Goal: Transaction & Acquisition: Purchase product/service

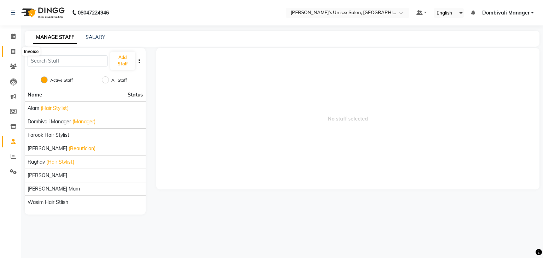
click at [10, 51] on span at bounding box center [13, 52] width 12 height 8
select select "service"
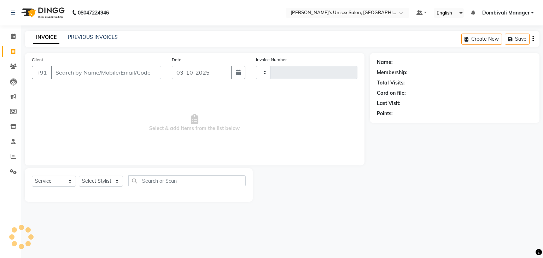
type input "1462"
select select "8637"
click at [201, 72] on input "03-10-2025" at bounding box center [202, 72] width 60 height 13
select select "10"
select select "2025"
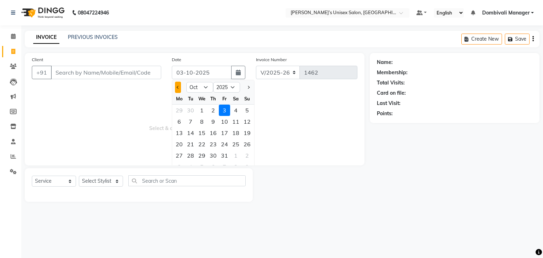
click at [178, 86] on button "Previous month" at bounding box center [178, 87] width 6 height 11
select select "9"
click at [247, 142] on div "28" at bounding box center [246, 143] width 11 height 11
type input "28-09-2025"
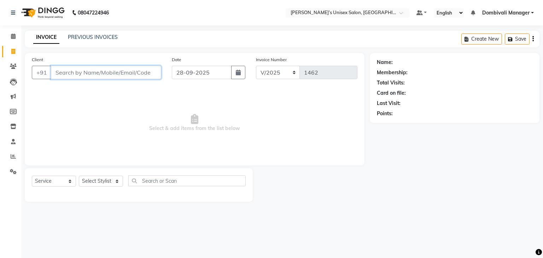
click at [112, 76] on input "Client" at bounding box center [106, 72] width 110 height 13
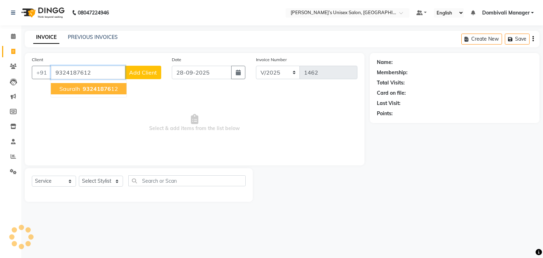
type input "9324187612"
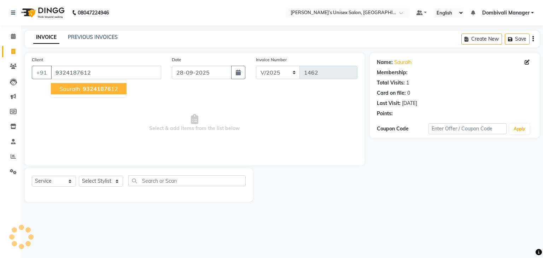
select select "1: Object"
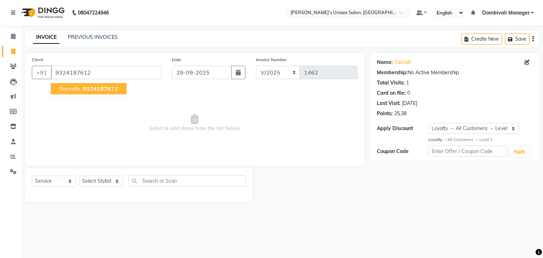
click at [112, 88] on ngb-highlight "93241876 12" at bounding box center [99, 88] width 37 height 7
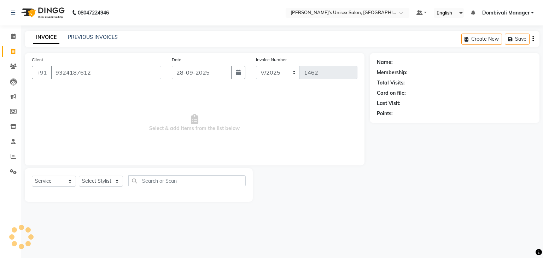
select select "1: Object"
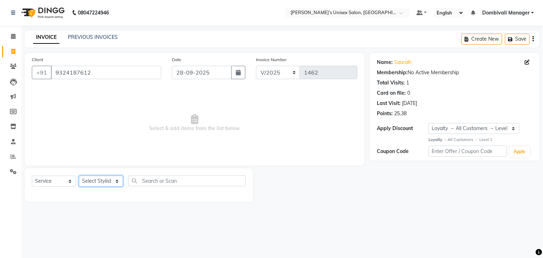
click at [115, 180] on select "Select Stylist Alam Dombivali Manager Farook Hair Stylist [PERSON_NAME] [PERSON…" at bounding box center [101, 181] width 44 height 11
select select "86917"
click at [79, 176] on select "Select Stylist Alam Dombivali Manager Farook Hair Stylist [PERSON_NAME] [PERSON…" at bounding box center [101, 181] width 44 height 11
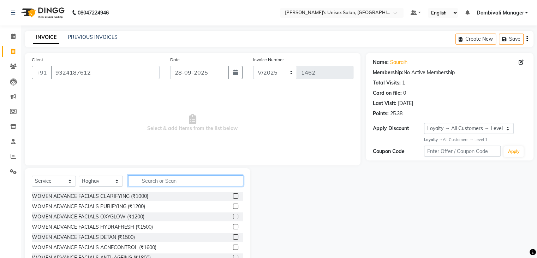
click at [182, 180] on input "text" at bounding box center [185, 180] width 115 height 11
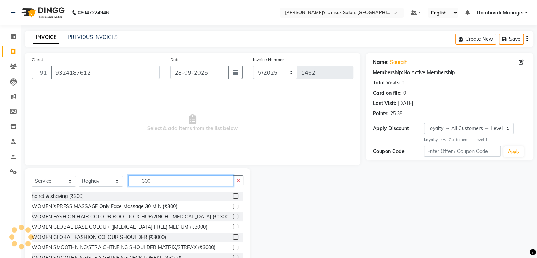
type input "300"
click at [233, 195] on label at bounding box center [235, 195] width 5 height 5
click at [233, 195] on input "checkbox" at bounding box center [235, 196] width 5 height 5
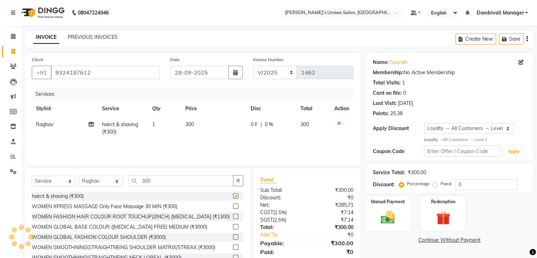
checkbox input "false"
click at [396, 212] on img at bounding box center [388, 217] width 24 height 17
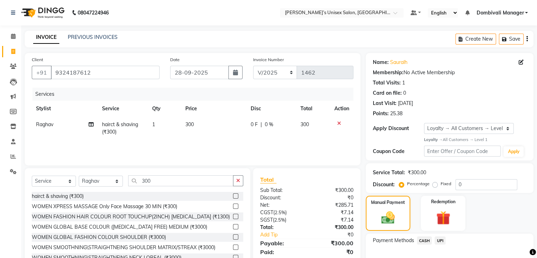
click at [423, 240] on span "CASH" at bounding box center [424, 240] width 15 height 8
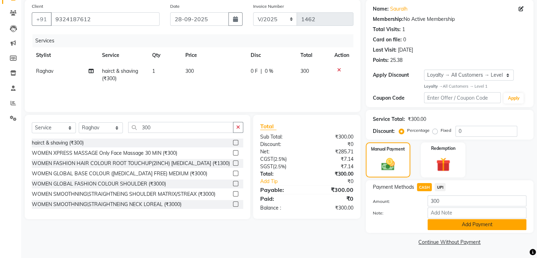
click at [439, 221] on button "Add Payment" at bounding box center [477, 224] width 99 height 11
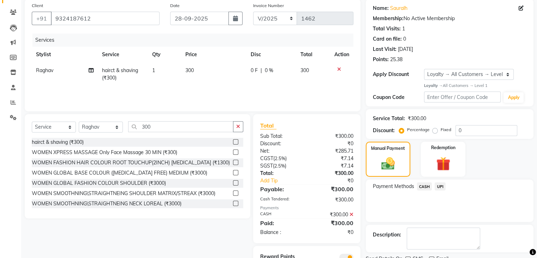
scroll to position [85, 0]
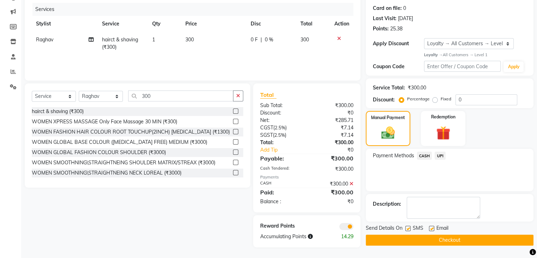
click at [464, 241] on button "Checkout" at bounding box center [450, 240] width 168 height 11
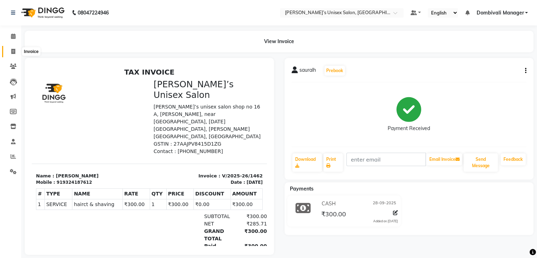
click at [10, 48] on span at bounding box center [13, 52] width 12 height 8
select select "service"
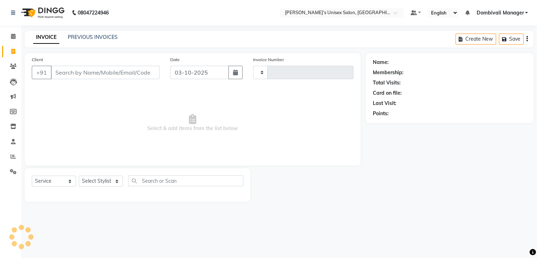
type input "1463"
select select "8637"
click at [218, 72] on input "03-10-2025" at bounding box center [202, 72] width 60 height 13
select select "10"
select select "2025"
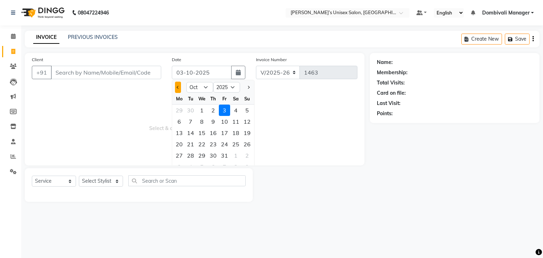
click at [178, 87] on span "Previous month" at bounding box center [178, 87] width 3 height 3
select select "9"
click at [247, 144] on div "28" at bounding box center [246, 143] width 11 height 11
type input "28-09-2025"
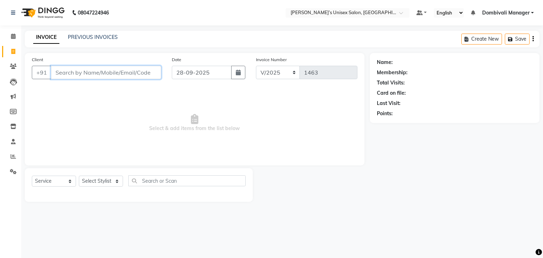
click at [148, 76] on input "Client" at bounding box center [106, 72] width 110 height 13
type input "9372988653"
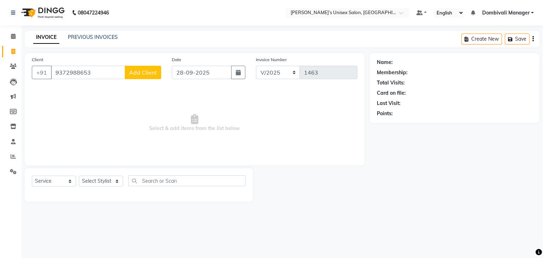
click at [137, 71] on span "Add Client" at bounding box center [143, 72] width 28 height 7
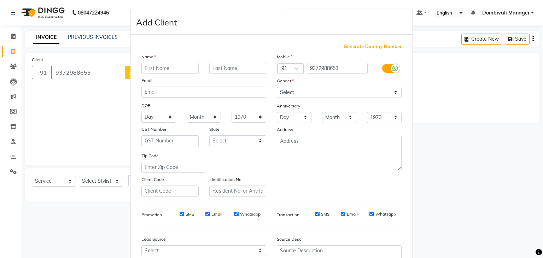
click at [170, 67] on input "text" at bounding box center [169, 68] width 57 height 11
type input "[PERSON_NAME]"
click at [301, 89] on select "Select [DEMOGRAPHIC_DATA] [DEMOGRAPHIC_DATA] Other Prefer Not To Say" at bounding box center [339, 92] width 125 height 11
select select "[DEMOGRAPHIC_DATA]"
click at [277, 87] on select "Select [DEMOGRAPHIC_DATA] [DEMOGRAPHIC_DATA] Other Prefer Not To Say" at bounding box center [339, 92] width 125 height 11
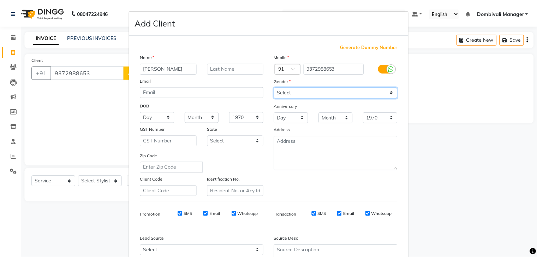
scroll to position [72, 0]
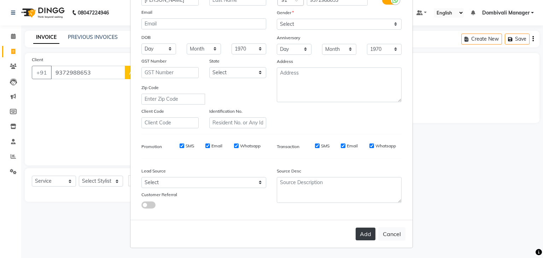
click at [367, 231] on button "Add" at bounding box center [365, 234] width 20 height 13
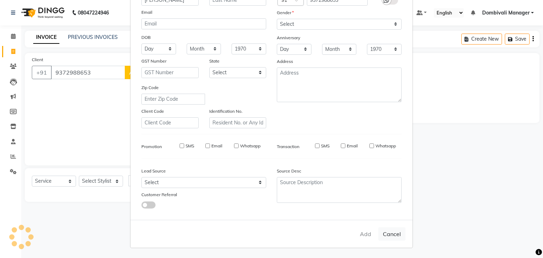
select select
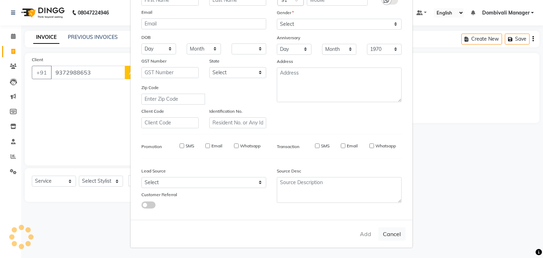
select select
checkbox input "false"
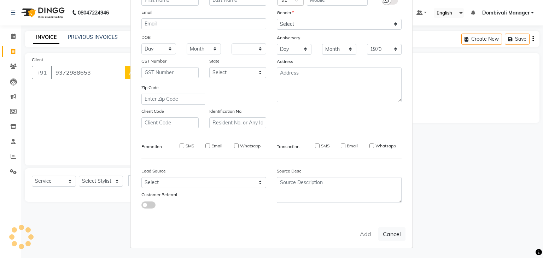
checkbox input "false"
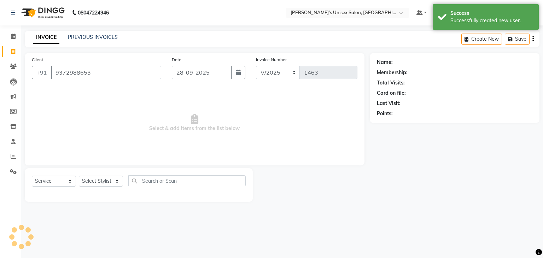
select select "1: Object"
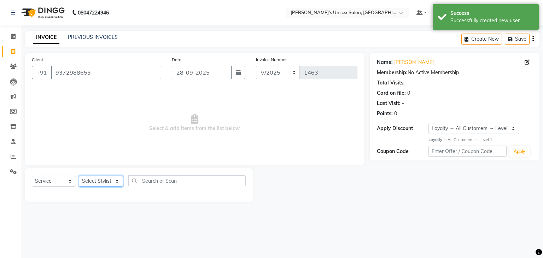
click at [116, 182] on select "Select Stylist Alam Dombivali Manager Farook Hair Stylist [PERSON_NAME] [PERSON…" at bounding box center [101, 181] width 44 height 11
select select "86917"
click at [79, 176] on select "Select Stylist Alam Dombivali Manager Farook Hair Stylist [PERSON_NAME] [PERSON…" at bounding box center [101, 181] width 44 height 11
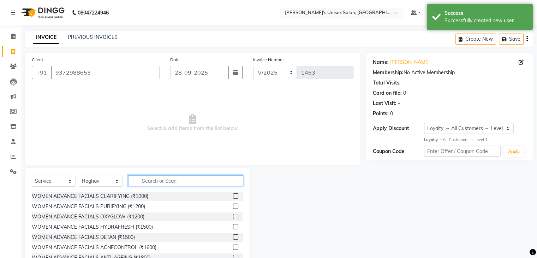
click at [186, 175] on input "text" at bounding box center [185, 180] width 115 height 11
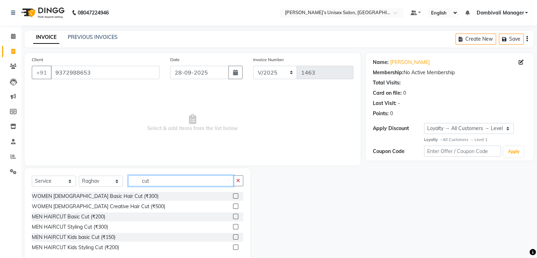
type input "cut"
click at [236, 195] on label at bounding box center [235, 195] width 5 height 5
click at [236, 195] on input "checkbox" at bounding box center [235, 196] width 5 height 5
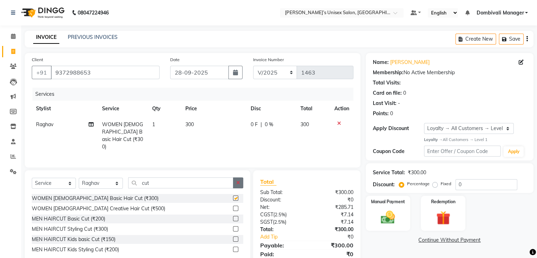
checkbox input "false"
click at [240, 180] on icon "button" at bounding box center [238, 182] width 4 height 5
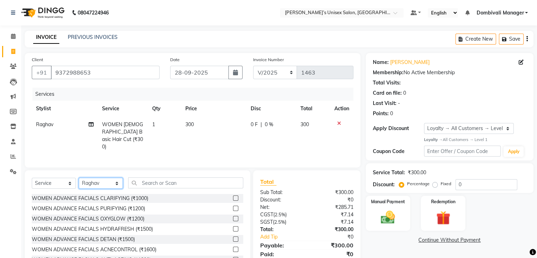
click at [112, 178] on select "Select Stylist Alam Dombivali Manager Farook Hair Stylist [PERSON_NAME] [PERSON…" at bounding box center [101, 183] width 44 height 11
select select "92371"
click at [79, 178] on select "Select Stylist Alam Dombivali Manager Farook Hair Stylist [PERSON_NAME] [PERSON…" at bounding box center [101, 183] width 44 height 11
click at [189, 181] on input "text" at bounding box center [185, 182] width 115 height 11
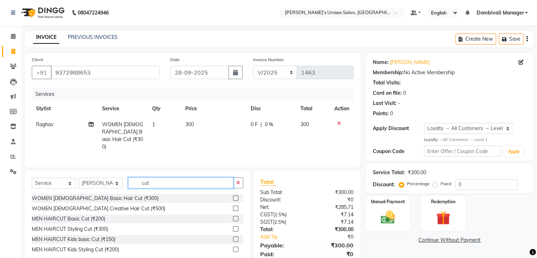
type input "cut"
click at [236, 195] on label at bounding box center [235, 197] width 5 height 5
click at [236, 196] on input "checkbox" at bounding box center [235, 198] width 5 height 5
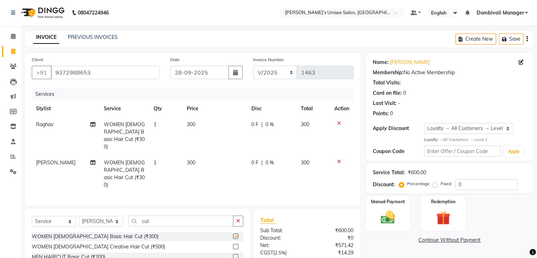
checkbox input "false"
click at [385, 211] on img at bounding box center [388, 217] width 24 height 17
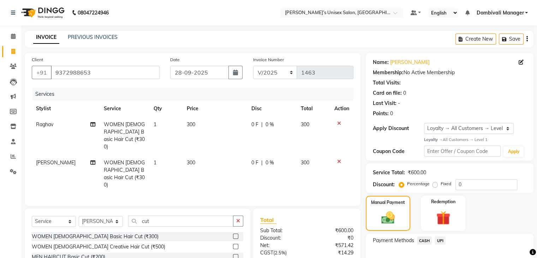
click at [440, 240] on span "UPI" at bounding box center [440, 240] width 11 height 8
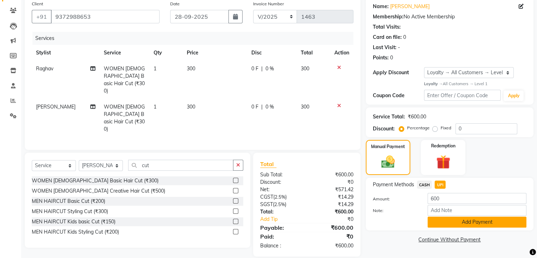
click at [461, 225] on button "Add Payment" at bounding box center [477, 222] width 99 height 11
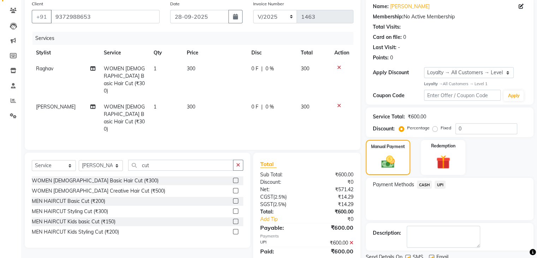
scroll to position [106, 0]
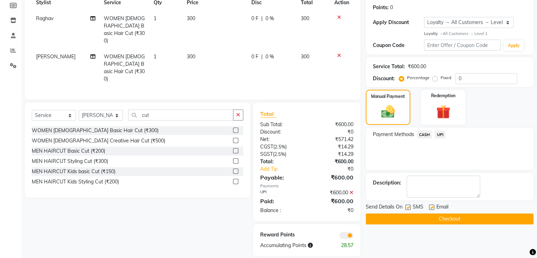
click at [465, 217] on button "Checkout" at bounding box center [450, 218] width 168 height 11
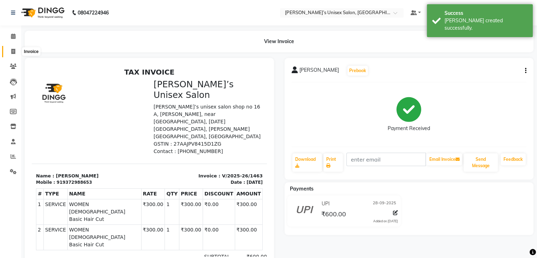
click at [10, 50] on span at bounding box center [13, 52] width 12 height 8
select select "service"
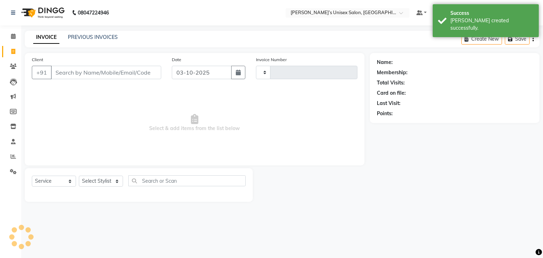
type input "1464"
select select "8637"
click at [218, 67] on input "03-10-2025" at bounding box center [202, 72] width 60 height 13
select select "10"
select select "2025"
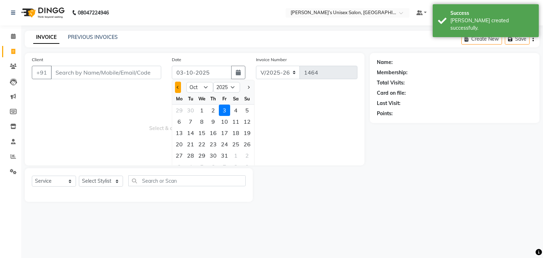
click at [175, 87] on button "Previous month" at bounding box center [178, 87] width 6 height 11
select select "9"
click at [246, 142] on div "28" at bounding box center [246, 143] width 11 height 11
type input "28-09-2025"
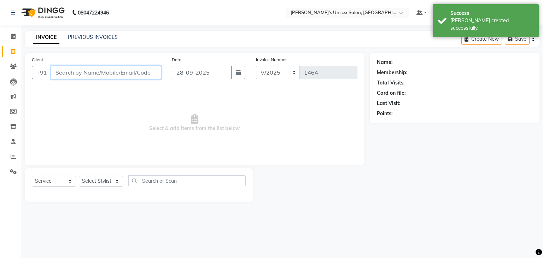
click at [126, 74] on input "Client" at bounding box center [106, 72] width 110 height 13
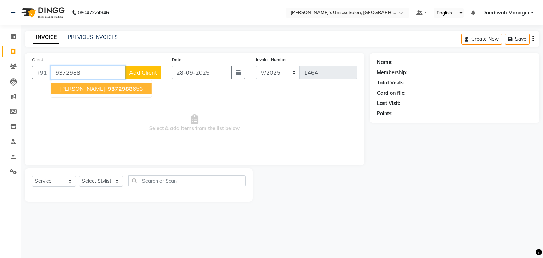
click at [111, 85] on ngb-highlight "9372988 653" at bounding box center [124, 88] width 37 height 7
type input "9372988653"
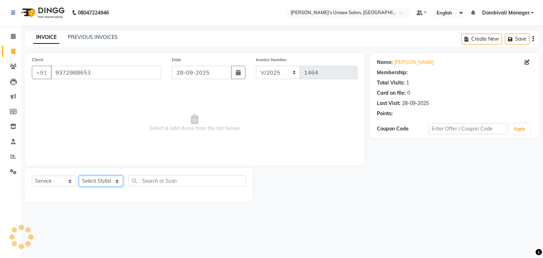
click at [101, 181] on select "Select Stylist Alam Dombivali Manager Farook Hair Stylist [PERSON_NAME] [PERSON…" at bounding box center [101, 181] width 44 height 11
select select "86911"
click at [79, 176] on select "Select Stylist Alam Dombivali Manager Farook Hair Stylist [PERSON_NAME] [PERSON…" at bounding box center [101, 181] width 44 height 11
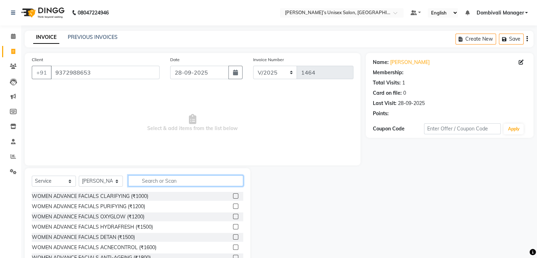
select select "1: Object"
click at [166, 178] on input "text" at bounding box center [185, 180] width 115 height 11
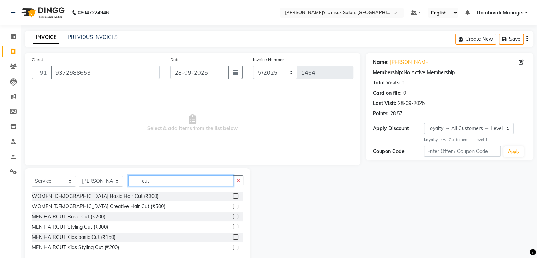
type input "cut"
click at [237, 207] on label at bounding box center [235, 205] width 5 height 5
click at [237, 207] on input "checkbox" at bounding box center [235, 206] width 5 height 5
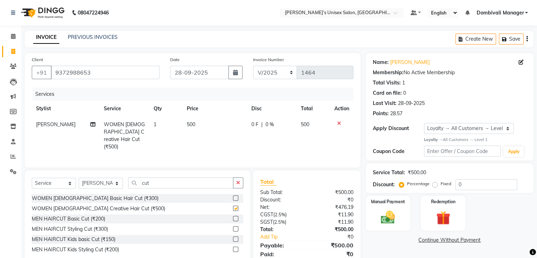
checkbox input "false"
click at [119, 180] on select "Select Stylist Alam Dombivali Manager Farook Hair Stylist [PERSON_NAME] [PERSON…" at bounding box center [101, 183] width 44 height 11
select select "90241"
click at [79, 178] on select "Select Stylist Alam Dombivali Manager Farook Hair Stylist [PERSON_NAME] [PERSON…" at bounding box center [101, 183] width 44 height 11
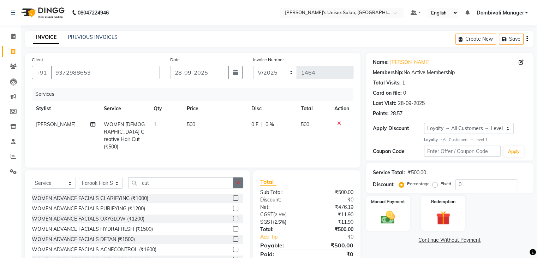
click at [239, 180] on icon "button" at bounding box center [238, 182] width 4 height 5
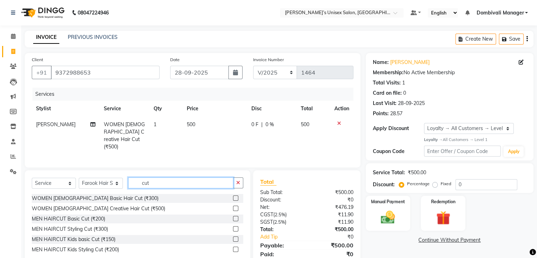
type input "cut"
click at [235, 216] on label at bounding box center [235, 218] width 5 height 5
click at [235, 217] on input "checkbox" at bounding box center [235, 219] width 5 height 5
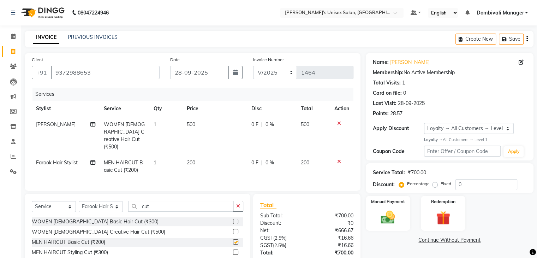
checkbox input "false"
click at [240, 203] on icon "button" at bounding box center [238, 205] width 4 height 5
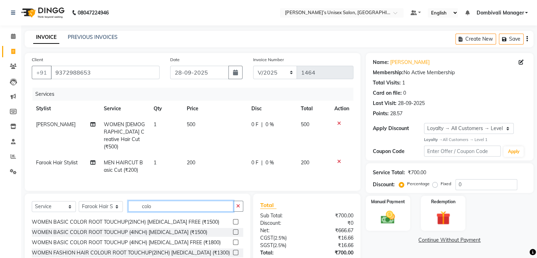
scroll to position [2, 0]
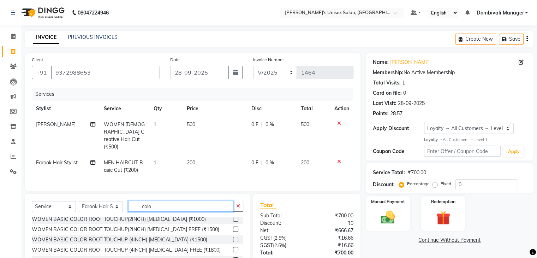
click at [196, 205] on input "colo" at bounding box center [180, 206] width 105 height 11
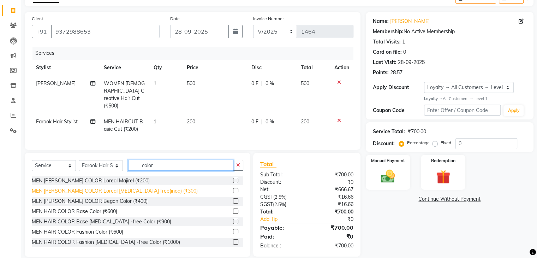
scroll to position [41, 0]
type input "color"
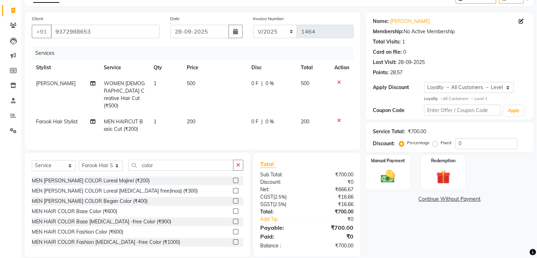
click at [233, 219] on label at bounding box center [235, 221] width 5 height 5
click at [233, 219] on input "checkbox" at bounding box center [235, 221] width 5 height 5
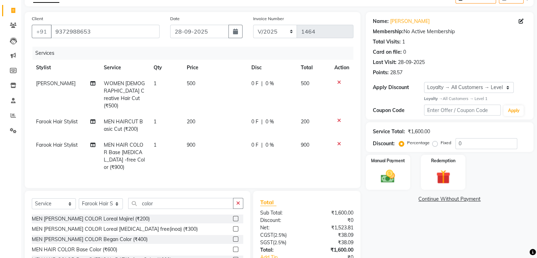
checkbox input "false"
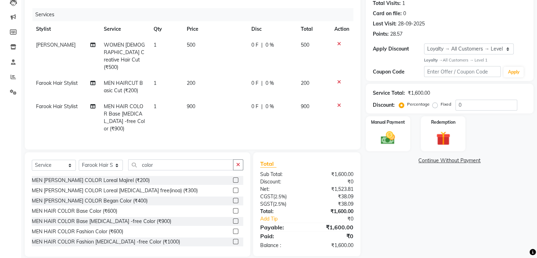
scroll to position [0, 0]
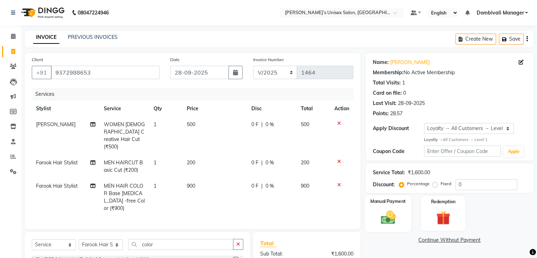
click at [396, 207] on div "Manual Payment" at bounding box center [388, 213] width 46 height 36
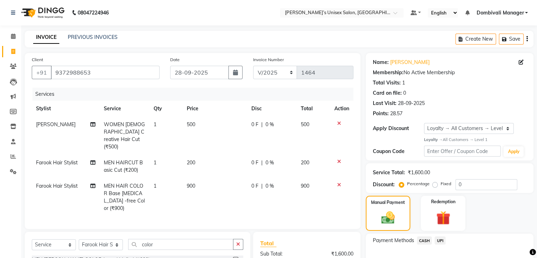
click at [441, 240] on span "UPI" at bounding box center [440, 240] width 11 height 8
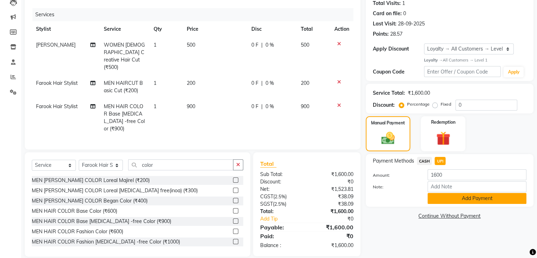
click at [457, 200] on button "Add Payment" at bounding box center [477, 198] width 99 height 11
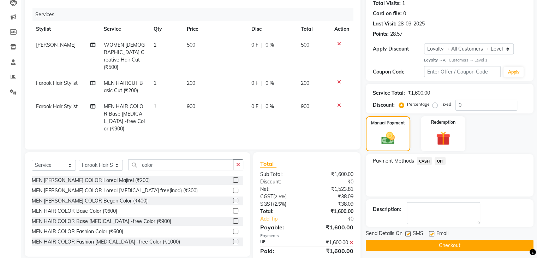
scroll to position [129, 0]
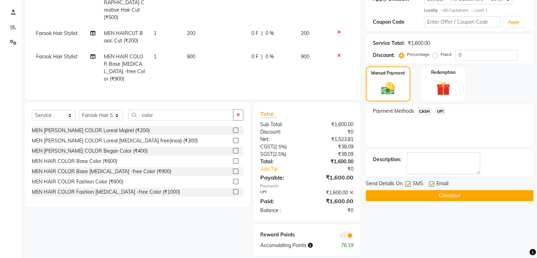
click at [457, 197] on button "Checkout" at bounding box center [450, 195] width 168 height 11
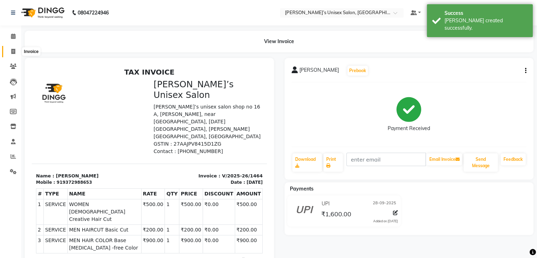
click at [14, 48] on span at bounding box center [13, 52] width 12 height 8
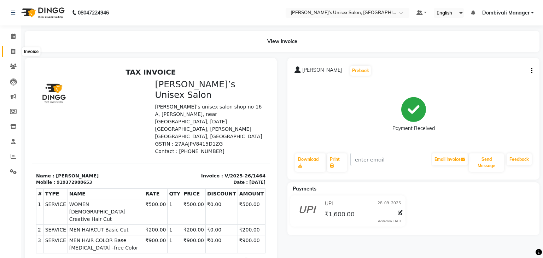
select select "8637"
select select "service"
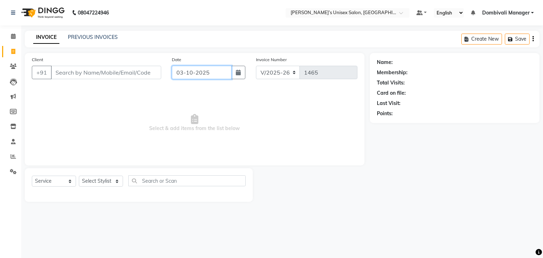
click at [216, 71] on input "03-10-2025" at bounding box center [202, 72] width 60 height 13
select select "10"
select select "2025"
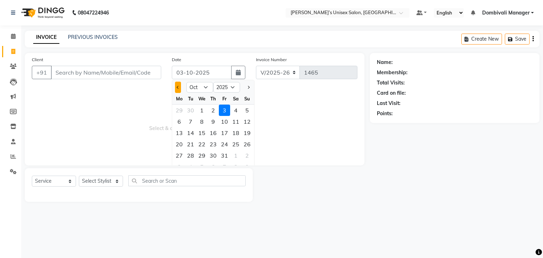
click at [177, 87] on span "Previous month" at bounding box center [178, 87] width 3 height 3
select select "9"
click at [246, 143] on div "28" at bounding box center [246, 143] width 11 height 11
type input "28-09-2025"
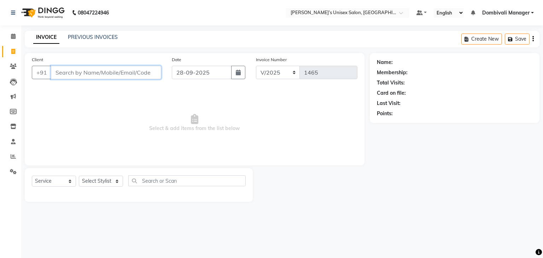
click at [112, 71] on input "Client" at bounding box center [106, 72] width 110 height 13
type input "9029136771"
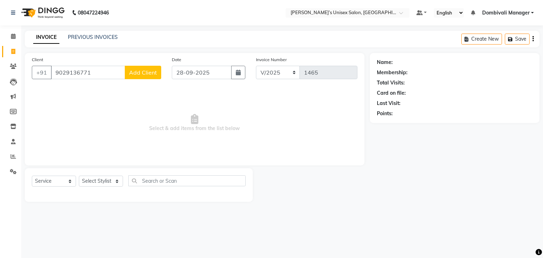
click at [143, 77] on button "Add Client" at bounding box center [143, 72] width 36 height 13
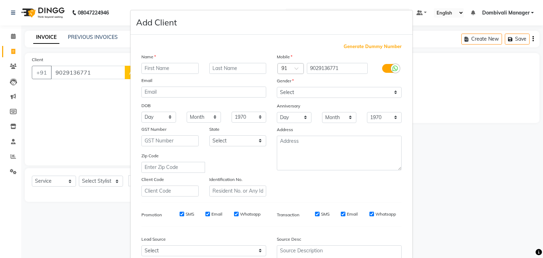
click at [151, 69] on input "text" at bounding box center [169, 68] width 57 height 11
type input "vined"
click at [297, 96] on select "Select [DEMOGRAPHIC_DATA] [DEMOGRAPHIC_DATA] Other Prefer Not To Say" at bounding box center [339, 92] width 125 height 11
select select "[DEMOGRAPHIC_DATA]"
click at [277, 87] on select "Select [DEMOGRAPHIC_DATA] [DEMOGRAPHIC_DATA] Other Prefer Not To Say" at bounding box center [339, 92] width 125 height 11
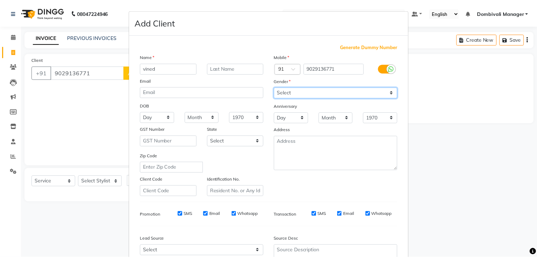
scroll to position [72, 0]
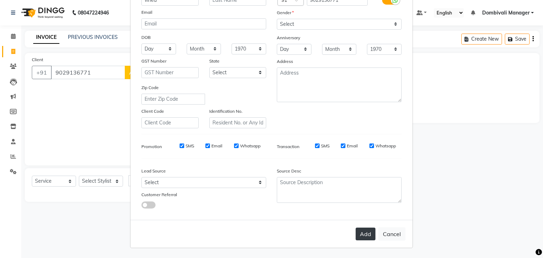
click at [365, 231] on button "Add" at bounding box center [365, 234] width 20 height 13
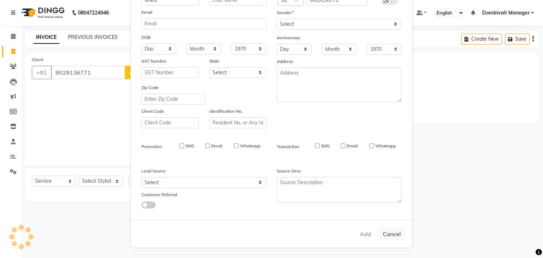
select select
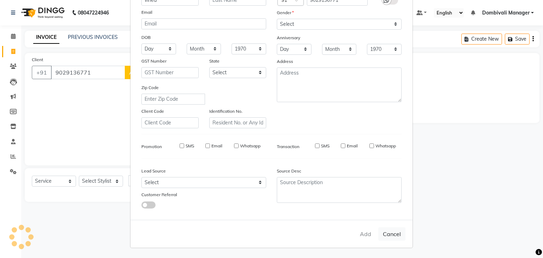
select select
checkbox input "false"
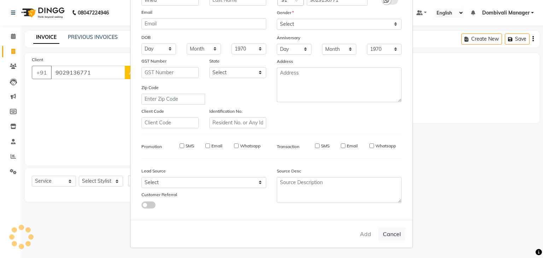
checkbox input "false"
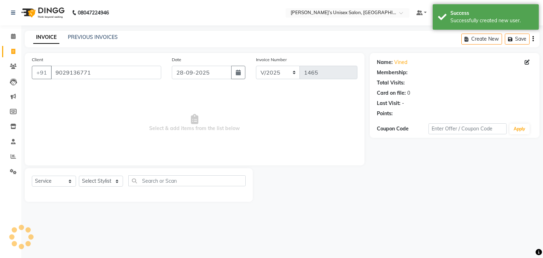
select select "1: Object"
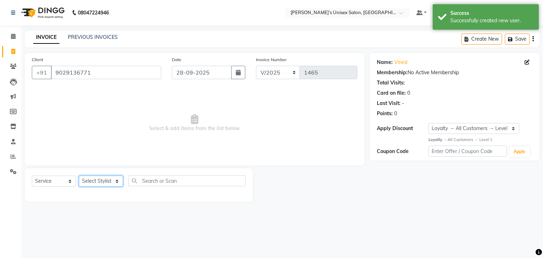
click at [119, 180] on select "Select Stylist Alam Dombivali Manager Farook Hair Stylist [PERSON_NAME] [PERSON…" at bounding box center [101, 181] width 44 height 11
select select "90241"
click at [79, 176] on select "Select Stylist Alam Dombivali Manager Farook Hair Stylist [PERSON_NAME] [PERSON…" at bounding box center [101, 181] width 44 height 11
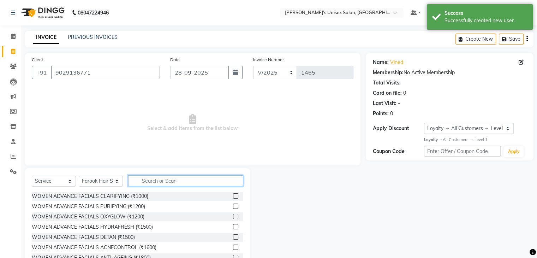
click at [208, 180] on input "text" at bounding box center [185, 180] width 115 height 11
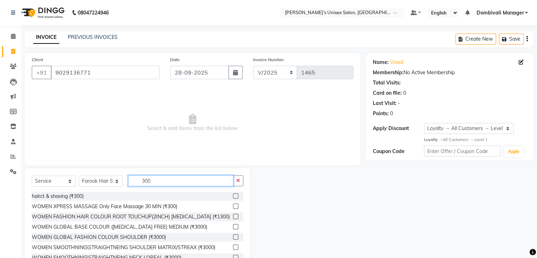
type input "300"
click at [233, 194] on label at bounding box center [235, 195] width 5 height 5
click at [233, 194] on input "checkbox" at bounding box center [235, 196] width 5 height 5
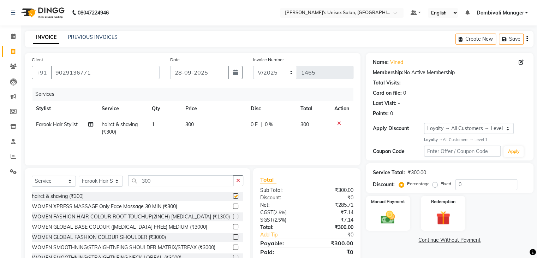
checkbox input "false"
click at [386, 214] on img at bounding box center [388, 217] width 24 height 17
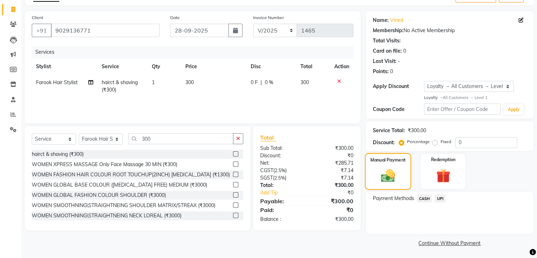
scroll to position [43, 0]
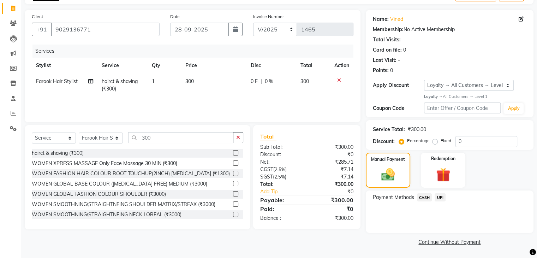
click at [441, 195] on span "UPI" at bounding box center [440, 197] width 11 height 8
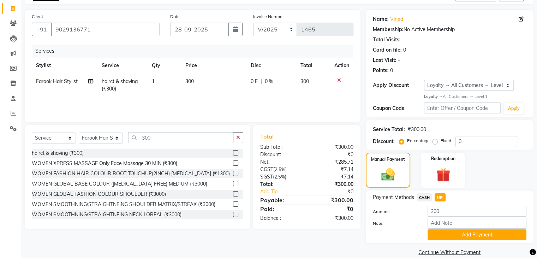
scroll to position [54, 0]
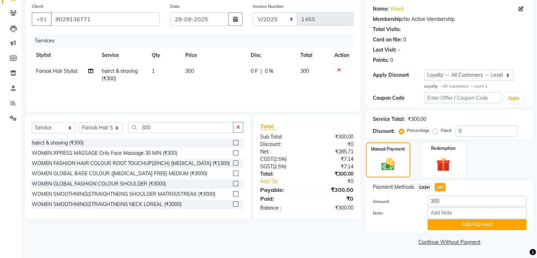
click at [452, 230] on div "Payment Methods CASH UPI Amount: 300 Note: Add Payment" at bounding box center [450, 206] width 168 height 53
click at [452, 226] on button "Add Payment" at bounding box center [477, 224] width 99 height 11
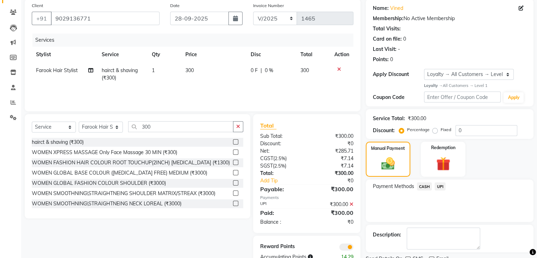
scroll to position [83, 0]
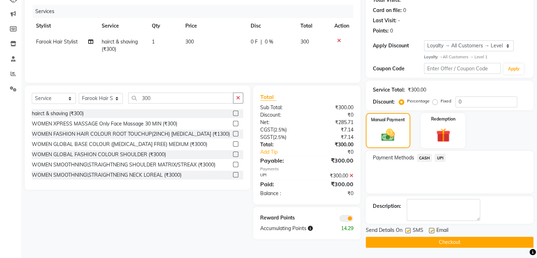
click at [452, 241] on button "Checkout" at bounding box center [450, 242] width 168 height 11
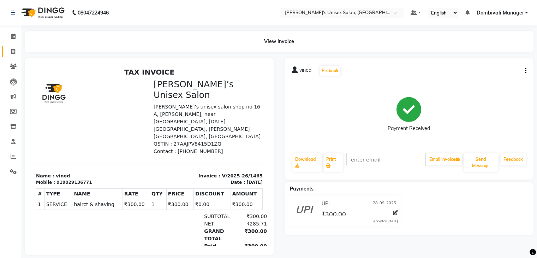
click at [11, 51] on icon at bounding box center [13, 51] width 4 height 5
select select "service"
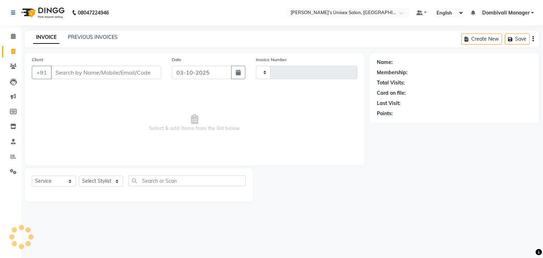
type input "1466"
select select "8637"
click at [220, 71] on input "03-10-2025" at bounding box center [202, 72] width 60 height 13
select select "10"
select select "2025"
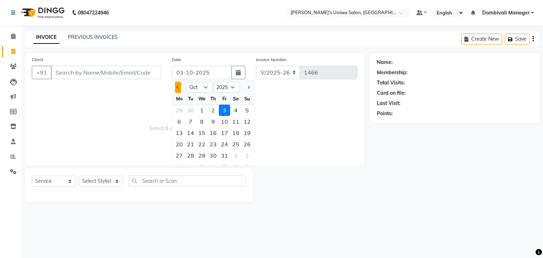
click at [179, 88] on span "Previous month" at bounding box center [178, 87] width 3 height 3
select select "9"
click at [249, 143] on div "28" at bounding box center [246, 143] width 11 height 11
type input "28-09-2025"
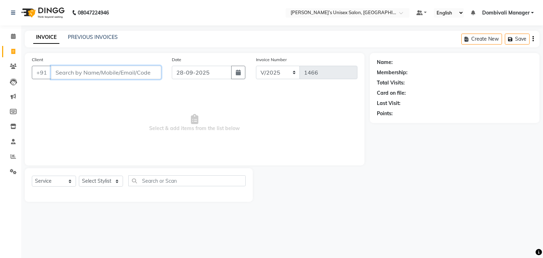
click at [135, 77] on input "Client" at bounding box center [106, 72] width 110 height 13
type input "7506551831"
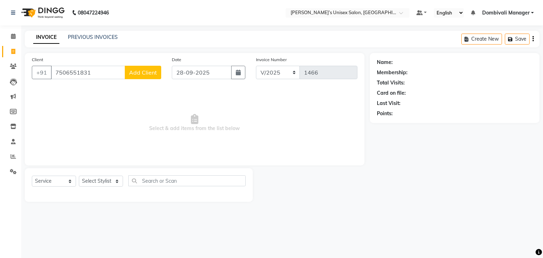
click at [135, 72] on span "Add Client" at bounding box center [143, 72] width 28 height 7
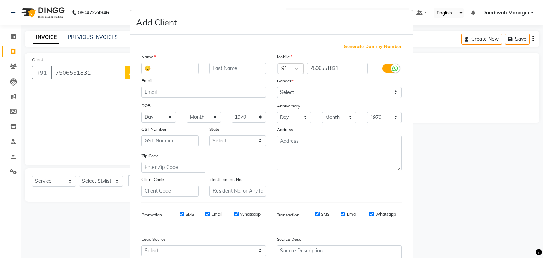
type input "😊"
click at [282, 88] on select "Select [DEMOGRAPHIC_DATA] [DEMOGRAPHIC_DATA] Other Prefer Not To Say" at bounding box center [339, 92] width 125 height 11
select select "[DEMOGRAPHIC_DATA]"
click at [277, 87] on select "Select [DEMOGRAPHIC_DATA] [DEMOGRAPHIC_DATA] Other Prefer Not To Say" at bounding box center [339, 92] width 125 height 11
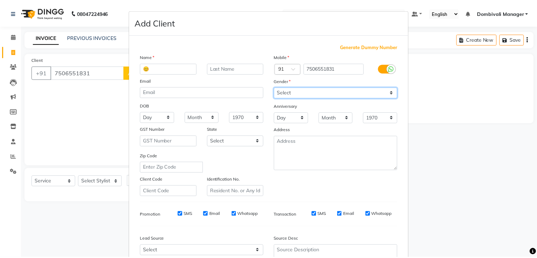
scroll to position [72, 0]
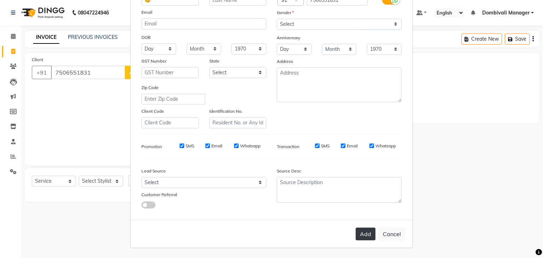
click at [367, 229] on button "Add" at bounding box center [365, 234] width 20 height 13
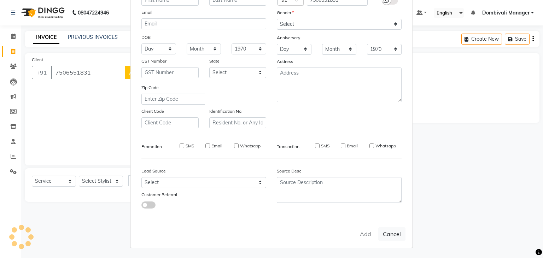
select select
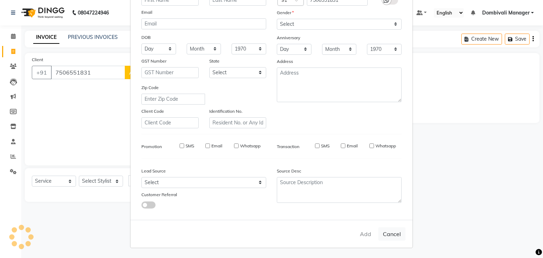
select select
checkbox input "false"
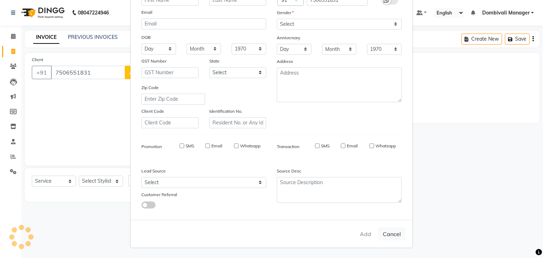
checkbox input "false"
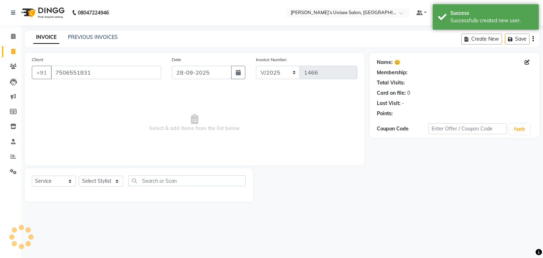
select select "1: Object"
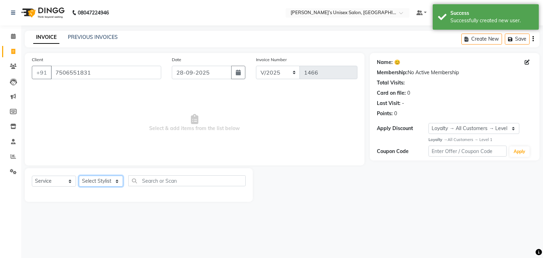
click at [109, 181] on select "Select Stylist Alam Dombivali Manager Farook Hair Stylist [PERSON_NAME] [PERSON…" at bounding box center [101, 181] width 44 height 11
select select "90241"
click at [79, 176] on select "Select Stylist Alam Dombivali Manager Farook Hair Stylist [PERSON_NAME] [PERSON…" at bounding box center [101, 181] width 44 height 11
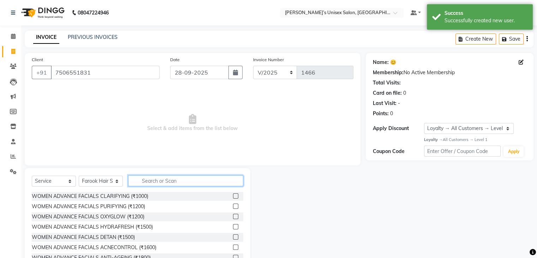
click at [206, 178] on input "text" at bounding box center [185, 180] width 115 height 11
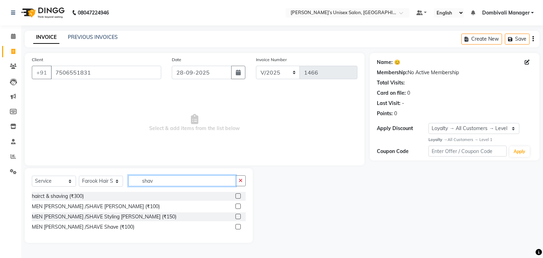
type input "shav"
click at [236, 207] on label at bounding box center [237, 205] width 5 height 5
click at [236, 207] on input "checkbox" at bounding box center [237, 206] width 5 height 5
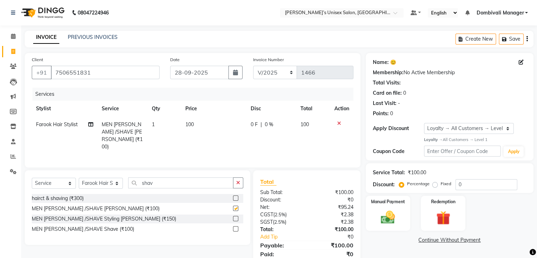
checkbox input "false"
click at [399, 215] on img at bounding box center [388, 217] width 24 height 17
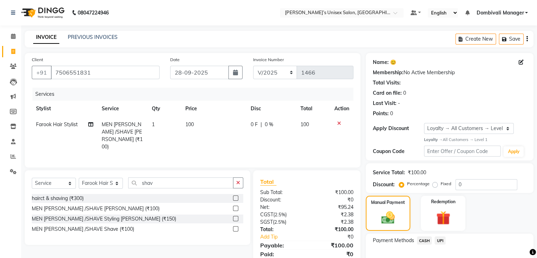
click at [440, 241] on span "UPI" at bounding box center [440, 240] width 11 height 8
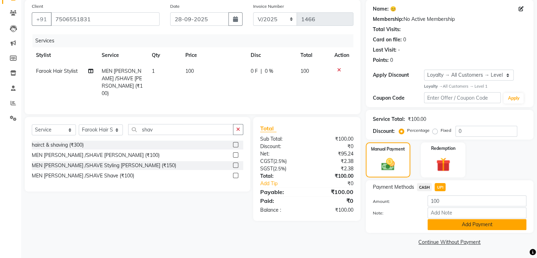
click at [448, 222] on button "Add Payment" at bounding box center [477, 224] width 99 height 11
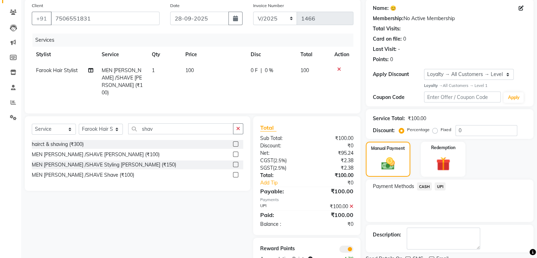
scroll to position [83, 0]
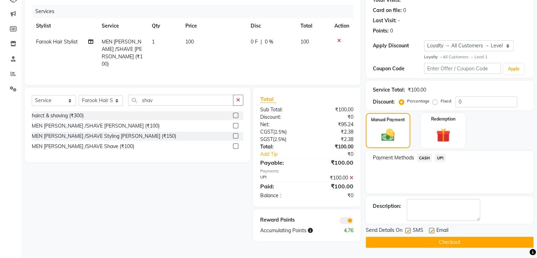
click at [448, 241] on button "Checkout" at bounding box center [450, 242] width 168 height 11
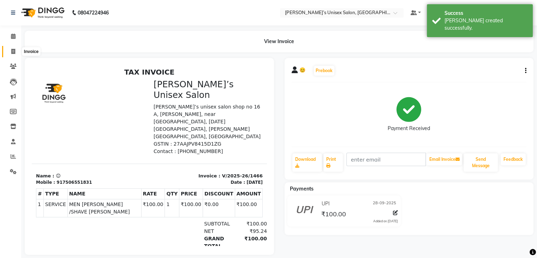
click at [11, 50] on icon at bounding box center [13, 51] width 4 height 5
select select "service"
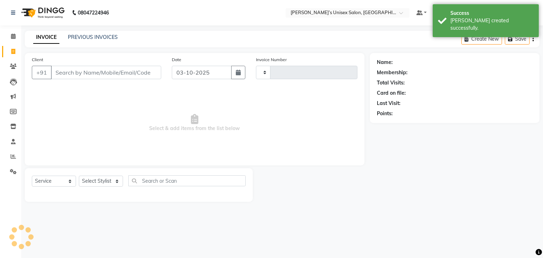
type input "1467"
select select "8637"
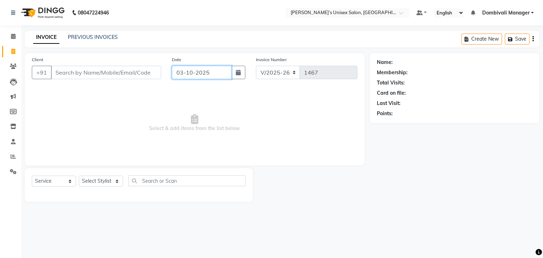
drag, startPoint x: 208, startPoint y: 76, endPoint x: 220, endPoint y: 74, distance: 12.8
click at [220, 74] on input "03-10-2025" at bounding box center [202, 72] width 60 height 13
select select "10"
select select "2025"
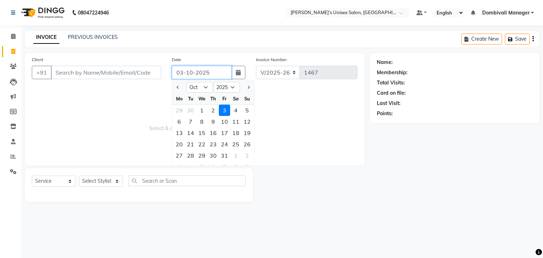
click at [220, 74] on input "03-10-2025" at bounding box center [202, 72] width 60 height 13
click at [178, 87] on span "Previous month" at bounding box center [178, 87] width 3 height 3
select select "9"
click at [248, 143] on div "28" at bounding box center [246, 143] width 11 height 11
type input "28-09-2025"
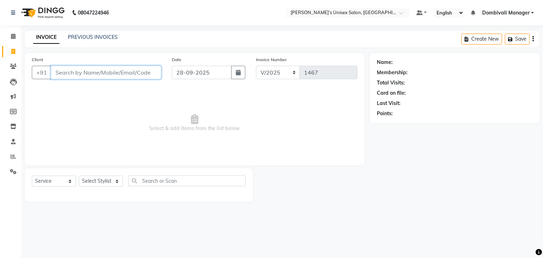
click at [140, 70] on input "Client" at bounding box center [106, 72] width 110 height 13
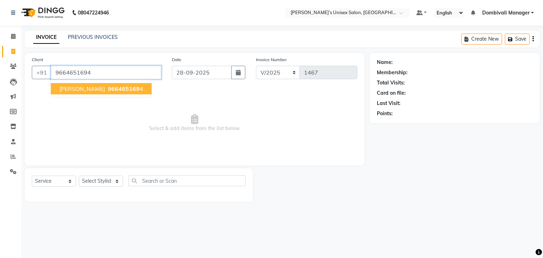
type input "9664651694"
select select "1: Object"
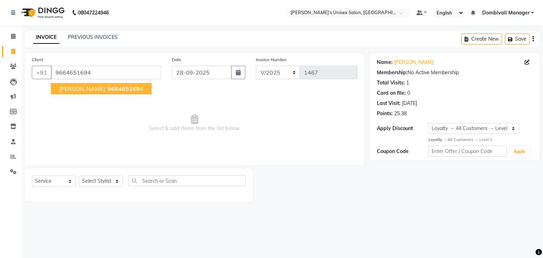
click at [108, 89] on span "966465169" at bounding box center [124, 88] width 32 height 7
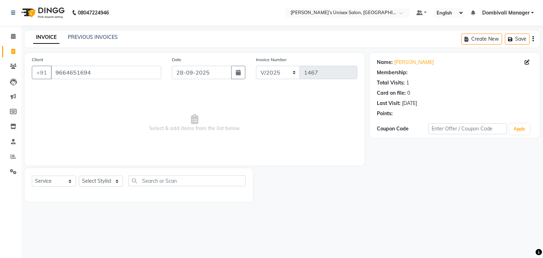
select select "1: Object"
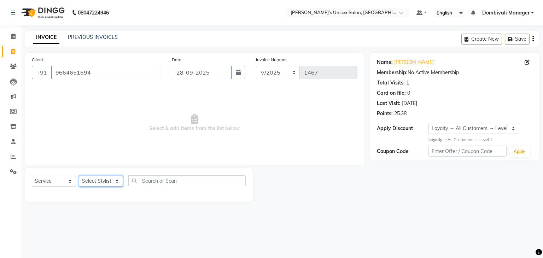
click at [112, 178] on select "Select Stylist Alam Dombivali Manager Farook Hair Stylist [PERSON_NAME] [PERSON…" at bounding box center [101, 181] width 44 height 11
select select "92371"
click at [79, 176] on select "Select Stylist Alam Dombivali Manager Farook Hair Stylist [PERSON_NAME] [PERSON…" at bounding box center [101, 181] width 44 height 11
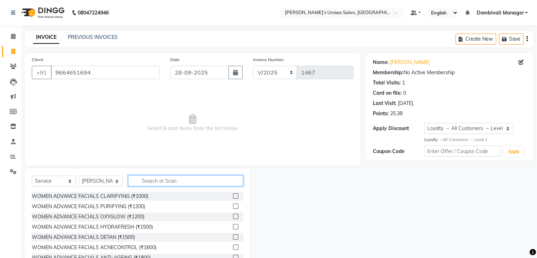
click at [179, 178] on input "text" at bounding box center [185, 180] width 115 height 11
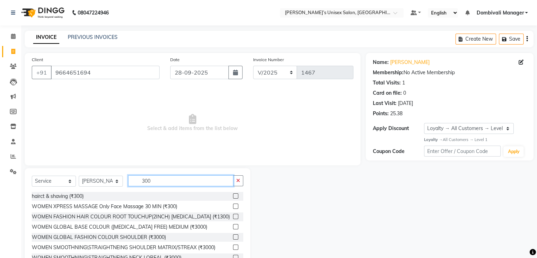
type input "300"
click at [233, 195] on label at bounding box center [235, 195] width 5 height 5
click at [233, 195] on input "checkbox" at bounding box center [235, 196] width 5 height 5
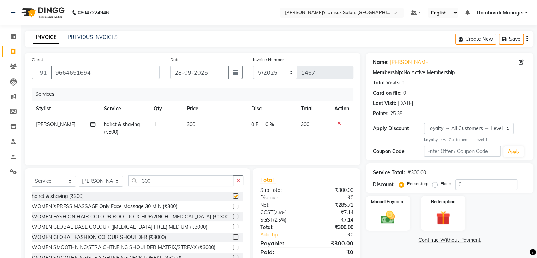
checkbox input "false"
click at [402, 209] on div "Manual Payment" at bounding box center [388, 213] width 46 height 36
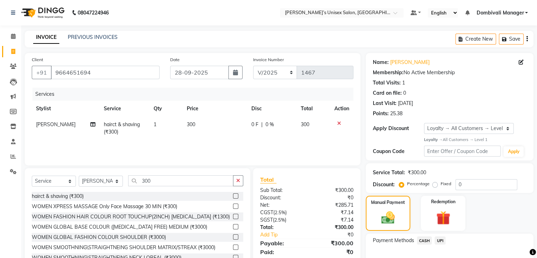
click at [439, 239] on span "UPI" at bounding box center [440, 240] width 11 height 8
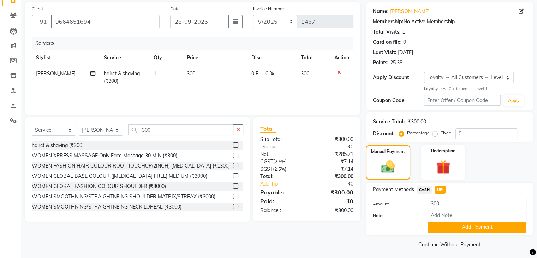
scroll to position [54, 0]
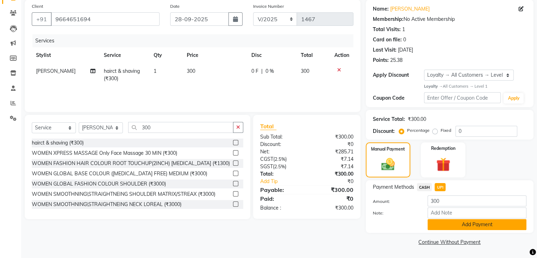
click at [444, 222] on button "Add Payment" at bounding box center [477, 224] width 99 height 11
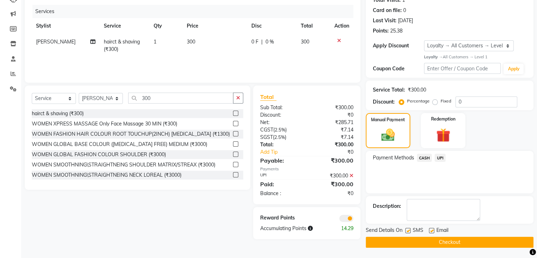
scroll to position [82, 0]
click at [445, 243] on button "Checkout" at bounding box center [450, 242] width 168 height 11
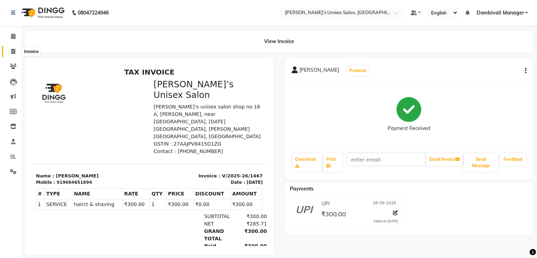
click at [12, 50] on icon at bounding box center [13, 51] width 4 height 5
select select "service"
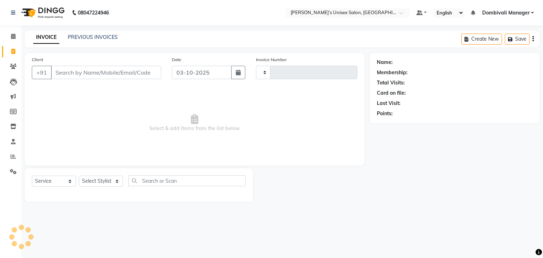
type input "1468"
select select "8637"
click at [216, 69] on input "03-10-2025" at bounding box center [202, 72] width 60 height 13
select select "10"
select select "2025"
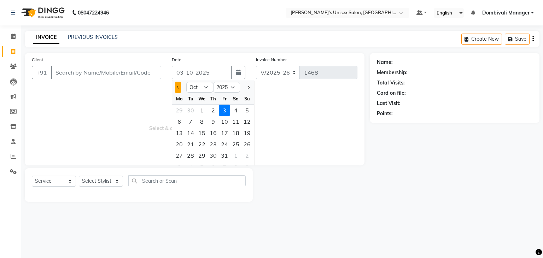
click at [176, 86] on button "Previous month" at bounding box center [178, 87] width 6 height 11
click at [177, 88] on span "Previous month" at bounding box center [178, 87] width 3 height 3
click at [247, 87] on span "Next month" at bounding box center [248, 87] width 3 height 3
select select "9"
click at [247, 144] on div "28" at bounding box center [246, 143] width 11 height 11
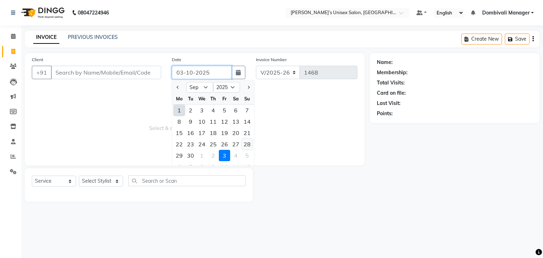
type input "28-09-2025"
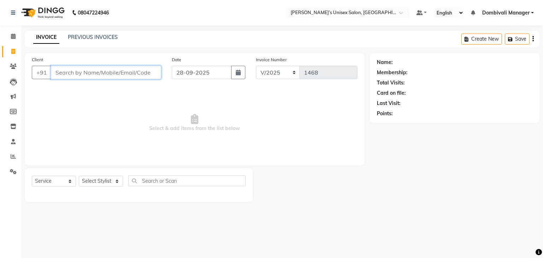
click at [107, 75] on input "Client" at bounding box center [106, 72] width 110 height 13
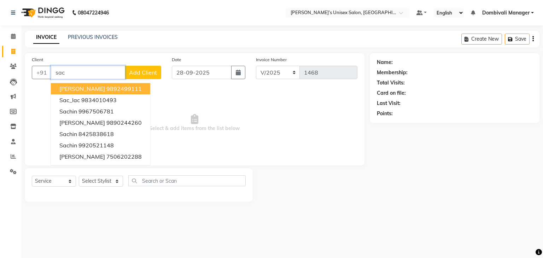
click at [106, 90] on ngb-highlight "9892499111" at bounding box center [123, 88] width 35 height 7
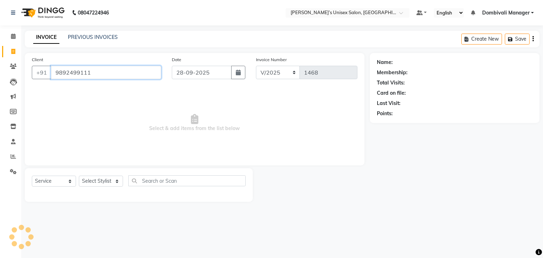
type input "9892499111"
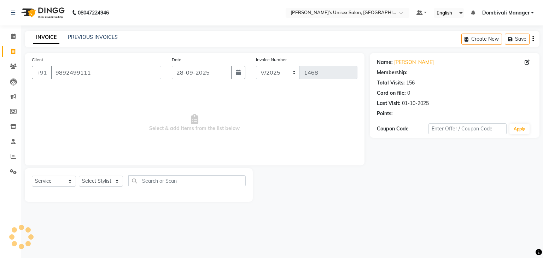
select select "1: Object"
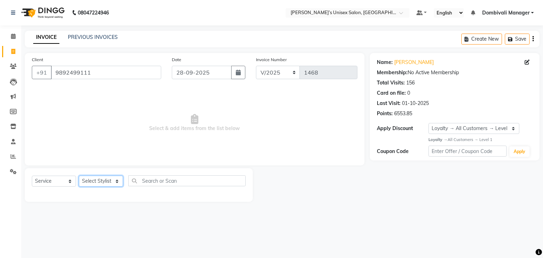
click at [114, 181] on select "Select Stylist Alam Dombivali Manager Farook Hair Stylist [PERSON_NAME] [PERSON…" at bounding box center [101, 181] width 44 height 11
select select "86917"
click at [79, 176] on select "Select Stylist Alam Dombivali Manager Farook Hair Stylist [PERSON_NAME] [PERSON…" at bounding box center [101, 181] width 44 height 11
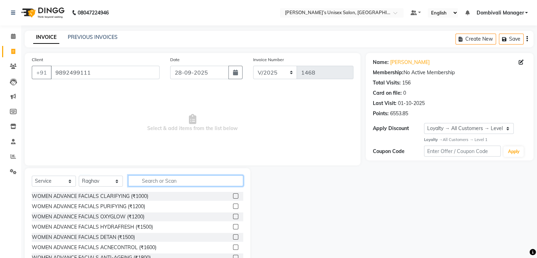
click at [165, 179] on input "text" at bounding box center [185, 180] width 115 height 11
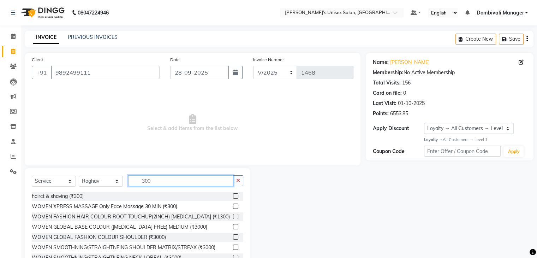
type input "300"
click at [233, 196] on label at bounding box center [235, 195] width 5 height 5
click at [233, 196] on input "checkbox" at bounding box center [235, 196] width 5 height 5
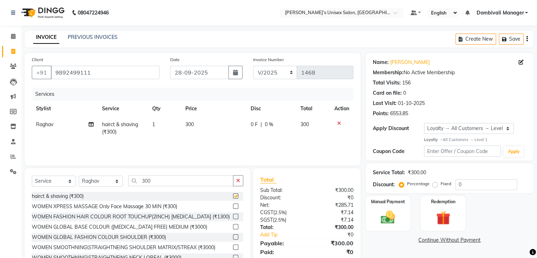
checkbox input "false"
click at [240, 180] on icon "button" at bounding box center [238, 180] width 4 height 5
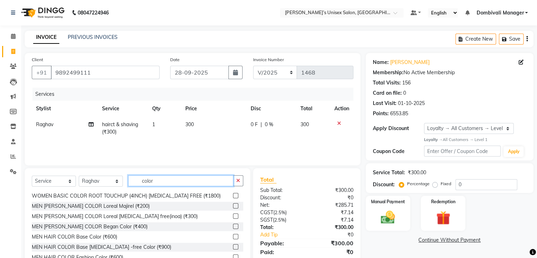
scroll to position [32, 0]
type input "color"
click at [233, 243] on div at bounding box center [238, 246] width 10 height 9
click at [233, 248] on label at bounding box center [235, 245] width 5 height 5
click at [233, 248] on input "checkbox" at bounding box center [235, 246] width 5 height 5
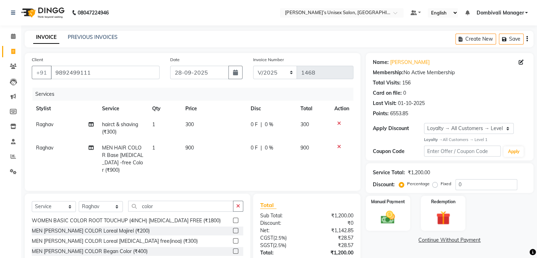
checkbox input "false"
click at [233, 248] on label at bounding box center [235, 250] width 5 height 5
click at [233, 249] on input "checkbox" at bounding box center [235, 251] width 5 height 5
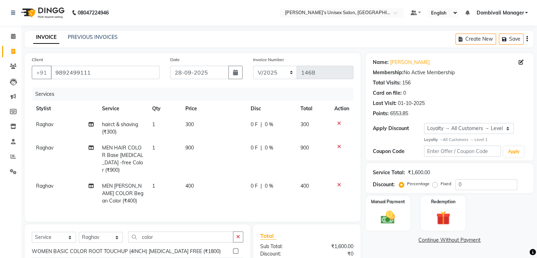
checkbox input "false"
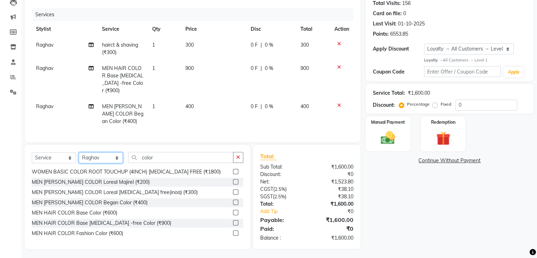
click at [117, 156] on select "Select Stylist Alam Dombivali Manager Farook Hair Stylist [PERSON_NAME] [PERSON…" at bounding box center [101, 157] width 44 height 11
select select "86911"
click at [79, 152] on select "Select Stylist Alam Dombivali Manager Farook Hair Stylist [PERSON_NAME] [PERSON…" at bounding box center [101, 157] width 44 height 11
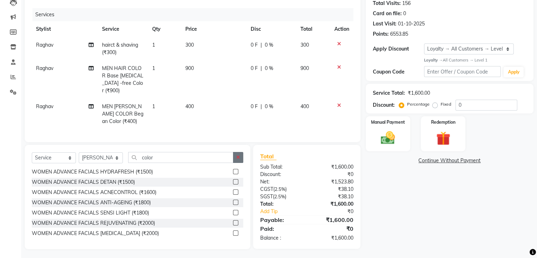
click at [238, 155] on icon "button" at bounding box center [238, 157] width 4 height 5
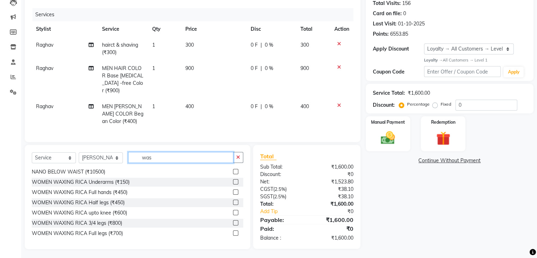
scroll to position [79, 0]
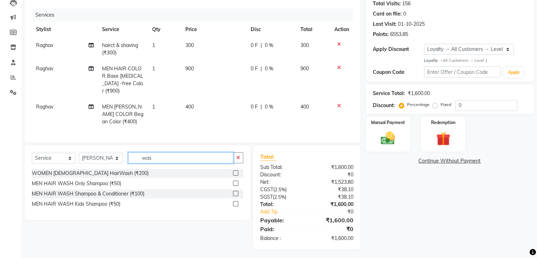
type input "was"
click at [237, 171] on label at bounding box center [235, 172] width 5 height 5
click at [237, 171] on input "checkbox" at bounding box center [235, 173] width 5 height 5
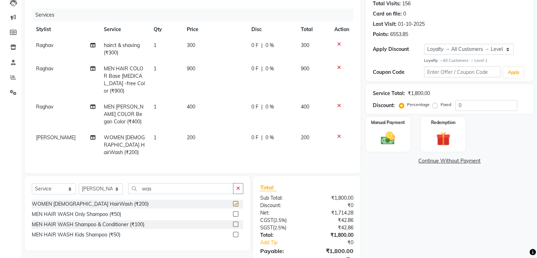
checkbox input "false"
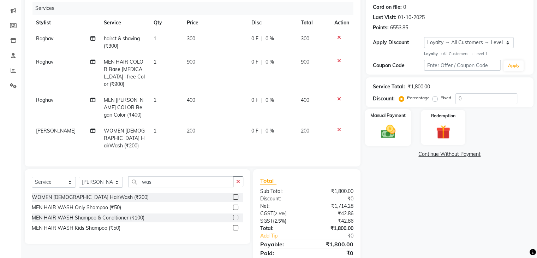
scroll to position [102, 0]
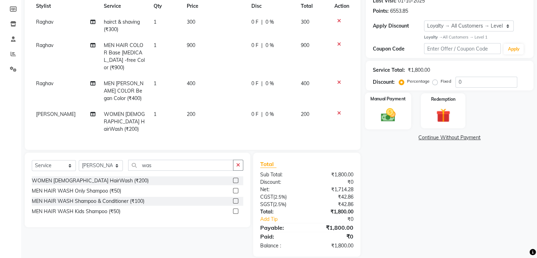
click at [393, 109] on img at bounding box center [388, 114] width 24 height 17
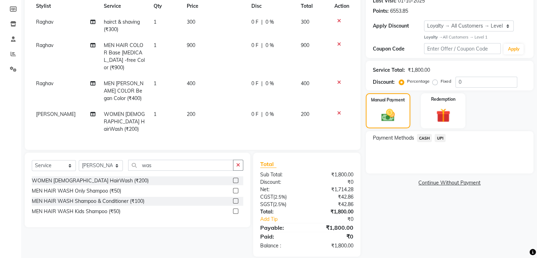
click at [439, 135] on span "UPI" at bounding box center [440, 138] width 11 height 8
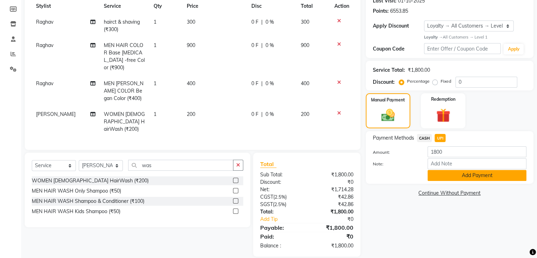
click at [469, 173] on button "Add Payment" at bounding box center [477, 175] width 99 height 11
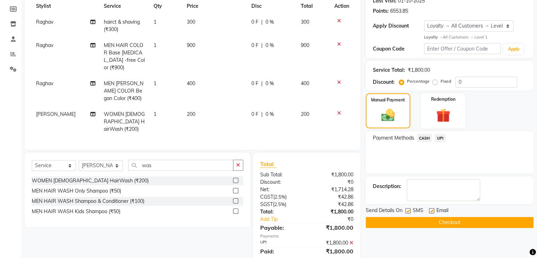
scroll to position [153, 0]
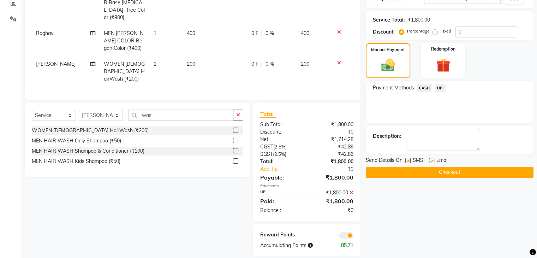
click at [469, 173] on button "Checkout" at bounding box center [450, 172] width 168 height 11
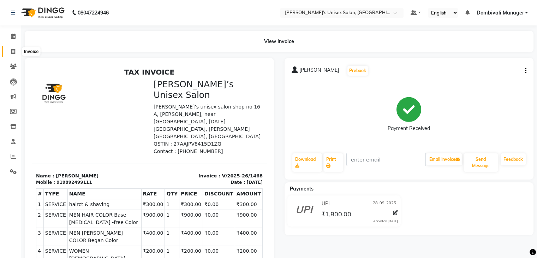
click at [14, 49] on icon at bounding box center [13, 51] width 4 height 5
select select "service"
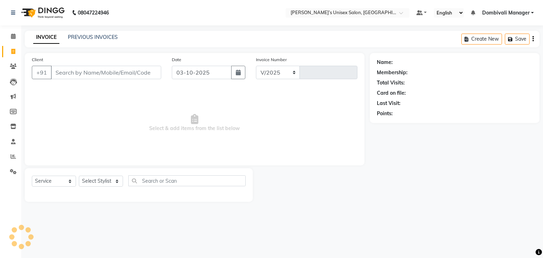
select select "8637"
type input "1469"
click at [222, 75] on input "03-10-2025" at bounding box center [202, 72] width 60 height 13
select select "10"
select select "2025"
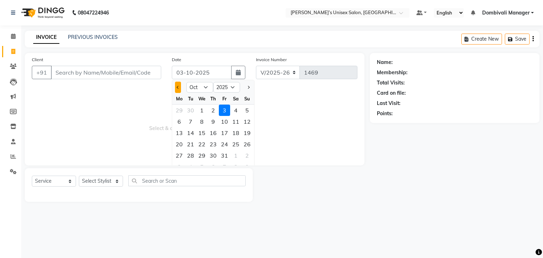
click at [179, 88] on button "Previous month" at bounding box center [178, 87] width 6 height 11
select select "9"
click at [244, 144] on div "28" at bounding box center [246, 143] width 11 height 11
type input "28-09-2025"
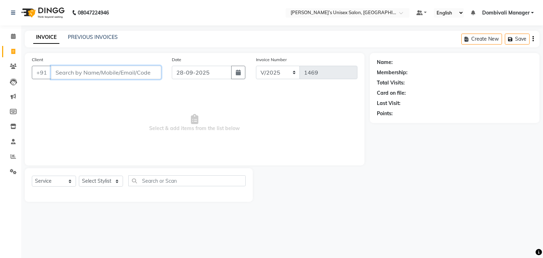
click at [140, 73] on input "Client" at bounding box center [106, 72] width 110 height 13
type input "9769069724"
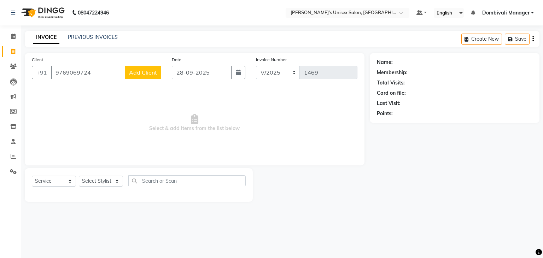
click at [140, 73] on span "Add Client" at bounding box center [143, 72] width 28 height 7
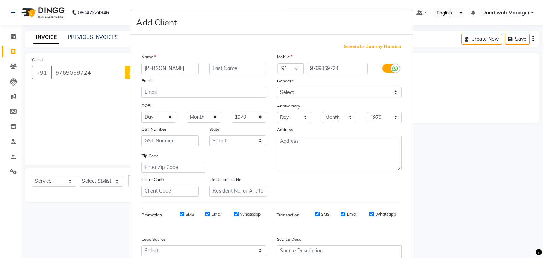
type input "[PERSON_NAME]"
click at [294, 94] on select "Select [DEMOGRAPHIC_DATA] [DEMOGRAPHIC_DATA] Other Prefer Not To Say" at bounding box center [339, 92] width 125 height 11
select select "[DEMOGRAPHIC_DATA]"
click at [277, 87] on select "Select [DEMOGRAPHIC_DATA] [DEMOGRAPHIC_DATA] Other Prefer Not To Say" at bounding box center [339, 92] width 125 height 11
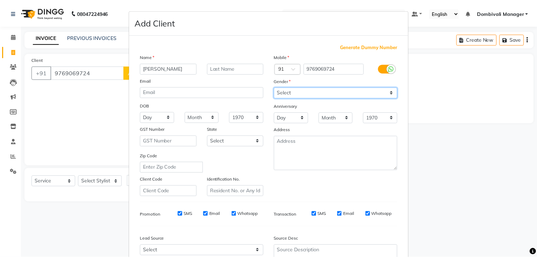
scroll to position [72, 0]
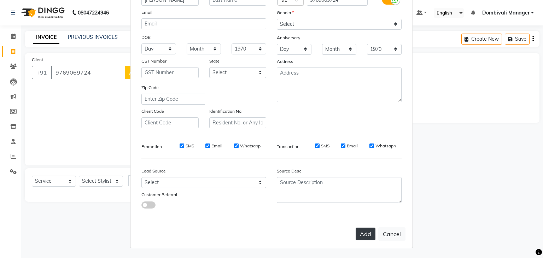
click at [367, 229] on button "Add" at bounding box center [365, 234] width 20 height 13
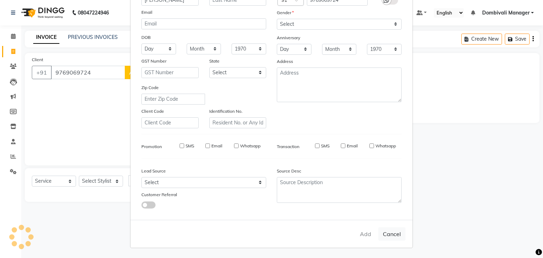
select select
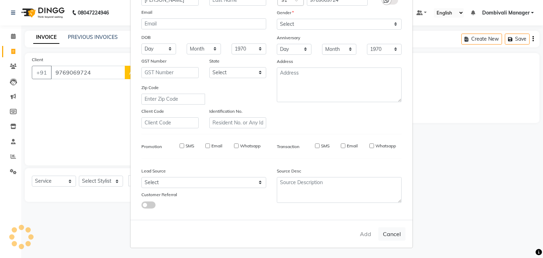
select select
checkbox input "false"
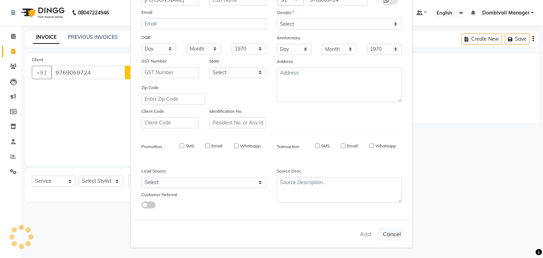
checkbox input "false"
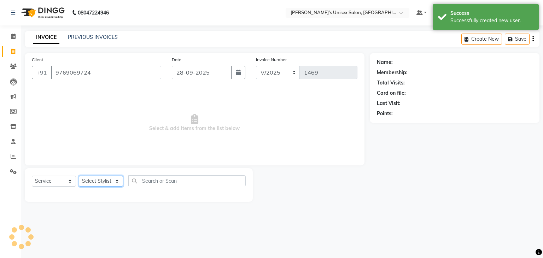
select select "1: Object"
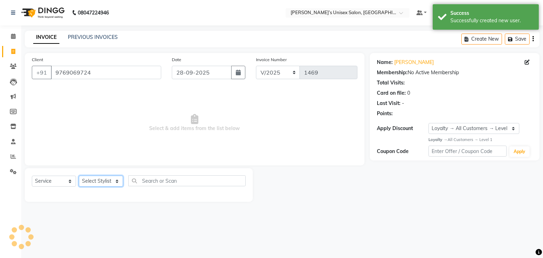
click at [104, 181] on select "Select Stylist Alam Dombivali Manager Farook Hair Stylist [PERSON_NAME] [PERSON…" at bounding box center [101, 181] width 44 height 11
select select "86911"
click at [79, 176] on select "Select Stylist Alam Dombivali Manager Farook Hair Stylist [PERSON_NAME] [PERSON…" at bounding box center [101, 181] width 44 height 11
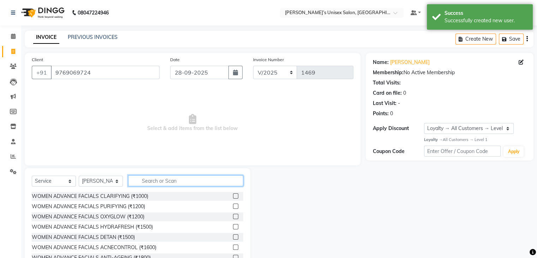
click at [178, 180] on input "text" at bounding box center [185, 180] width 115 height 11
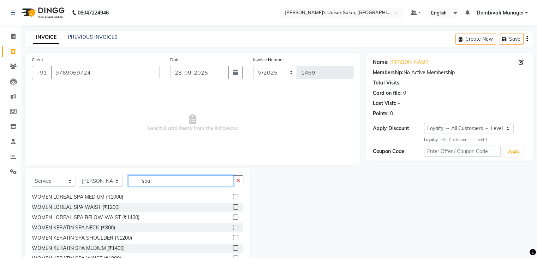
scroll to position [92, 0]
type input "spa"
click at [233, 217] on label at bounding box center [235, 216] width 5 height 5
click at [233, 217] on input "checkbox" at bounding box center [235, 217] width 5 height 5
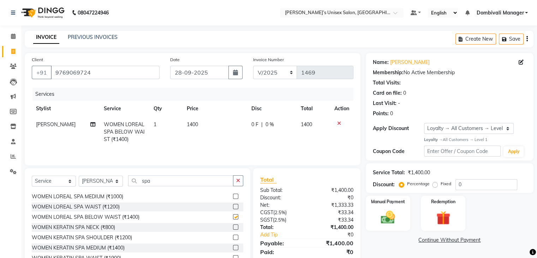
checkbox input "false"
click at [383, 220] on img at bounding box center [388, 217] width 24 height 17
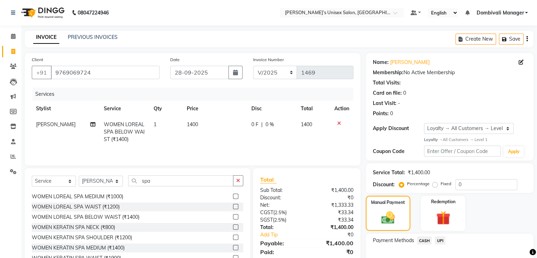
click at [441, 239] on span "UPI" at bounding box center [440, 240] width 11 height 8
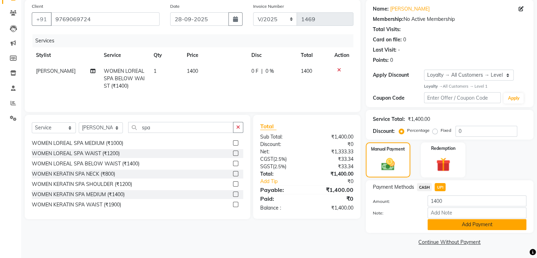
click at [486, 225] on button "Add Payment" at bounding box center [477, 224] width 99 height 11
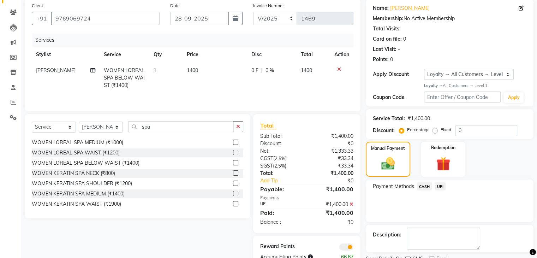
scroll to position [83, 0]
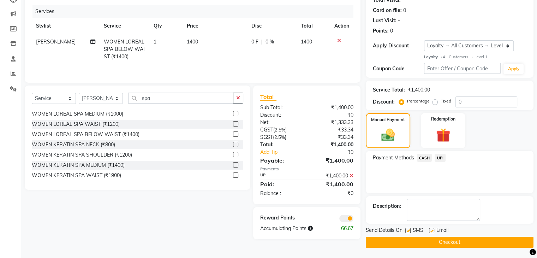
click at [481, 240] on button "Checkout" at bounding box center [450, 242] width 168 height 11
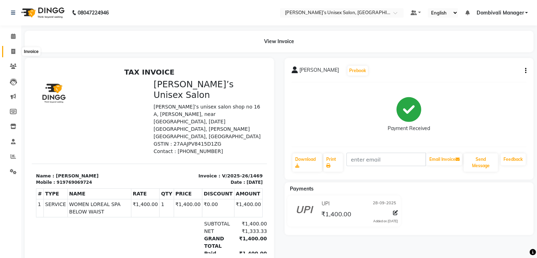
click at [10, 52] on span at bounding box center [13, 52] width 12 height 8
select select "8637"
select select "service"
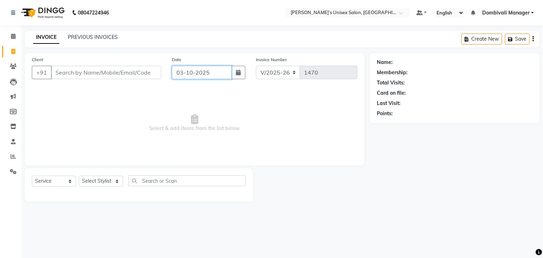
click at [217, 72] on input "03-10-2025" at bounding box center [202, 72] width 60 height 13
select select "10"
select select "2025"
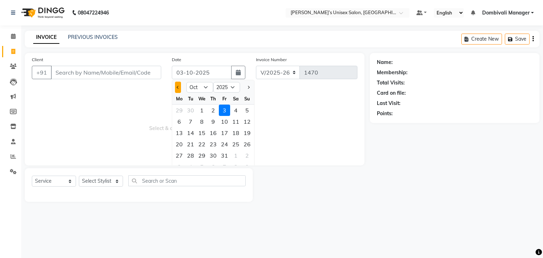
click at [177, 88] on span "Previous month" at bounding box center [178, 87] width 3 height 3
select select "9"
click at [247, 143] on div "28" at bounding box center [246, 143] width 11 height 11
type input "28-09-2025"
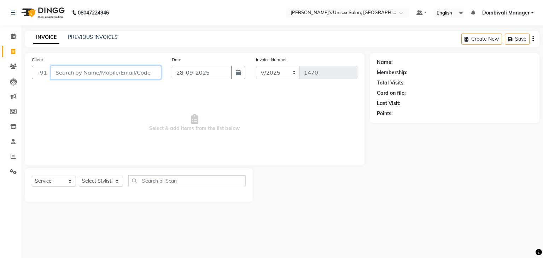
click at [114, 71] on input "Client" at bounding box center [106, 72] width 110 height 13
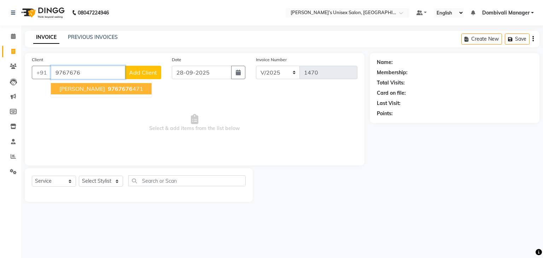
click at [113, 87] on button "[PERSON_NAME] 9767676 471" at bounding box center [101, 88] width 101 height 11
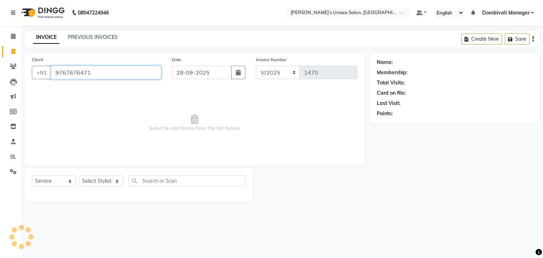
type input "9767676471"
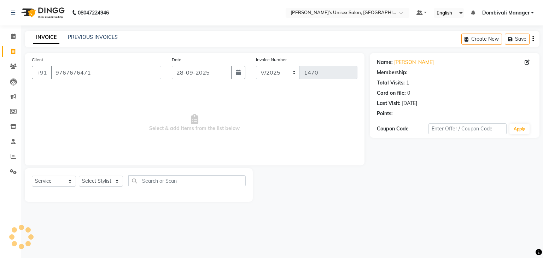
select select "1: Object"
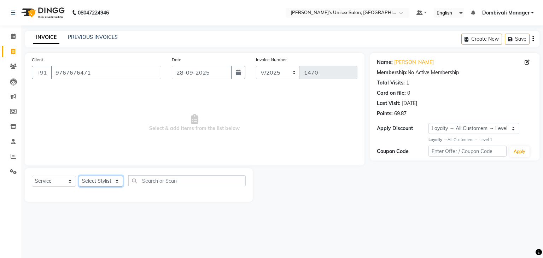
click at [103, 181] on select "Select Stylist Alam Dombivali Manager Farook Hair Stylist [PERSON_NAME] [PERSON…" at bounding box center [101, 181] width 44 height 11
select select "92371"
click at [79, 176] on select "Select Stylist Alam Dombivali Manager Farook Hair Stylist [PERSON_NAME] [PERSON…" at bounding box center [101, 181] width 44 height 11
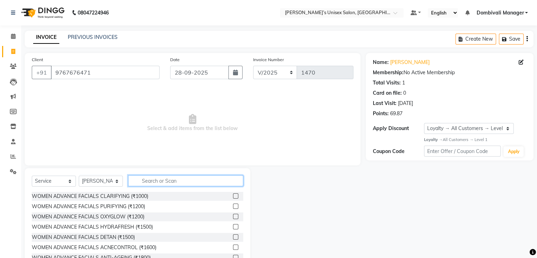
click at [167, 183] on input "text" at bounding box center [185, 180] width 115 height 11
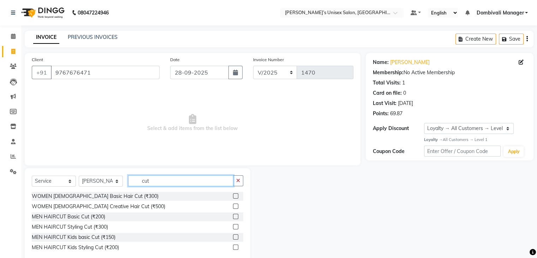
type input "cut"
click at [236, 215] on label at bounding box center [235, 216] width 5 height 5
click at [236, 215] on input "checkbox" at bounding box center [235, 216] width 5 height 5
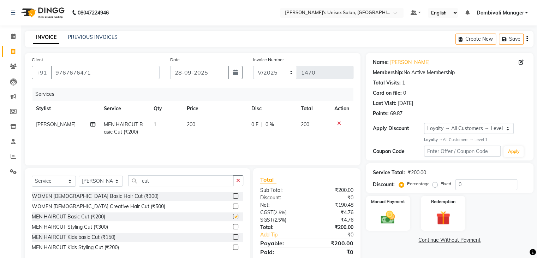
checkbox input "false"
click at [238, 181] on icon "button" at bounding box center [238, 180] width 4 height 5
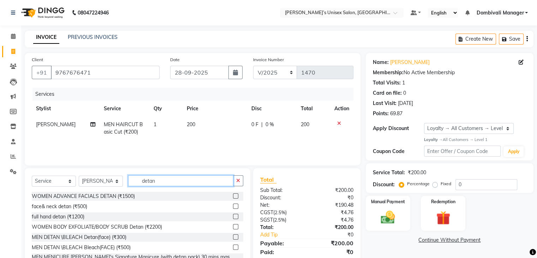
scroll to position [23, 0]
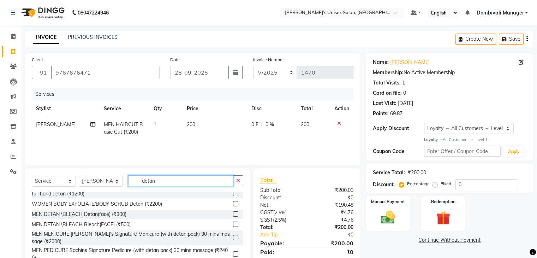
type input "detan"
click at [233, 214] on label at bounding box center [235, 213] width 5 height 5
click at [233, 214] on input "checkbox" at bounding box center [235, 214] width 5 height 5
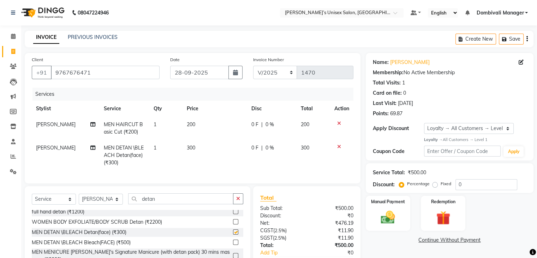
checkbox input "false"
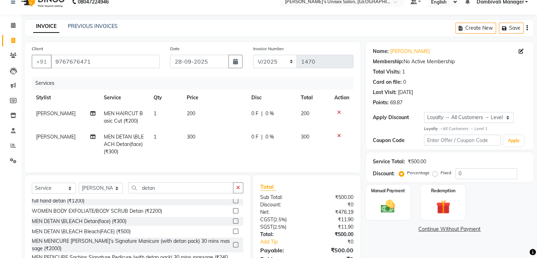
scroll to position [11, 0]
click at [239, 190] on icon "button" at bounding box center [238, 187] width 4 height 5
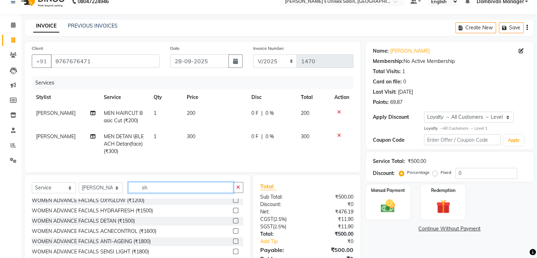
scroll to position [0, 0]
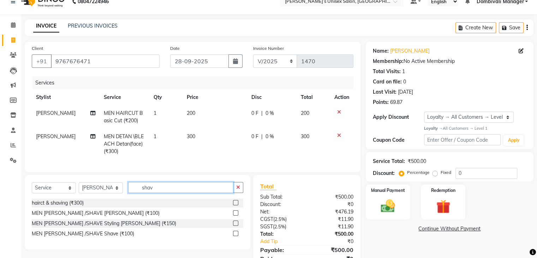
type input "shav"
click at [235, 216] on label at bounding box center [235, 212] width 5 height 5
click at [235, 216] on input "checkbox" at bounding box center [235, 213] width 5 height 5
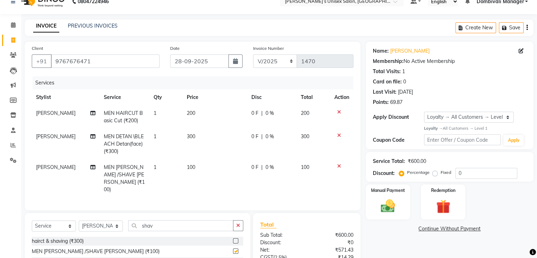
checkbox input "false"
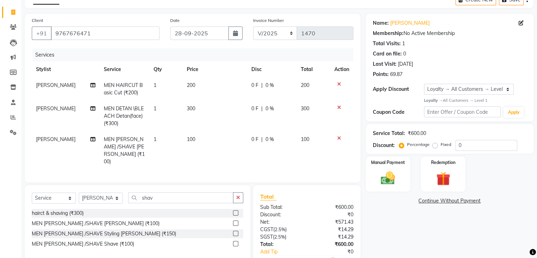
scroll to position [40, 0]
click at [396, 170] on img at bounding box center [388, 177] width 24 height 17
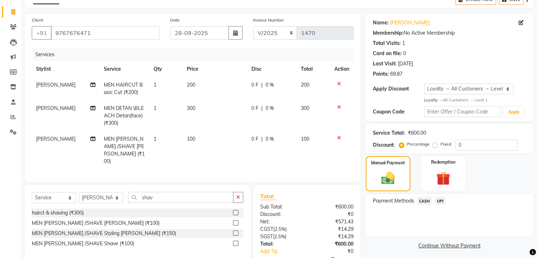
click at [442, 200] on span "UPI" at bounding box center [440, 201] width 11 height 8
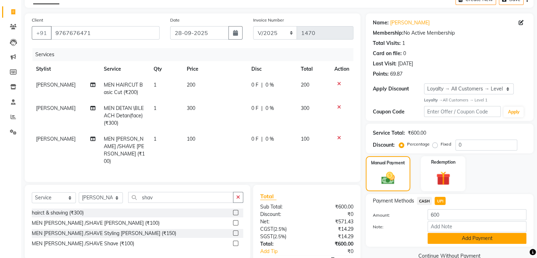
click at [461, 238] on button "Add Payment" at bounding box center [477, 238] width 99 height 11
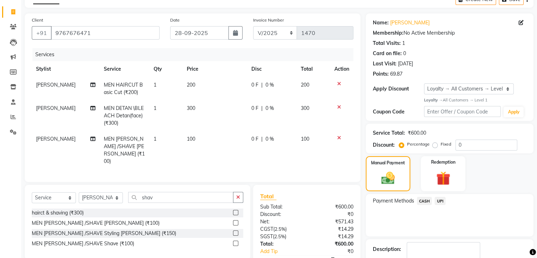
click at [441, 199] on span "UPI" at bounding box center [440, 201] width 11 height 8
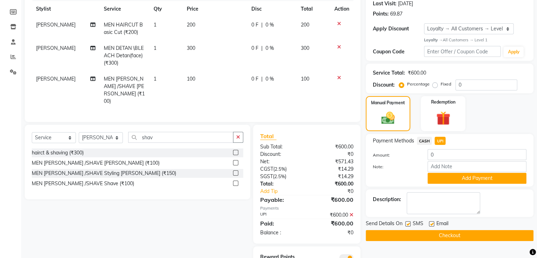
scroll to position [100, 0]
click at [447, 183] on button "Add Payment" at bounding box center [477, 177] width 99 height 11
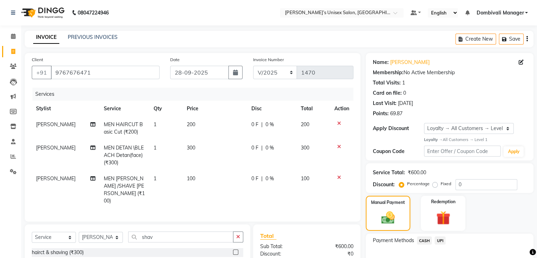
scroll to position [98, 0]
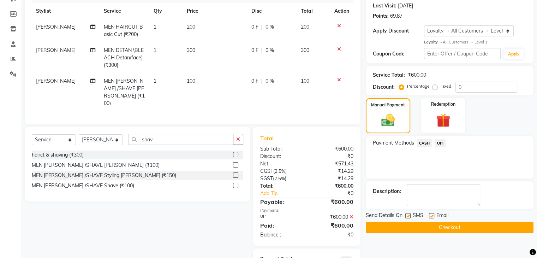
click at [452, 226] on button "Checkout" at bounding box center [450, 227] width 168 height 11
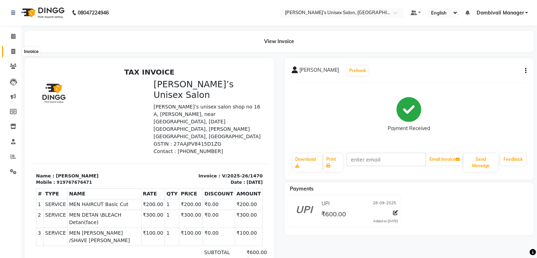
click at [13, 50] on icon at bounding box center [13, 51] width 4 height 5
select select "8637"
select select "service"
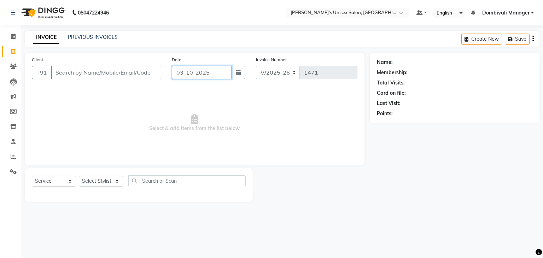
click at [215, 71] on input "03-10-2025" at bounding box center [202, 72] width 60 height 13
select select "10"
select select "2025"
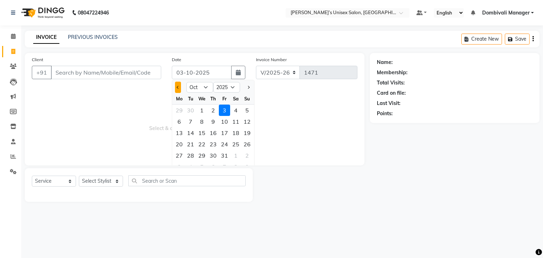
click at [177, 85] on button "Previous month" at bounding box center [178, 87] width 6 height 11
select select "9"
click at [249, 144] on div "28" at bounding box center [246, 143] width 11 height 11
type input "28-09-2025"
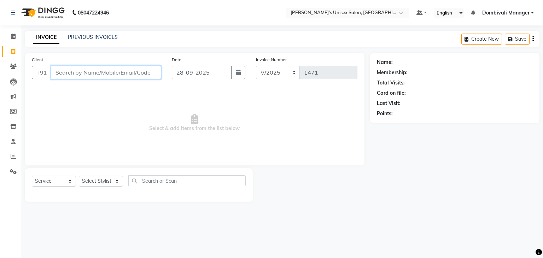
click at [119, 72] on input "Client" at bounding box center [106, 72] width 110 height 13
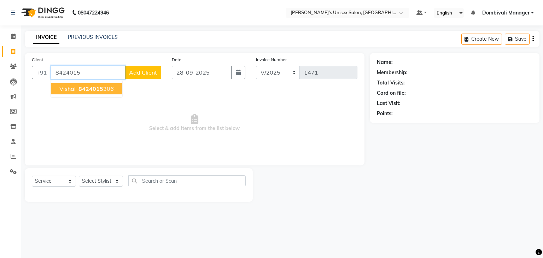
click at [92, 90] on span "8424015" at bounding box center [90, 88] width 25 height 7
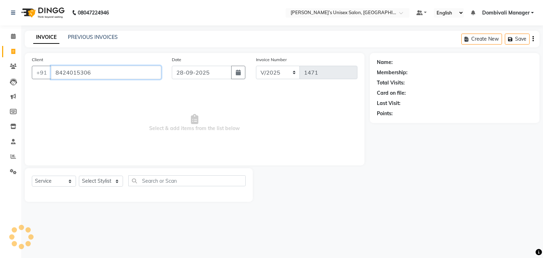
type input "8424015306"
select select "1: Object"
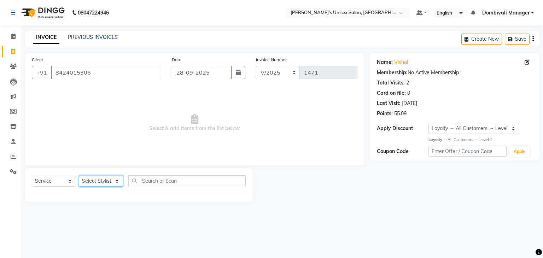
click at [109, 177] on select "Select Stylist Alam Dombivali Manager Farook Hair Stylist [PERSON_NAME] [PERSON…" at bounding box center [101, 181] width 44 height 11
select select "86917"
click at [79, 176] on select "Select Stylist Alam Dombivali Manager Farook Hair Stylist [PERSON_NAME] [PERSON…" at bounding box center [101, 181] width 44 height 11
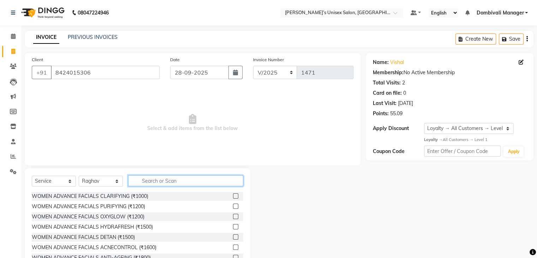
click at [167, 181] on input "text" at bounding box center [185, 180] width 115 height 11
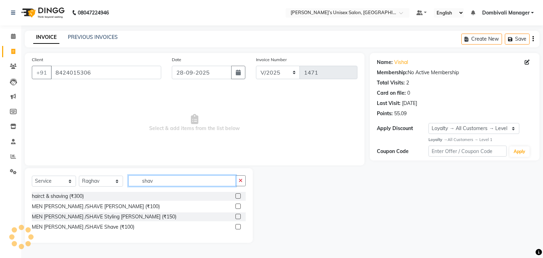
type input "shav"
click at [236, 206] on label at bounding box center [237, 205] width 5 height 5
click at [236, 206] on input "checkbox" at bounding box center [237, 206] width 5 height 5
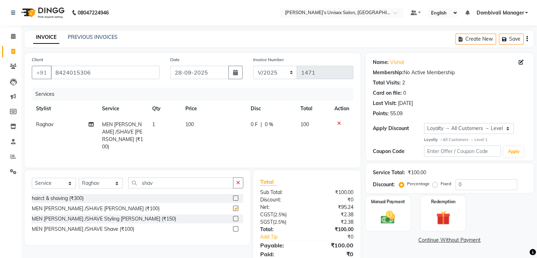
checkbox input "false"
click at [397, 214] on img at bounding box center [388, 217] width 24 height 17
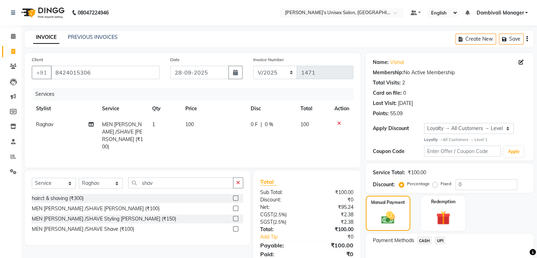
click at [442, 238] on span "UPI" at bounding box center [440, 240] width 11 height 8
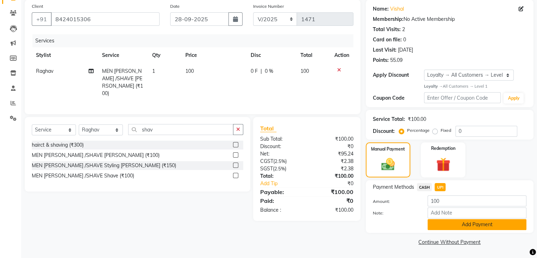
click at [465, 222] on button "Add Payment" at bounding box center [477, 224] width 99 height 11
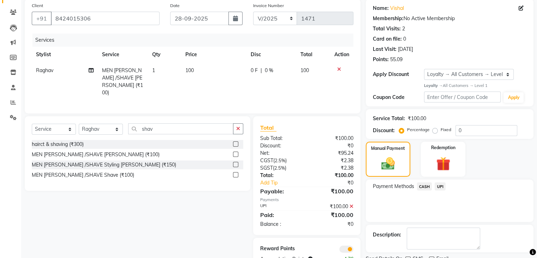
scroll to position [83, 0]
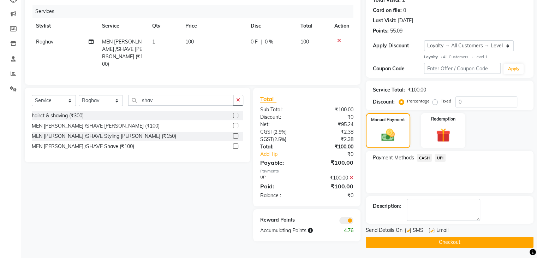
click at [465, 243] on button "Checkout" at bounding box center [450, 242] width 168 height 11
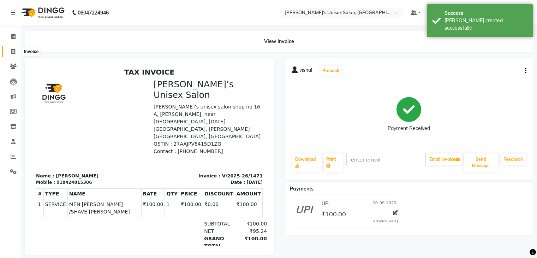
click at [13, 50] on icon at bounding box center [13, 51] width 4 height 5
select select "service"
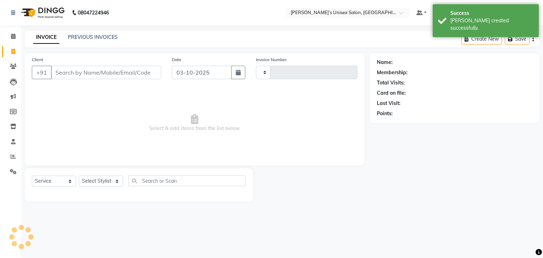
type input "1472"
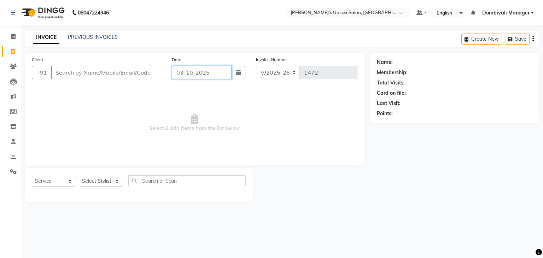
click at [219, 74] on input "03-10-2025" at bounding box center [202, 72] width 60 height 13
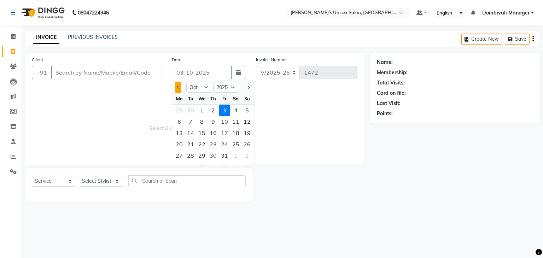
click at [175, 88] on button "Previous month" at bounding box center [178, 87] width 6 height 11
click at [246, 142] on div "28" at bounding box center [246, 143] width 11 height 11
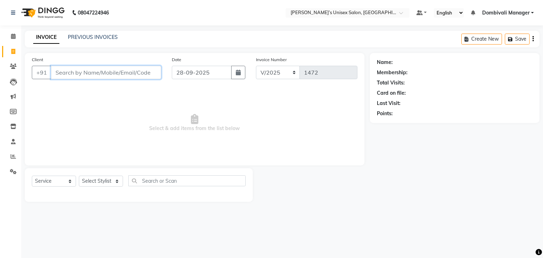
click at [148, 72] on input "Client" at bounding box center [106, 72] width 110 height 13
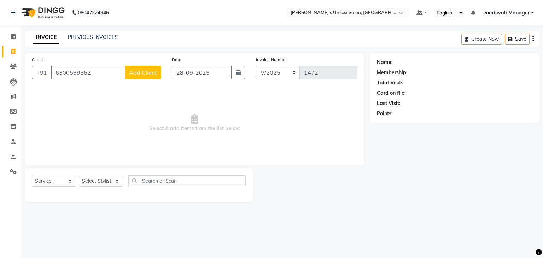
click at [148, 72] on span "Add Client" at bounding box center [143, 72] width 28 height 7
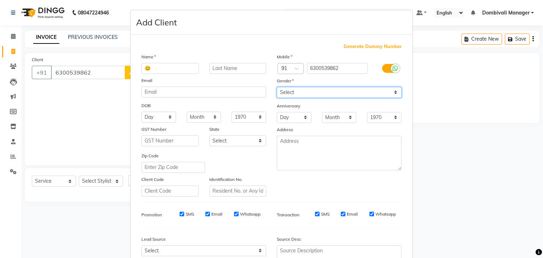
click at [280, 92] on select "Select [DEMOGRAPHIC_DATA] [DEMOGRAPHIC_DATA] Other Prefer Not To Say" at bounding box center [339, 92] width 125 height 11
click at [277, 87] on select "Select [DEMOGRAPHIC_DATA] [DEMOGRAPHIC_DATA] Other Prefer Not To Say" at bounding box center [339, 92] width 125 height 11
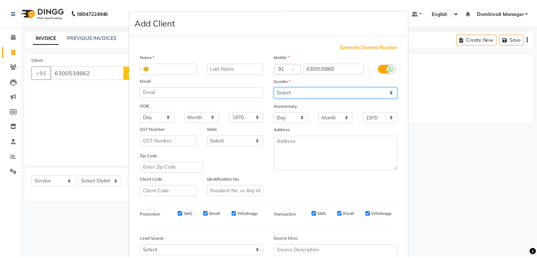
scroll to position [72, 0]
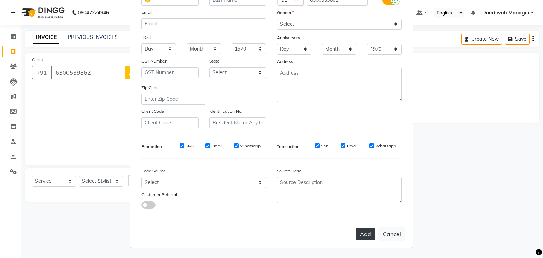
click at [361, 235] on button "Add" at bounding box center [365, 234] width 20 height 13
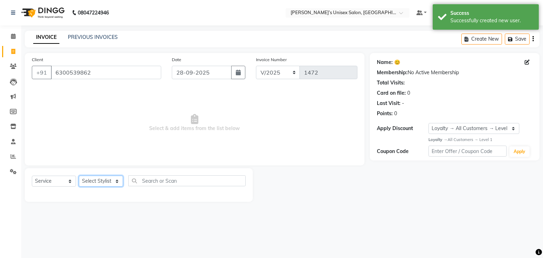
click at [95, 179] on select "Select Stylist Alam Dombivali Manager Farook Hair Stylist [PERSON_NAME] [PERSON…" at bounding box center [101, 181] width 44 height 11
click at [79, 176] on select "Select Stylist Alam Dombivali Manager Farook Hair Stylist [PERSON_NAME] [PERSON…" at bounding box center [101, 181] width 44 height 11
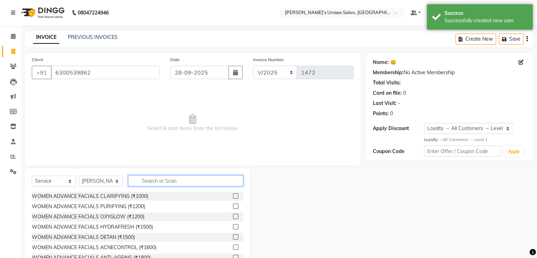
click at [189, 180] on input "text" at bounding box center [185, 180] width 115 height 11
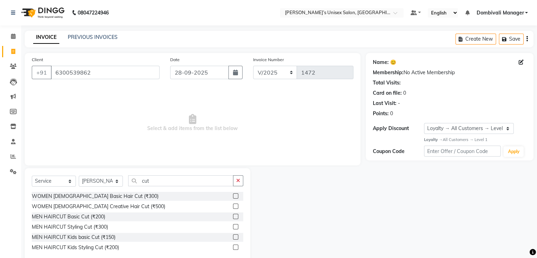
click at [237, 216] on label at bounding box center [235, 216] width 5 height 5
click at [237, 216] on input "checkbox" at bounding box center [235, 216] width 5 height 5
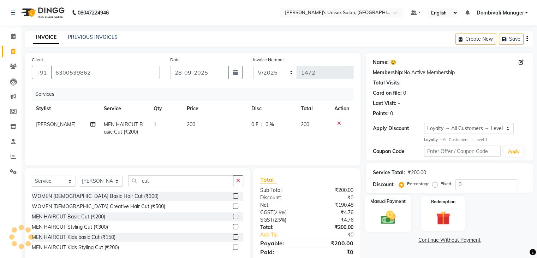
click at [384, 213] on img at bounding box center [388, 217] width 24 height 17
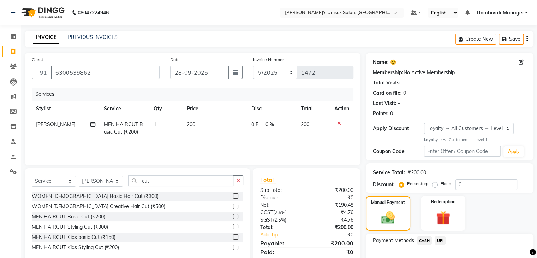
click at [442, 241] on span "UPI" at bounding box center [440, 240] width 11 height 8
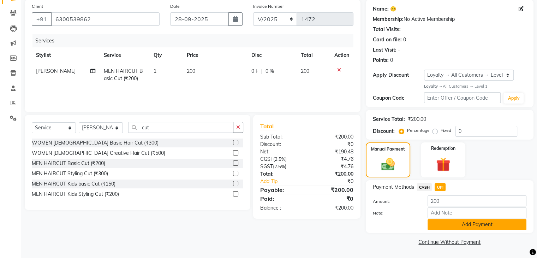
click at [448, 225] on button "Add Payment" at bounding box center [477, 224] width 99 height 11
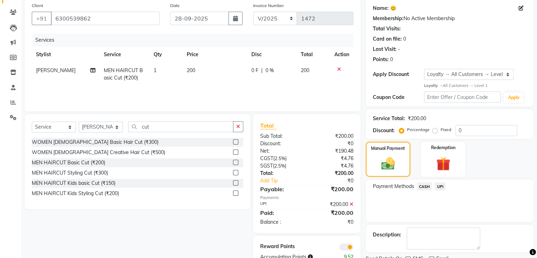
scroll to position [83, 0]
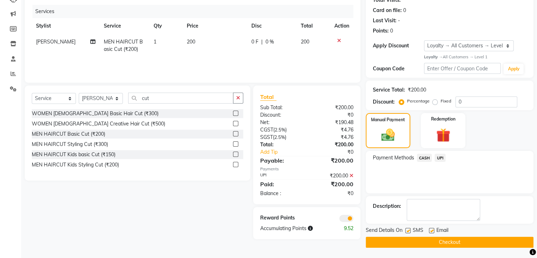
click at [444, 239] on button "Checkout" at bounding box center [450, 242] width 168 height 11
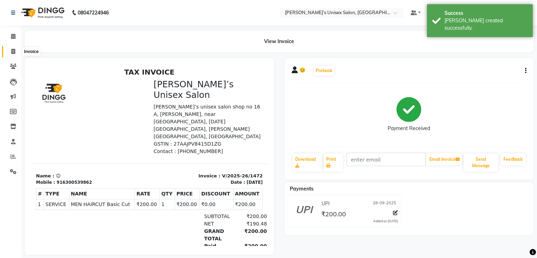
click at [12, 51] on icon at bounding box center [13, 51] width 4 height 5
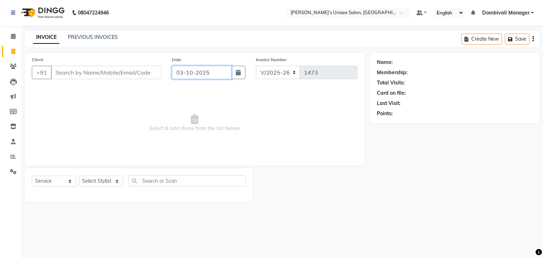
click at [218, 71] on input "03-10-2025" at bounding box center [202, 72] width 60 height 13
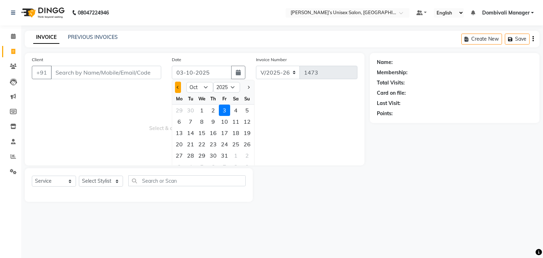
click at [178, 88] on span "Previous month" at bounding box center [178, 87] width 3 height 3
click at [248, 143] on div "28" at bounding box center [246, 143] width 11 height 11
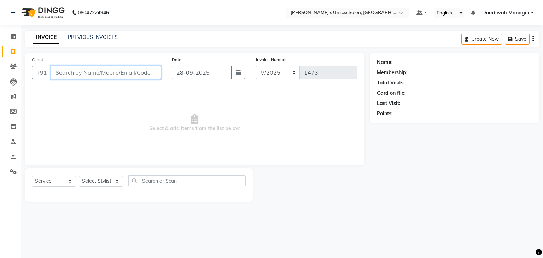
click at [129, 72] on input "Client" at bounding box center [106, 72] width 110 height 13
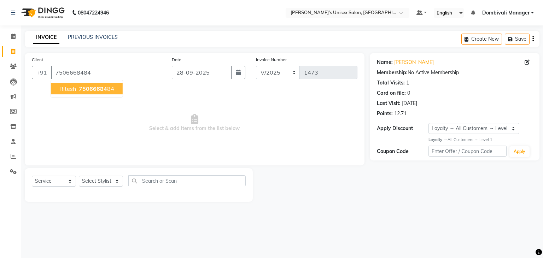
click at [113, 88] on button "[PERSON_NAME] 75066684 84" at bounding box center [87, 88] width 72 height 11
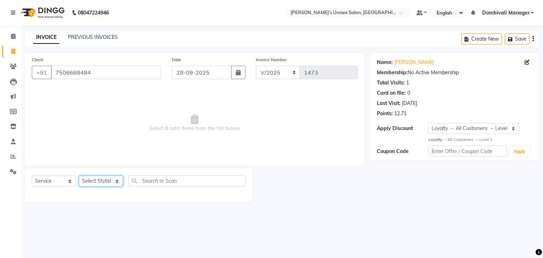
click at [102, 180] on select "Select Stylist Alam Dombivali Manager Farook Hair Stylist [PERSON_NAME] [PERSON…" at bounding box center [101, 181] width 44 height 11
click at [79, 176] on select "Select Stylist Alam Dombivali Manager Farook Hair Stylist [PERSON_NAME] [PERSON…" at bounding box center [101, 181] width 44 height 11
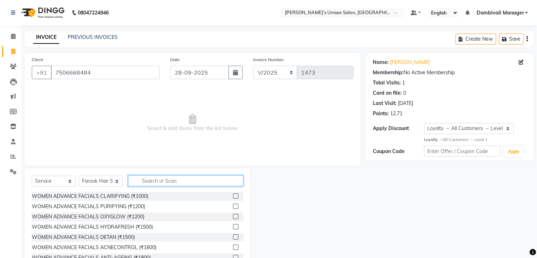
click at [192, 179] on input "text" at bounding box center [185, 180] width 115 height 11
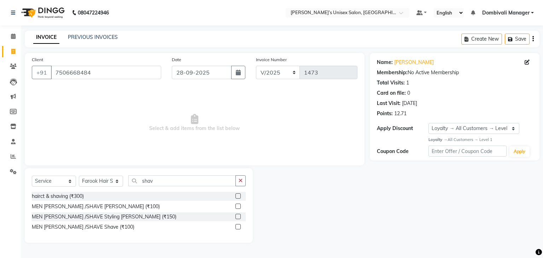
click at [239, 206] on label at bounding box center [237, 205] width 5 height 5
click at [239, 206] on input "checkbox" at bounding box center [237, 206] width 5 height 5
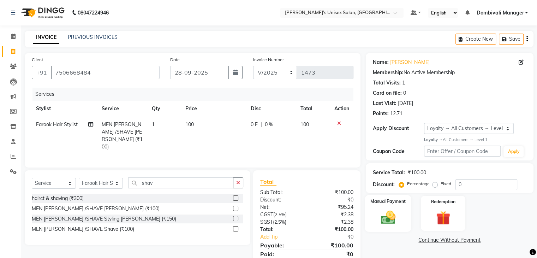
click at [380, 204] on label "Manual Payment" at bounding box center [388, 201] width 35 height 7
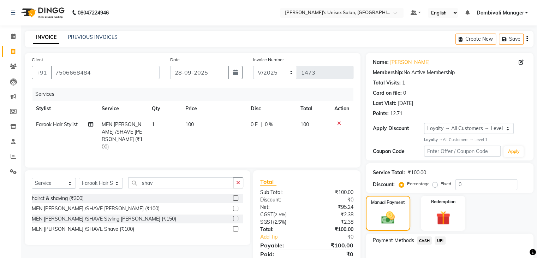
click at [438, 239] on span "UPI" at bounding box center [440, 240] width 11 height 8
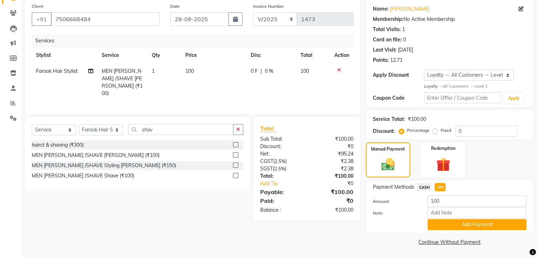
scroll to position [54, 0]
click at [462, 224] on button "Add Payment" at bounding box center [477, 224] width 99 height 11
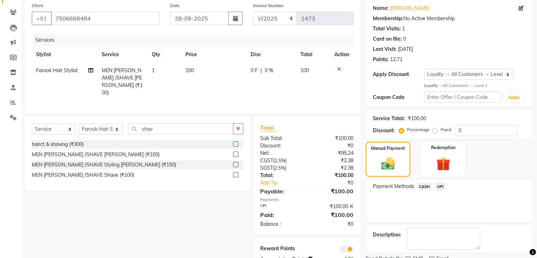
scroll to position [83, 0]
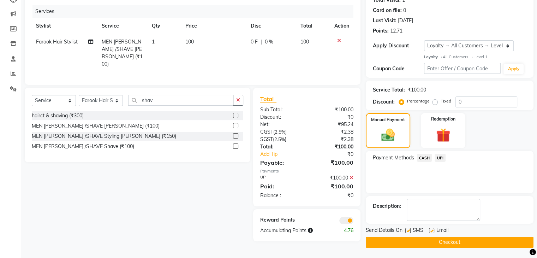
click at [462, 239] on button "Checkout" at bounding box center [450, 242] width 168 height 11
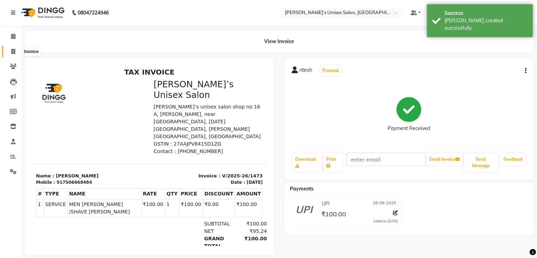
click at [14, 49] on icon at bounding box center [13, 51] width 4 height 5
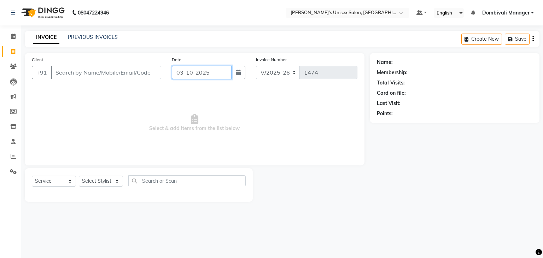
click at [222, 74] on input "03-10-2025" at bounding box center [202, 72] width 60 height 13
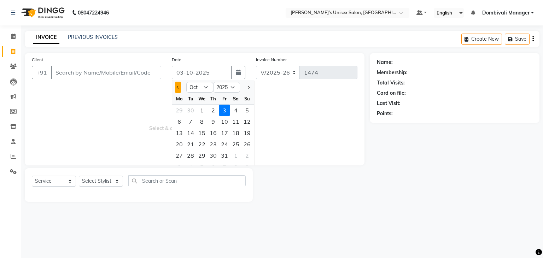
click at [176, 85] on button "Previous month" at bounding box center [178, 87] width 6 height 11
click at [248, 144] on div "28" at bounding box center [246, 143] width 11 height 11
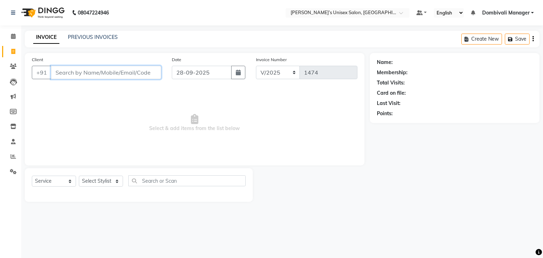
click at [133, 74] on input "Client" at bounding box center [106, 72] width 110 height 13
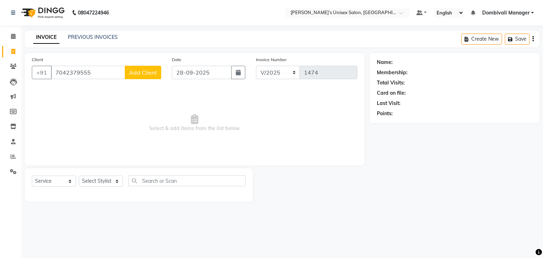
click at [133, 74] on span "Add Client" at bounding box center [143, 72] width 28 height 7
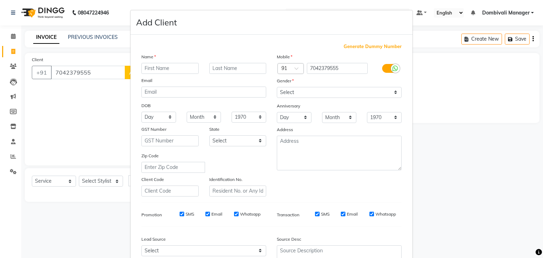
click at [158, 65] on input "text" at bounding box center [169, 68] width 57 height 11
click at [325, 92] on select "Select [DEMOGRAPHIC_DATA] [DEMOGRAPHIC_DATA] Other Prefer Not To Say" at bounding box center [339, 92] width 125 height 11
click at [277, 87] on select "Select [DEMOGRAPHIC_DATA] [DEMOGRAPHIC_DATA] Other Prefer Not To Say" at bounding box center [339, 92] width 125 height 11
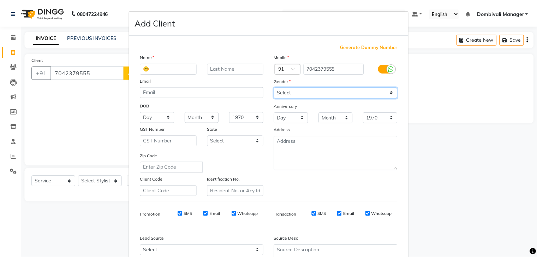
scroll to position [72, 0]
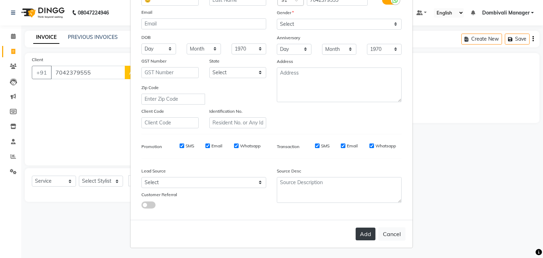
click at [365, 229] on button "Add" at bounding box center [365, 234] width 20 height 13
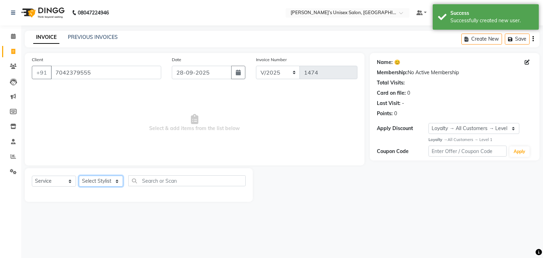
click at [110, 180] on select "Select Stylist Alam Dombivali Manager Farook Hair Stylist [PERSON_NAME] [PERSON…" at bounding box center [101, 181] width 44 height 11
click at [79, 176] on select "Select Stylist Alam Dombivali Manager Farook Hair Stylist [PERSON_NAME] [PERSON…" at bounding box center [101, 181] width 44 height 11
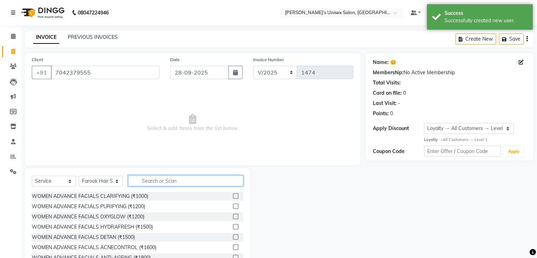
click at [187, 178] on input "text" at bounding box center [185, 180] width 115 height 11
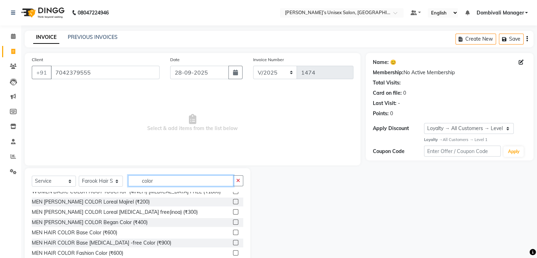
scroll to position [38, 0]
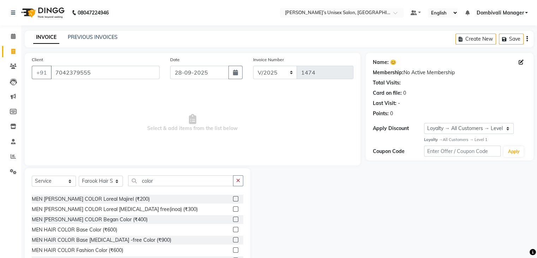
click at [233, 239] on label at bounding box center [235, 239] width 5 height 5
click at [233, 239] on input "checkbox" at bounding box center [235, 240] width 5 height 5
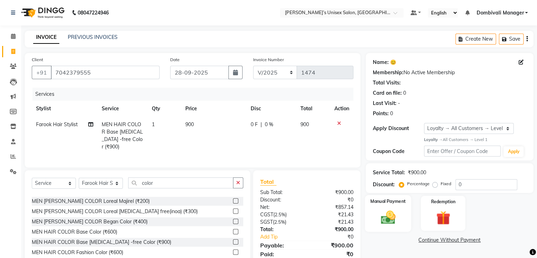
click at [396, 217] on img at bounding box center [388, 217] width 24 height 17
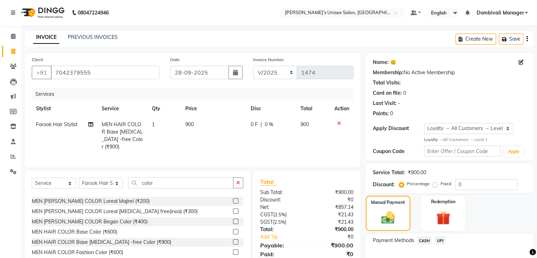
click at [424, 238] on span "CASH" at bounding box center [424, 240] width 15 height 8
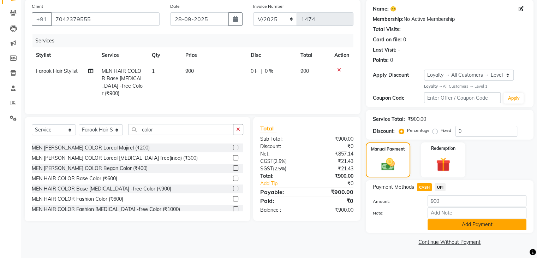
click at [453, 227] on button "Add Payment" at bounding box center [477, 224] width 99 height 11
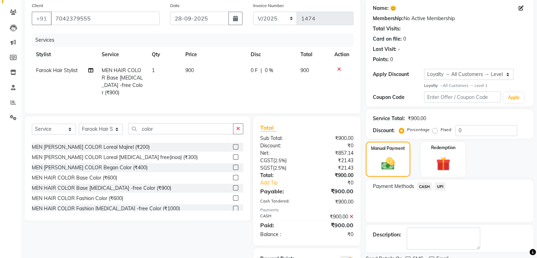
scroll to position [85, 0]
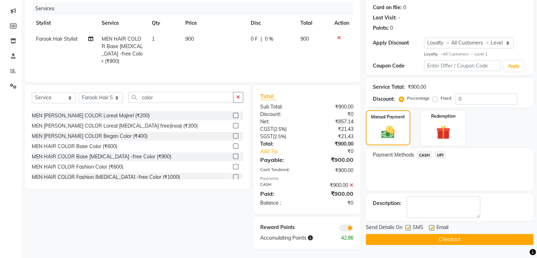
click at [452, 235] on button "Checkout" at bounding box center [450, 239] width 168 height 11
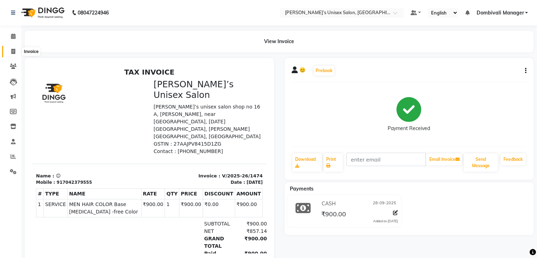
click at [11, 51] on icon at bounding box center [13, 51] width 4 height 5
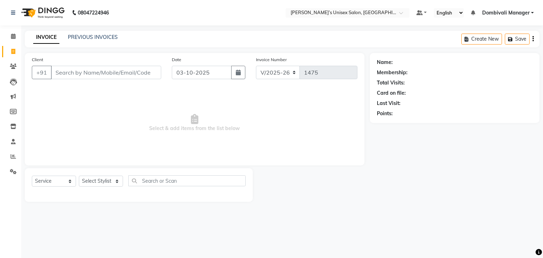
click at [220, 64] on div "Date [DATE]" at bounding box center [208, 70] width 84 height 29
click at [218, 73] on input "03-10-2025" at bounding box center [202, 72] width 60 height 13
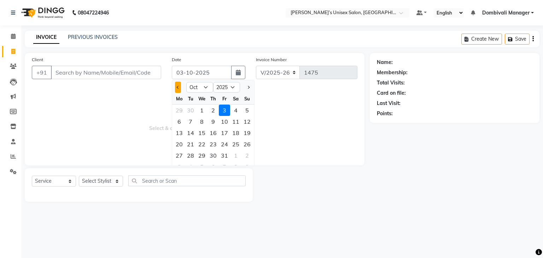
click at [177, 87] on span "Previous month" at bounding box center [178, 87] width 3 height 3
click at [247, 143] on div "28" at bounding box center [246, 143] width 11 height 11
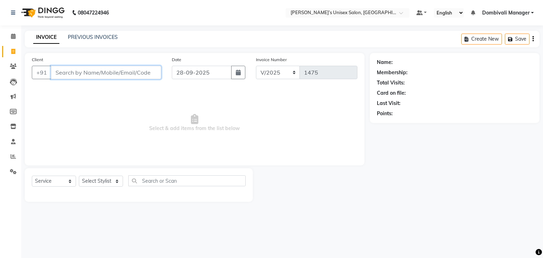
click at [123, 75] on input "Client" at bounding box center [106, 72] width 110 height 13
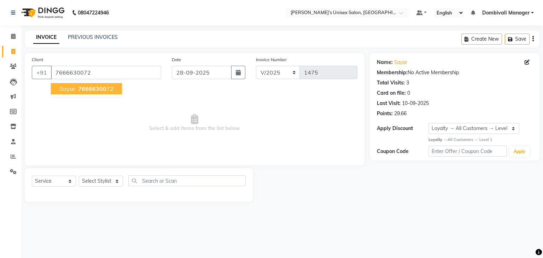
click at [103, 90] on span "76666300" at bounding box center [92, 88] width 28 height 7
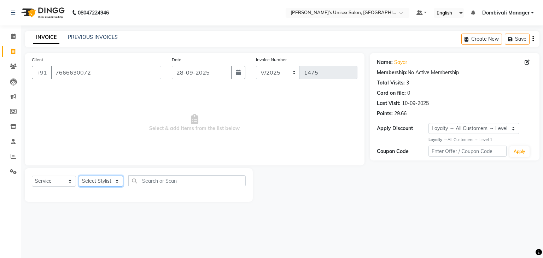
click at [100, 183] on select "Select Stylist Alam Dombivali Manager Farook Hair Stylist [PERSON_NAME] [PERSON…" at bounding box center [101, 181] width 44 height 11
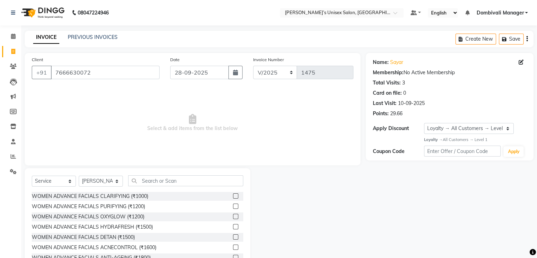
click at [164, 163] on div "Client [PHONE_NUMBER] Date [DATE] Invoice Number V/2025 V/[PHONE_NUMBER] Select…" at bounding box center [193, 109] width 336 height 112
click at [100, 180] on select "Select Stylist Alam Dombivali Manager Farook Hair Stylist [PERSON_NAME] [PERSON…" at bounding box center [101, 181] width 44 height 11
click at [79, 176] on select "Select Stylist Alam Dombivali Manager Farook Hair Stylist [PERSON_NAME] [PERSON…" at bounding box center [101, 181] width 44 height 11
click at [195, 180] on input "text" at bounding box center [185, 180] width 115 height 11
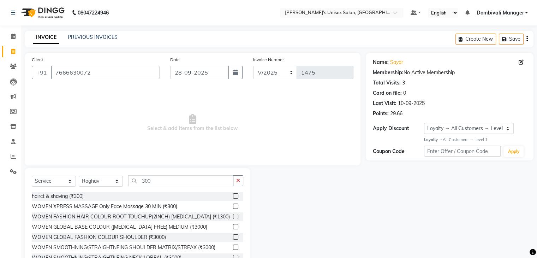
click at [233, 194] on label at bounding box center [235, 195] width 5 height 5
click at [233, 194] on input "checkbox" at bounding box center [235, 196] width 5 height 5
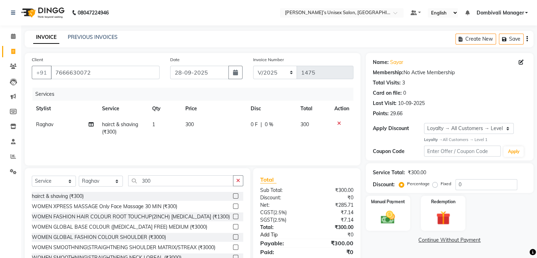
click at [265, 235] on link "Add Tip" at bounding box center [285, 234] width 60 height 7
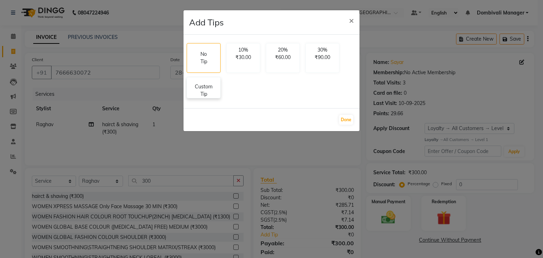
click at [203, 89] on p "Custom Tip" at bounding box center [203, 90] width 25 height 15
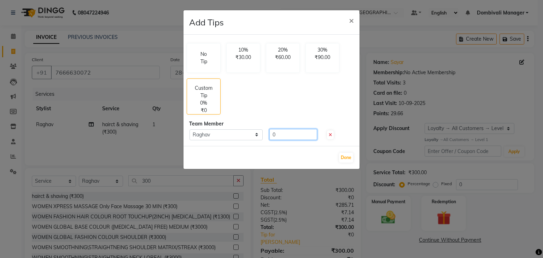
click at [301, 135] on input "0" at bounding box center [293, 134] width 48 height 11
click at [350, 158] on button "Done" at bounding box center [346, 158] width 14 height 10
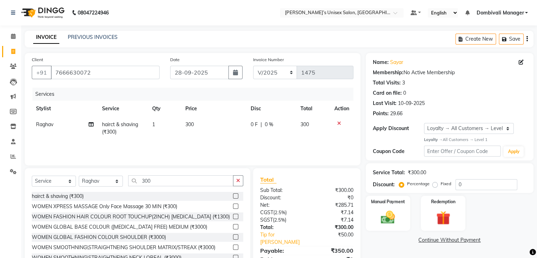
scroll to position [25, 0]
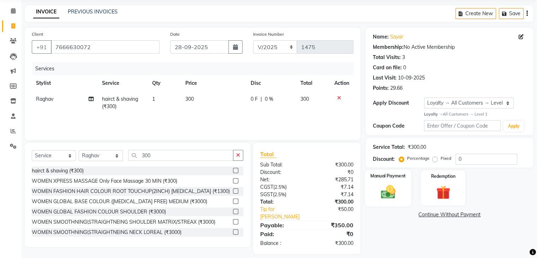
click at [387, 187] on img at bounding box center [388, 191] width 24 height 17
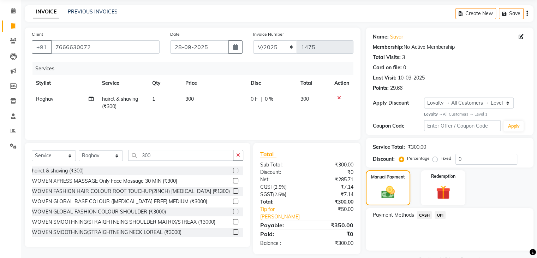
click at [441, 213] on span "UPI" at bounding box center [440, 215] width 11 height 8
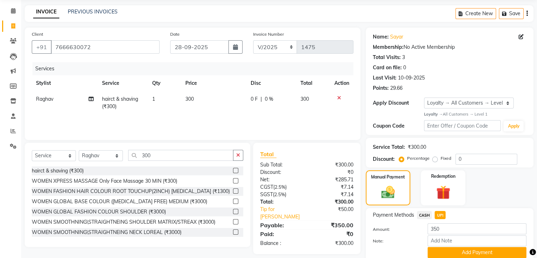
scroll to position [54, 0]
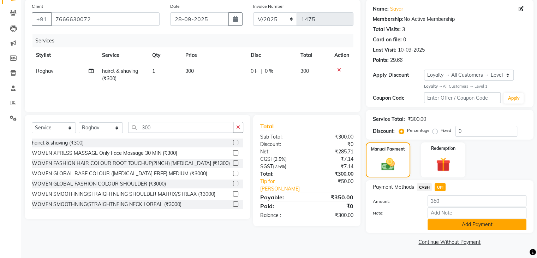
click at [443, 228] on button "Add Payment" at bounding box center [477, 224] width 99 height 11
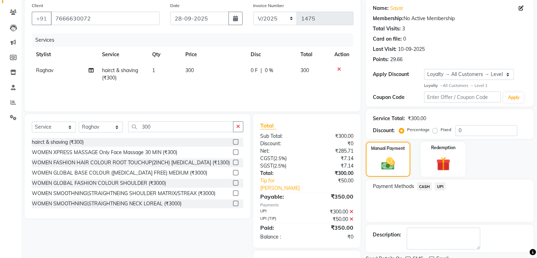
scroll to position [83, 0]
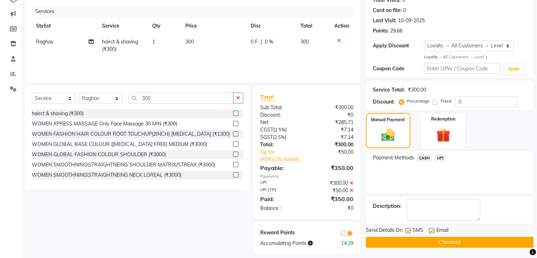
click at [449, 243] on button "Checkout" at bounding box center [450, 242] width 168 height 11
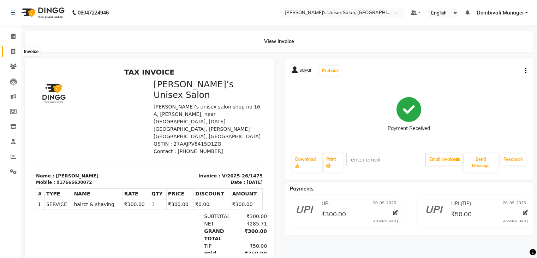
click at [12, 49] on icon at bounding box center [13, 51] width 4 height 5
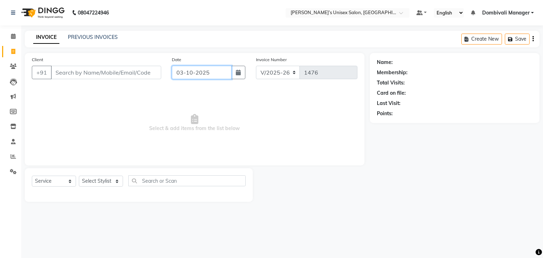
click at [210, 71] on input "03-10-2025" at bounding box center [202, 72] width 60 height 13
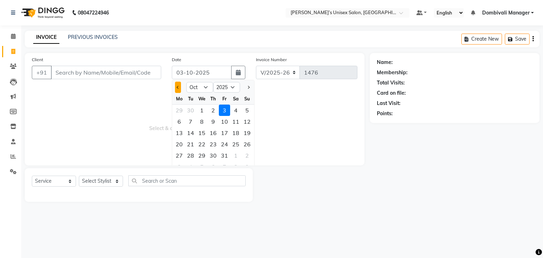
click at [178, 88] on span "Previous month" at bounding box center [178, 87] width 3 height 3
click at [247, 144] on div "28" at bounding box center [246, 143] width 11 height 11
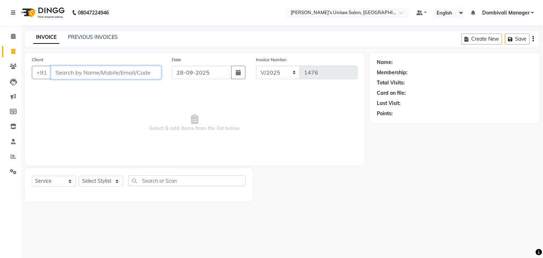
click at [135, 69] on input "Client" at bounding box center [106, 72] width 110 height 13
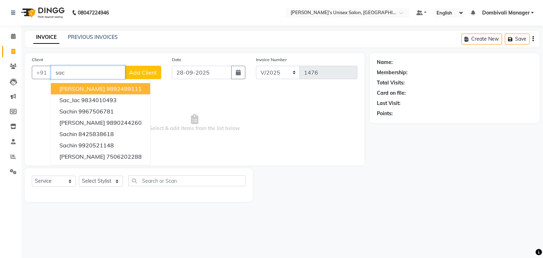
click at [120, 88] on ngb-highlight "9892499111" at bounding box center [123, 88] width 35 height 7
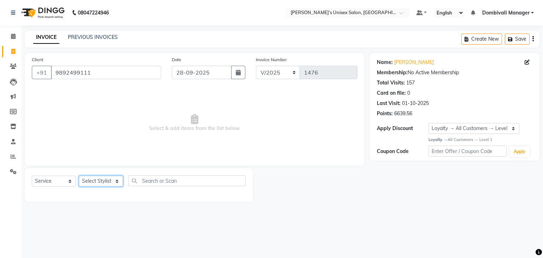
click at [102, 181] on select "Select Stylist Alam Dombivali Manager Farook Hair Stylist [PERSON_NAME] [PERSON…" at bounding box center [101, 181] width 44 height 11
click at [79, 176] on select "Select Stylist Alam Dombivali Manager Farook Hair Stylist [PERSON_NAME] [PERSON…" at bounding box center [101, 181] width 44 height 11
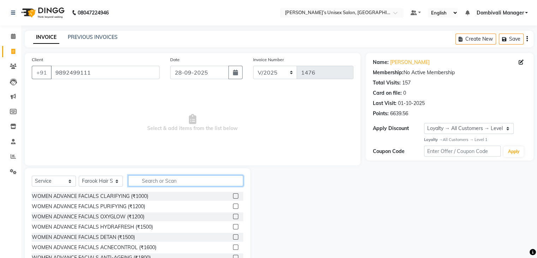
click at [177, 177] on input "text" at bounding box center [185, 180] width 115 height 11
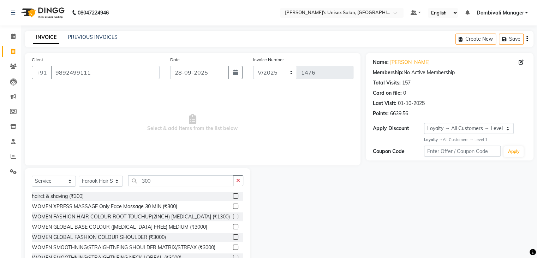
click at [233, 195] on label at bounding box center [235, 195] width 5 height 5
click at [233, 195] on input "checkbox" at bounding box center [235, 196] width 5 height 5
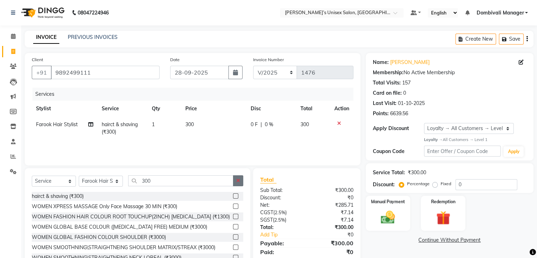
click at [238, 180] on icon "button" at bounding box center [238, 180] width 4 height 5
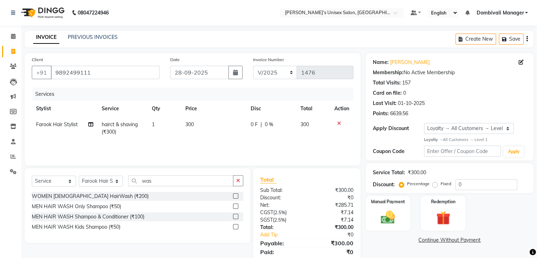
click at [236, 206] on label at bounding box center [235, 205] width 5 height 5
click at [236, 206] on input "checkbox" at bounding box center [235, 206] width 5 height 5
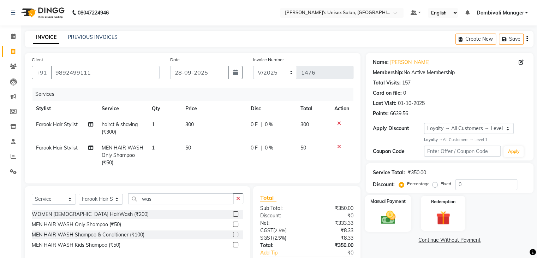
click at [390, 214] on img at bounding box center [388, 217] width 24 height 17
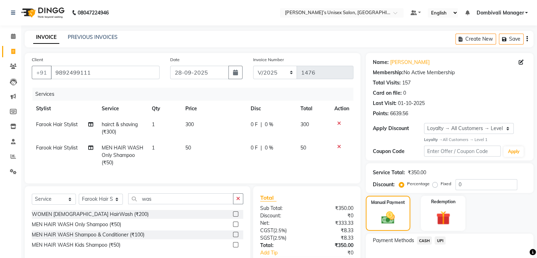
click at [424, 240] on span "CASH" at bounding box center [424, 240] width 15 height 8
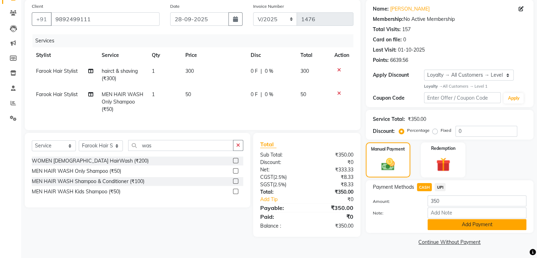
click at [433, 224] on button "Add Payment" at bounding box center [477, 224] width 99 height 11
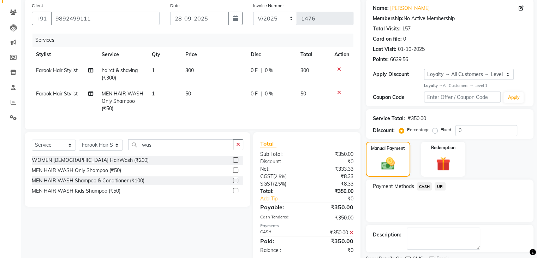
scroll to position [109, 0]
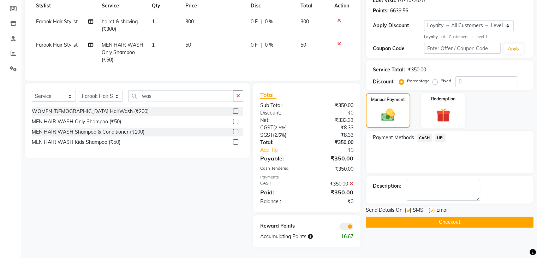
click at [449, 217] on button "Checkout" at bounding box center [450, 222] width 168 height 11
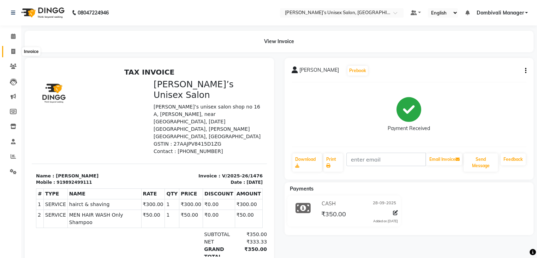
click at [10, 50] on span at bounding box center [13, 52] width 12 height 8
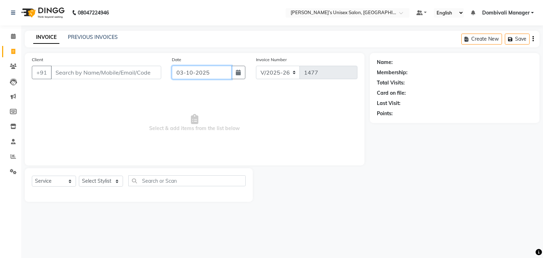
click at [221, 74] on input "03-10-2025" at bounding box center [202, 72] width 60 height 13
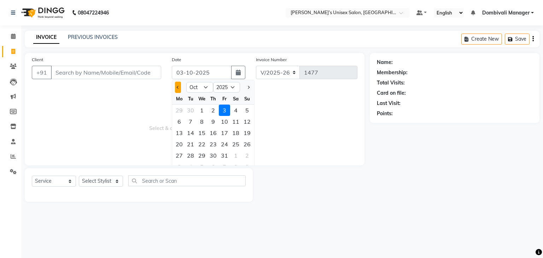
click at [179, 87] on button "Previous month" at bounding box center [178, 87] width 6 height 11
click at [245, 143] on div "28" at bounding box center [246, 143] width 11 height 11
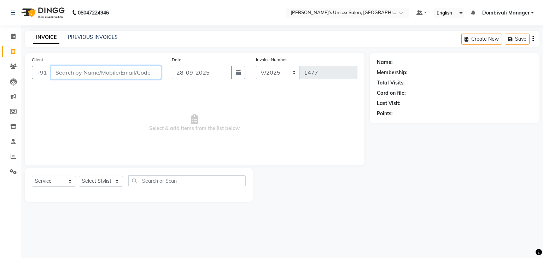
click at [123, 70] on input "Client" at bounding box center [106, 72] width 110 height 13
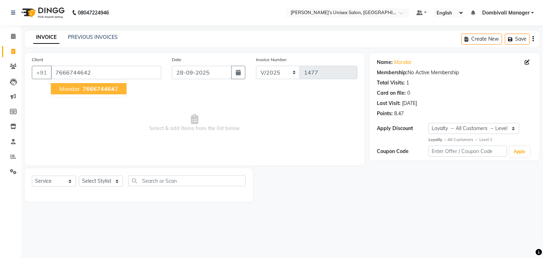
click at [109, 89] on span "766674464" at bounding box center [99, 88] width 32 height 7
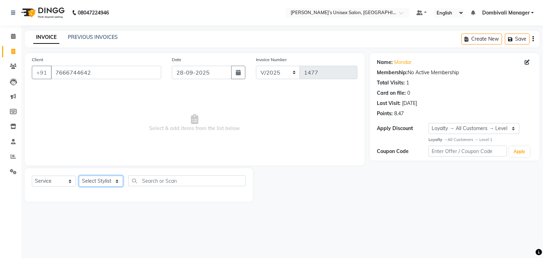
click at [112, 181] on select "Select Stylist Alam Dombivali Manager Farook Hair Stylist [PERSON_NAME] [PERSON…" at bounding box center [101, 181] width 44 height 11
click at [79, 176] on select "Select Stylist Alam Dombivali Manager Farook Hair Stylist [PERSON_NAME] [PERSON…" at bounding box center [101, 181] width 44 height 11
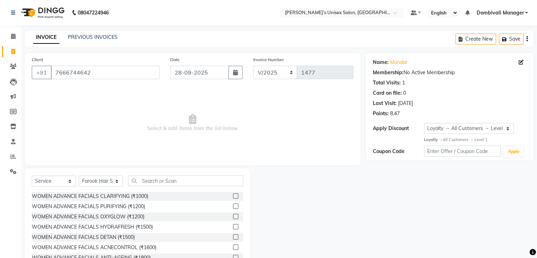
click at [118, 123] on span "Select & add items from the list below" at bounding box center [193, 123] width 322 height 71
click at [179, 178] on input "text" at bounding box center [185, 180] width 115 height 11
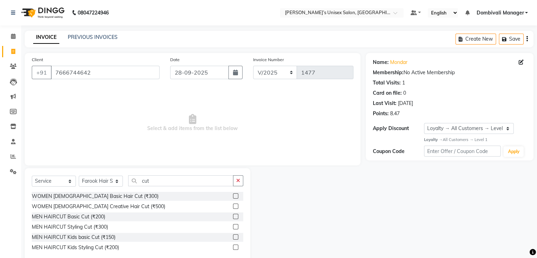
click at [236, 216] on label at bounding box center [235, 216] width 5 height 5
click at [236, 216] on input "checkbox" at bounding box center [235, 216] width 5 height 5
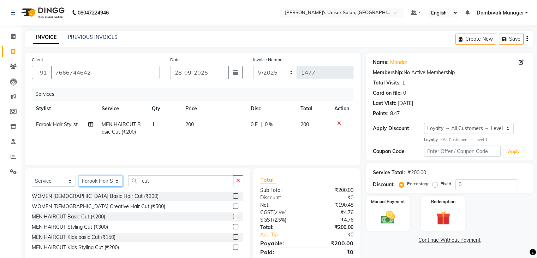
click at [117, 181] on select "Select Stylist Alam Dombivali Manager Farook Hair Stylist [PERSON_NAME] [PERSON…" at bounding box center [101, 181] width 44 height 11
click at [79, 176] on select "Select Stylist Alam Dombivali Manager Farook Hair Stylist [PERSON_NAME] [PERSON…" at bounding box center [101, 181] width 44 height 11
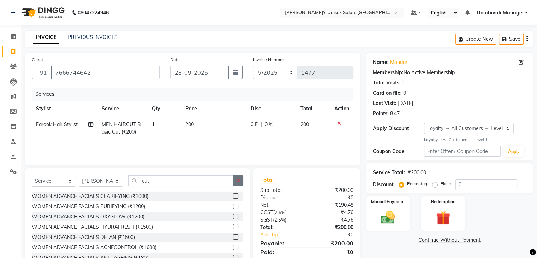
click at [238, 179] on icon "button" at bounding box center [238, 180] width 4 height 5
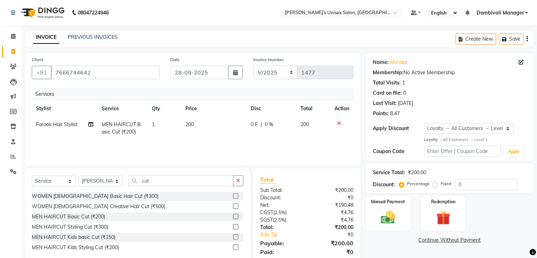
click at [236, 196] on label at bounding box center [235, 195] width 5 height 5
click at [236, 196] on input "checkbox" at bounding box center [235, 196] width 5 height 5
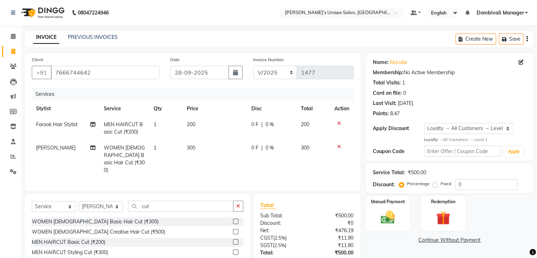
scroll to position [48, 0]
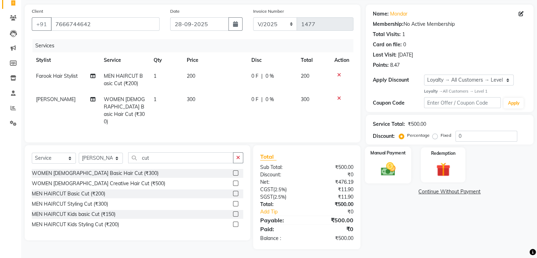
click at [387, 164] on img at bounding box center [388, 168] width 24 height 17
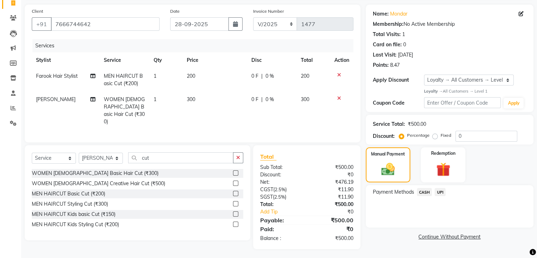
click at [440, 189] on span "UPI" at bounding box center [440, 192] width 11 height 8
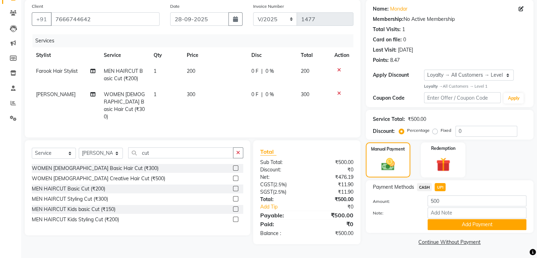
scroll to position [53, 0]
click at [466, 222] on button "Add Payment" at bounding box center [477, 224] width 99 height 11
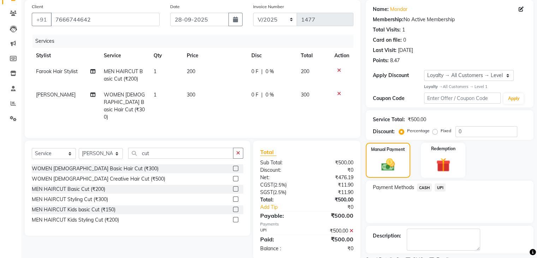
scroll to position [99, 0]
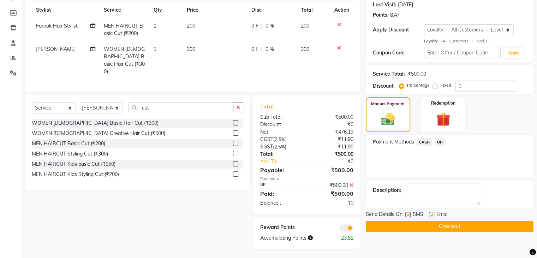
click at [466, 224] on button "Checkout" at bounding box center [450, 226] width 168 height 11
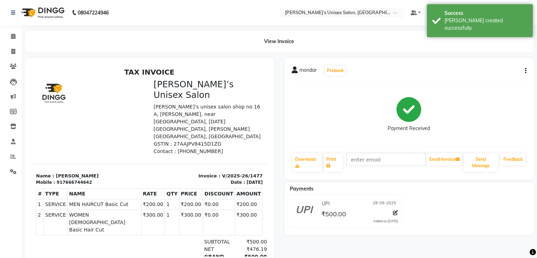
click at [392, 174] on div "mondar Prebook Payment Received Download Print Email Invoice Send Message Feedb…" at bounding box center [409, 119] width 249 height 122
click at [12, 49] on icon at bounding box center [13, 51] width 4 height 5
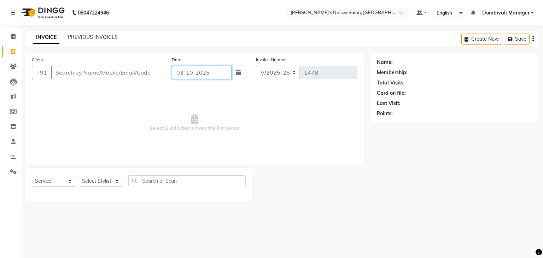
click at [220, 70] on input "03-10-2025" at bounding box center [202, 72] width 60 height 13
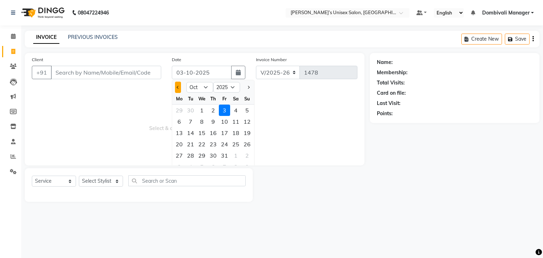
click at [177, 84] on button "Previous month" at bounding box center [178, 87] width 6 height 11
click at [246, 143] on div "28" at bounding box center [246, 143] width 11 height 11
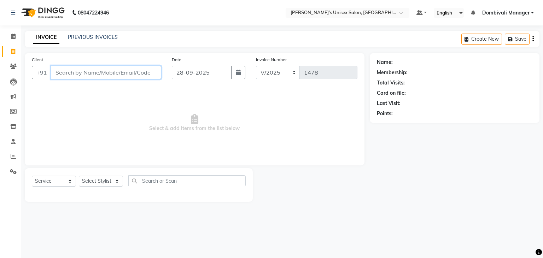
click at [100, 72] on input "Client" at bounding box center [106, 72] width 110 height 13
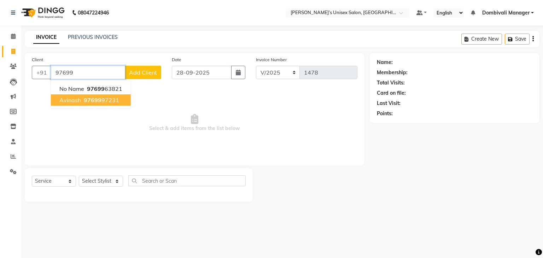
click at [110, 101] on ngb-highlight "97699 97231" at bounding box center [100, 99] width 37 height 7
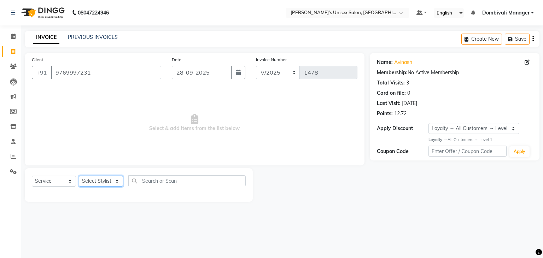
click at [114, 179] on select "Select Stylist Alam Dombivali Manager Farook Hair Stylist [PERSON_NAME] [PERSON…" at bounding box center [101, 181] width 44 height 11
click at [79, 176] on select "Select Stylist Alam Dombivali Manager Farook Hair Stylist [PERSON_NAME] [PERSON…" at bounding box center [101, 181] width 44 height 11
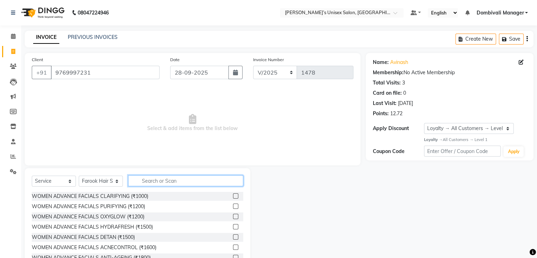
click at [177, 180] on input "text" at bounding box center [185, 180] width 115 height 11
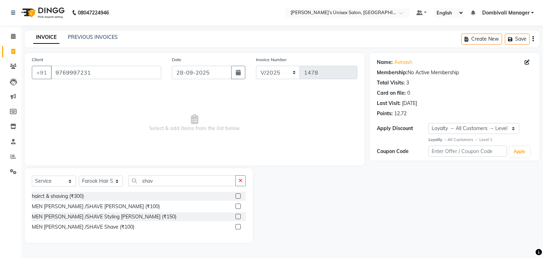
click at [237, 207] on label at bounding box center [237, 205] width 5 height 5
click at [237, 207] on input "checkbox" at bounding box center [237, 206] width 5 height 5
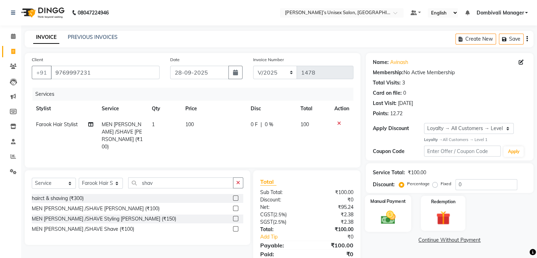
click at [382, 214] on img at bounding box center [388, 217] width 24 height 17
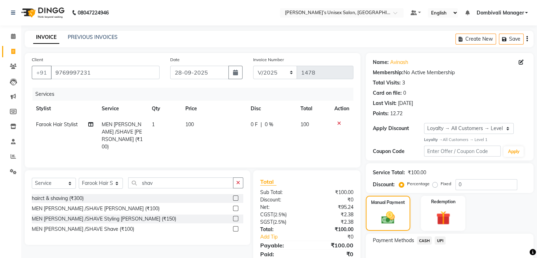
click at [438, 237] on span "UPI" at bounding box center [440, 240] width 11 height 8
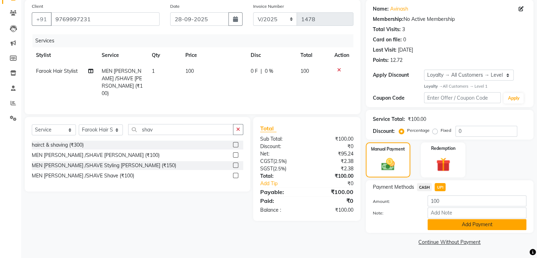
click at [488, 223] on button "Add Payment" at bounding box center [477, 224] width 99 height 11
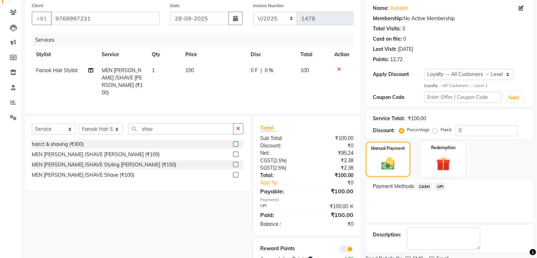
scroll to position [83, 0]
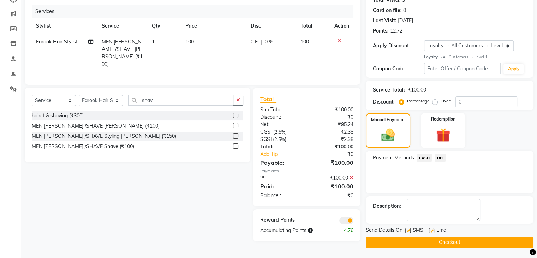
click at [495, 239] on button "Checkout" at bounding box center [450, 242] width 168 height 11
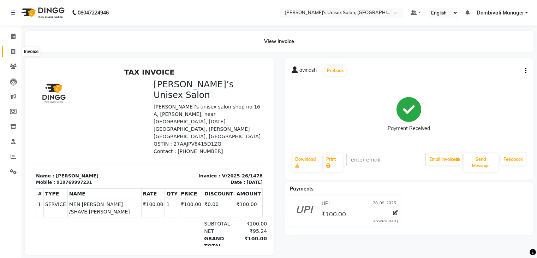
click at [12, 51] on icon at bounding box center [13, 51] width 4 height 5
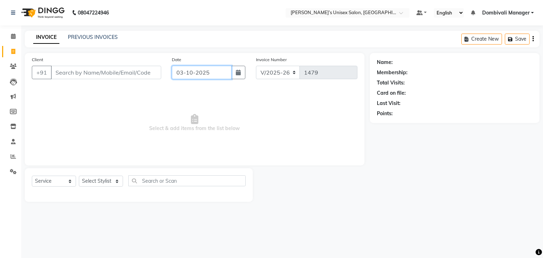
click at [229, 69] on input "03-10-2025" at bounding box center [202, 72] width 60 height 13
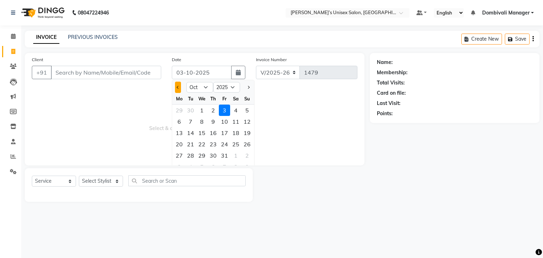
click at [178, 85] on button "Previous month" at bounding box center [178, 87] width 6 height 11
click at [247, 142] on div "28" at bounding box center [246, 143] width 11 height 11
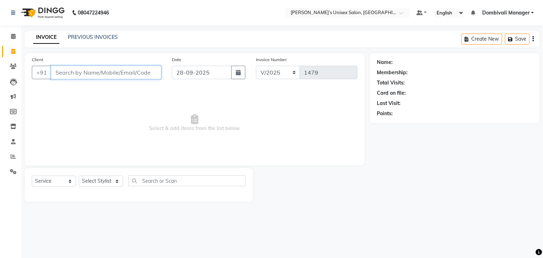
click at [116, 71] on input "Client" at bounding box center [106, 72] width 110 height 13
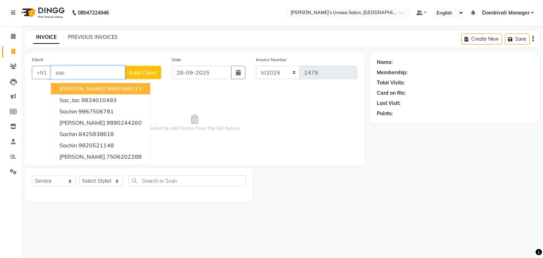
click at [114, 87] on ngb-highlight "9892499111" at bounding box center [123, 88] width 35 height 7
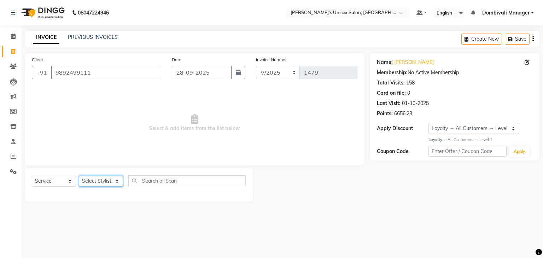
click at [111, 180] on select "Select Stylist Alam Dombivali Manager Farook Hair Stylist [PERSON_NAME] [PERSON…" at bounding box center [101, 181] width 44 height 11
click at [79, 176] on select "Select Stylist Alam Dombivali Manager Farook Hair Stylist [PERSON_NAME] [PERSON…" at bounding box center [101, 181] width 44 height 11
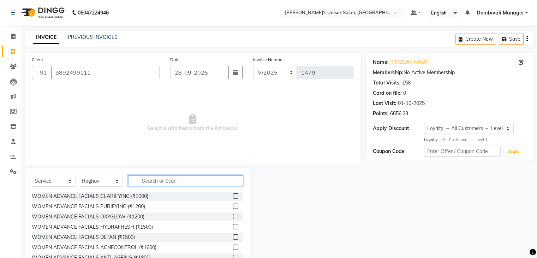
click at [155, 180] on input "text" at bounding box center [185, 180] width 115 height 11
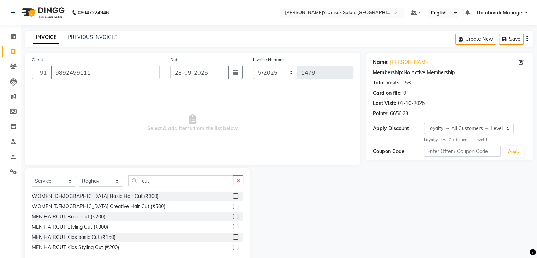
click at [237, 217] on label at bounding box center [235, 216] width 5 height 5
click at [237, 217] on input "checkbox" at bounding box center [235, 216] width 5 height 5
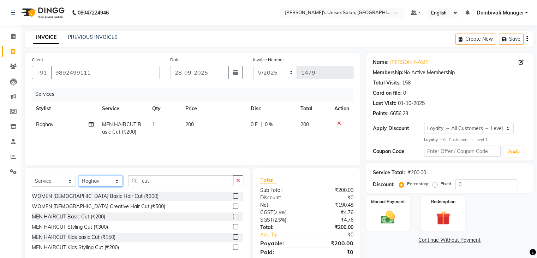
click at [100, 181] on select "Select Stylist Alam Dombivali Manager Farook Hair Stylist [PERSON_NAME] [PERSON…" at bounding box center [101, 181] width 44 height 11
click at [79, 176] on select "Select Stylist Alam Dombivali Manager Farook Hair Stylist [PERSON_NAME] [PERSON…" at bounding box center [101, 181] width 44 height 11
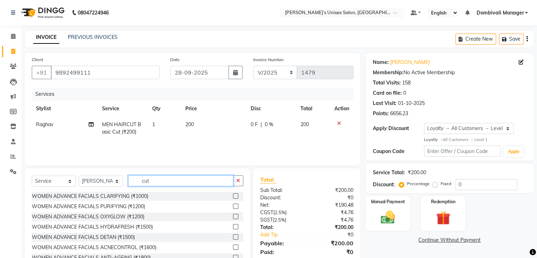
click at [164, 182] on input "cut" at bounding box center [180, 180] width 105 height 11
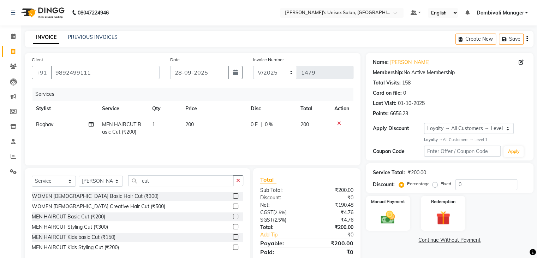
click at [235, 216] on label at bounding box center [235, 216] width 5 height 5
click at [235, 216] on input "checkbox" at bounding box center [235, 216] width 5 height 5
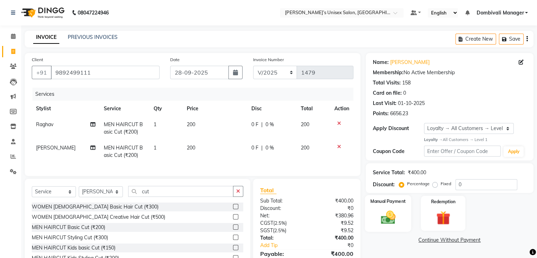
click at [393, 212] on img at bounding box center [388, 217] width 24 height 17
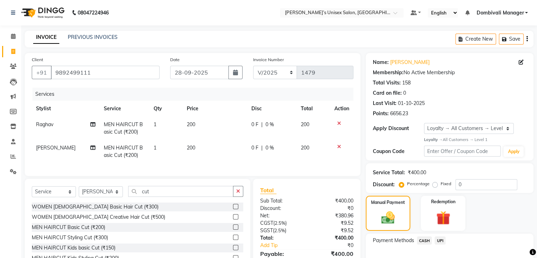
scroll to position [43, 0]
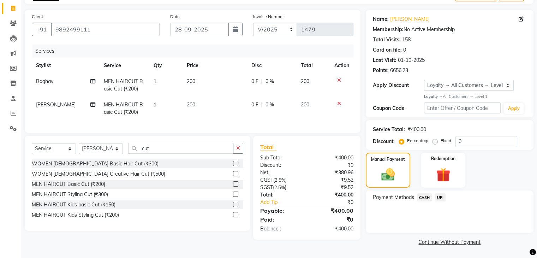
click at [441, 197] on span "UPI" at bounding box center [440, 197] width 11 height 8
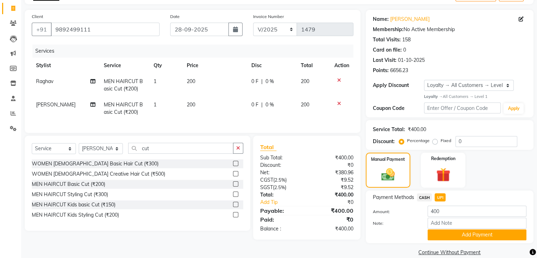
scroll to position [54, 0]
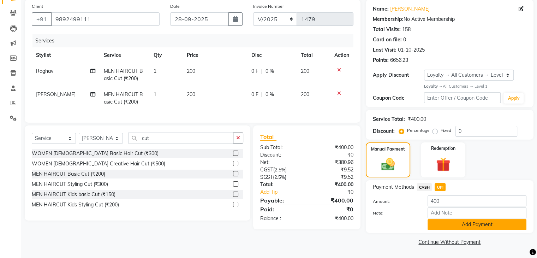
click at [449, 226] on button "Add Payment" at bounding box center [477, 224] width 99 height 11
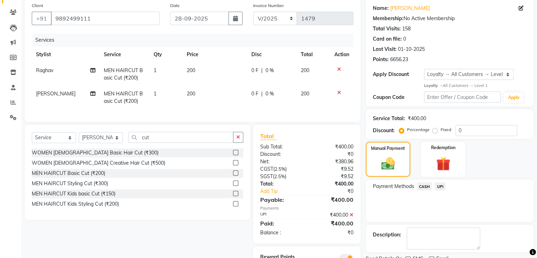
scroll to position [91, 0]
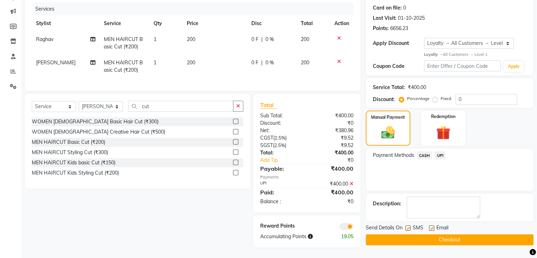
click at [466, 234] on button "Checkout" at bounding box center [450, 239] width 168 height 11
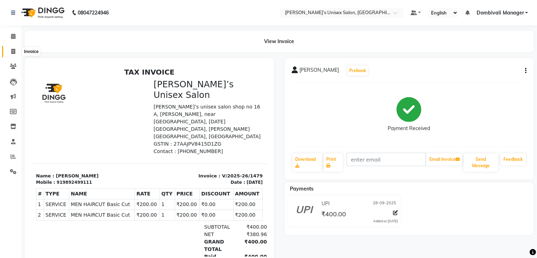
click at [12, 51] on icon at bounding box center [13, 51] width 4 height 5
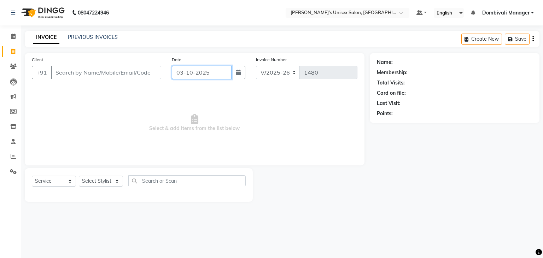
click at [222, 72] on input "03-10-2025" at bounding box center [202, 72] width 60 height 13
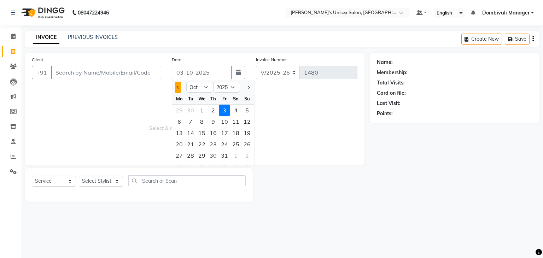
click at [175, 88] on button "Previous month" at bounding box center [178, 87] width 6 height 11
click at [246, 141] on div "28" at bounding box center [246, 143] width 11 height 11
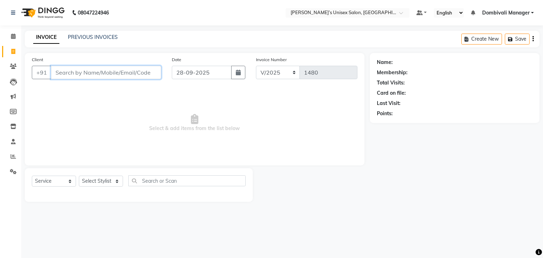
click at [140, 71] on input "Client" at bounding box center [106, 72] width 110 height 13
click at [130, 69] on input "Client" at bounding box center [106, 72] width 110 height 13
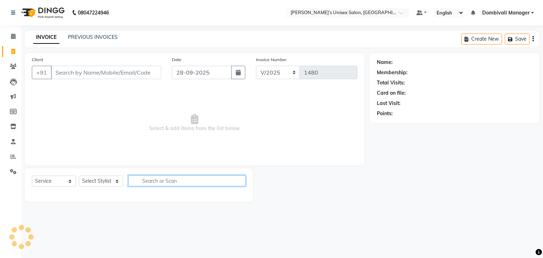
click at [169, 175] on input "text" at bounding box center [186, 180] width 117 height 11
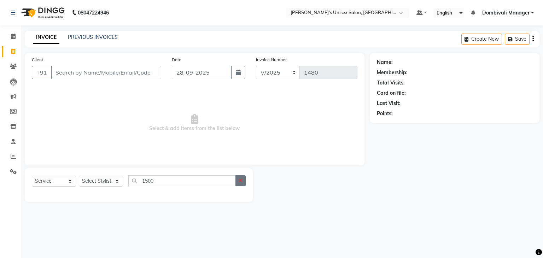
click at [239, 181] on icon "button" at bounding box center [240, 180] width 4 height 5
click at [101, 70] on input "Client" at bounding box center [106, 72] width 110 height 13
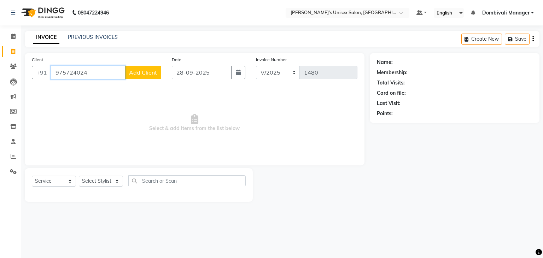
click at [98, 70] on input "975724024" at bounding box center [88, 72] width 74 height 13
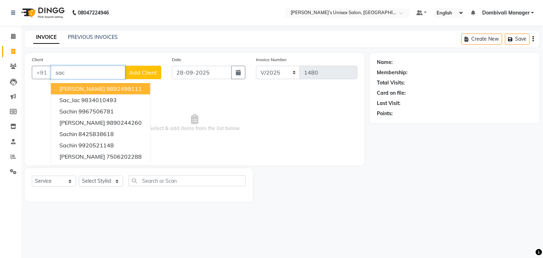
click at [106, 89] on ngb-highlight "9892499111" at bounding box center [123, 88] width 35 height 7
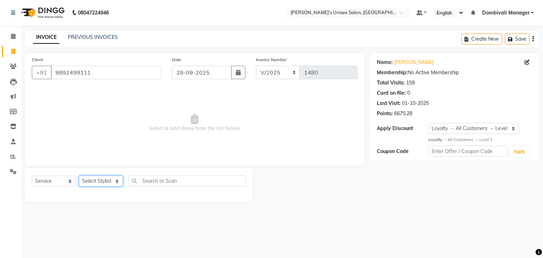
click at [118, 179] on select "Select Stylist Alam Dombivali Manager Farook Hair Stylist [PERSON_NAME] [PERSON…" at bounding box center [101, 181] width 44 height 11
click at [79, 176] on select "Select Stylist Alam Dombivali Manager Farook Hair Stylist [PERSON_NAME] [PERSON…" at bounding box center [101, 181] width 44 height 11
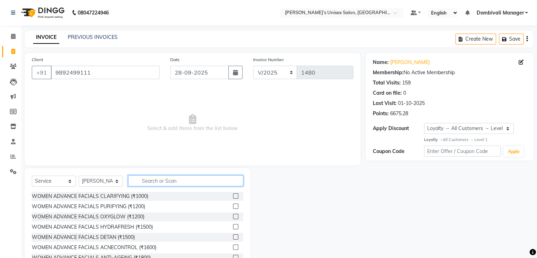
click at [160, 179] on input "text" at bounding box center [185, 180] width 115 height 11
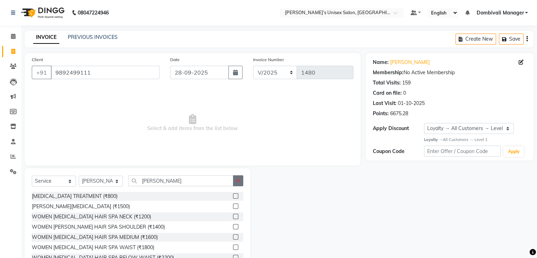
click at [240, 180] on icon "button" at bounding box center [238, 180] width 4 height 5
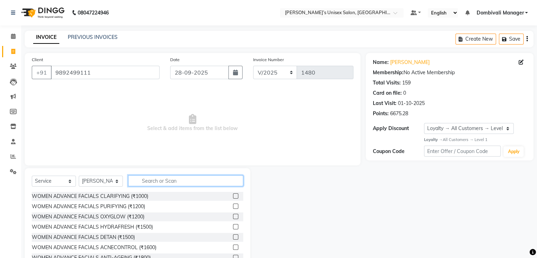
click at [213, 177] on input "text" at bounding box center [185, 180] width 115 height 11
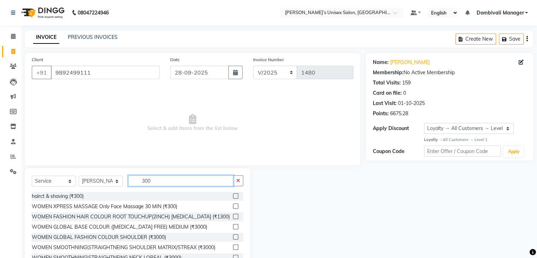
click at [213, 177] on input "300" at bounding box center [180, 180] width 105 height 11
click at [233, 197] on label at bounding box center [235, 195] width 5 height 5
click at [233, 197] on input "checkbox" at bounding box center [235, 196] width 5 height 5
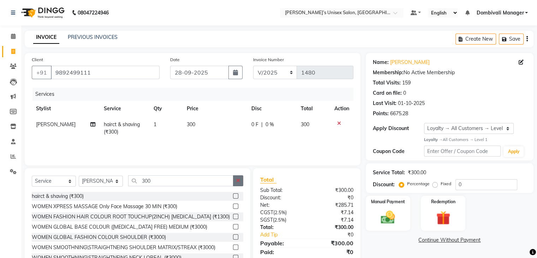
click at [240, 180] on icon "button" at bounding box center [238, 180] width 4 height 5
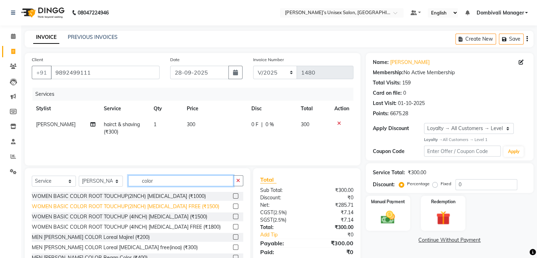
scroll to position [29, 0]
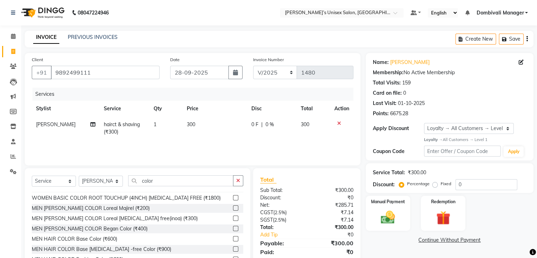
click at [233, 249] on label at bounding box center [235, 248] width 5 height 5
click at [233, 249] on input "checkbox" at bounding box center [235, 249] width 5 height 5
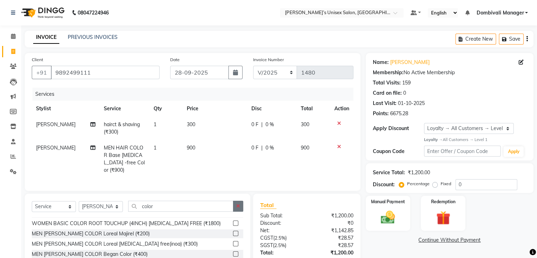
click at [240, 204] on button "button" at bounding box center [238, 206] width 10 height 11
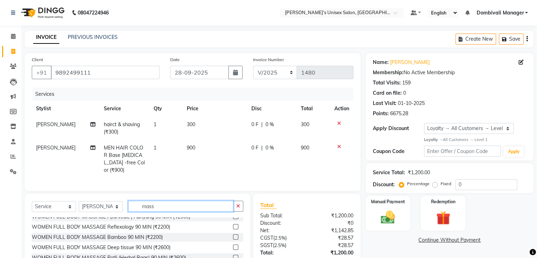
scroll to position [45, 0]
click at [213, 208] on input "mass" at bounding box center [180, 206] width 105 height 11
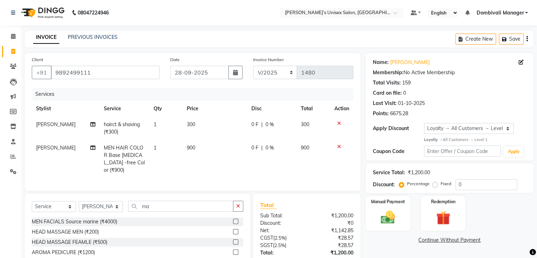
click at [233, 229] on label at bounding box center [235, 231] width 5 height 5
click at [233, 230] on input "checkbox" at bounding box center [235, 232] width 5 height 5
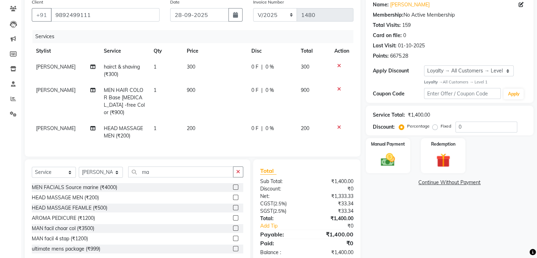
scroll to position [58, 0]
click at [387, 154] on img at bounding box center [388, 159] width 24 height 17
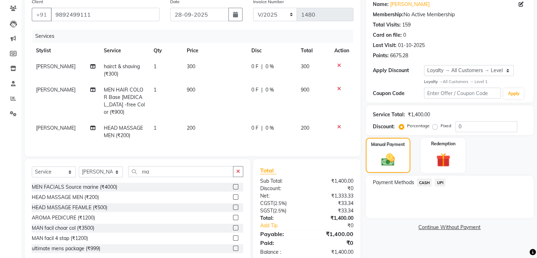
click at [441, 181] on span "UPI" at bounding box center [440, 182] width 11 height 8
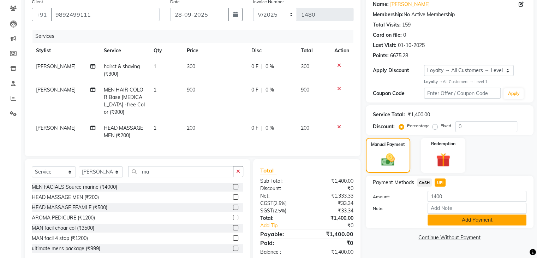
click at [494, 224] on button "Add Payment" at bounding box center [477, 219] width 99 height 11
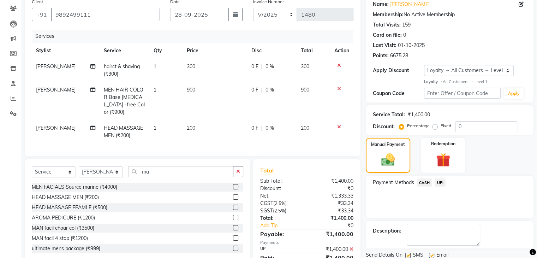
scroll to position [122, 0]
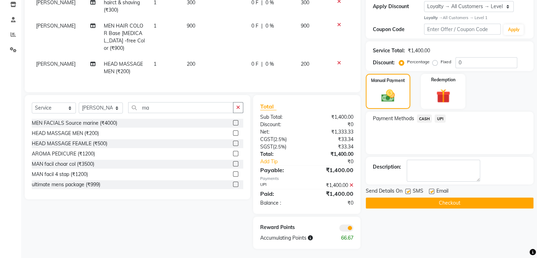
click at [490, 205] on button "Checkout" at bounding box center [450, 202] width 168 height 11
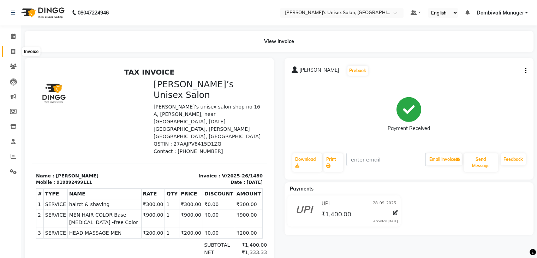
click at [14, 51] on icon at bounding box center [13, 51] width 4 height 5
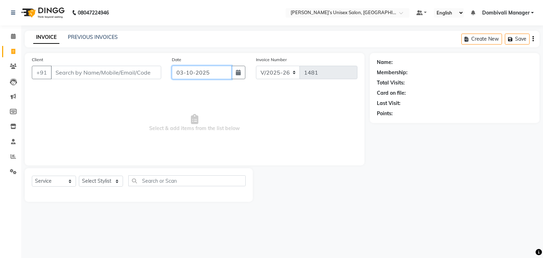
click at [217, 70] on input "03-10-2025" at bounding box center [202, 72] width 60 height 13
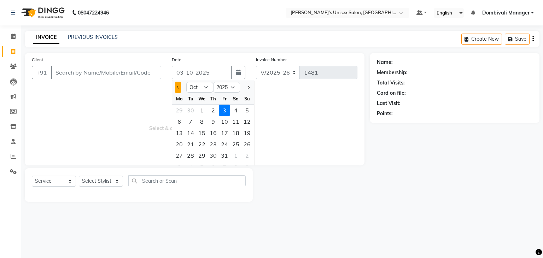
click at [178, 88] on span "Previous month" at bounding box center [178, 87] width 3 height 3
click at [246, 143] on div "28" at bounding box center [246, 143] width 11 height 11
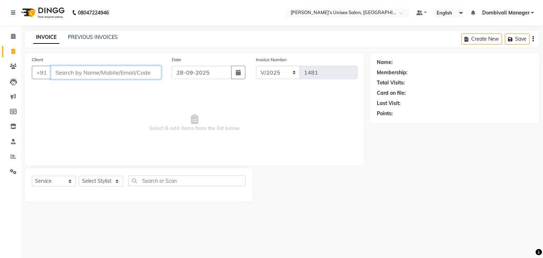
click at [143, 72] on input "Client" at bounding box center [106, 72] width 110 height 13
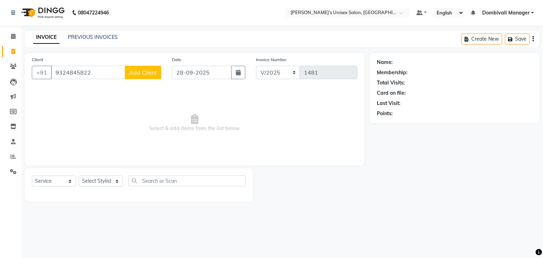
click at [151, 72] on span "Add Client" at bounding box center [143, 72] width 28 height 7
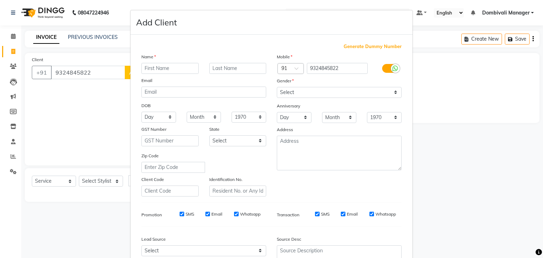
click at [166, 68] on input "text" at bounding box center [169, 68] width 57 height 11
click at [300, 88] on select "Select [DEMOGRAPHIC_DATA] [DEMOGRAPHIC_DATA] Other Prefer Not To Say" at bounding box center [339, 92] width 125 height 11
click at [277, 87] on select "Select [DEMOGRAPHIC_DATA] [DEMOGRAPHIC_DATA] Other Prefer Not To Say" at bounding box center [339, 92] width 125 height 11
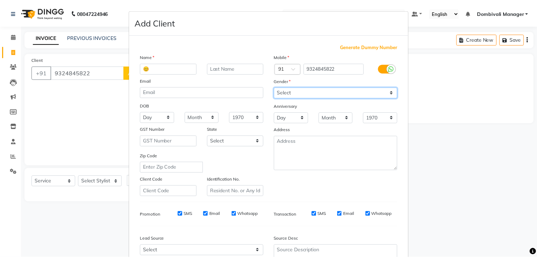
scroll to position [72, 0]
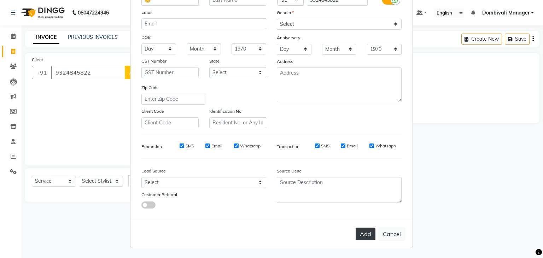
click at [365, 232] on button "Add" at bounding box center [365, 234] width 20 height 13
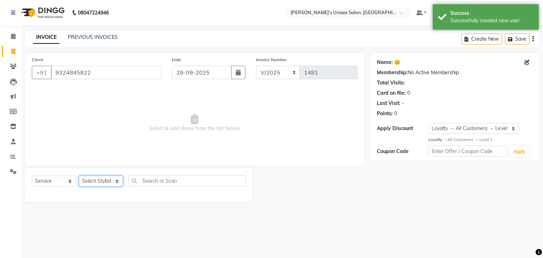
click at [102, 181] on select "Select Stylist Alam Dombivali Manager Farook Hair Stylist [PERSON_NAME] [PERSON…" at bounding box center [101, 181] width 44 height 11
click at [79, 176] on select "Select Stylist Alam Dombivali Manager Farook Hair Stylist [PERSON_NAME] [PERSON…" at bounding box center [101, 181] width 44 height 11
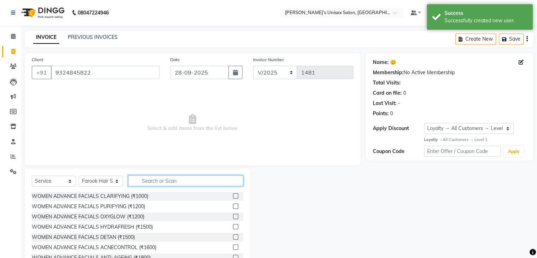
click at [183, 179] on input "text" at bounding box center [185, 180] width 115 height 11
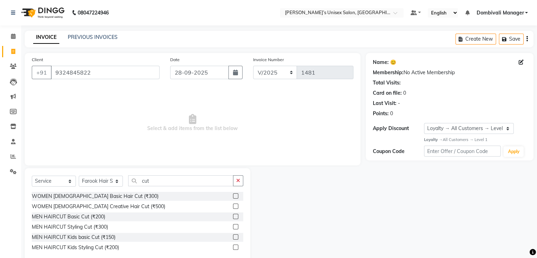
click at [236, 238] on label at bounding box center [235, 236] width 5 height 5
click at [236, 238] on input "checkbox" at bounding box center [235, 237] width 5 height 5
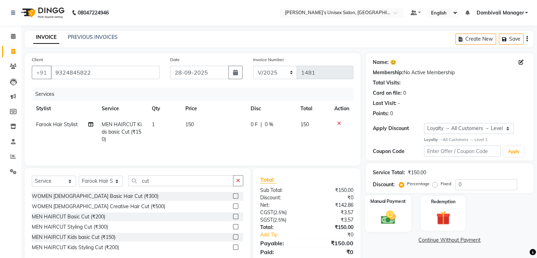
click at [396, 214] on img at bounding box center [388, 217] width 24 height 17
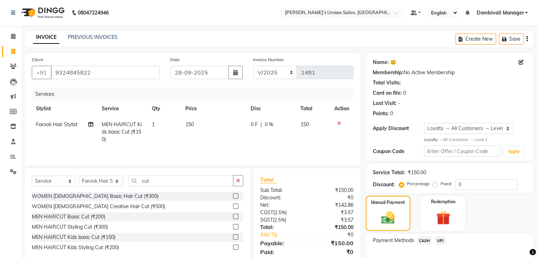
click at [441, 239] on span "UPI" at bounding box center [440, 240] width 11 height 8
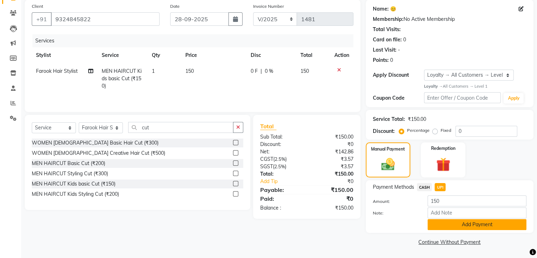
click at [457, 226] on button "Add Payment" at bounding box center [477, 224] width 99 height 11
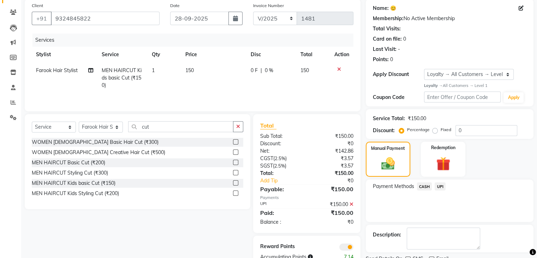
scroll to position [83, 0]
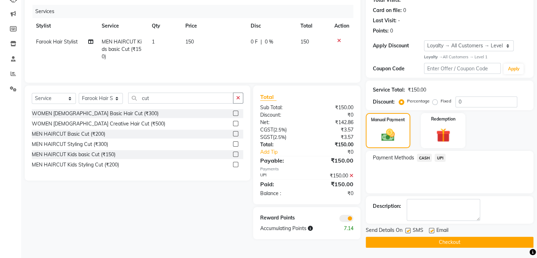
click at [455, 237] on button "Checkout" at bounding box center [450, 242] width 168 height 11
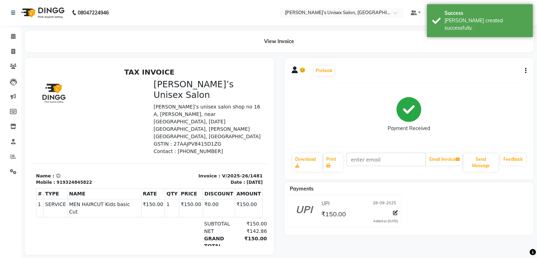
click at [455, 237] on div "😊 Prebook Payment Received Download Print Email Invoice Send Message Feedback P…" at bounding box center [409, 156] width 260 height 197
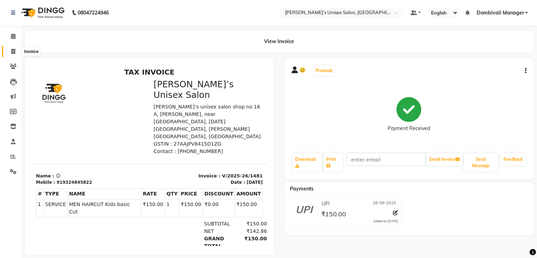
click at [11, 51] on icon at bounding box center [13, 51] width 4 height 5
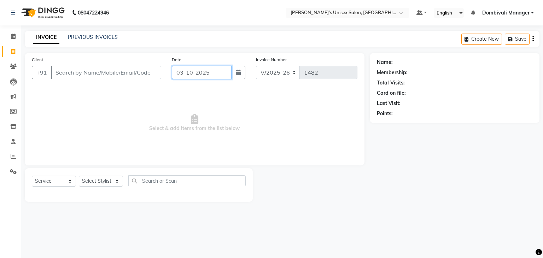
click at [219, 71] on input "03-10-2025" at bounding box center [202, 72] width 60 height 13
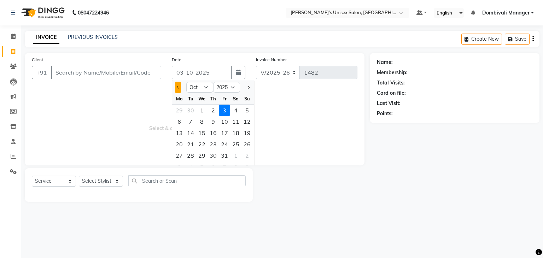
click at [177, 87] on span "Previous month" at bounding box center [178, 87] width 3 height 3
click at [245, 144] on div "28" at bounding box center [246, 143] width 11 height 11
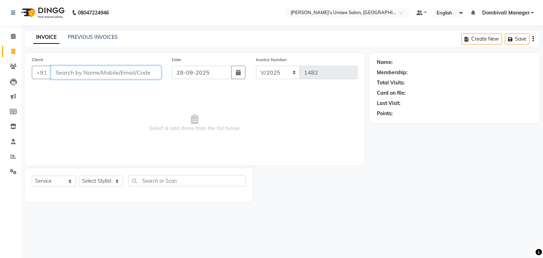
click at [146, 77] on input "Client" at bounding box center [106, 72] width 110 height 13
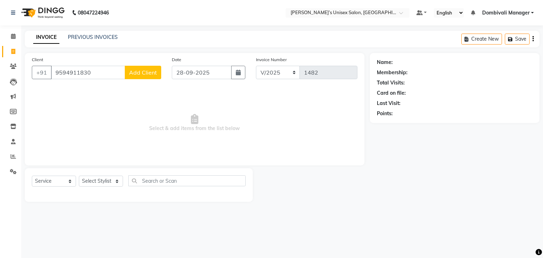
click at [144, 71] on span "Add Client" at bounding box center [143, 72] width 28 height 7
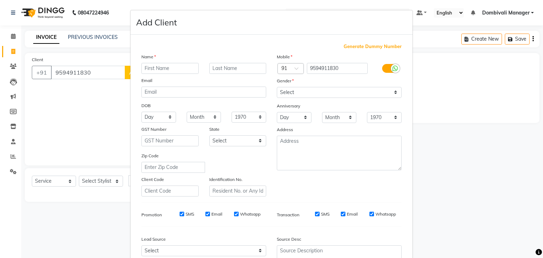
click at [160, 68] on input "text" at bounding box center [169, 68] width 57 height 11
click at [285, 88] on select "Select [DEMOGRAPHIC_DATA] [DEMOGRAPHIC_DATA] Other Prefer Not To Say" at bounding box center [339, 92] width 125 height 11
click at [277, 87] on select "Select [DEMOGRAPHIC_DATA] [DEMOGRAPHIC_DATA] Other Prefer Not To Say" at bounding box center [339, 92] width 125 height 11
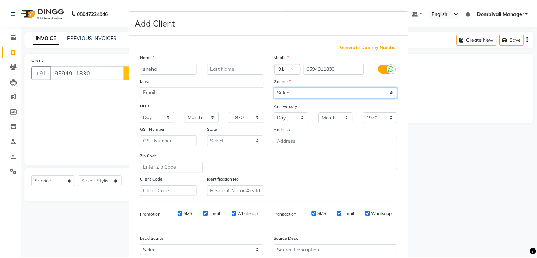
scroll to position [72, 0]
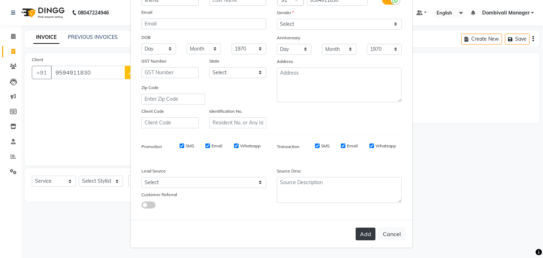
click at [360, 231] on button "Add" at bounding box center [365, 234] width 20 height 13
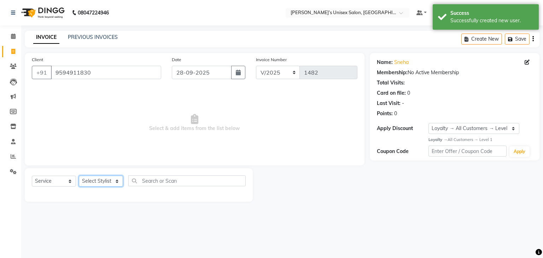
click at [111, 177] on select "Select Stylist Alam Dombivali Manager Farook Hair Stylist [PERSON_NAME] [PERSON…" at bounding box center [101, 181] width 44 height 11
click at [79, 176] on select "Select Stylist Alam Dombivali Manager Farook Hair Stylist [PERSON_NAME] [PERSON…" at bounding box center [101, 181] width 44 height 11
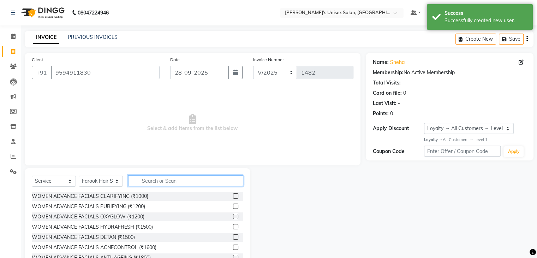
click at [212, 181] on input "text" at bounding box center [185, 180] width 115 height 11
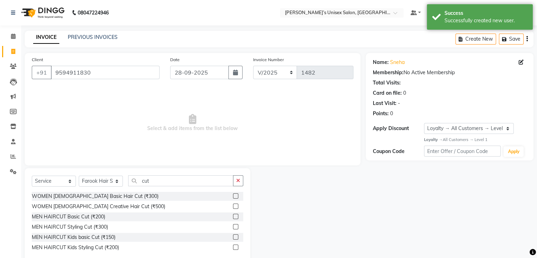
click at [236, 235] on label at bounding box center [235, 236] width 5 height 5
click at [236, 235] on input "checkbox" at bounding box center [235, 237] width 5 height 5
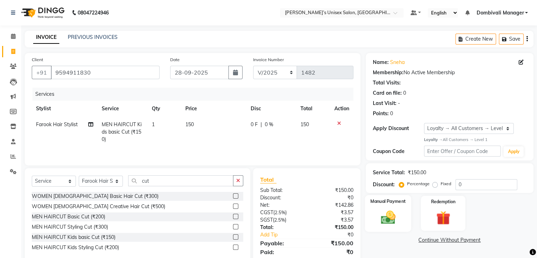
click at [385, 217] on img at bounding box center [388, 217] width 24 height 17
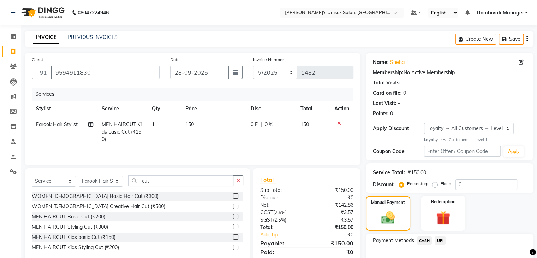
click at [441, 239] on span "UPI" at bounding box center [440, 240] width 11 height 8
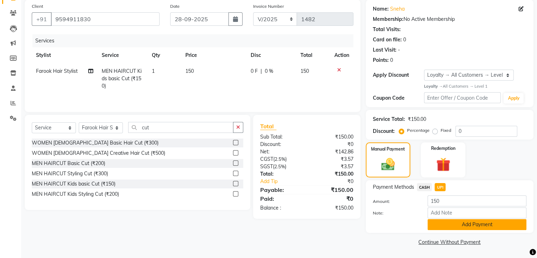
click at [473, 226] on button "Add Payment" at bounding box center [477, 224] width 99 height 11
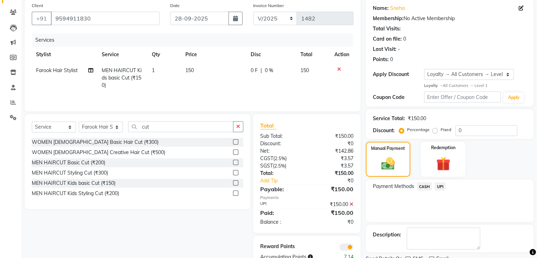
scroll to position [83, 0]
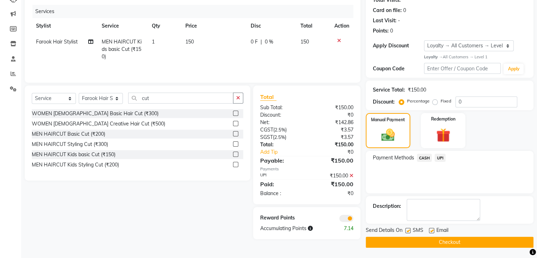
click at [474, 242] on button "Checkout" at bounding box center [450, 242] width 168 height 11
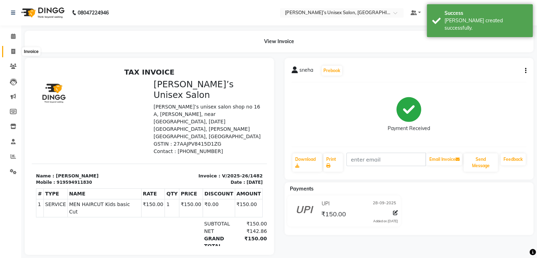
click at [12, 49] on icon at bounding box center [13, 51] width 4 height 5
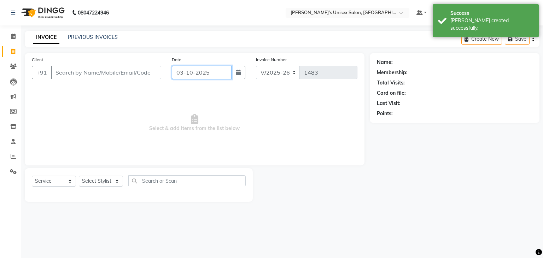
click at [230, 75] on input "03-10-2025" at bounding box center [202, 72] width 60 height 13
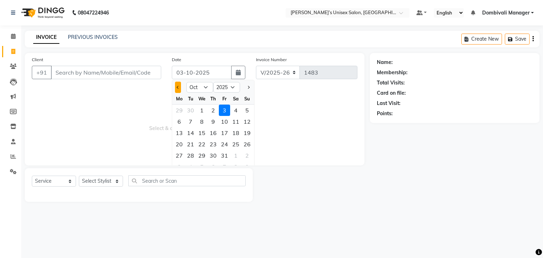
click at [176, 84] on button "Previous month" at bounding box center [178, 87] width 6 height 11
click at [247, 141] on div "28" at bounding box center [246, 143] width 11 height 11
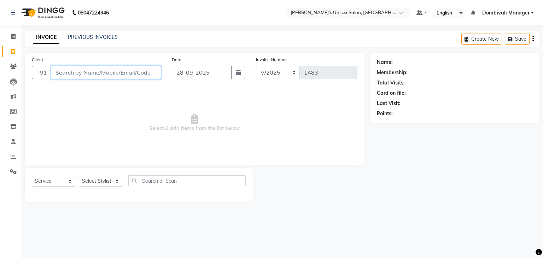
click at [117, 72] on input "Client" at bounding box center [106, 72] width 110 height 13
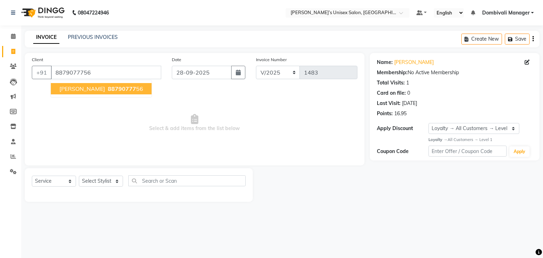
click at [113, 88] on ngb-highlight "88790777 56" at bounding box center [124, 88] width 37 height 7
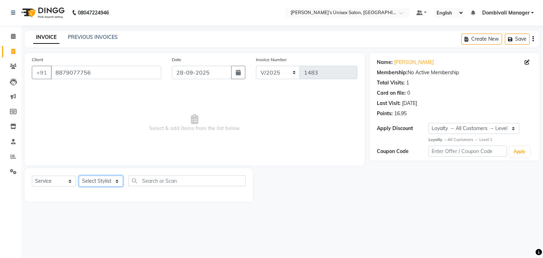
click at [112, 180] on select "Select Stylist Alam Dombivali Manager Farook Hair Stylist [PERSON_NAME] [PERSON…" at bounding box center [101, 181] width 44 height 11
click at [79, 176] on select "Select Stylist Alam Dombivali Manager Farook Hair Stylist [PERSON_NAME] [PERSON…" at bounding box center [101, 181] width 44 height 11
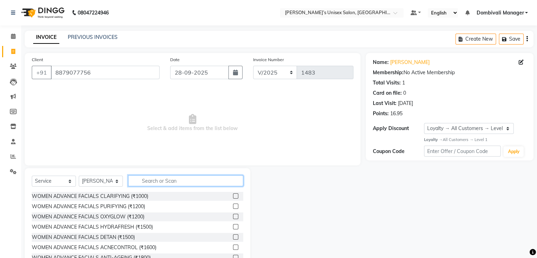
click at [169, 180] on input "text" at bounding box center [185, 180] width 115 height 11
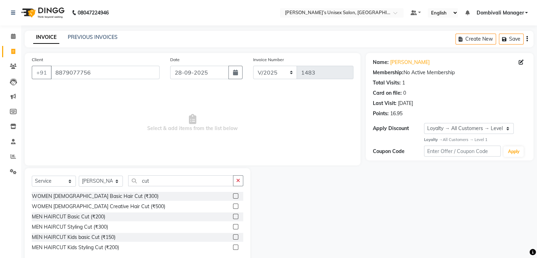
click at [237, 215] on label at bounding box center [235, 216] width 5 height 5
click at [237, 215] on input "checkbox" at bounding box center [235, 216] width 5 height 5
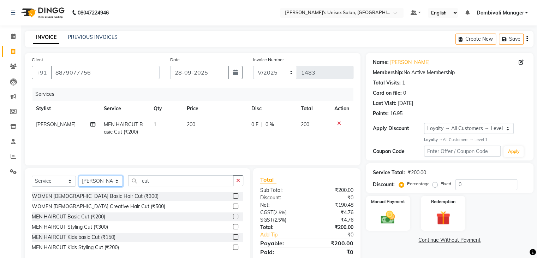
click at [106, 179] on select "Select Stylist Alam Dombivali Manager Farook Hair Stylist [PERSON_NAME] [PERSON…" at bounding box center [101, 181] width 44 height 11
click at [79, 176] on select "Select Stylist Alam Dombivali Manager Farook Hair Stylist [PERSON_NAME] [PERSON…" at bounding box center [101, 181] width 44 height 11
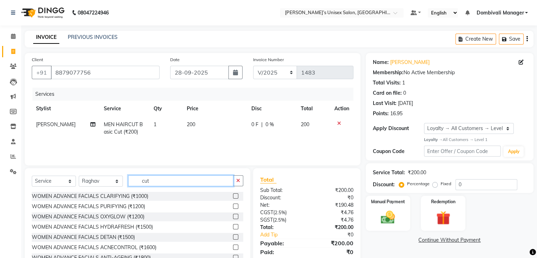
click at [207, 180] on input "cut" at bounding box center [180, 180] width 105 height 11
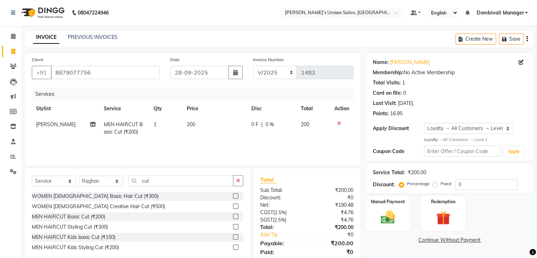
click at [234, 216] on label at bounding box center [235, 216] width 5 height 5
click at [234, 216] on input "checkbox" at bounding box center [235, 216] width 5 height 5
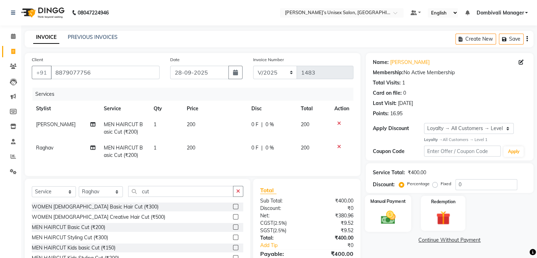
click at [395, 212] on img at bounding box center [388, 217] width 24 height 17
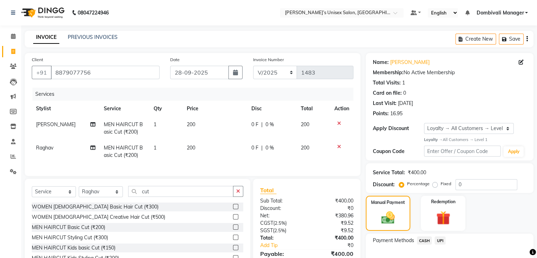
click at [440, 240] on span "UPI" at bounding box center [440, 240] width 11 height 8
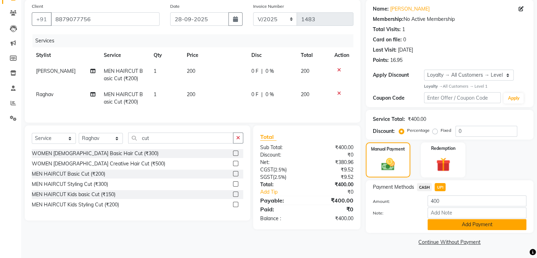
click at [438, 223] on button "Add Payment" at bounding box center [477, 224] width 99 height 11
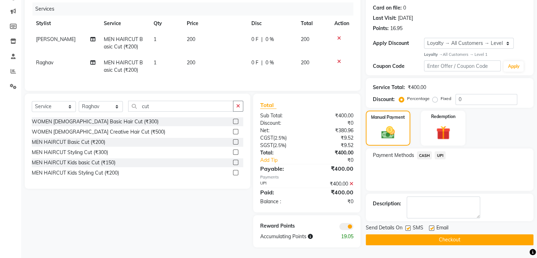
scroll to position [91, 0]
click at [438, 234] on button "Checkout" at bounding box center [450, 239] width 168 height 11
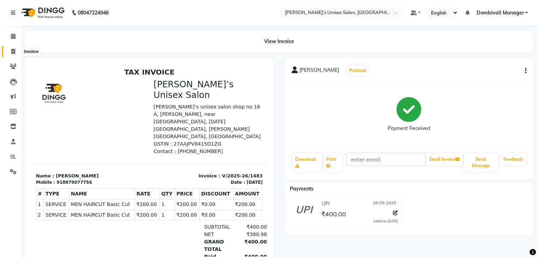
click at [13, 49] on icon at bounding box center [13, 51] width 4 height 5
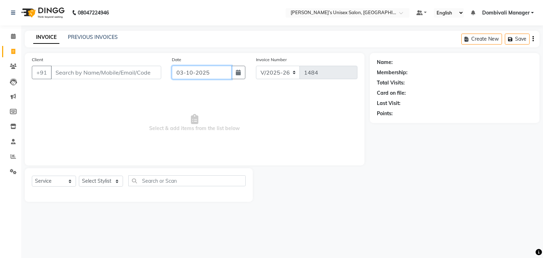
click at [203, 75] on input "03-10-2025" at bounding box center [202, 72] width 60 height 13
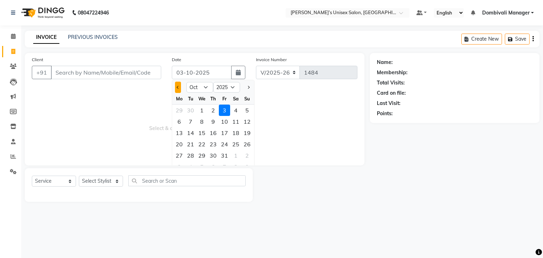
click at [177, 87] on span "Previous month" at bounding box center [178, 87] width 3 height 3
click at [249, 146] on div "28" at bounding box center [246, 143] width 11 height 11
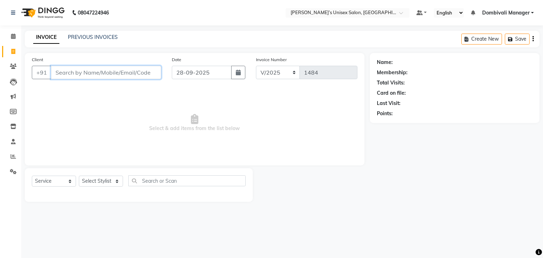
click at [149, 72] on input "Client" at bounding box center [106, 72] width 110 height 13
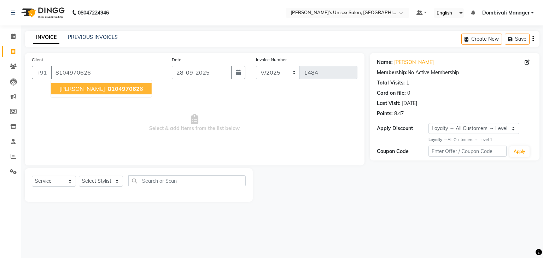
click at [122, 87] on button "[PERSON_NAME] 810497062 6" at bounding box center [101, 88] width 101 height 11
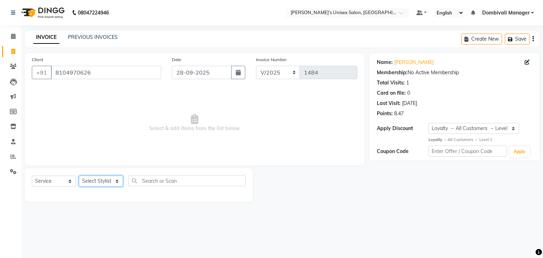
click at [112, 179] on select "Select Stylist Alam Dombivali Manager Farook Hair Stylist [PERSON_NAME] [PERSON…" at bounding box center [101, 181] width 44 height 11
click at [79, 176] on select "Select Stylist Alam Dombivali Manager Farook Hair Stylist [PERSON_NAME] [PERSON…" at bounding box center [101, 181] width 44 height 11
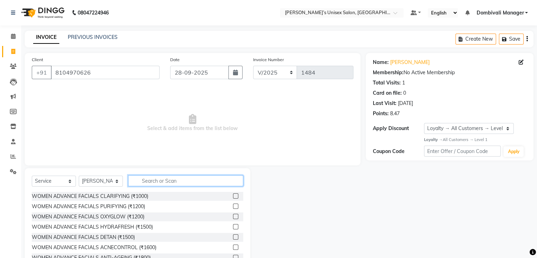
click at [152, 180] on input "text" at bounding box center [185, 180] width 115 height 11
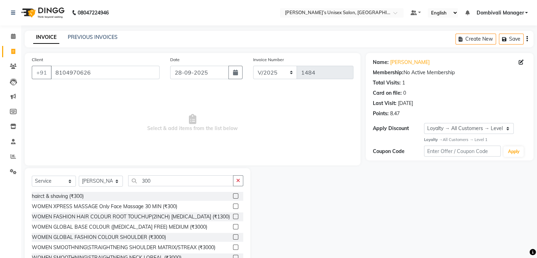
click at [233, 197] on label at bounding box center [235, 195] width 5 height 5
click at [233, 197] on input "checkbox" at bounding box center [235, 196] width 5 height 5
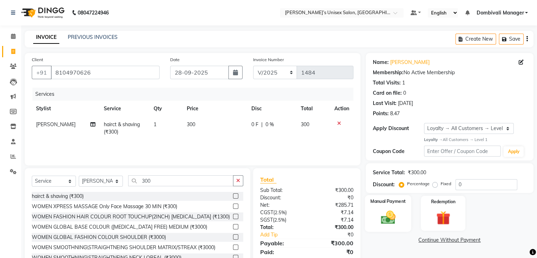
click at [391, 210] on img at bounding box center [388, 217] width 24 height 17
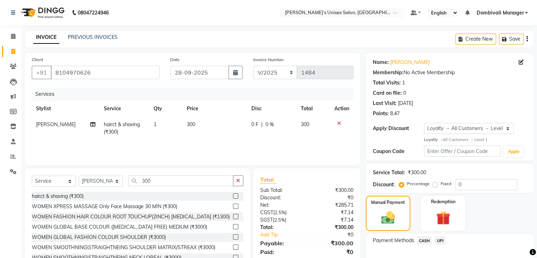
click at [441, 241] on span "UPI" at bounding box center [440, 240] width 11 height 8
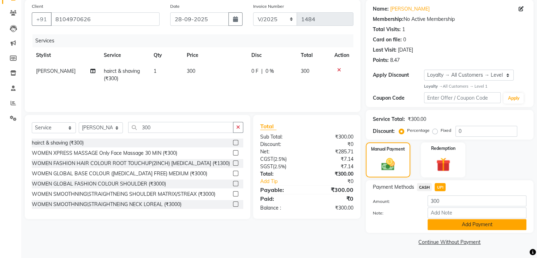
click at [466, 222] on button "Add Payment" at bounding box center [477, 224] width 99 height 11
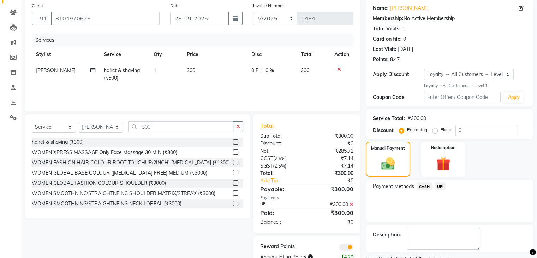
scroll to position [83, 0]
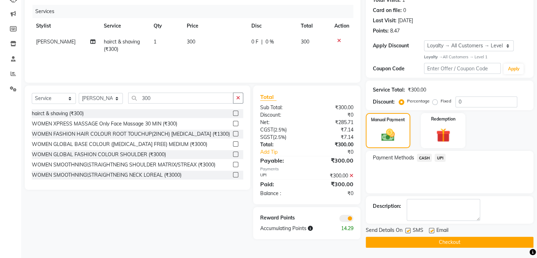
click at [466, 240] on button "Checkout" at bounding box center [450, 242] width 168 height 11
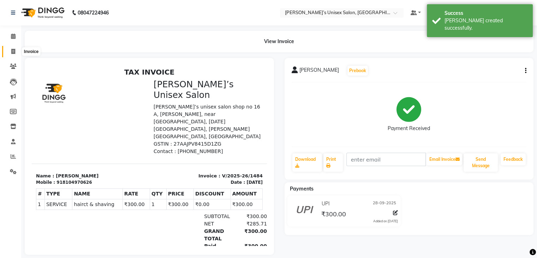
click at [13, 49] on icon at bounding box center [13, 51] width 4 height 5
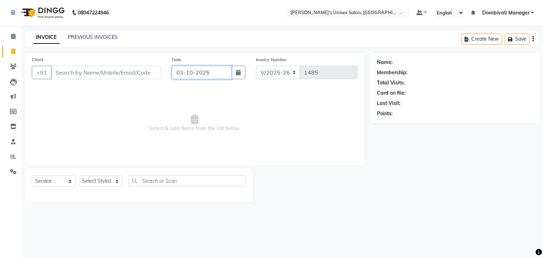
click at [221, 72] on input "03-10-2025" at bounding box center [202, 72] width 60 height 13
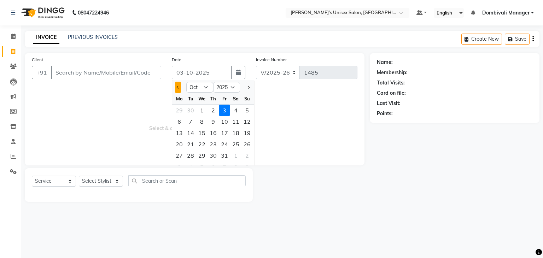
click at [176, 88] on button "Previous month" at bounding box center [178, 87] width 6 height 11
click at [247, 142] on div "28" at bounding box center [246, 143] width 11 height 11
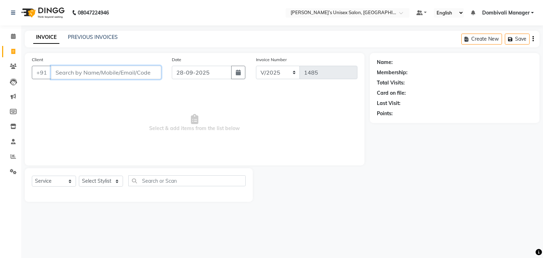
click at [145, 72] on input "Client" at bounding box center [106, 72] width 110 height 13
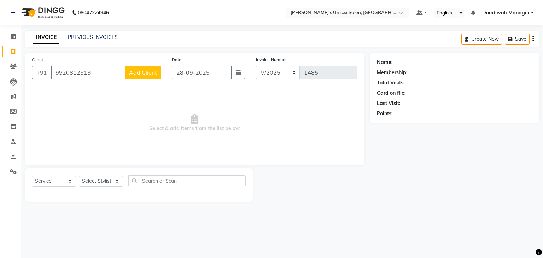
click at [145, 72] on span "Add Client" at bounding box center [143, 72] width 28 height 7
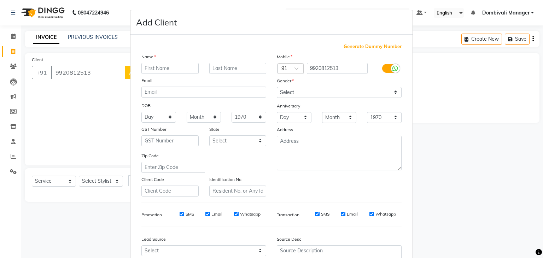
click at [154, 70] on input "text" at bounding box center [169, 68] width 57 height 11
drag, startPoint x: 306, startPoint y: 93, endPoint x: 304, endPoint y: 112, distance: 19.6
click at [304, 112] on div "Mobile Country Code × 91 9920812513 Gender Select [DEMOGRAPHIC_DATA] [DEMOGRAPH…" at bounding box center [338, 124] width 135 height 143
click at [277, 87] on select "Select [DEMOGRAPHIC_DATA] [DEMOGRAPHIC_DATA] Other Prefer Not To Say" at bounding box center [339, 92] width 125 height 11
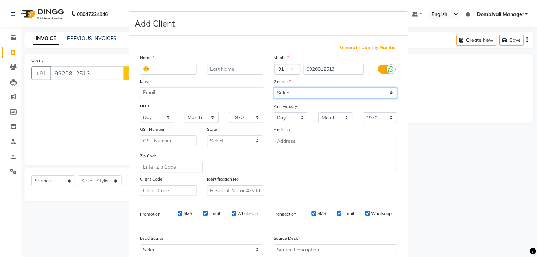
scroll to position [72, 0]
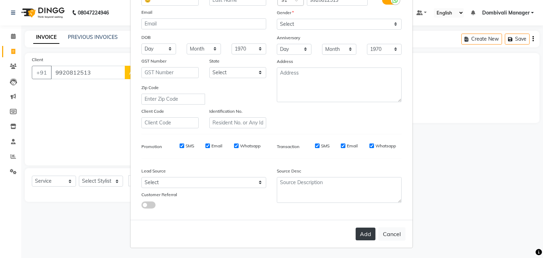
click at [361, 232] on button "Add" at bounding box center [365, 234] width 20 height 13
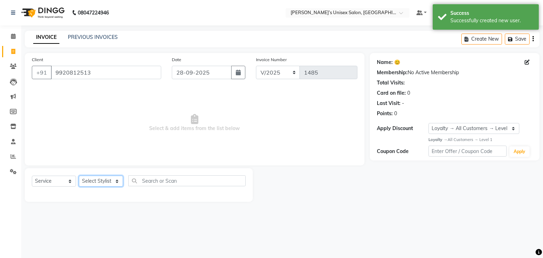
click at [117, 180] on select "Select Stylist Alam Dombivali Manager Farook Hair Stylist [PERSON_NAME] [PERSON…" at bounding box center [101, 181] width 44 height 11
click at [79, 176] on select "Select Stylist Alam Dombivali Manager Farook Hair Stylist [PERSON_NAME] [PERSON…" at bounding box center [101, 181] width 44 height 11
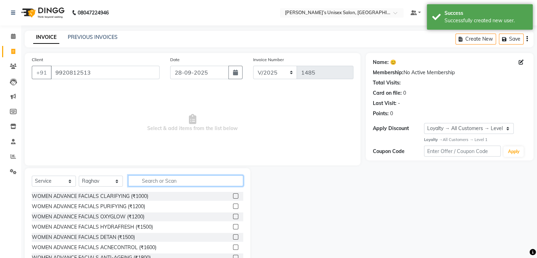
click at [146, 179] on input "text" at bounding box center [185, 180] width 115 height 11
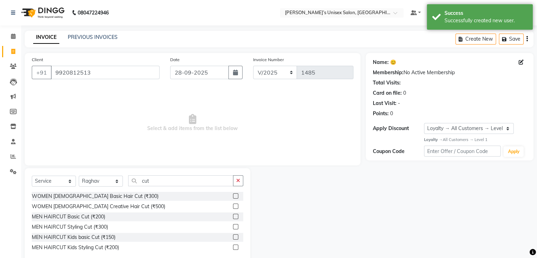
click at [235, 216] on label at bounding box center [235, 216] width 5 height 5
click at [235, 216] on input "checkbox" at bounding box center [235, 216] width 5 height 5
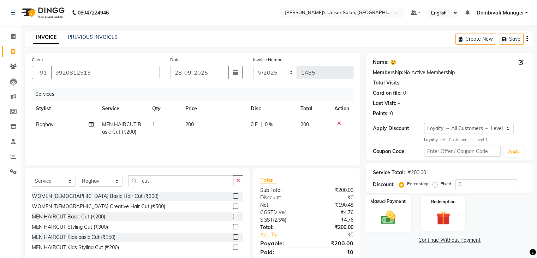
click at [390, 217] on img at bounding box center [388, 217] width 24 height 17
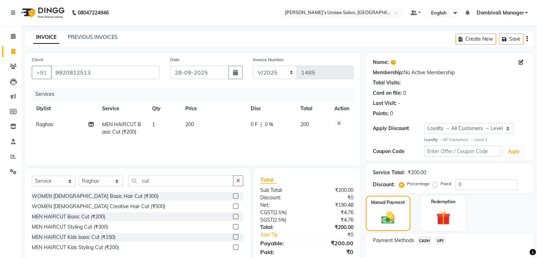
click at [428, 240] on span "CASH" at bounding box center [424, 240] width 15 height 8
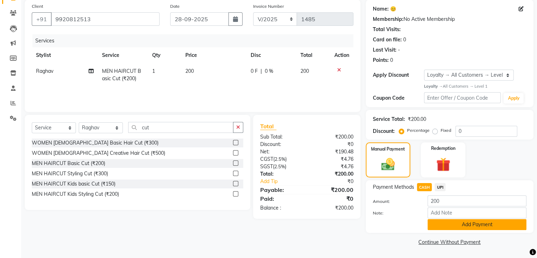
click at [441, 225] on button "Add Payment" at bounding box center [477, 224] width 99 height 11
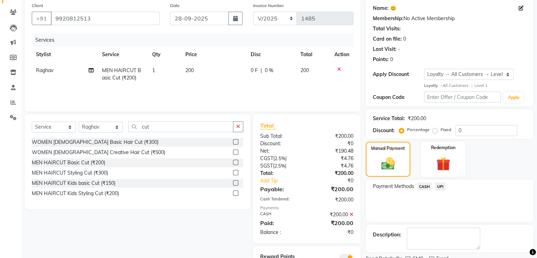
scroll to position [85, 0]
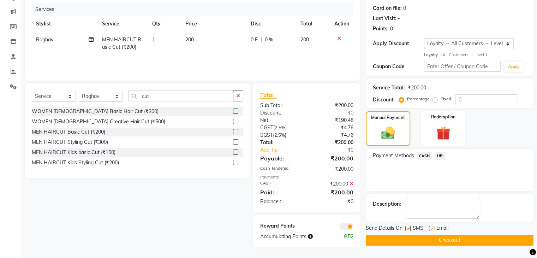
click at [440, 236] on button "Checkout" at bounding box center [450, 240] width 168 height 11
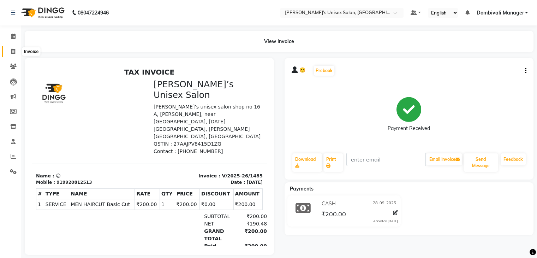
click at [13, 49] on icon at bounding box center [13, 51] width 4 height 5
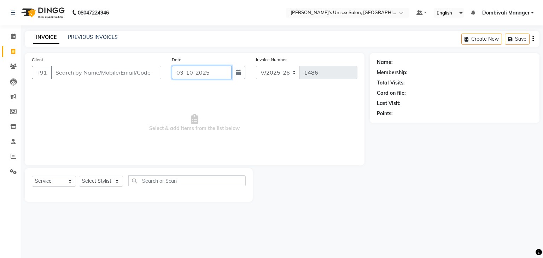
click at [217, 70] on input "03-10-2025" at bounding box center [202, 72] width 60 height 13
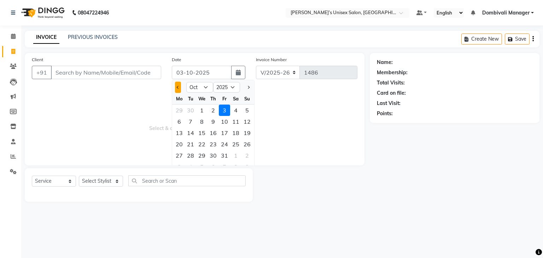
click at [177, 89] on button "Previous month" at bounding box center [178, 87] width 6 height 11
click at [245, 142] on div "28" at bounding box center [246, 143] width 11 height 11
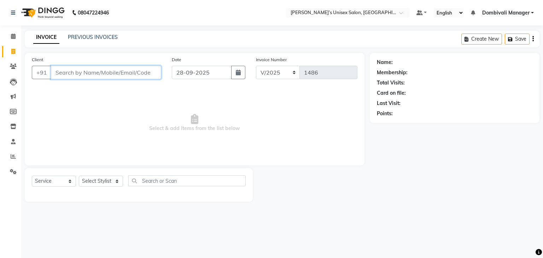
click at [137, 72] on input "Client" at bounding box center [106, 72] width 110 height 13
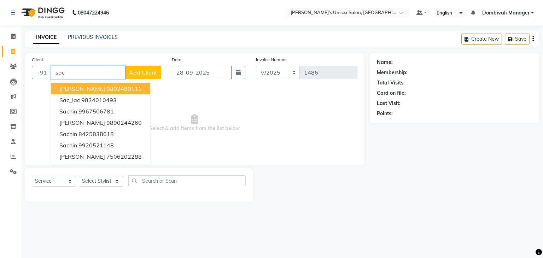
click at [106, 89] on ngb-highlight "9892499111" at bounding box center [123, 88] width 35 height 7
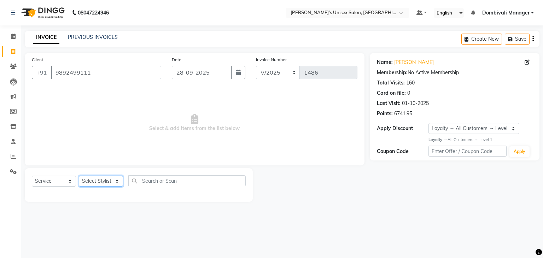
click at [116, 183] on select "Select Stylist Alam Dombivali Manager Farook Hair Stylist [PERSON_NAME] [PERSON…" at bounding box center [101, 181] width 44 height 11
click at [79, 176] on select "Select Stylist Alam Dombivali Manager Farook Hair Stylist [PERSON_NAME] [PERSON…" at bounding box center [101, 181] width 44 height 11
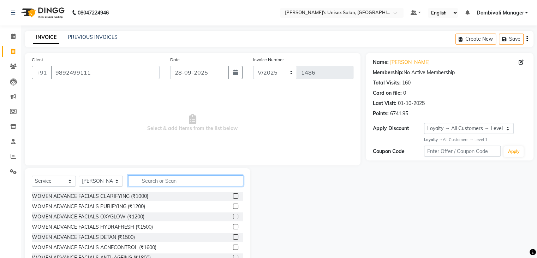
click at [192, 181] on input "text" at bounding box center [185, 180] width 115 height 11
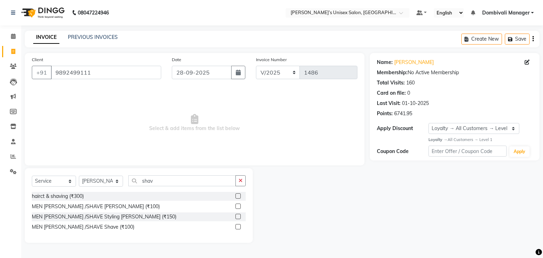
click at [238, 205] on label at bounding box center [237, 205] width 5 height 5
click at [238, 205] on input "checkbox" at bounding box center [237, 206] width 5 height 5
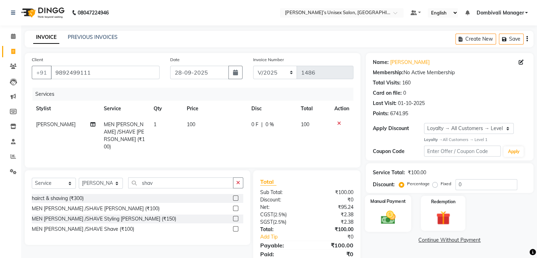
click at [400, 210] on div "Manual Payment" at bounding box center [388, 213] width 46 height 36
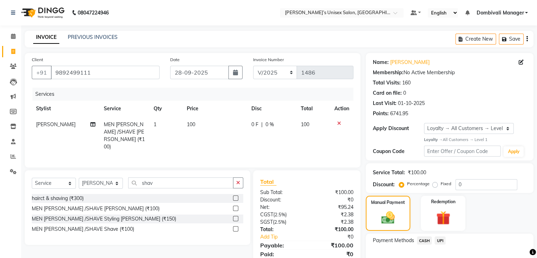
click at [440, 239] on span "UPI" at bounding box center [440, 240] width 11 height 8
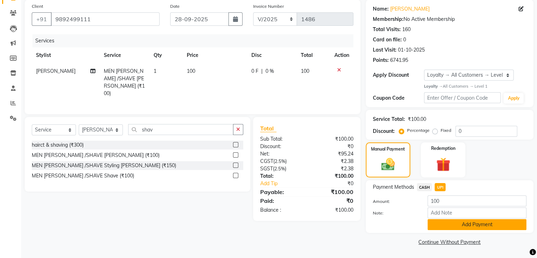
click at [468, 224] on button "Add Payment" at bounding box center [477, 224] width 99 height 11
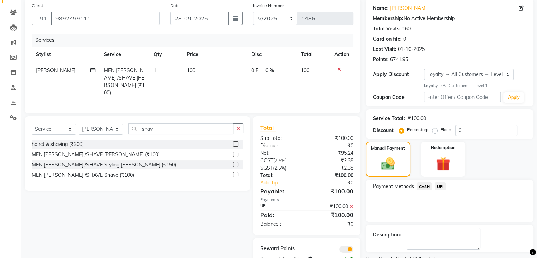
scroll to position [83, 0]
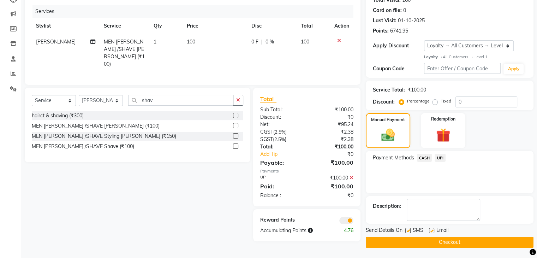
click at [493, 246] on button "Checkout" at bounding box center [450, 242] width 168 height 11
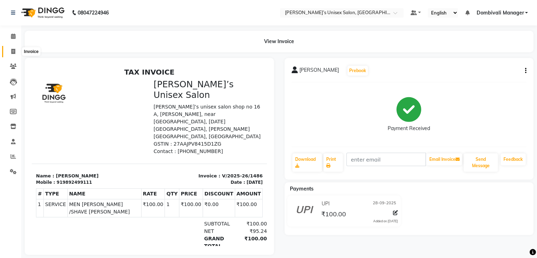
click at [13, 51] on icon at bounding box center [13, 51] width 4 height 5
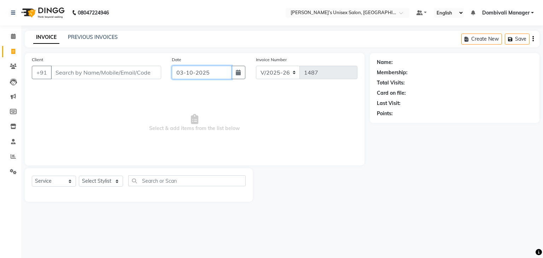
click at [223, 76] on input "03-10-2025" at bounding box center [202, 72] width 60 height 13
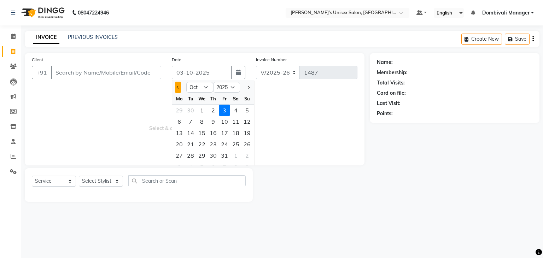
click at [178, 86] on button "Previous month" at bounding box center [178, 87] width 6 height 11
click at [250, 142] on div "28" at bounding box center [246, 143] width 11 height 11
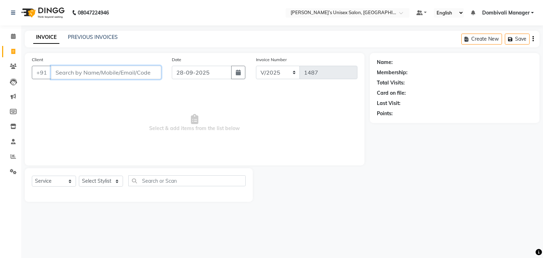
click at [131, 72] on input "Client" at bounding box center [106, 72] width 110 height 13
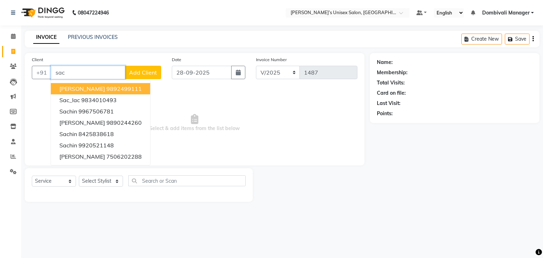
click at [126, 85] on ngb-highlight "9892499111" at bounding box center [123, 88] width 35 height 7
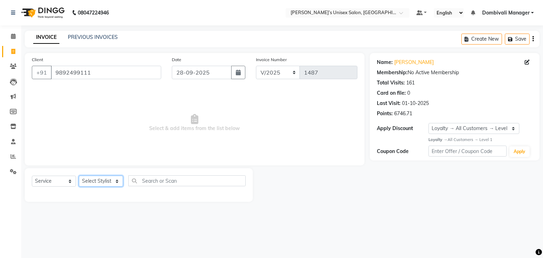
click at [109, 181] on select "Select Stylist Alam Dombivali Manager Farook Hair Stylist [PERSON_NAME] [PERSON…" at bounding box center [101, 181] width 44 height 11
click at [79, 176] on select "Select Stylist Alam Dombivali Manager Farook Hair Stylist [PERSON_NAME] [PERSON…" at bounding box center [101, 181] width 44 height 11
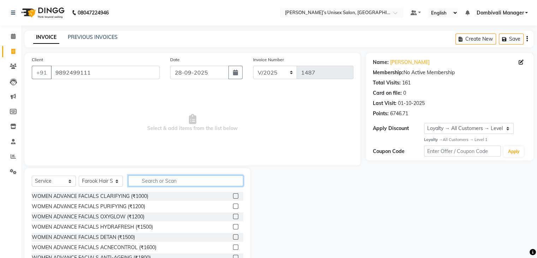
click at [183, 181] on input "text" at bounding box center [185, 180] width 115 height 11
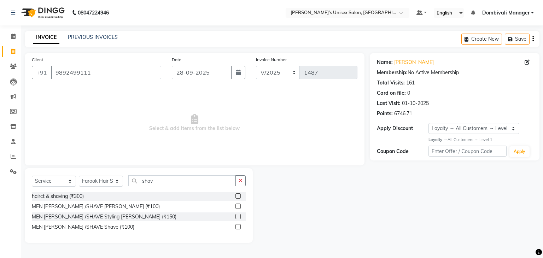
click at [240, 205] on label at bounding box center [237, 205] width 5 height 5
click at [240, 205] on input "checkbox" at bounding box center [237, 206] width 5 height 5
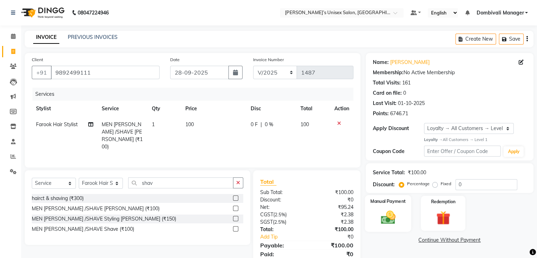
click at [390, 211] on img at bounding box center [388, 217] width 24 height 17
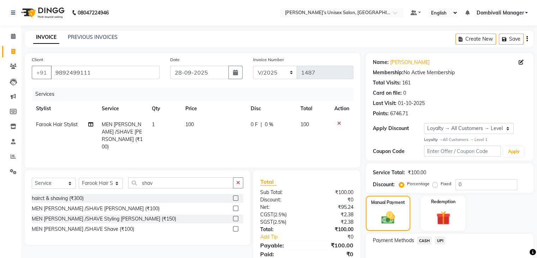
click at [441, 240] on span "UPI" at bounding box center [440, 240] width 11 height 8
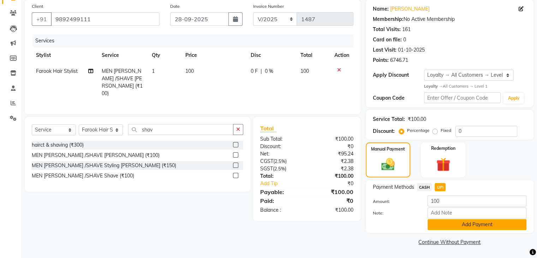
click at [473, 222] on button "Add Payment" at bounding box center [477, 224] width 99 height 11
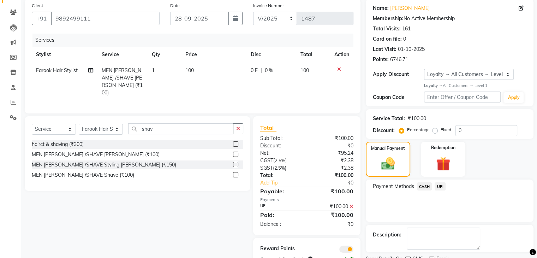
scroll to position [83, 0]
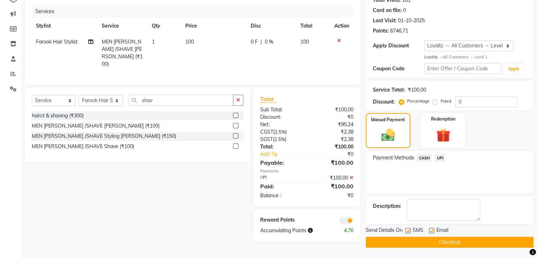
click at [470, 238] on button "Checkout" at bounding box center [450, 242] width 168 height 11
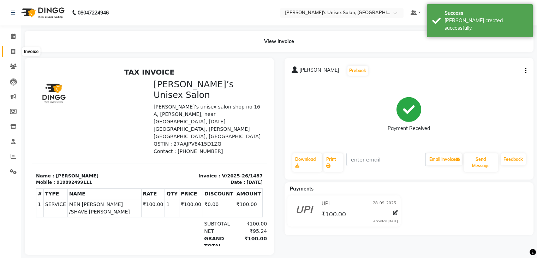
click at [14, 49] on icon at bounding box center [13, 51] width 4 height 5
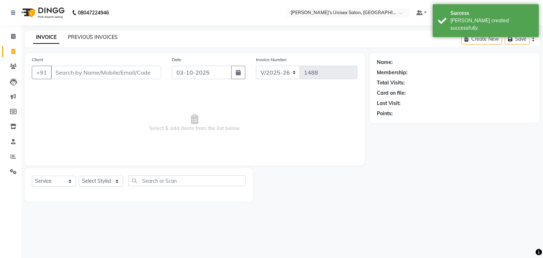
click at [83, 34] on link "PREVIOUS INVOICES" at bounding box center [93, 37] width 50 height 6
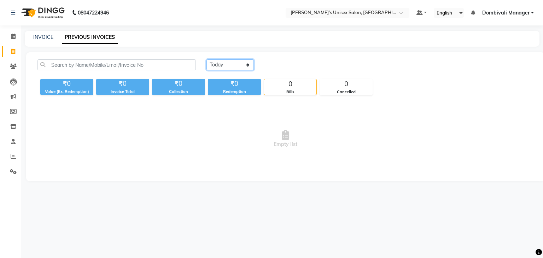
click at [231, 65] on select "[DATE] [DATE] Custom Range" at bounding box center [229, 64] width 47 height 11
click at [206, 59] on select "[DATE] [DATE] Custom Range" at bounding box center [229, 64] width 47 height 11
click at [283, 60] on input "03-10-2025" at bounding box center [287, 65] width 49 height 10
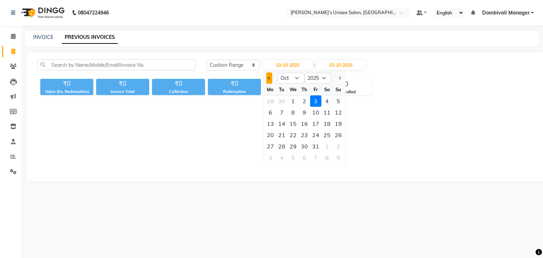
click at [267, 76] on button "Previous month" at bounding box center [269, 77] width 6 height 11
click at [340, 133] on div "28" at bounding box center [337, 134] width 11 height 11
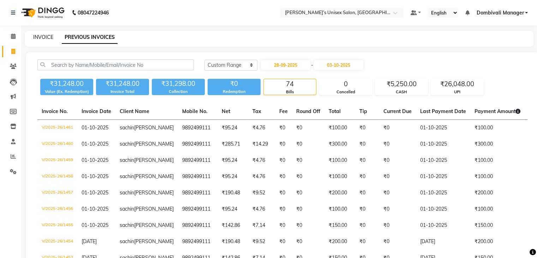
click at [37, 36] on link "INVOICE" at bounding box center [43, 37] width 20 height 6
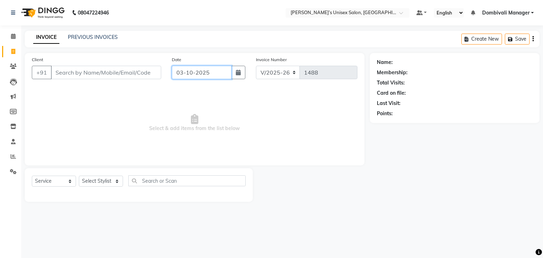
click at [218, 73] on input "03-10-2025" at bounding box center [202, 72] width 60 height 13
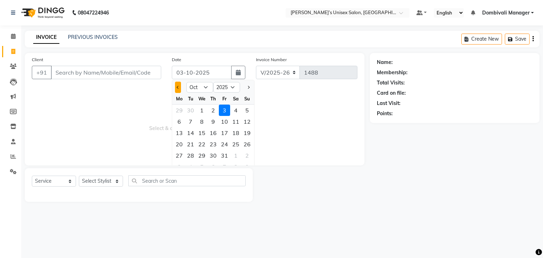
drag, startPoint x: 180, startPoint y: 82, endPoint x: 177, endPoint y: 87, distance: 6.1
click at [177, 87] on button "Previous month" at bounding box center [178, 87] width 6 height 11
click at [178, 154] on div "29" at bounding box center [178, 155] width 11 height 11
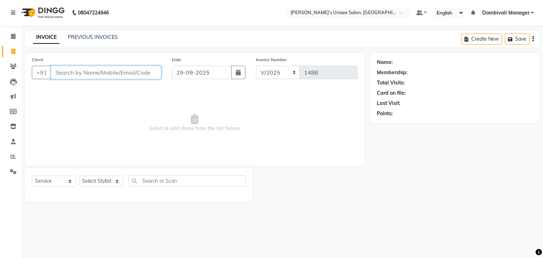
click at [140, 70] on input "Client" at bounding box center [106, 72] width 110 height 13
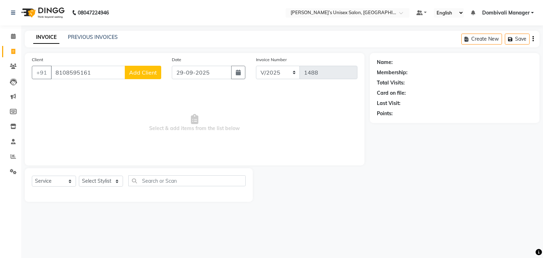
click at [134, 71] on span "Add Client" at bounding box center [143, 72] width 28 height 7
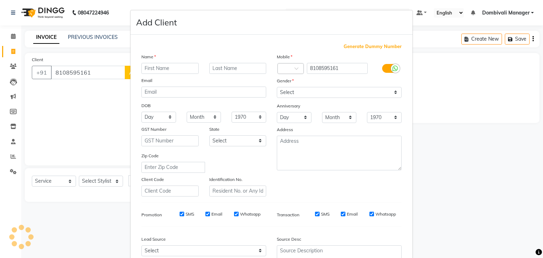
click at [179, 66] on input "text" at bounding box center [169, 68] width 57 height 11
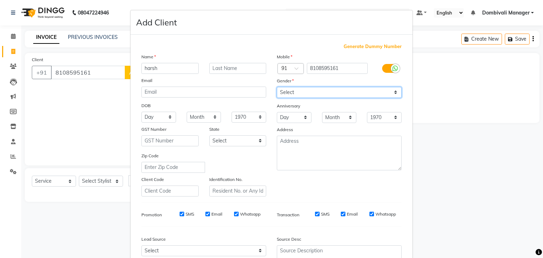
click at [298, 92] on select "Select [DEMOGRAPHIC_DATA] [DEMOGRAPHIC_DATA] Other Prefer Not To Say" at bounding box center [339, 92] width 125 height 11
click at [277, 87] on select "Select [DEMOGRAPHIC_DATA] [DEMOGRAPHIC_DATA] Other Prefer Not To Say" at bounding box center [339, 92] width 125 height 11
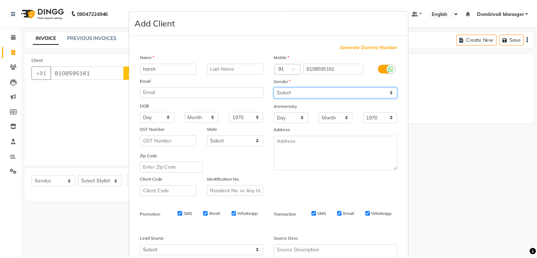
scroll to position [72, 0]
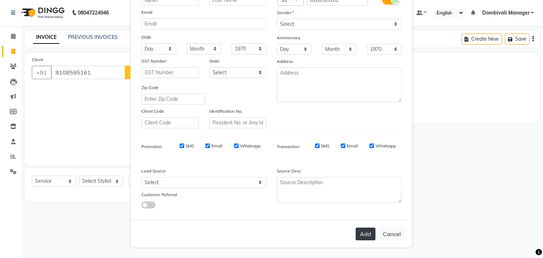
click at [361, 230] on button "Add" at bounding box center [365, 234] width 20 height 13
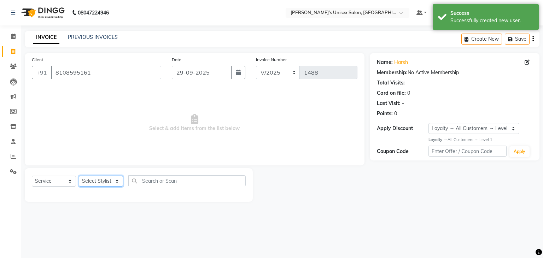
click at [108, 185] on select "Select Stylist Alam Dombivali Manager Farook Hair Stylist [PERSON_NAME] [PERSON…" at bounding box center [101, 181] width 44 height 11
click at [79, 176] on select "Select Stylist Alam Dombivali Manager Farook Hair Stylist [PERSON_NAME] [PERSON…" at bounding box center [101, 181] width 44 height 11
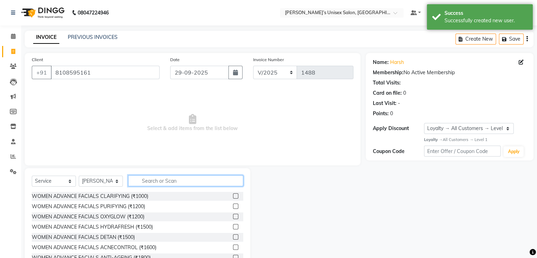
click at [172, 178] on input "text" at bounding box center [185, 180] width 115 height 11
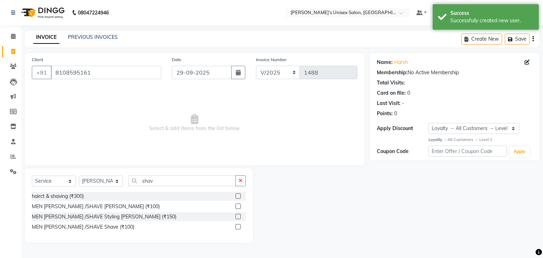
click at [238, 205] on label at bounding box center [237, 205] width 5 height 5
click at [238, 205] on input "checkbox" at bounding box center [237, 206] width 5 height 5
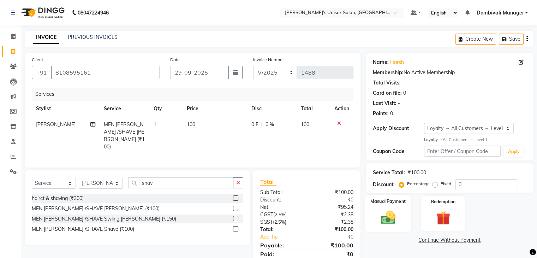
click at [388, 214] on img at bounding box center [388, 217] width 24 height 17
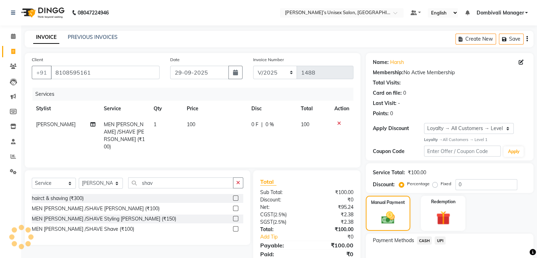
click at [428, 237] on span "CASH" at bounding box center [424, 240] width 15 height 8
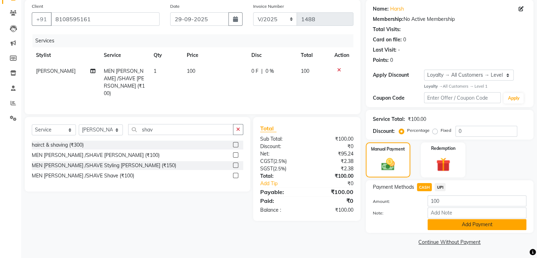
click at [459, 221] on button "Add Payment" at bounding box center [477, 224] width 99 height 11
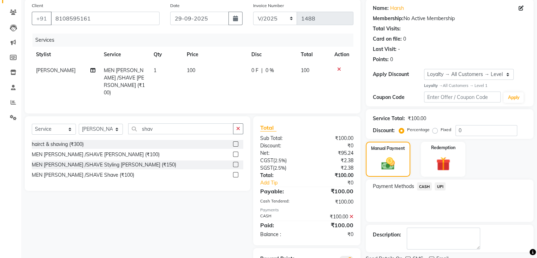
scroll to position [85, 0]
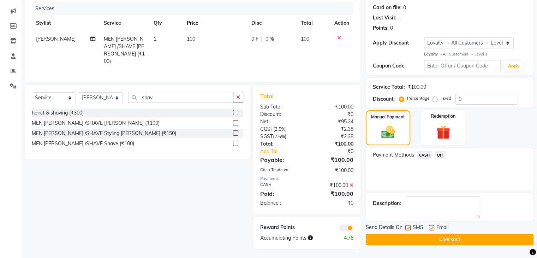
click at [461, 241] on button "Checkout" at bounding box center [450, 239] width 168 height 11
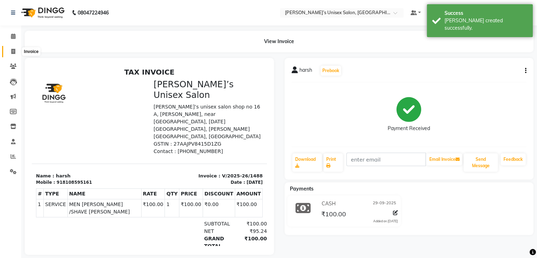
click at [10, 49] on span at bounding box center [13, 52] width 12 height 8
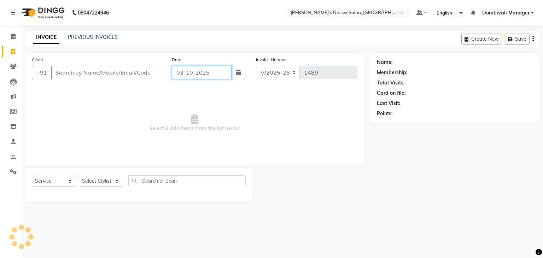
click at [212, 66] on input "03-10-2025" at bounding box center [202, 72] width 60 height 13
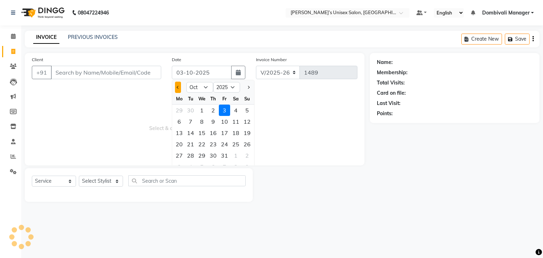
click at [179, 87] on span "Previous month" at bounding box center [178, 87] width 3 height 3
click at [179, 157] on div "29" at bounding box center [178, 155] width 11 height 11
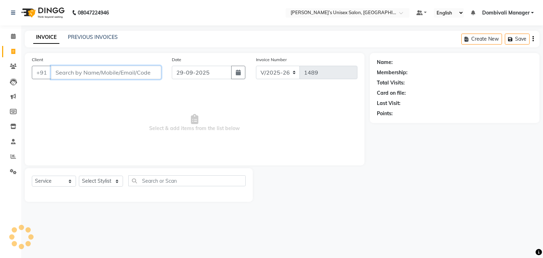
click at [85, 74] on input "Client" at bounding box center [106, 72] width 110 height 13
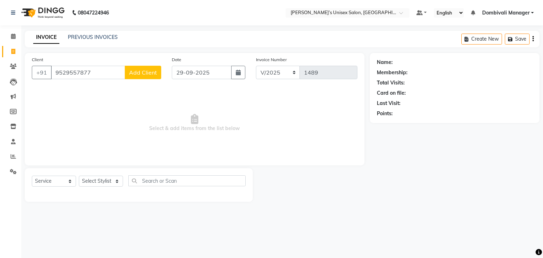
click at [129, 72] on button "Add Client" at bounding box center [143, 72] width 36 height 13
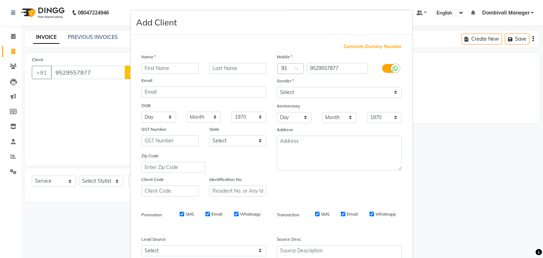
click at [166, 68] on input "text" at bounding box center [169, 68] width 57 height 11
click at [322, 91] on select "Select [DEMOGRAPHIC_DATA] [DEMOGRAPHIC_DATA] Other Prefer Not To Say" at bounding box center [339, 92] width 125 height 11
click at [277, 87] on select "Select [DEMOGRAPHIC_DATA] [DEMOGRAPHIC_DATA] Other Prefer Not To Say" at bounding box center [339, 92] width 125 height 11
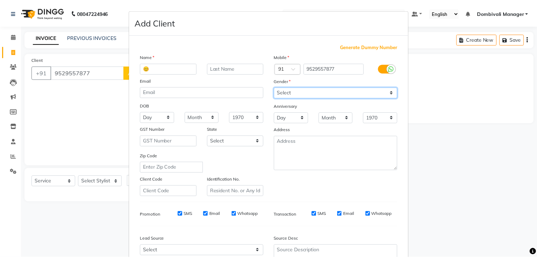
scroll to position [72, 0]
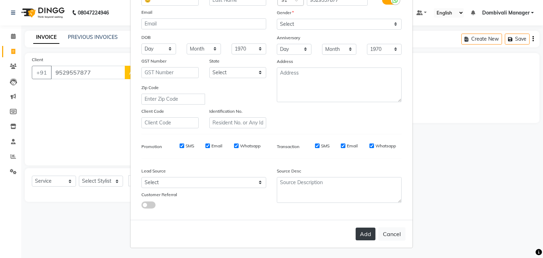
click at [367, 233] on button "Add" at bounding box center [365, 234] width 20 height 13
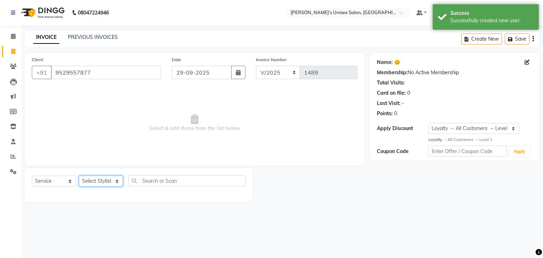
click at [118, 182] on select "Select Stylist Alam Dombivali Manager Farook Hair Stylist [PERSON_NAME] [PERSON…" at bounding box center [101, 181] width 44 height 11
click at [79, 176] on select "Select Stylist Alam Dombivali Manager Farook Hair Stylist [PERSON_NAME] [PERSON…" at bounding box center [101, 181] width 44 height 11
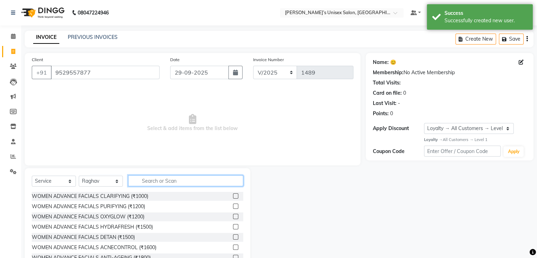
click at [169, 179] on input "text" at bounding box center [185, 180] width 115 height 11
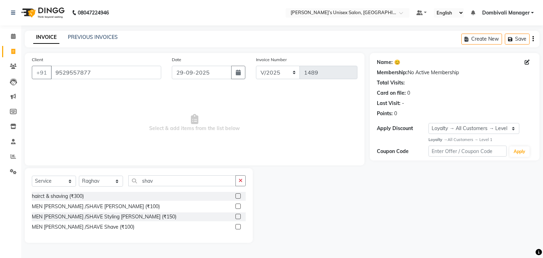
click at [236, 205] on label at bounding box center [237, 205] width 5 height 5
click at [236, 205] on input "checkbox" at bounding box center [237, 206] width 5 height 5
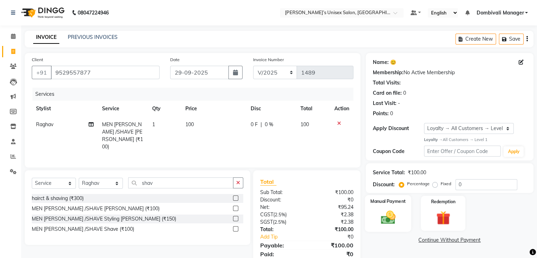
click at [403, 213] on div "Manual Payment" at bounding box center [388, 213] width 46 height 36
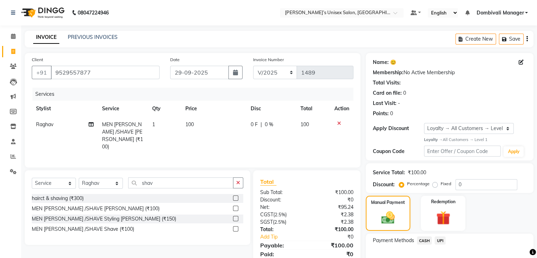
click at [426, 236] on span "CASH" at bounding box center [424, 240] width 15 height 8
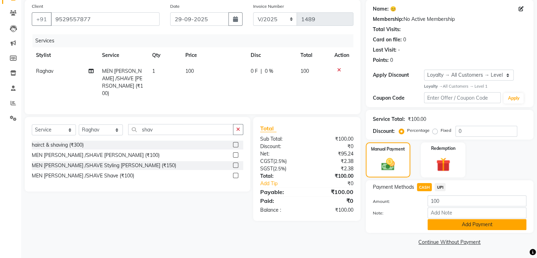
click at [453, 220] on button "Add Payment" at bounding box center [477, 224] width 99 height 11
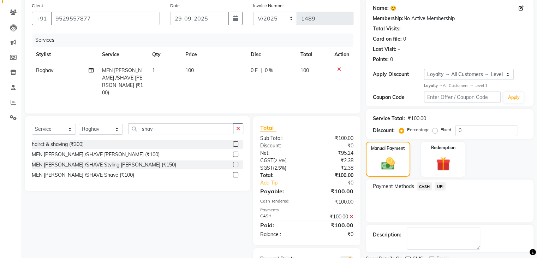
scroll to position [85, 0]
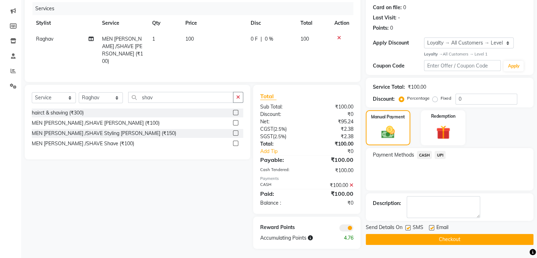
click at [455, 237] on button "Checkout" at bounding box center [450, 239] width 168 height 11
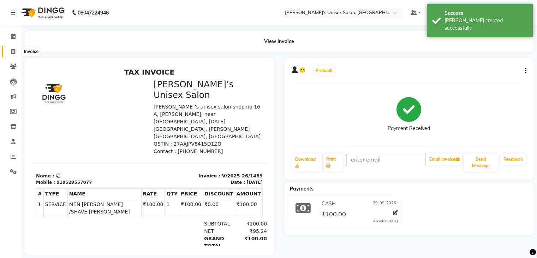
click at [13, 49] on icon at bounding box center [13, 51] width 4 height 5
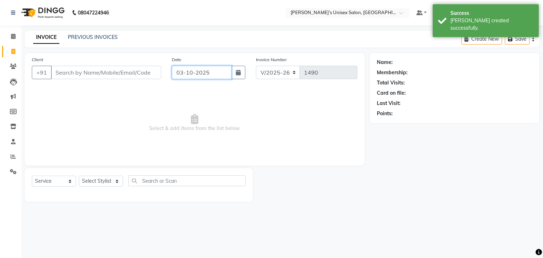
click at [223, 69] on input "03-10-2025" at bounding box center [202, 72] width 60 height 13
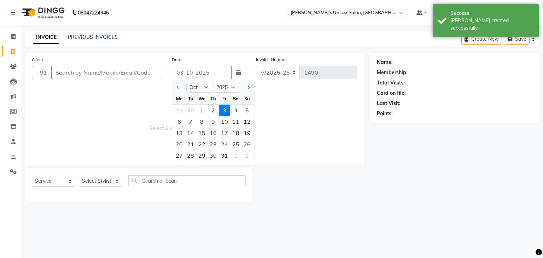
click at [181, 87] on div at bounding box center [179, 87] width 14 height 11
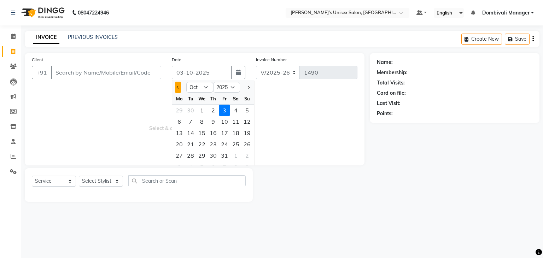
click at [179, 87] on button "Previous month" at bounding box center [178, 87] width 6 height 11
click at [181, 152] on div "29" at bounding box center [178, 155] width 11 height 11
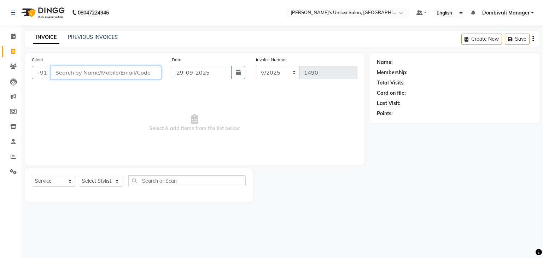
click at [105, 73] on input "Client" at bounding box center [106, 72] width 110 height 13
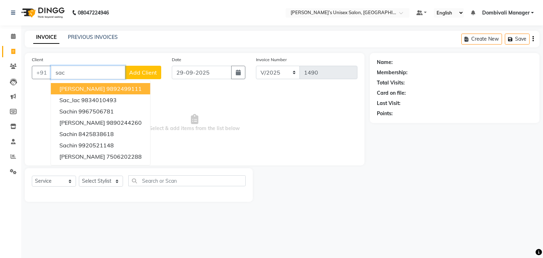
click at [106, 86] on ngb-highlight "9892499111" at bounding box center [123, 88] width 35 height 7
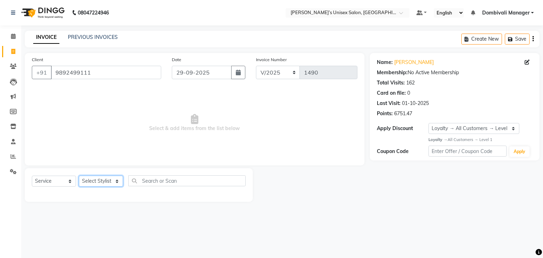
click at [104, 181] on select "Select Stylist Alam Dombivali Manager Farook Hair Stylist [PERSON_NAME] [PERSON…" at bounding box center [101, 181] width 44 height 11
click at [79, 176] on select "Select Stylist Alam Dombivali Manager Farook Hair Stylist [PERSON_NAME] [PERSON…" at bounding box center [101, 181] width 44 height 11
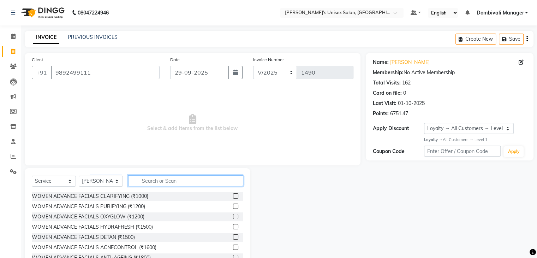
click at [170, 177] on input "text" at bounding box center [185, 180] width 115 height 11
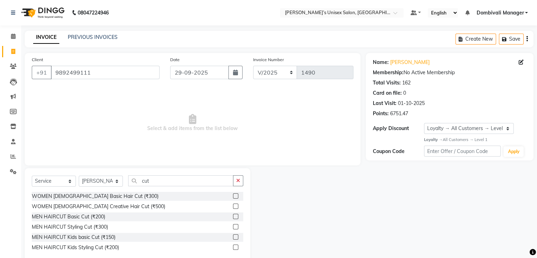
click at [237, 235] on label at bounding box center [235, 236] width 5 height 5
click at [237, 235] on input "checkbox" at bounding box center [235, 237] width 5 height 5
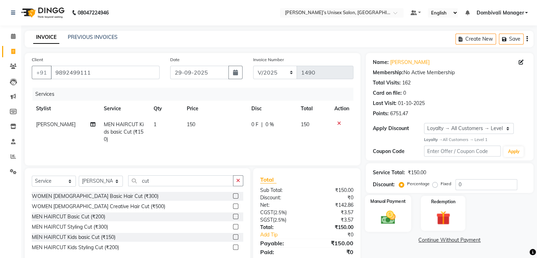
click at [390, 218] on img at bounding box center [388, 217] width 24 height 17
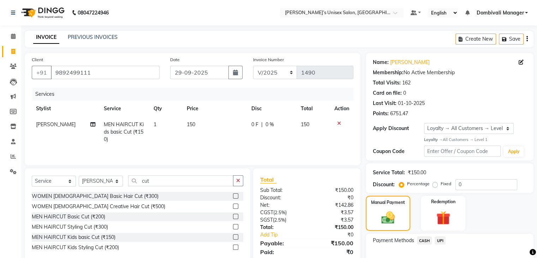
click at [441, 238] on span "UPI" at bounding box center [440, 240] width 11 height 8
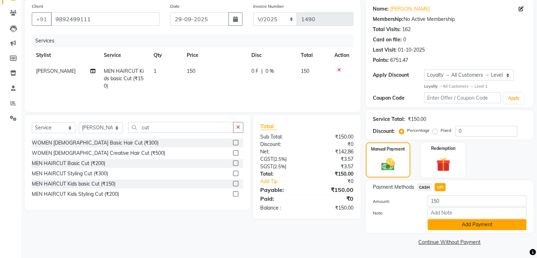
click at [448, 226] on button "Add Payment" at bounding box center [477, 224] width 99 height 11
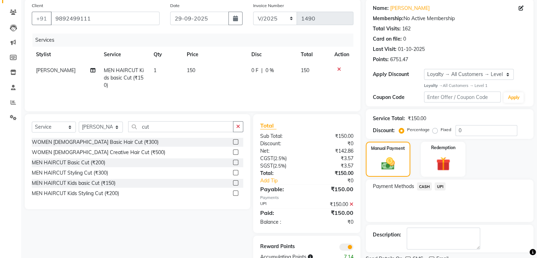
scroll to position [83, 0]
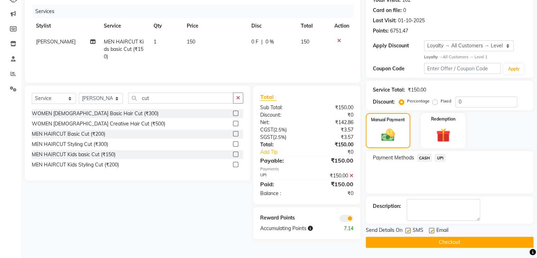
click at [452, 241] on button "Checkout" at bounding box center [450, 242] width 168 height 11
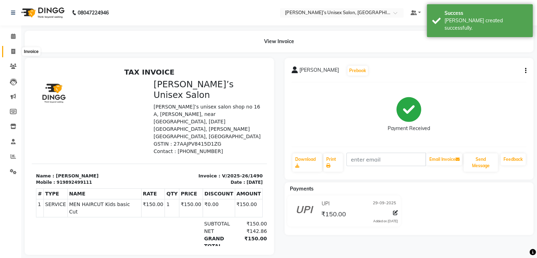
click at [16, 48] on span at bounding box center [13, 52] width 12 height 8
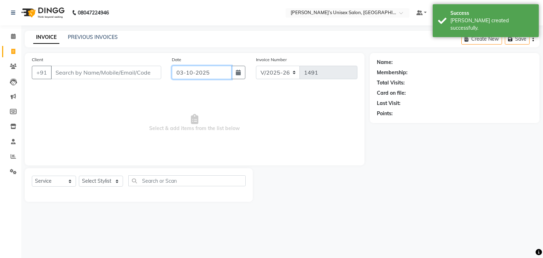
click at [224, 72] on input "03-10-2025" at bounding box center [202, 72] width 60 height 13
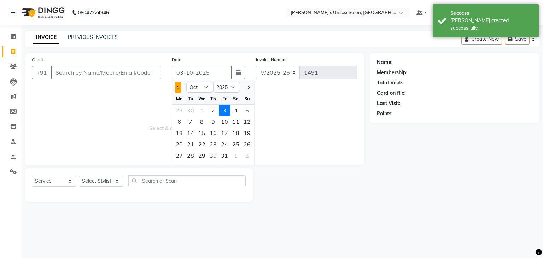
click at [175, 87] on button "Previous month" at bounding box center [178, 87] width 6 height 11
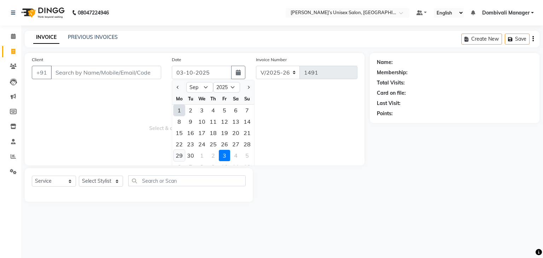
click at [182, 156] on div "29" at bounding box center [178, 155] width 11 height 11
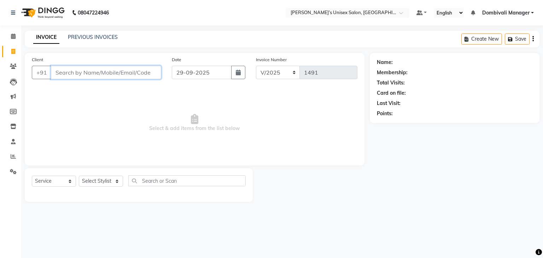
click at [139, 76] on input "Client" at bounding box center [106, 72] width 110 height 13
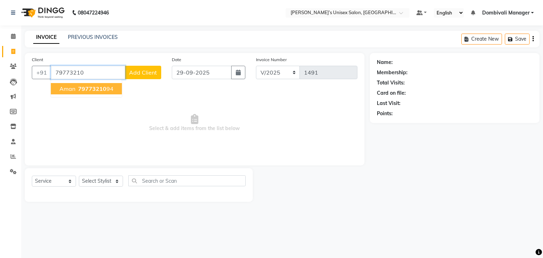
click at [113, 92] on button "aman 79773210 94" at bounding box center [86, 88] width 71 height 11
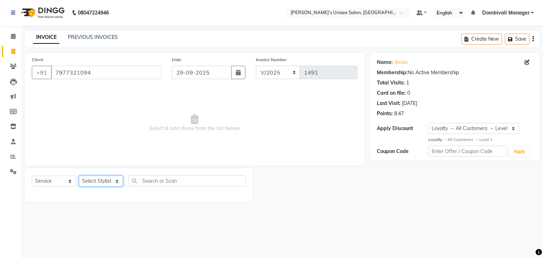
click at [110, 184] on select "Select Stylist Alam Dombivali Manager Farook Hair Stylist [PERSON_NAME] [PERSON…" at bounding box center [101, 181] width 44 height 11
click at [79, 176] on select "Select Stylist Alam Dombivali Manager Farook Hair Stylist [PERSON_NAME] [PERSON…" at bounding box center [101, 181] width 44 height 11
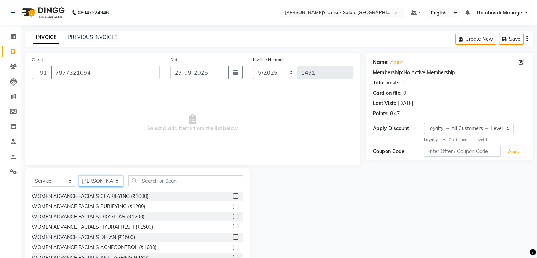
click at [113, 179] on select "Select Stylist Alam Dombivali Manager Farook Hair Stylist [PERSON_NAME] [PERSON…" at bounding box center [101, 181] width 44 height 11
click at [79, 176] on select "Select Stylist Alam Dombivali Manager Farook Hair Stylist [PERSON_NAME] [PERSON…" at bounding box center [101, 181] width 44 height 11
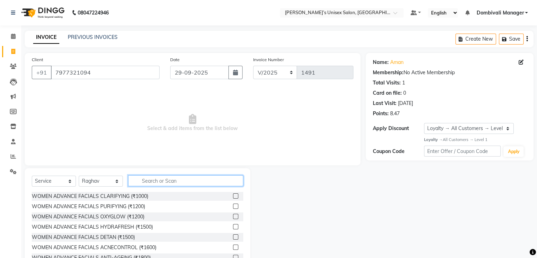
click at [167, 179] on input "text" at bounding box center [185, 180] width 115 height 11
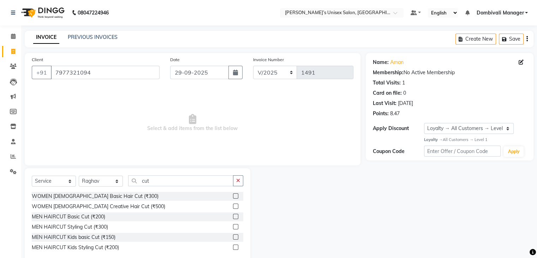
click at [236, 214] on label at bounding box center [235, 216] width 5 height 5
click at [236, 214] on input "checkbox" at bounding box center [235, 216] width 5 height 5
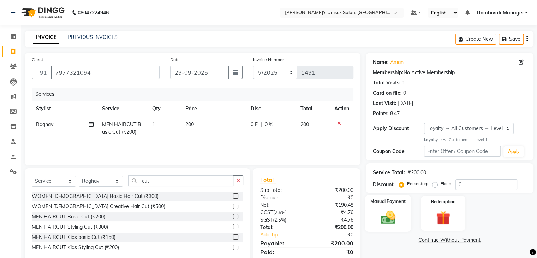
click at [393, 207] on div "Manual Payment" at bounding box center [388, 213] width 46 height 36
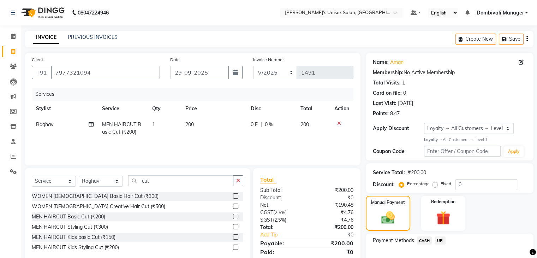
click at [440, 240] on span "UPI" at bounding box center [440, 240] width 11 height 8
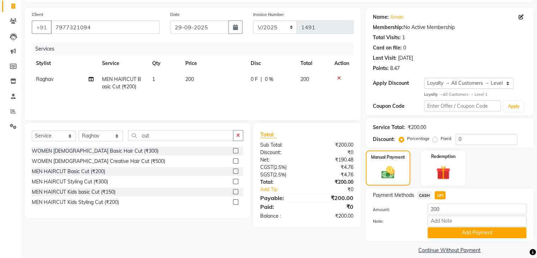
scroll to position [45, 0]
click at [441, 235] on button "Add Payment" at bounding box center [477, 232] width 99 height 11
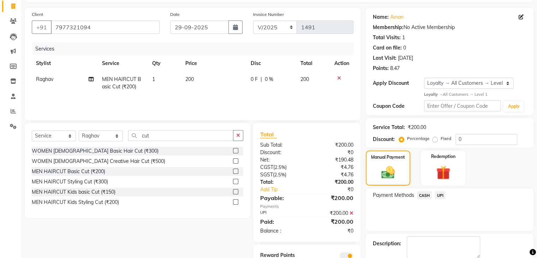
scroll to position [83, 0]
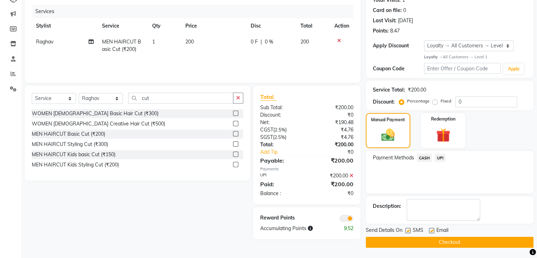
click at [455, 239] on button "Checkout" at bounding box center [450, 242] width 168 height 11
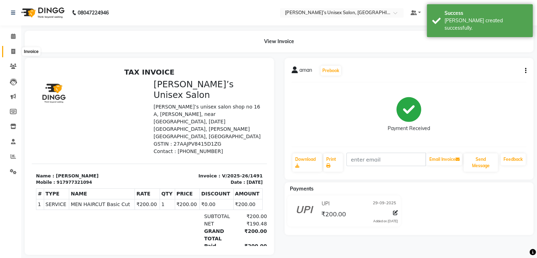
click at [12, 50] on icon at bounding box center [13, 51] width 4 height 5
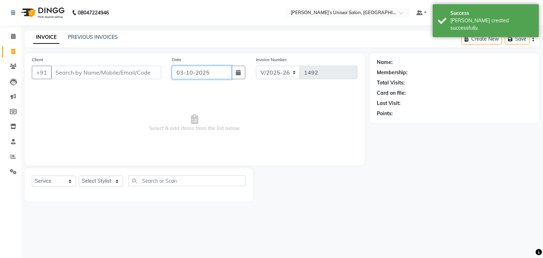
click at [218, 74] on input "03-10-2025" at bounding box center [202, 72] width 60 height 13
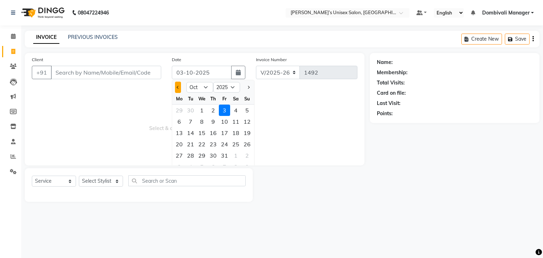
click at [175, 85] on button "Previous month" at bounding box center [178, 87] width 6 height 11
click at [181, 158] on div "29" at bounding box center [178, 155] width 11 height 11
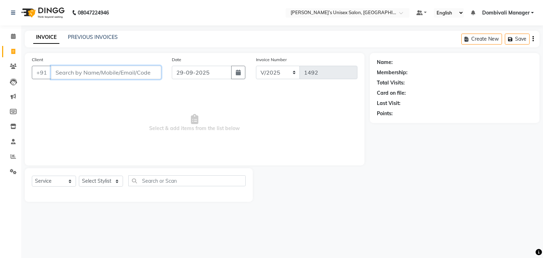
click at [124, 71] on input "Client" at bounding box center [106, 72] width 110 height 13
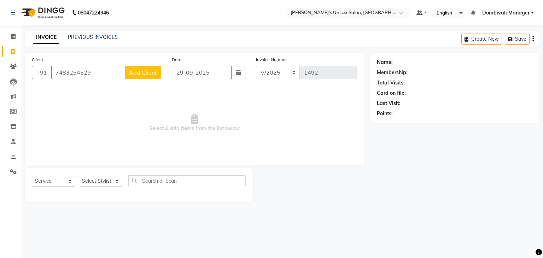
click at [146, 73] on span "Add Client" at bounding box center [143, 72] width 28 height 7
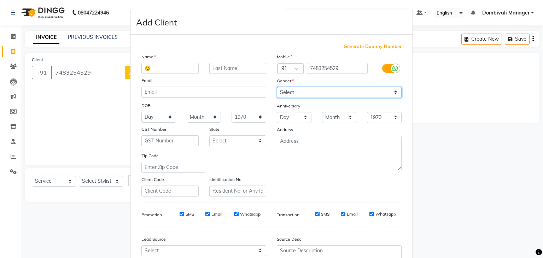
click at [316, 89] on select "Select [DEMOGRAPHIC_DATA] [DEMOGRAPHIC_DATA] Other Prefer Not To Say" at bounding box center [339, 92] width 125 height 11
click at [277, 87] on select "Select [DEMOGRAPHIC_DATA] [DEMOGRAPHIC_DATA] Other Prefer Not To Say" at bounding box center [339, 92] width 125 height 11
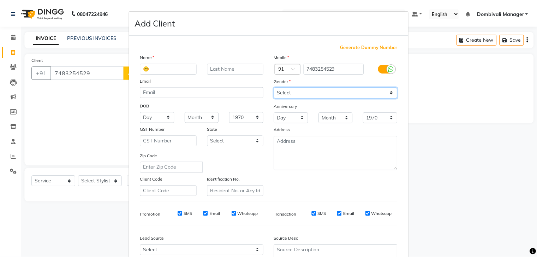
scroll to position [72, 0]
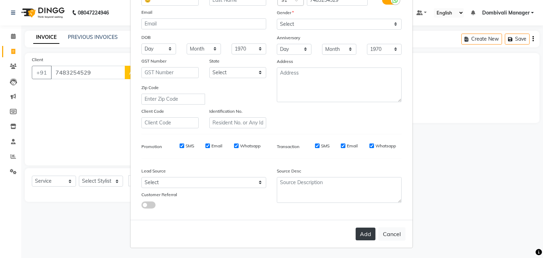
click at [363, 229] on button "Add" at bounding box center [365, 234] width 20 height 13
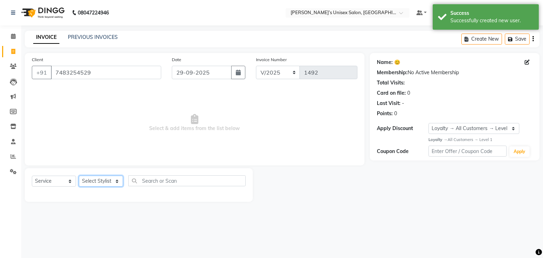
click at [119, 182] on select "Select Stylist Alam Dombivali Manager Farook Hair Stylist [PERSON_NAME] [PERSON…" at bounding box center [101, 181] width 44 height 11
click at [79, 176] on select "Select Stylist Alam Dombivali Manager Farook Hair Stylist [PERSON_NAME] [PERSON…" at bounding box center [101, 181] width 44 height 11
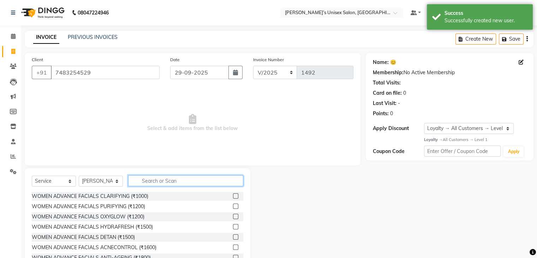
click at [163, 178] on input "text" at bounding box center [185, 180] width 115 height 11
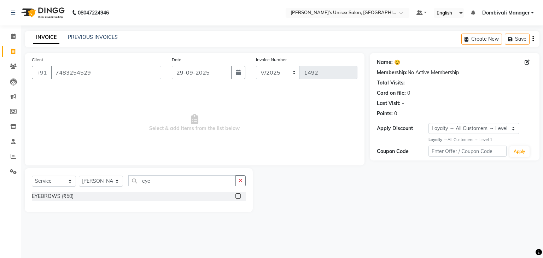
click at [239, 194] on label at bounding box center [237, 195] width 5 height 5
click at [239, 194] on input "checkbox" at bounding box center [237, 196] width 5 height 5
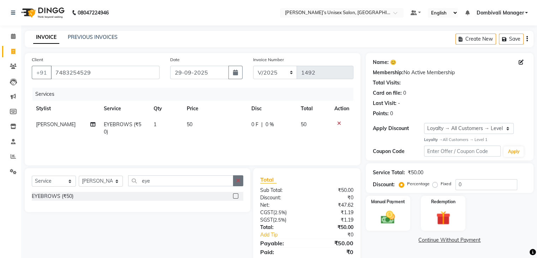
click at [237, 180] on icon "button" at bounding box center [238, 180] width 4 height 5
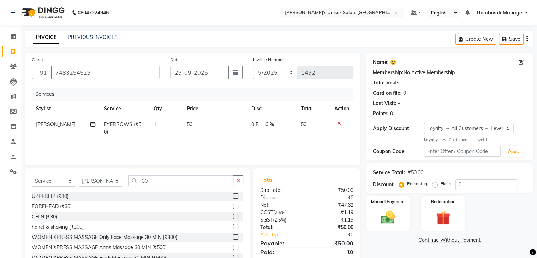
click at [233, 195] on label at bounding box center [235, 195] width 5 height 5
click at [233, 195] on input "checkbox" at bounding box center [235, 196] width 5 height 5
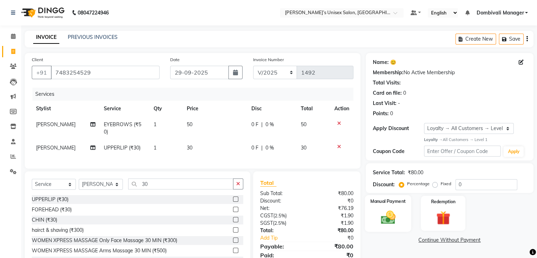
click at [376, 212] on img at bounding box center [388, 217] width 24 height 17
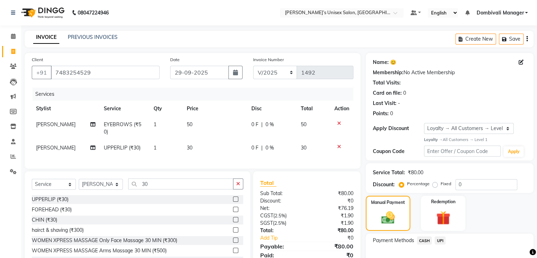
click at [439, 240] on span "UPI" at bounding box center [440, 240] width 11 height 8
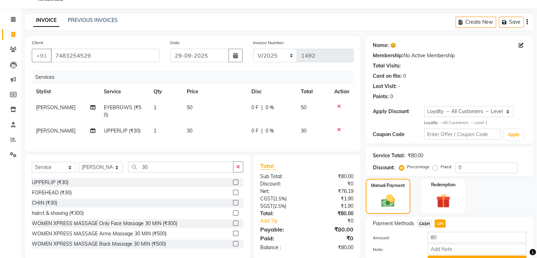
scroll to position [54, 0]
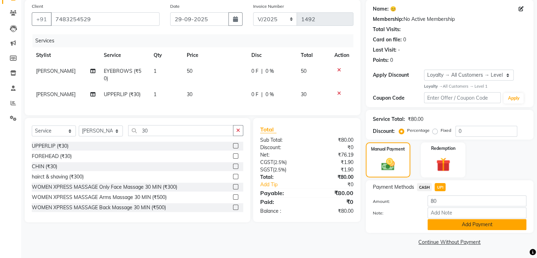
click at [454, 225] on button "Add Payment" at bounding box center [477, 224] width 99 height 11
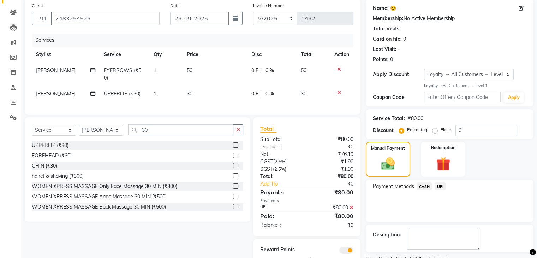
scroll to position [83, 0]
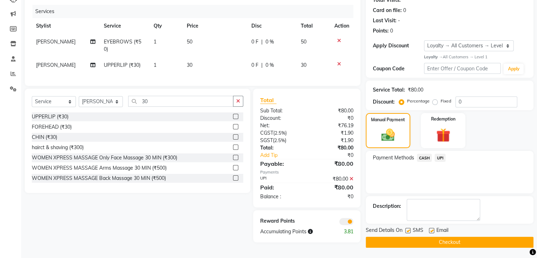
click at [454, 242] on button "Checkout" at bounding box center [450, 242] width 168 height 11
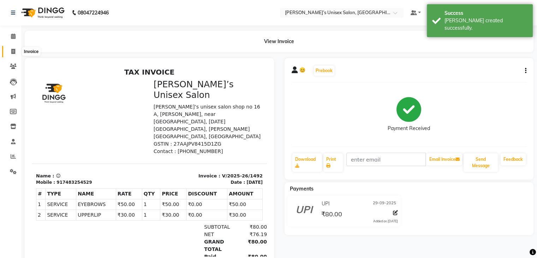
click at [13, 51] on icon at bounding box center [13, 51] width 4 height 5
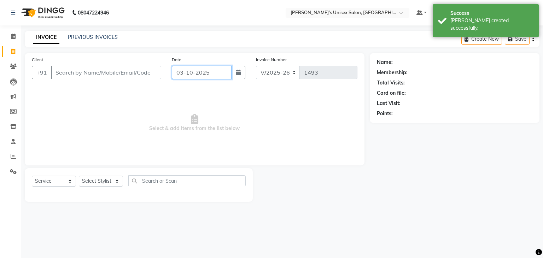
click at [204, 68] on input "03-10-2025" at bounding box center [202, 72] width 60 height 13
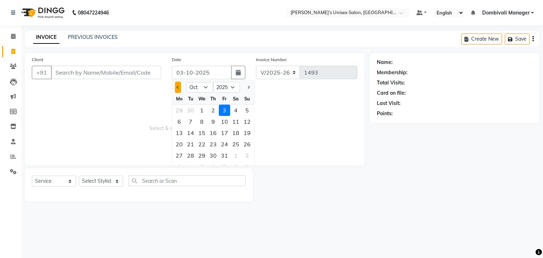
click at [178, 87] on span "Previous month" at bounding box center [178, 87] width 3 height 3
click at [181, 154] on div "29" at bounding box center [178, 155] width 11 height 11
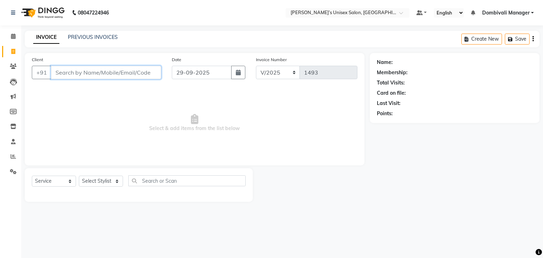
click at [115, 76] on input "Client" at bounding box center [106, 72] width 110 height 13
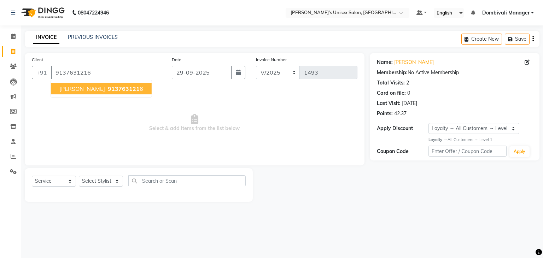
click at [124, 87] on span "913763121" at bounding box center [124, 88] width 32 height 7
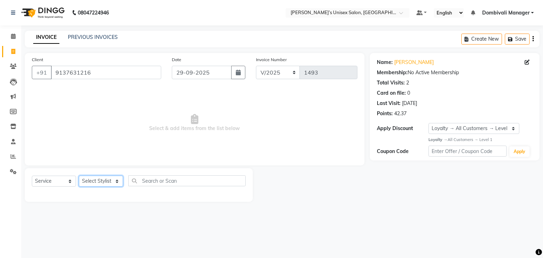
click at [117, 184] on select "Select Stylist Alam Dombivali Manager Farook Hair Stylist [PERSON_NAME] [PERSON…" at bounding box center [101, 181] width 44 height 11
click at [79, 176] on select "Select Stylist Alam Dombivali Manager Farook Hair Stylist [PERSON_NAME] [PERSON…" at bounding box center [101, 181] width 44 height 11
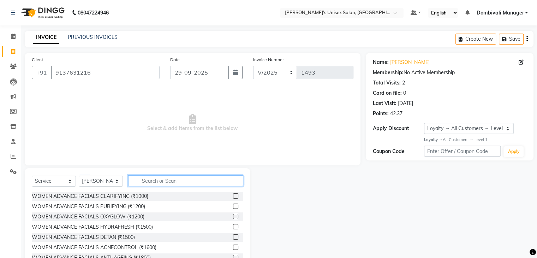
click at [158, 184] on input "text" at bounding box center [185, 180] width 115 height 11
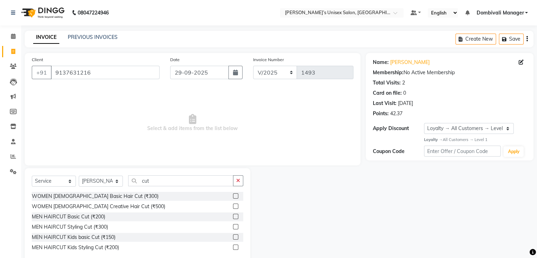
click at [237, 214] on label at bounding box center [235, 216] width 5 height 5
click at [237, 214] on input "checkbox" at bounding box center [235, 216] width 5 height 5
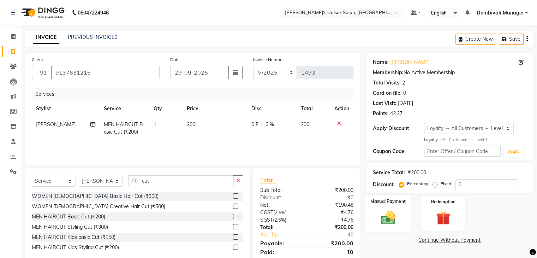
click at [376, 207] on div "Manual Payment" at bounding box center [388, 213] width 46 height 36
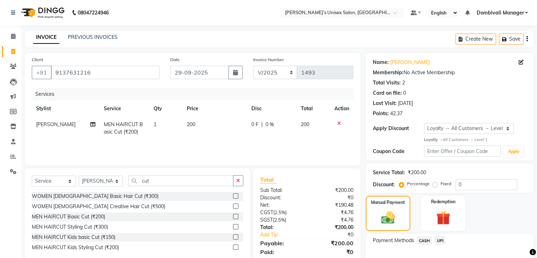
click at [440, 239] on span "UPI" at bounding box center [440, 240] width 11 height 8
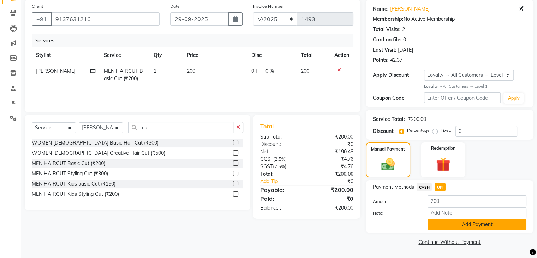
click at [469, 220] on button "Add Payment" at bounding box center [477, 224] width 99 height 11
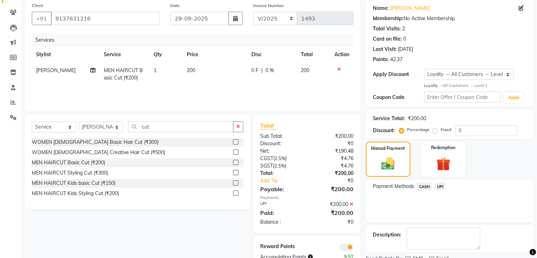
scroll to position [83, 0]
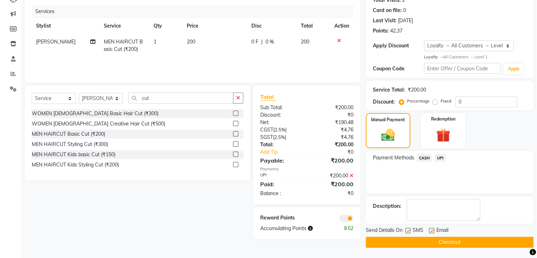
click at [474, 239] on button "Checkout" at bounding box center [450, 242] width 168 height 11
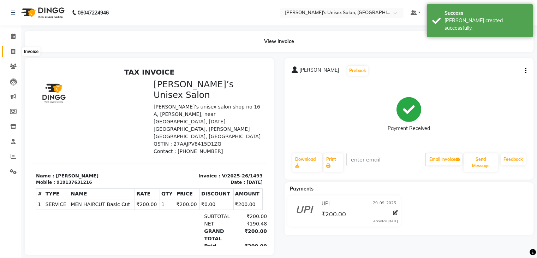
click at [11, 49] on icon at bounding box center [13, 51] width 4 height 5
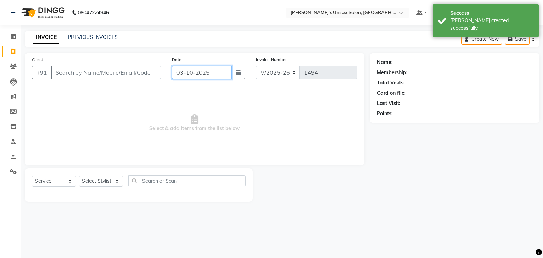
click at [225, 71] on input "03-10-2025" at bounding box center [202, 72] width 60 height 13
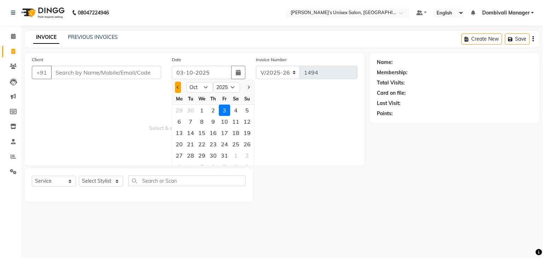
click at [176, 89] on button "Previous month" at bounding box center [178, 87] width 6 height 11
click at [176, 153] on div "29" at bounding box center [178, 155] width 11 height 11
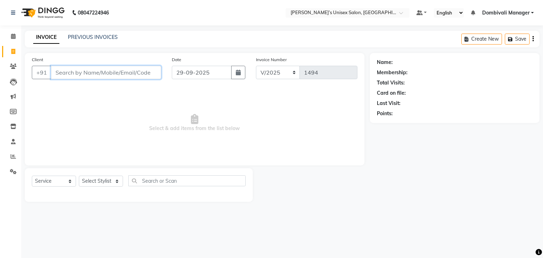
click at [101, 75] on input "Client" at bounding box center [106, 72] width 110 height 13
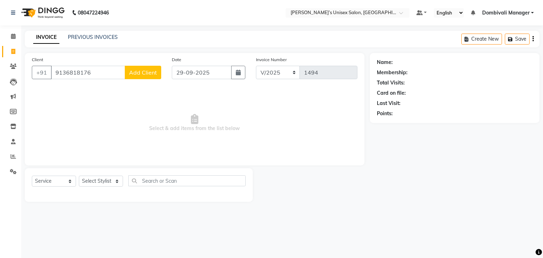
click at [147, 69] on span "Add Client" at bounding box center [143, 72] width 28 height 7
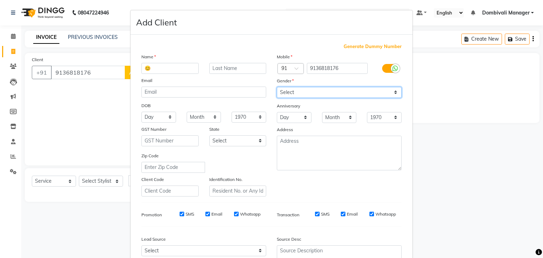
click at [305, 92] on select "Select [DEMOGRAPHIC_DATA] [DEMOGRAPHIC_DATA] Other Prefer Not To Say" at bounding box center [339, 92] width 125 height 11
click at [277, 87] on select "Select [DEMOGRAPHIC_DATA] [DEMOGRAPHIC_DATA] Other Prefer Not To Say" at bounding box center [339, 92] width 125 height 11
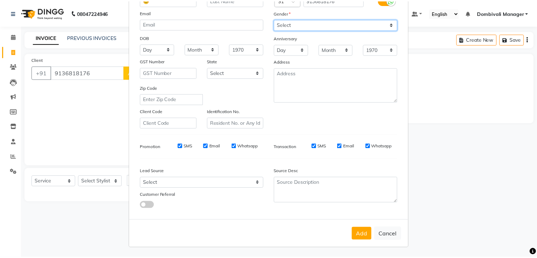
scroll to position [71, 0]
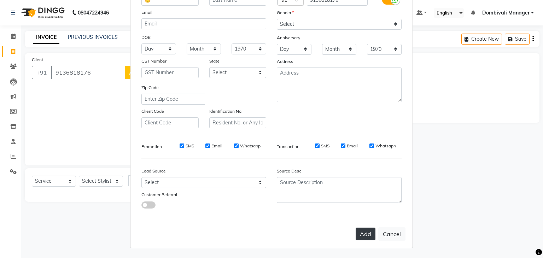
click at [363, 231] on button "Add" at bounding box center [365, 234] width 20 height 13
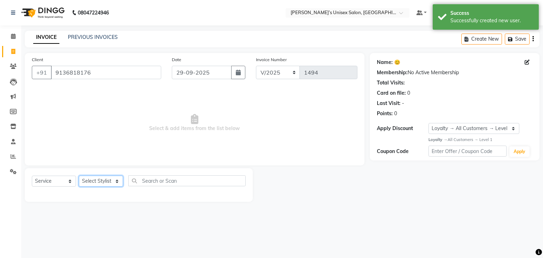
click at [111, 177] on select "Select Stylist Alam Dombivali Manager Farook Hair Stylist [PERSON_NAME] [PERSON…" at bounding box center [101, 181] width 44 height 11
click at [79, 176] on select "Select Stylist Alam Dombivali Manager Farook Hair Stylist [PERSON_NAME] [PERSON…" at bounding box center [101, 181] width 44 height 11
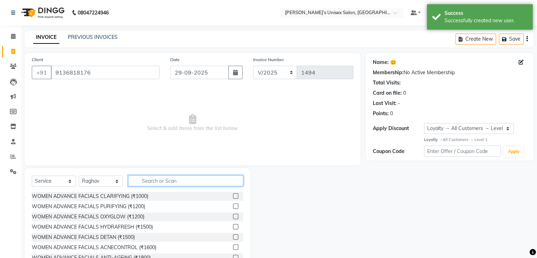
click at [147, 177] on input "text" at bounding box center [185, 180] width 115 height 11
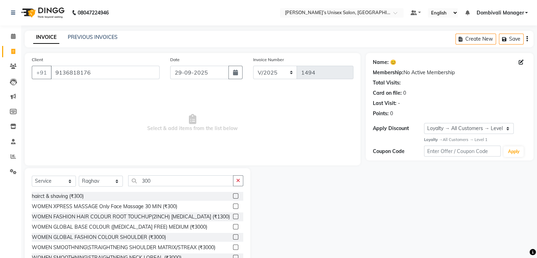
click at [233, 196] on label at bounding box center [235, 195] width 5 height 5
click at [233, 196] on input "checkbox" at bounding box center [235, 196] width 5 height 5
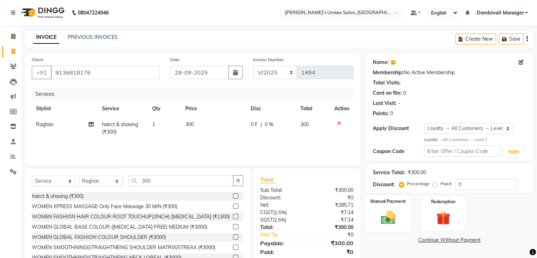
click at [381, 205] on div "Manual Payment" at bounding box center [388, 213] width 46 height 36
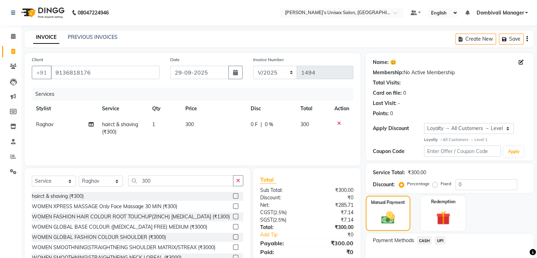
click at [444, 240] on span "UPI" at bounding box center [440, 240] width 11 height 8
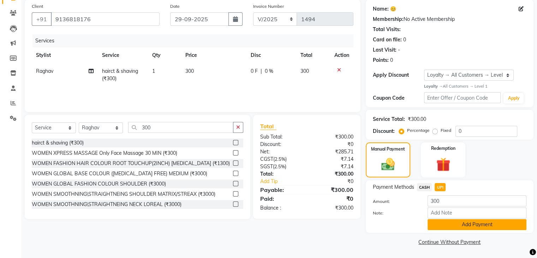
click at [454, 226] on button "Add Payment" at bounding box center [477, 224] width 99 height 11
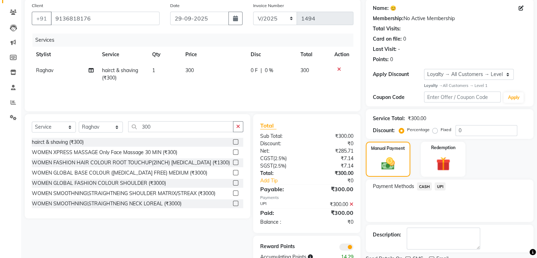
scroll to position [83, 0]
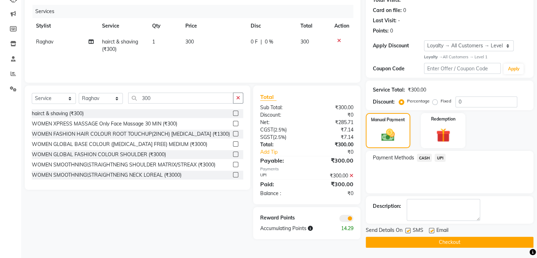
click at [456, 240] on button "Checkout" at bounding box center [450, 242] width 168 height 11
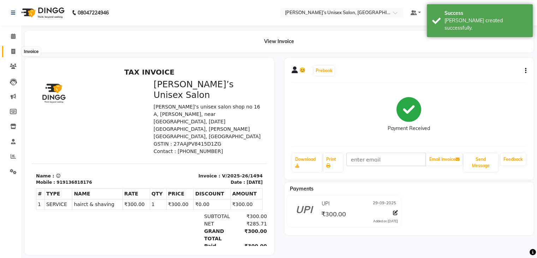
click at [13, 51] on icon at bounding box center [13, 51] width 4 height 5
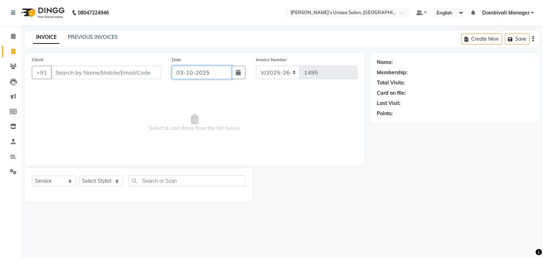
click at [213, 75] on input "03-10-2025" at bounding box center [202, 72] width 60 height 13
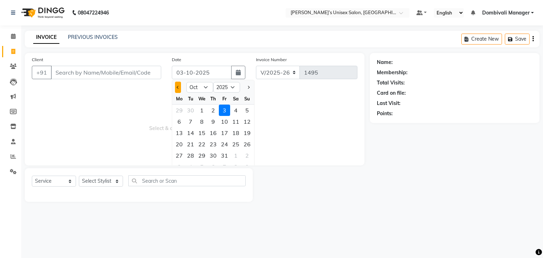
click at [176, 88] on button "Previous month" at bounding box center [178, 87] width 6 height 11
click at [178, 156] on div "29" at bounding box center [178, 155] width 11 height 11
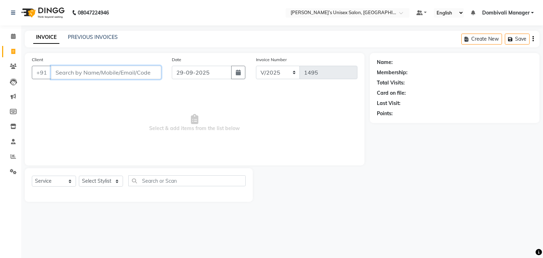
click at [113, 72] on input "Client" at bounding box center [106, 72] width 110 height 13
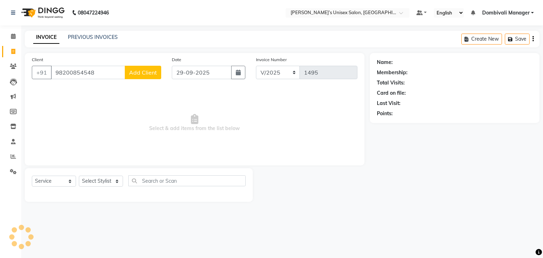
click at [146, 71] on span "Add Client" at bounding box center [143, 72] width 28 height 7
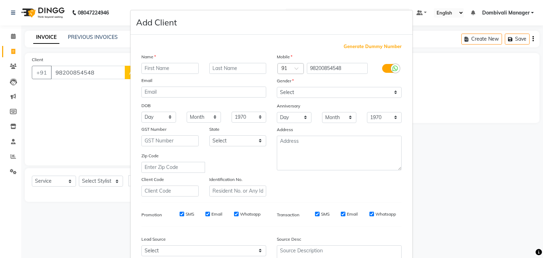
click at [147, 71] on input "text" at bounding box center [169, 68] width 57 height 11
click at [342, 99] on div "Mobile Country Code × 91 98200854548 Gender Select [DEMOGRAPHIC_DATA] [DEMOGRAP…" at bounding box center [338, 124] width 135 height 143
click at [343, 95] on select "Select [DEMOGRAPHIC_DATA] [DEMOGRAPHIC_DATA] Other Prefer Not To Say" at bounding box center [339, 92] width 125 height 11
click at [277, 87] on select "Select [DEMOGRAPHIC_DATA] [DEMOGRAPHIC_DATA] Other Prefer Not To Say" at bounding box center [339, 92] width 125 height 11
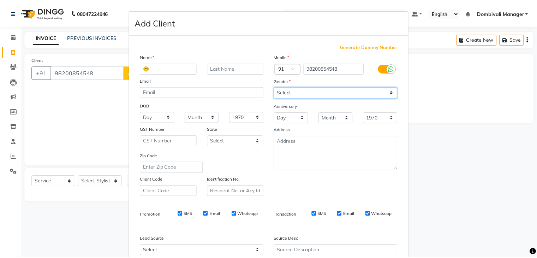
scroll to position [72, 0]
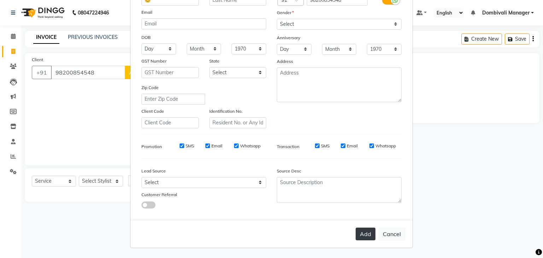
click at [362, 228] on button "Add" at bounding box center [365, 234] width 20 height 13
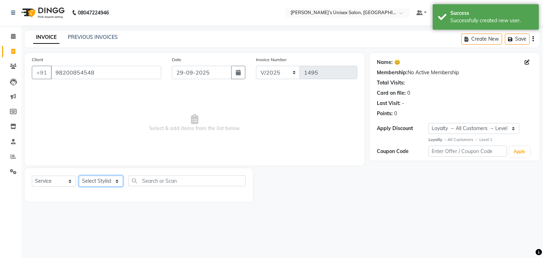
click at [116, 179] on select "Select Stylist Alam Dombivali Manager Farook Hair Stylist [PERSON_NAME] [PERSON…" at bounding box center [101, 181] width 44 height 11
click at [79, 176] on select "Select Stylist Alam Dombivali Manager Farook Hair Stylist [PERSON_NAME] [PERSON…" at bounding box center [101, 181] width 44 height 11
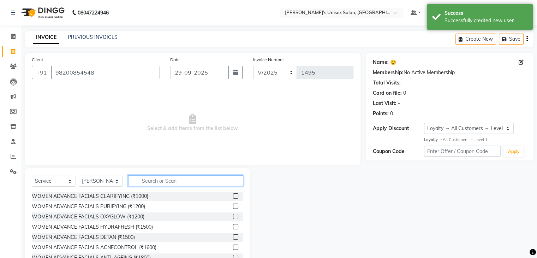
click at [164, 183] on input "text" at bounding box center [185, 180] width 115 height 11
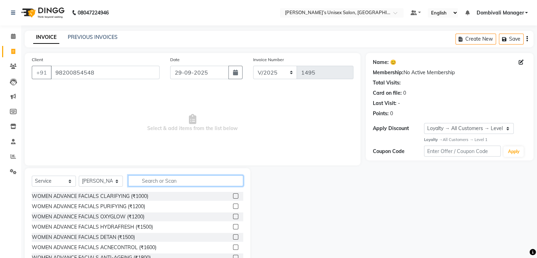
click at [164, 183] on input "text" at bounding box center [185, 180] width 115 height 11
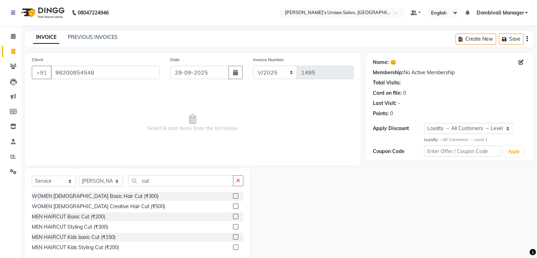
click at [234, 215] on label at bounding box center [235, 216] width 5 height 5
click at [234, 215] on input "checkbox" at bounding box center [235, 216] width 5 height 5
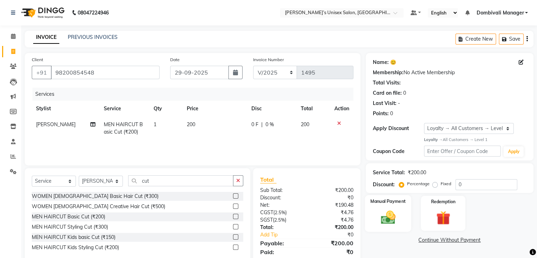
click at [372, 210] on div "Manual Payment" at bounding box center [388, 213] width 46 height 36
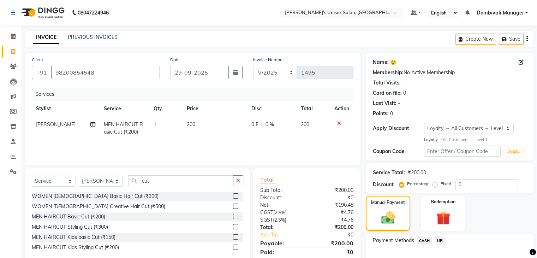
click at [438, 238] on span "UPI" at bounding box center [440, 240] width 11 height 8
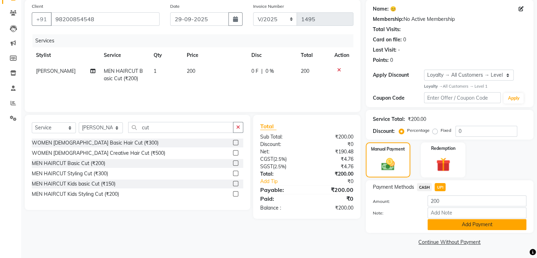
click at [440, 222] on button "Add Payment" at bounding box center [477, 224] width 99 height 11
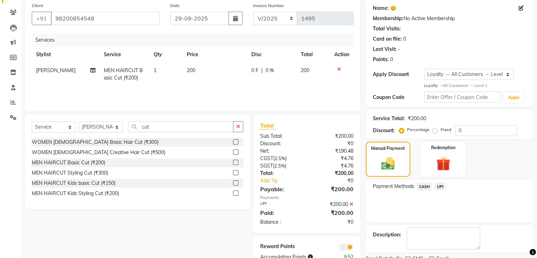
scroll to position [83, 0]
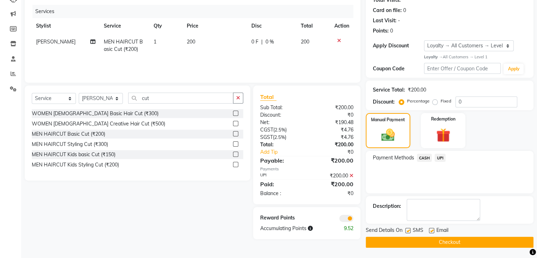
click at [442, 237] on button "Checkout" at bounding box center [450, 242] width 168 height 11
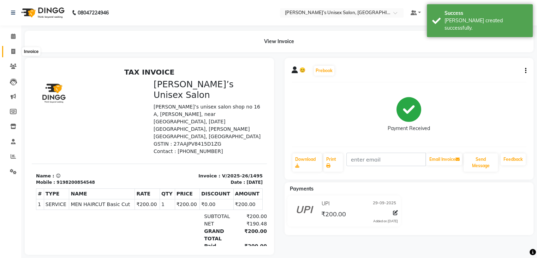
click at [11, 51] on icon at bounding box center [13, 51] width 4 height 5
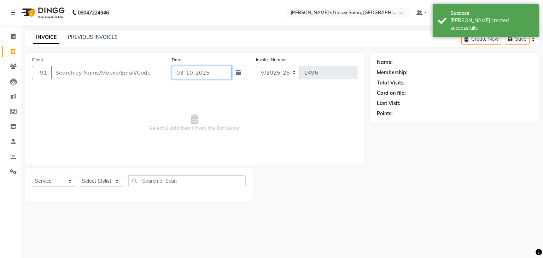
click at [219, 73] on input "03-10-2025" at bounding box center [202, 72] width 60 height 13
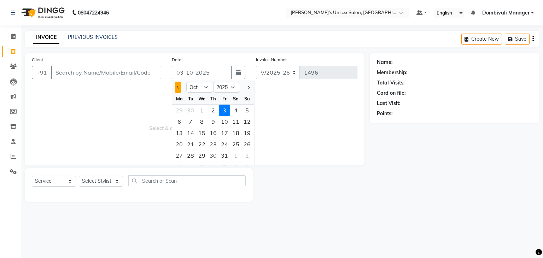
click at [178, 89] on span "Previous month" at bounding box center [178, 87] width 3 height 3
click at [181, 154] on div "29" at bounding box center [178, 155] width 11 height 11
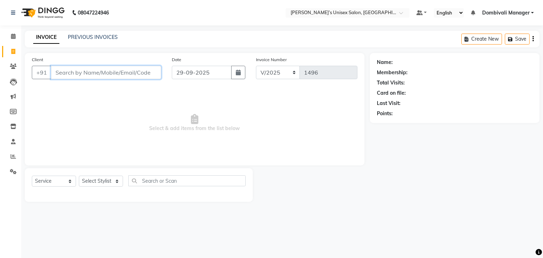
click at [131, 74] on input "Client" at bounding box center [106, 72] width 110 height 13
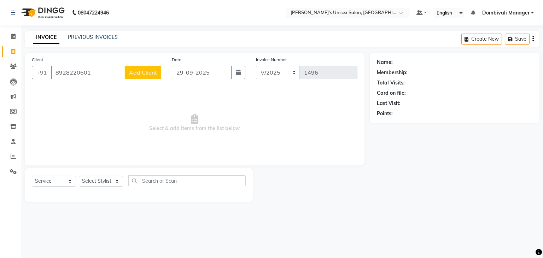
click at [137, 72] on span "Add Client" at bounding box center [143, 72] width 28 height 7
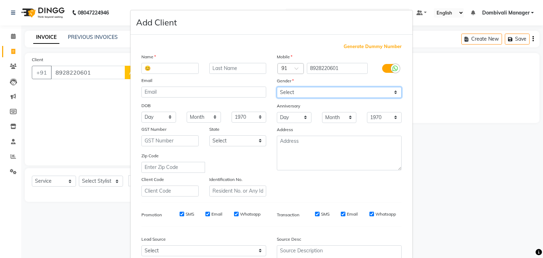
click at [301, 96] on select "Select [DEMOGRAPHIC_DATA] [DEMOGRAPHIC_DATA] Other Prefer Not To Say" at bounding box center [339, 92] width 125 height 11
click at [277, 87] on select "Select [DEMOGRAPHIC_DATA] [DEMOGRAPHIC_DATA] Other Prefer Not To Say" at bounding box center [339, 92] width 125 height 11
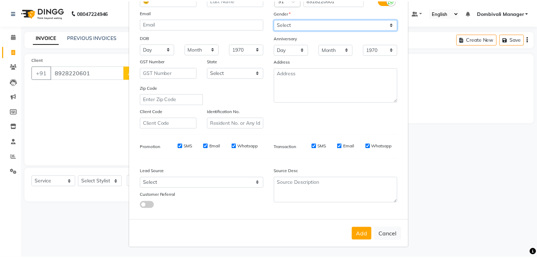
scroll to position [71, 0]
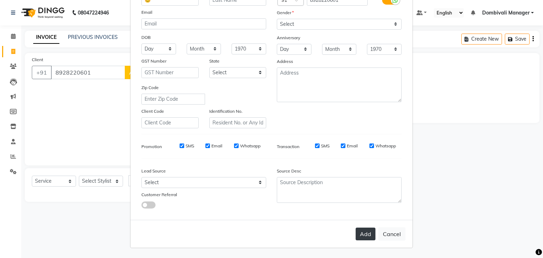
click at [365, 228] on button "Add" at bounding box center [365, 234] width 20 height 13
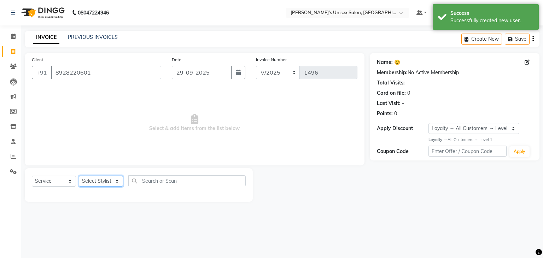
click at [109, 180] on select "Select Stylist Alam Dombivali Manager Farook Hair Stylist [PERSON_NAME] [PERSON…" at bounding box center [101, 181] width 44 height 11
click at [79, 176] on select "Select Stylist Alam Dombivali Manager Farook Hair Stylist [PERSON_NAME] [PERSON…" at bounding box center [101, 181] width 44 height 11
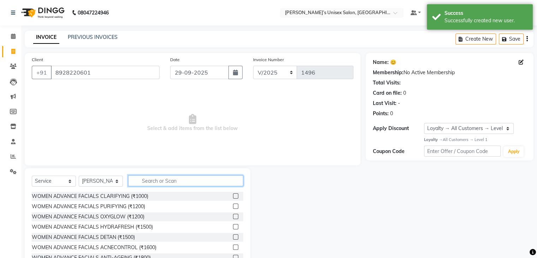
click at [182, 178] on input "text" at bounding box center [185, 180] width 115 height 11
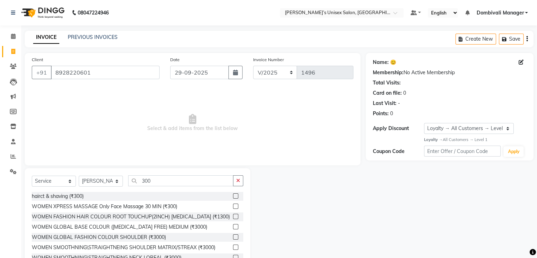
click at [233, 194] on label at bounding box center [235, 195] width 5 height 5
click at [233, 194] on input "checkbox" at bounding box center [235, 196] width 5 height 5
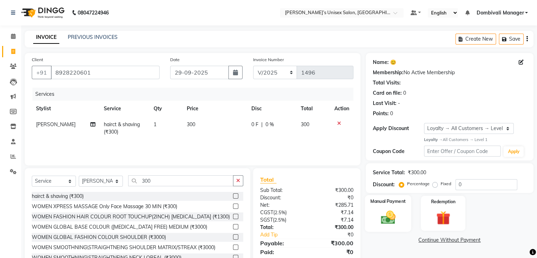
click at [382, 210] on img at bounding box center [388, 217] width 24 height 17
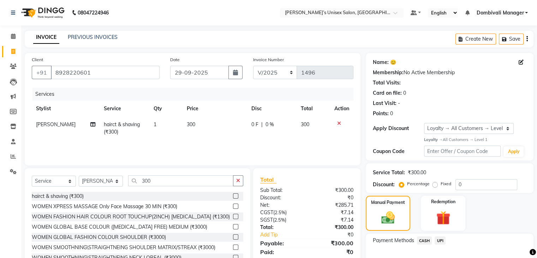
click at [424, 240] on span "CASH" at bounding box center [424, 240] width 15 height 8
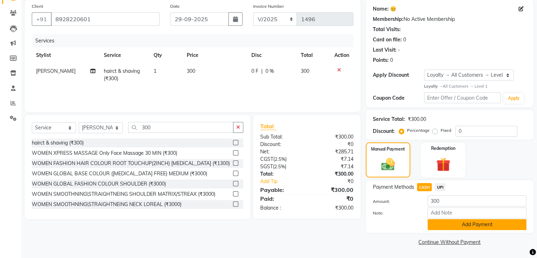
click at [481, 224] on button "Add Payment" at bounding box center [477, 224] width 99 height 11
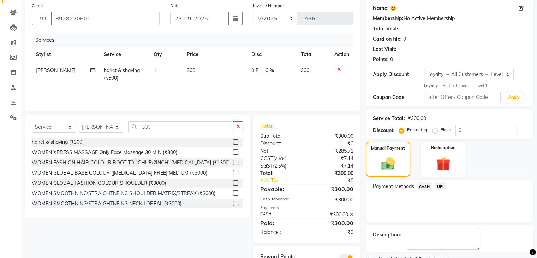
scroll to position [85, 0]
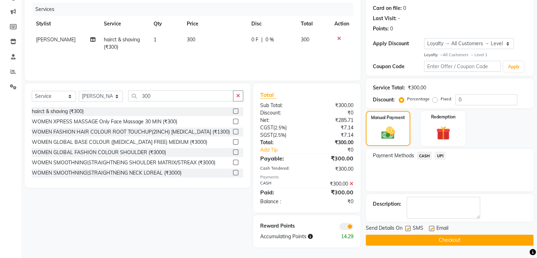
click at [482, 239] on button "Checkout" at bounding box center [450, 240] width 168 height 11
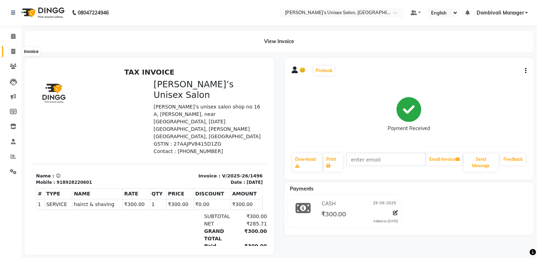
click at [16, 48] on span at bounding box center [13, 52] width 12 height 8
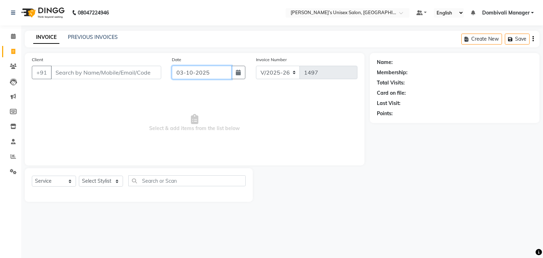
click at [217, 71] on input "03-10-2025" at bounding box center [202, 72] width 60 height 13
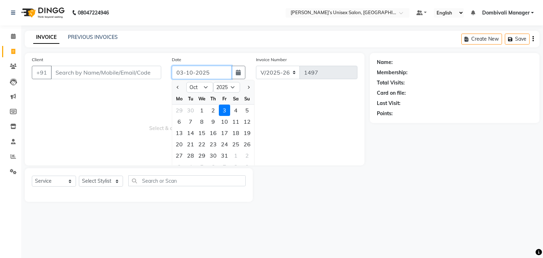
click at [217, 71] on input "03-10-2025" at bounding box center [202, 72] width 60 height 13
click at [175, 87] on button "Previous month" at bounding box center [178, 87] width 6 height 11
click at [181, 155] on div "29" at bounding box center [178, 155] width 11 height 11
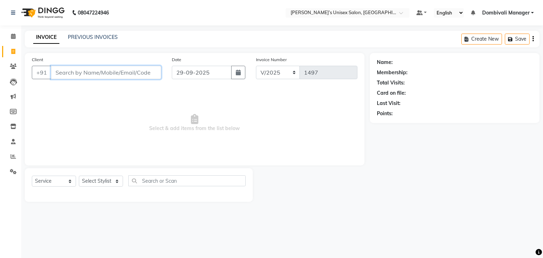
click at [110, 68] on input "Client" at bounding box center [106, 72] width 110 height 13
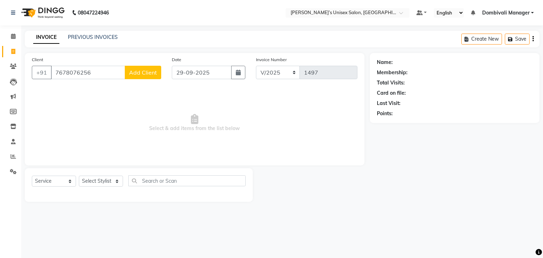
click at [133, 68] on button "Add Client" at bounding box center [143, 72] width 36 height 13
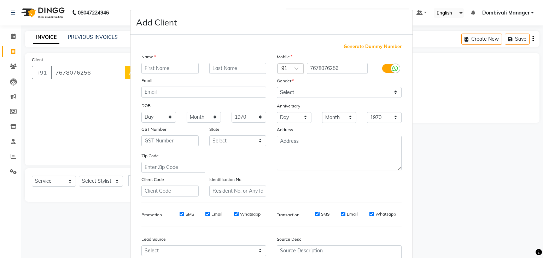
click at [179, 69] on input "text" at bounding box center [169, 68] width 57 height 11
click at [305, 94] on select "Select [DEMOGRAPHIC_DATA] [DEMOGRAPHIC_DATA] Other Prefer Not To Say" at bounding box center [339, 92] width 125 height 11
click at [277, 87] on select "Select [DEMOGRAPHIC_DATA] [DEMOGRAPHIC_DATA] Other Prefer Not To Say" at bounding box center [339, 92] width 125 height 11
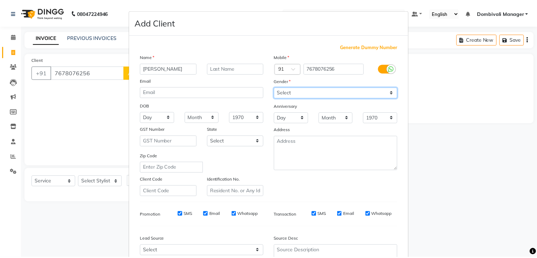
scroll to position [72, 0]
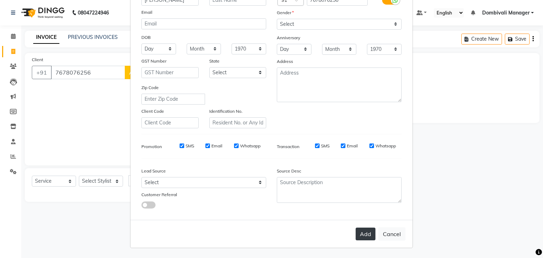
click at [363, 231] on button "Add" at bounding box center [365, 234] width 20 height 13
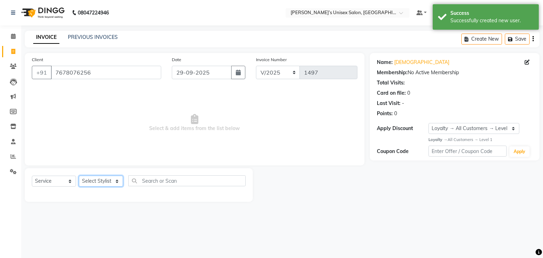
click at [112, 178] on select "Select Stylist Alam Dombivali Manager Farook Hair Stylist [PERSON_NAME] [PERSON…" at bounding box center [101, 181] width 44 height 11
click at [79, 176] on select "Select Stylist Alam Dombivali Manager Farook Hair Stylist [PERSON_NAME] [PERSON…" at bounding box center [101, 181] width 44 height 11
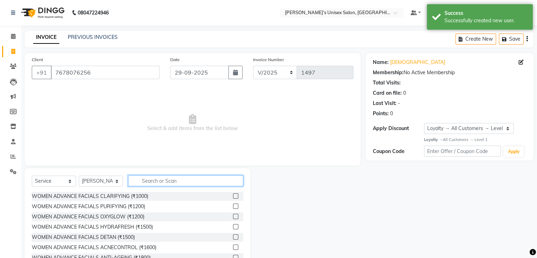
click at [165, 181] on input "text" at bounding box center [185, 180] width 115 height 11
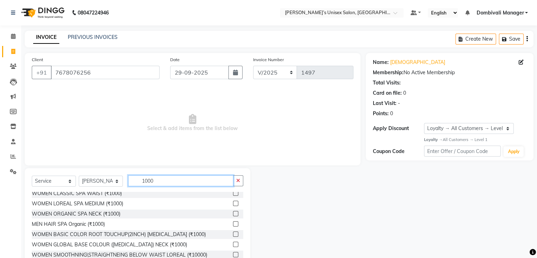
scroll to position [45, 0]
click at [233, 201] on label at bounding box center [235, 202] width 5 height 5
click at [233, 201] on input "checkbox" at bounding box center [235, 203] width 5 height 5
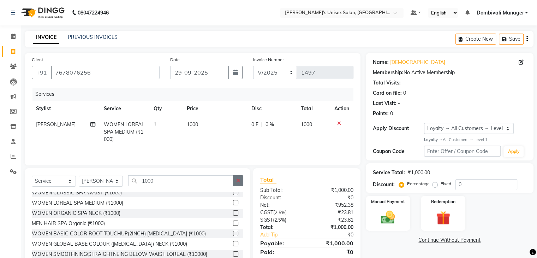
click at [242, 181] on button "button" at bounding box center [238, 180] width 10 height 11
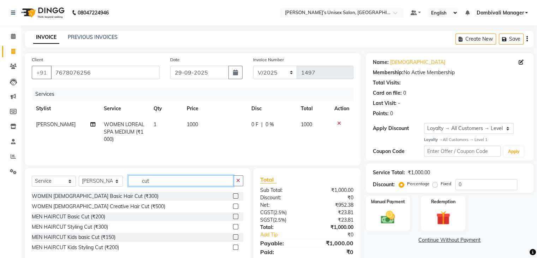
scroll to position [0, 0]
click at [237, 195] on label at bounding box center [235, 195] width 5 height 5
click at [237, 195] on input "checkbox" at bounding box center [235, 196] width 5 height 5
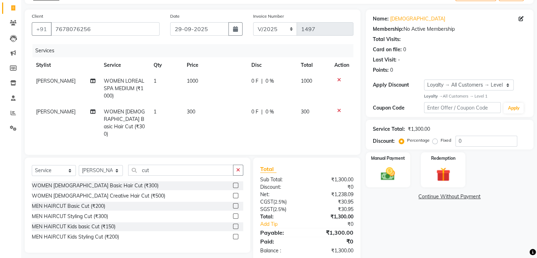
scroll to position [44, 0]
click at [393, 157] on label "Manual Payment" at bounding box center [388, 157] width 35 height 7
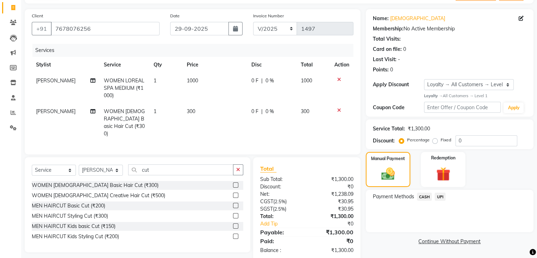
click at [420, 195] on span "CASH" at bounding box center [424, 197] width 15 height 8
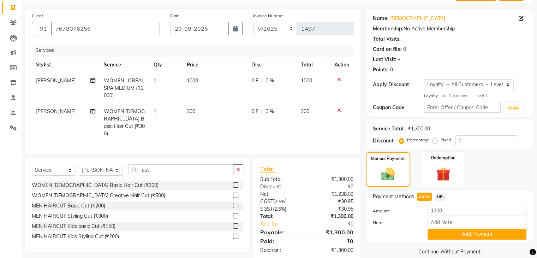
scroll to position [56, 0]
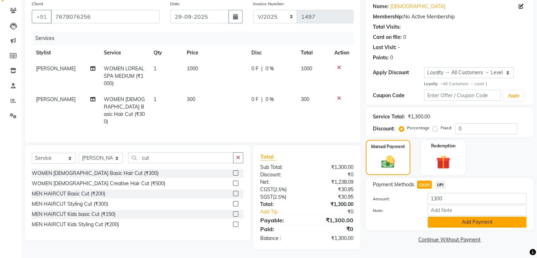
click at [451, 222] on button "Add Payment" at bounding box center [477, 222] width 99 height 11
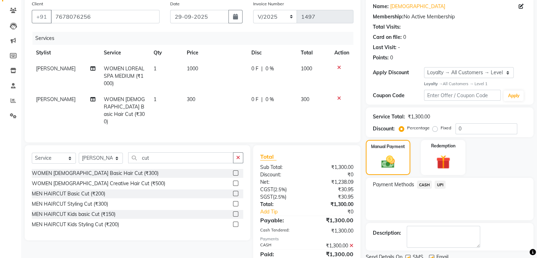
scroll to position [116, 0]
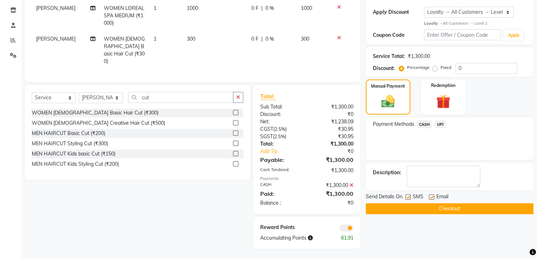
click at [454, 210] on button "Checkout" at bounding box center [450, 208] width 168 height 11
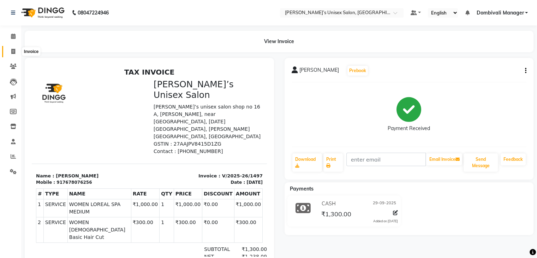
click at [14, 50] on icon at bounding box center [13, 51] width 4 height 5
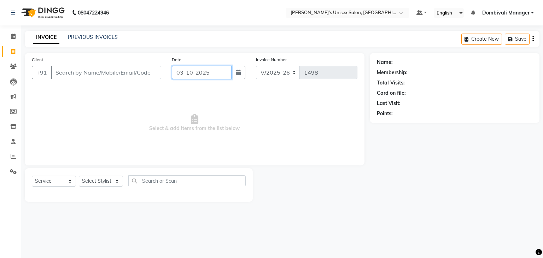
click at [214, 70] on input "03-10-2025" at bounding box center [202, 72] width 60 height 13
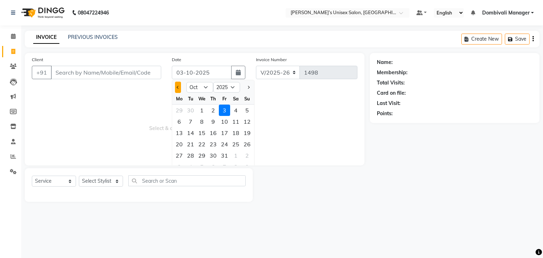
click at [175, 87] on button "Previous month" at bounding box center [178, 87] width 6 height 11
click at [182, 153] on div "29" at bounding box center [178, 155] width 11 height 11
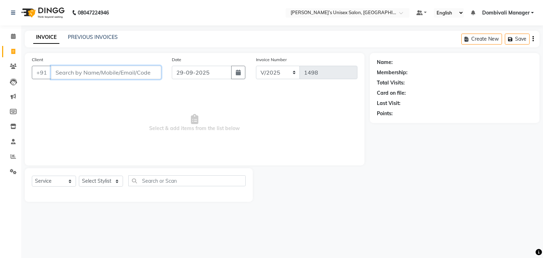
click at [124, 76] on input "Client" at bounding box center [106, 72] width 110 height 13
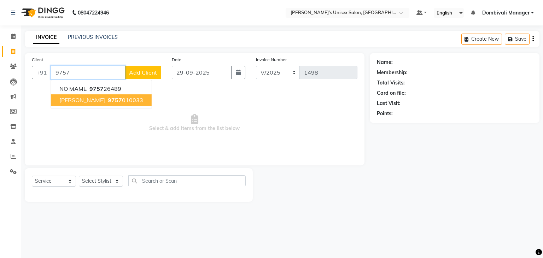
click at [107, 97] on ngb-highlight "9757 010033" at bounding box center [124, 99] width 37 height 7
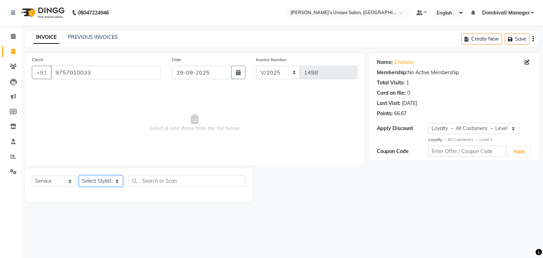
click at [114, 180] on select "Select Stylist Alam Dombivali Manager Farook Hair Stylist [PERSON_NAME] [PERSON…" at bounding box center [101, 181] width 44 height 11
click at [79, 176] on select "Select Stylist Alam Dombivali Manager Farook Hair Stylist [PERSON_NAME] [PERSON…" at bounding box center [101, 181] width 44 height 11
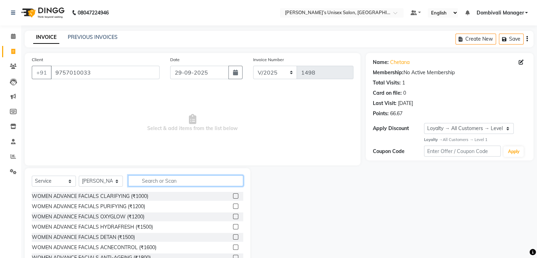
click at [174, 181] on input "text" at bounding box center [185, 180] width 115 height 11
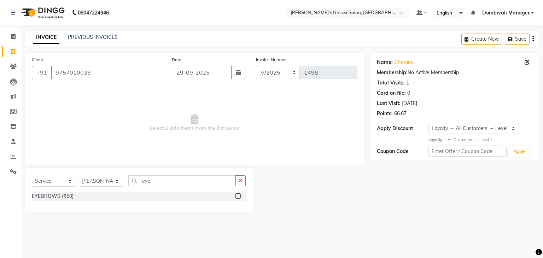
click at [240, 197] on label at bounding box center [237, 195] width 5 height 5
click at [240, 197] on input "checkbox" at bounding box center [237, 196] width 5 height 5
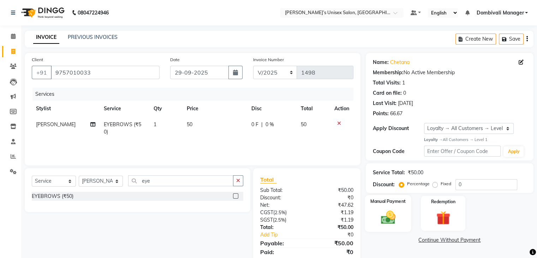
click at [377, 206] on div "Manual Payment" at bounding box center [388, 213] width 46 height 36
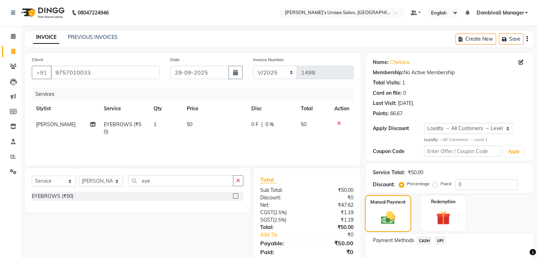
scroll to position [43, 0]
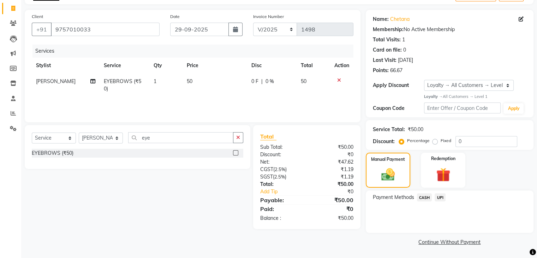
click at [441, 197] on span "UPI" at bounding box center [440, 197] width 11 height 8
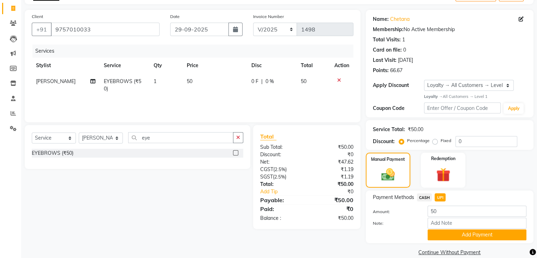
scroll to position [54, 0]
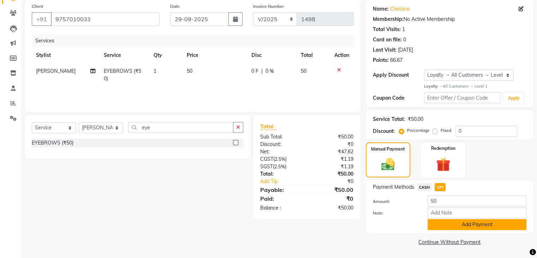
click at [448, 222] on button "Add Payment" at bounding box center [477, 224] width 99 height 11
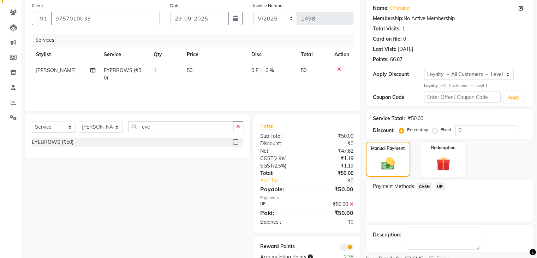
scroll to position [83, 0]
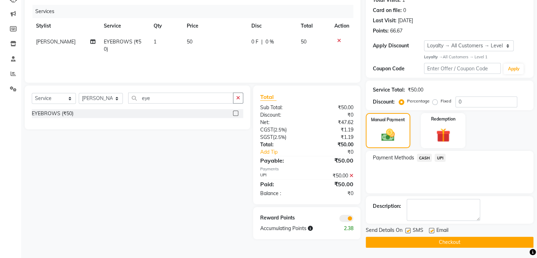
click at [444, 241] on button "Checkout" at bounding box center [450, 242] width 168 height 11
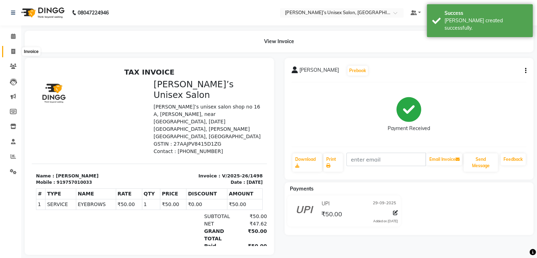
click at [14, 51] on icon at bounding box center [13, 51] width 4 height 5
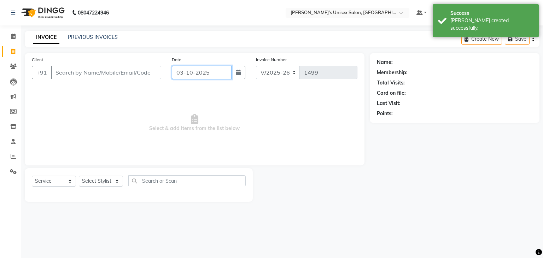
drag, startPoint x: 222, startPoint y: 76, endPoint x: 225, endPoint y: 69, distance: 7.1
click at [225, 69] on input "03-10-2025" at bounding box center [202, 72] width 60 height 13
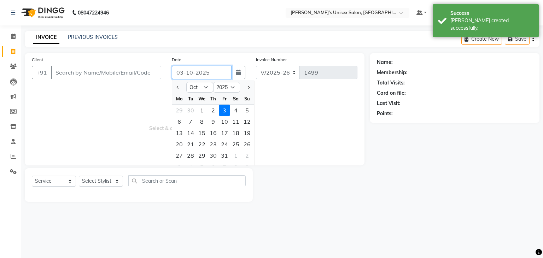
click at [225, 69] on input "03-10-2025" at bounding box center [202, 72] width 60 height 13
click at [177, 87] on span "Previous month" at bounding box center [178, 87] width 3 height 3
click at [179, 157] on div "29" at bounding box center [178, 155] width 11 height 11
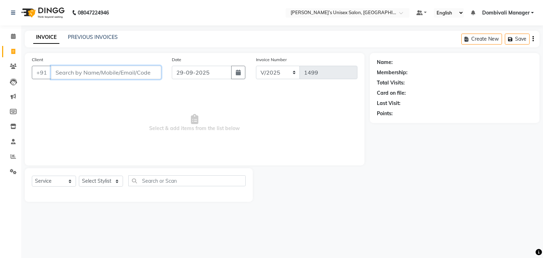
click at [108, 71] on input "Client" at bounding box center [106, 72] width 110 height 13
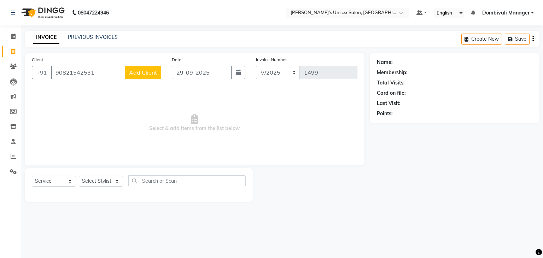
click at [137, 68] on button "Add Client" at bounding box center [143, 72] width 36 height 13
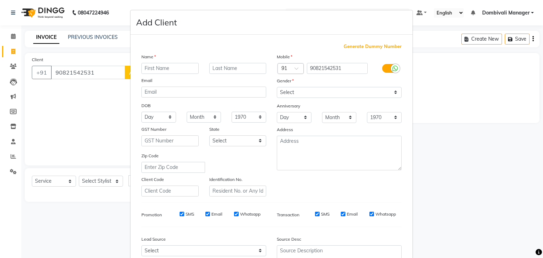
click at [168, 68] on input "text" at bounding box center [169, 68] width 57 height 11
click at [280, 90] on select "Select [DEMOGRAPHIC_DATA] [DEMOGRAPHIC_DATA] Other Prefer Not To Say" at bounding box center [339, 92] width 125 height 11
click at [277, 87] on select "Select [DEMOGRAPHIC_DATA] [DEMOGRAPHIC_DATA] Other Prefer Not To Say" at bounding box center [339, 92] width 125 height 11
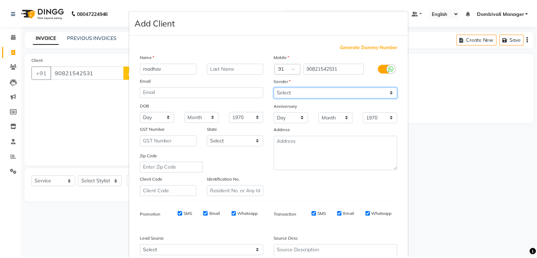
scroll to position [72, 0]
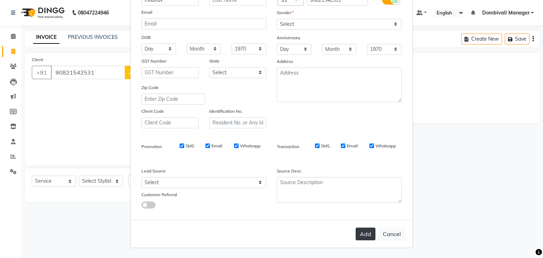
click at [365, 229] on button "Add" at bounding box center [365, 234] width 20 height 13
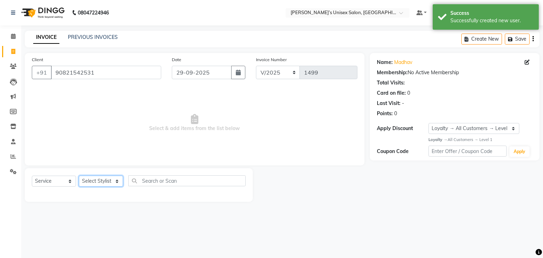
click at [107, 181] on select "Select Stylist Alam Dombivali Manager Farook Hair Stylist [PERSON_NAME] [PERSON…" at bounding box center [101, 181] width 44 height 11
click at [79, 176] on select "Select Stylist Alam Dombivali Manager Farook Hair Stylist [PERSON_NAME] [PERSON…" at bounding box center [101, 181] width 44 height 11
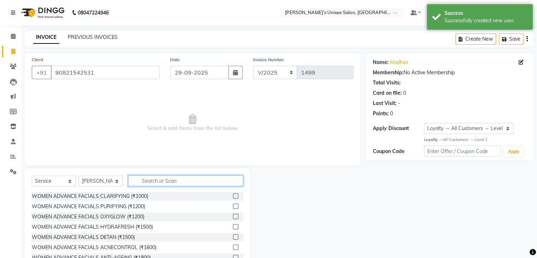
click at [168, 183] on input "text" at bounding box center [185, 180] width 115 height 11
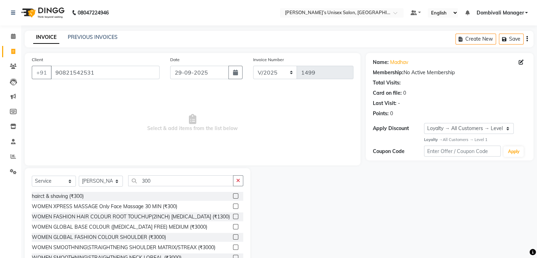
click at [233, 197] on label at bounding box center [235, 195] width 5 height 5
click at [233, 197] on input "checkbox" at bounding box center [235, 196] width 5 height 5
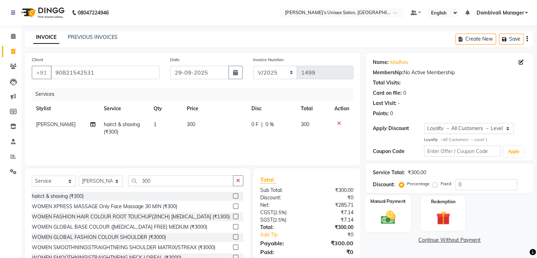
click at [391, 202] on label "Manual Payment" at bounding box center [388, 201] width 35 height 7
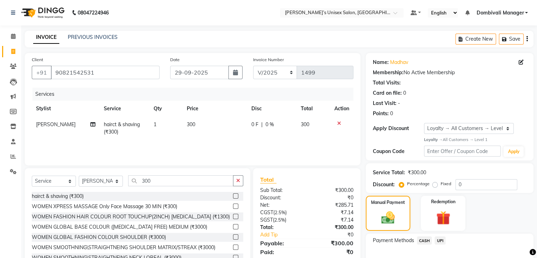
click at [426, 237] on span "CASH" at bounding box center [424, 240] width 15 height 8
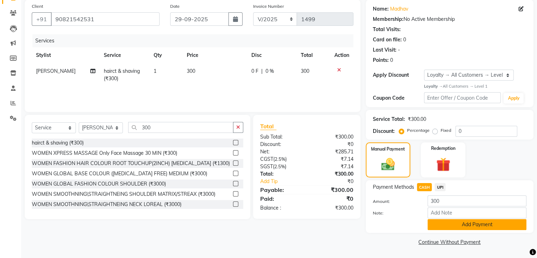
click at [460, 220] on button "Add Payment" at bounding box center [477, 224] width 99 height 11
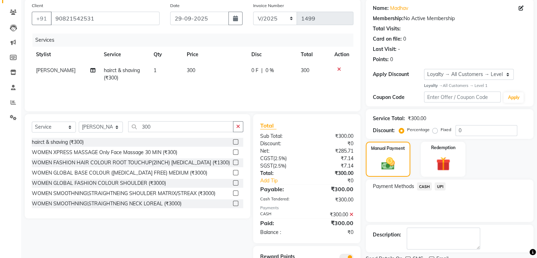
scroll to position [85, 0]
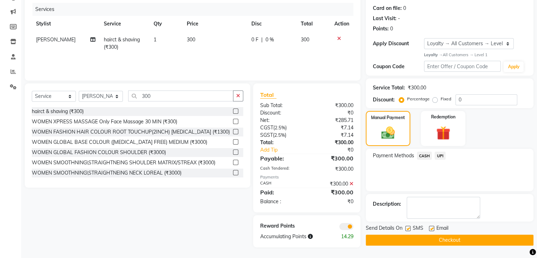
click at [456, 236] on button "Checkout" at bounding box center [450, 240] width 168 height 11
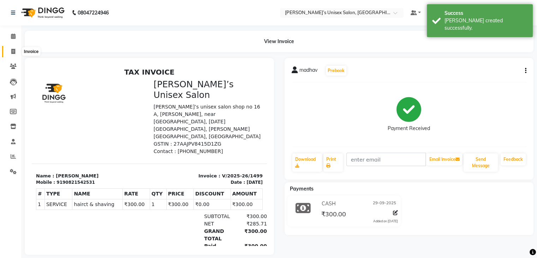
click at [12, 50] on icon at bounding box center [13, 51] width 4 height 5
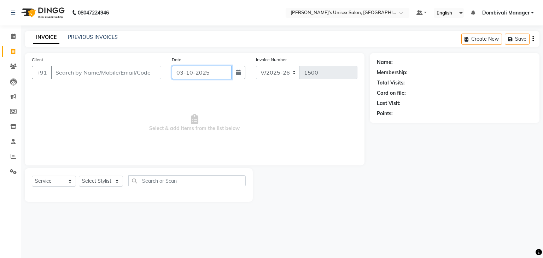
click at [209, 68] on input "03-10-2025" at bounding box center [202, 72] width 60 height 13
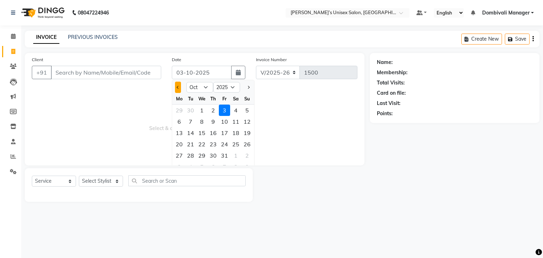
click at [175, 84] on button "Previous month" at bounding box center [178, 87] width 6 height 11
click at [176, 153] on div "29" at bounding box center [178, 155] width 11 height 11
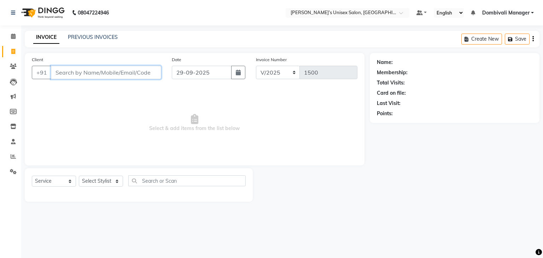
click at [129, 72] on input "Client" at bounding box center [106, 72] width 110 height 13
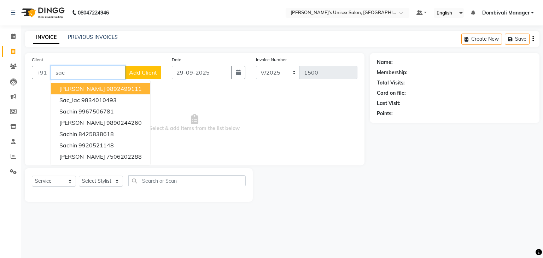
click at [106, 86] on ngb-highlight "9892499111" at bounding box center [123, 88] width 35 height 7
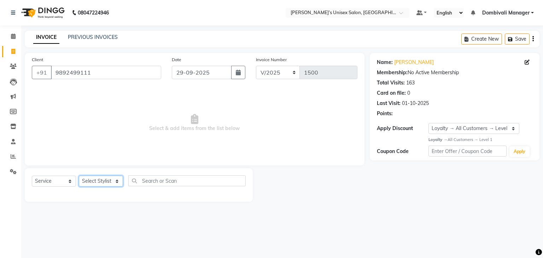
click at [101, 184] on select "Select Stylist Alam Dombivali Manager Farook Hair Stylist [PERSON_NAME] [PERSON…" at bounding box center [101, 181] width 44 height 11
click at [79, 176] on select "Select Stylist Alam Dombivali Manager Farook Hair Stylist [PERSON_NAME] [PERSON…" at bounding box center [101, 181] width 44 height 11
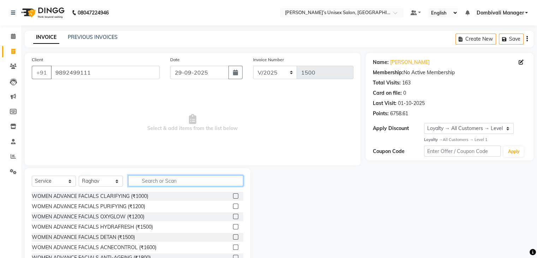
click at [203, 177] on input "text" at bounding box center [185, 180] width 115 height 11
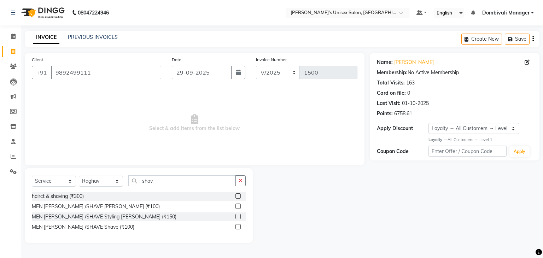
click at [236, 206] on label at bounding box center [237, 205] width 5 height 5
click at [236, 206] on input "checkbox" at bounding box center [237, 206] width 5 height 5
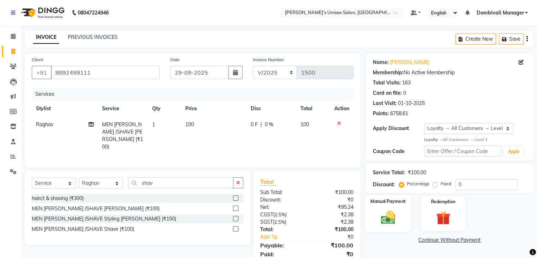
click at [396, 211] on img at bounding box center [388, 217] width 24 height 17
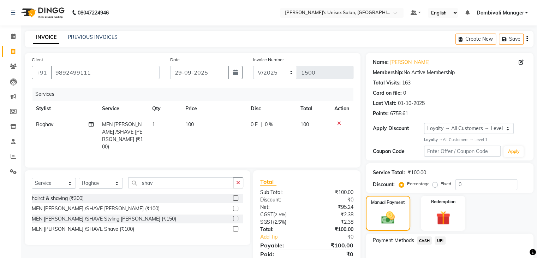
click at [442, 238] on span "UPI" at bounding box center [440, 240] width 11 height 8
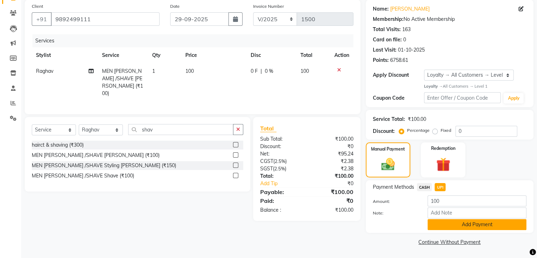
click at [448, 228] on button "Add Payment" at bounding box center [477, 224] width 99 height 11
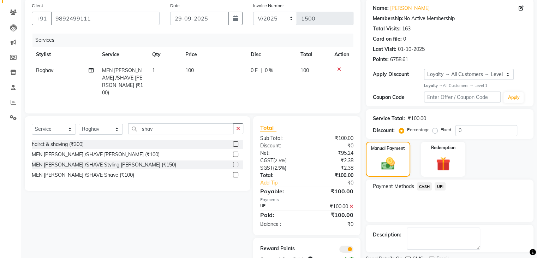
scroll to position [83, 0]
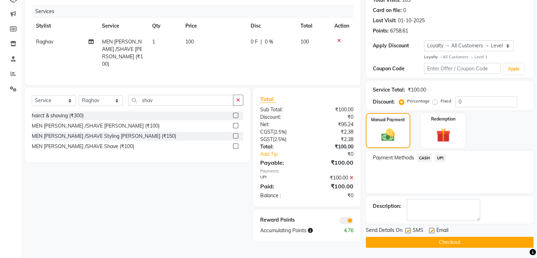
click at [453, 241] on button "Checkout" at bounding box center [450, 242] width 168 height 11
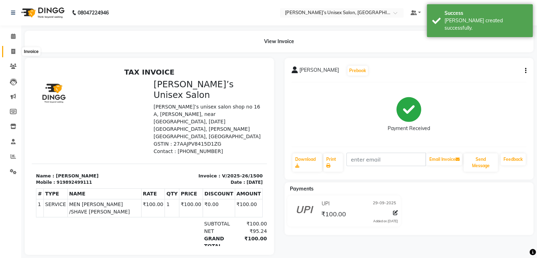
click at [14, 49] on icon at bounding box center [13, 51] width 4 height 5
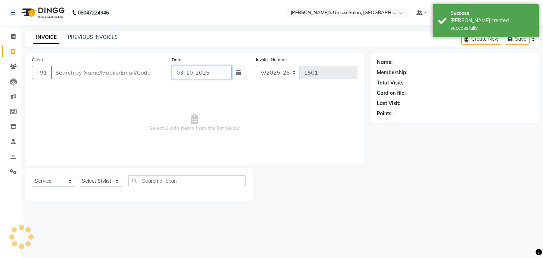
click at [210, 70] on input "03-10-2025" at bounding box center [202, 72] width 60 height 13
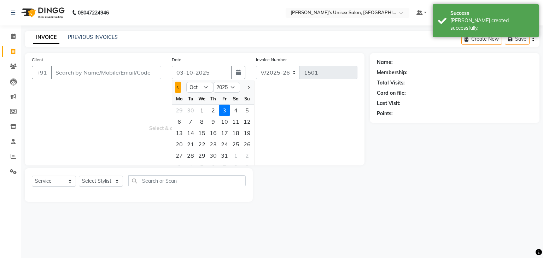
click at [178, 85] on button "Previous month" at bounding box center [178, 87] width 6 height 11
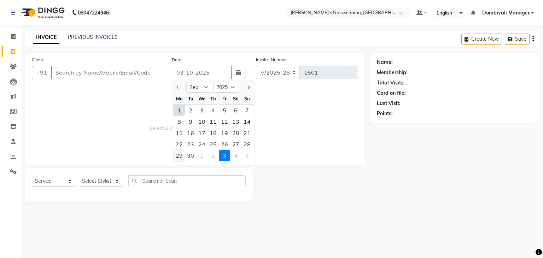
click at [179, 157] on div "29" at bounding box center [178, 155] width 11 height 11
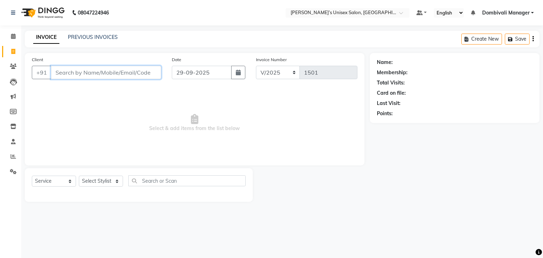
click at [131, 71] on input "Client" at bounding box center [106, 72] width 110 height 13
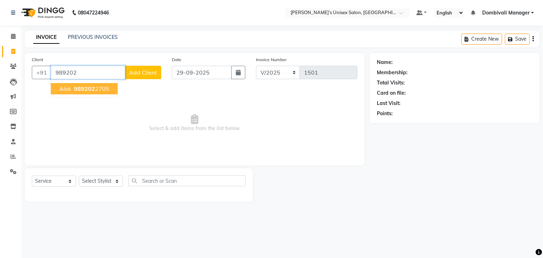
click at [112, 92] on button "alok 989202 2705" at bounding box center [84, 88] width 67 height 11
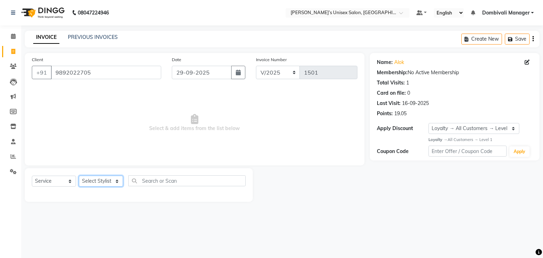
click at [120, 181] on select "Select Stylist Alam Dombivali Manager Farook Hair Stylist [PERSON_NAME] [PERSON…" at bounding box center [101, 181] width 44 height 11
click at [79, 176] on select "Select Stylist Alam Dombivali Manager Farook Hair Stylist [PERSON_NAME] [PERSON…" at bounding box center [101, 181] width 44 height 11
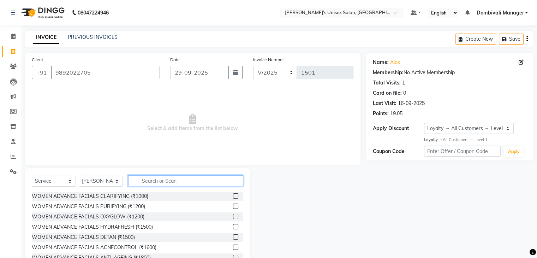
click at [163, 180] on input "text" at bounding box center [185, 180] width 115 height 11
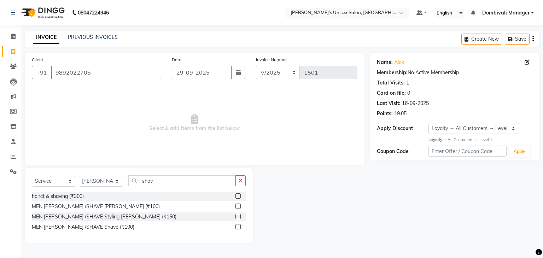
click at [240, 195] on label at bounding box center [237, 195] width 5 height 5
click at [240, 195] on input "checkbox" at bounding box center [237, 196] width 5 height 5
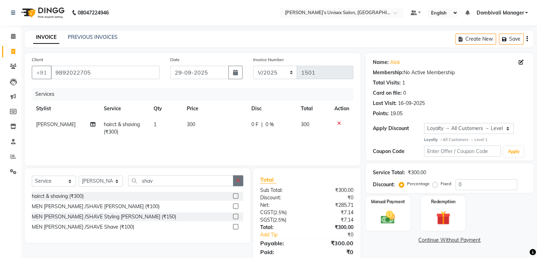
click at [236, 177] on button "button" at bounding box center [238, 180] width 10 height 11
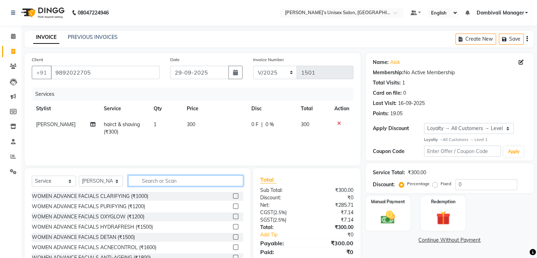
click at [230, 179] on input "text" at bounding box center [185, 180] width 115 height 11
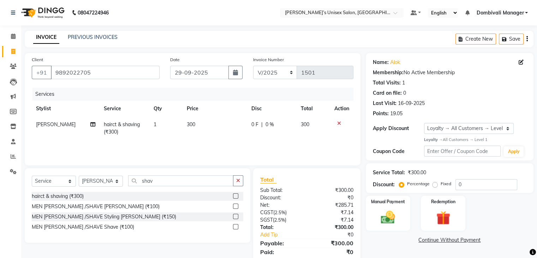
click at [235, 206] on label at bounding box center [235, 205] width 5 height 5
click at [235, 206] on input "checkbox" at bounding box center [235, 206] width 5 height 5
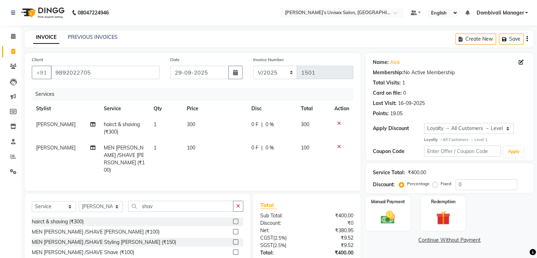
click at [338, 122] on icon at bounding box center [339, 123] width 4 height 5
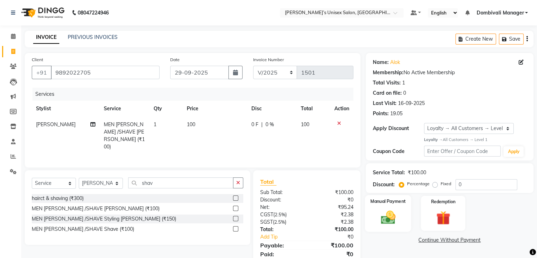
click at [392, 205] on div "Manual Payment" at bounding box center [388, 213] width 46 height 36
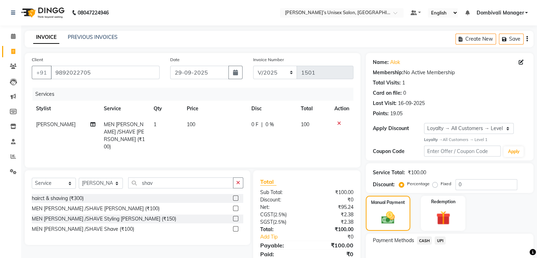
click at [422, 240] on span "CASH" at bounding box center [424, 240] width 15 height 8
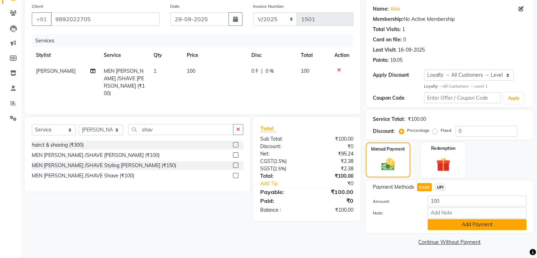
click at [450, 225] on button "Add Payment" at bounding box center [477, 224] width 99 height 11
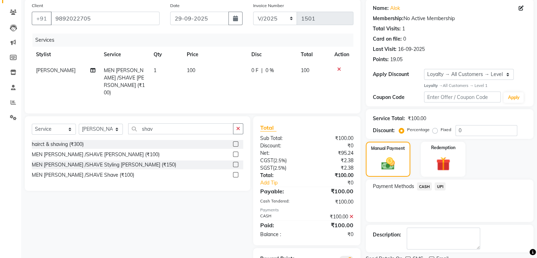
scroll to position [85, 0]
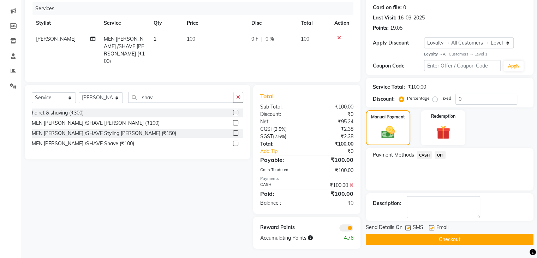
click at [458, 236] on button "Checkout" at bounding box center [450, 239] width 168 height 11
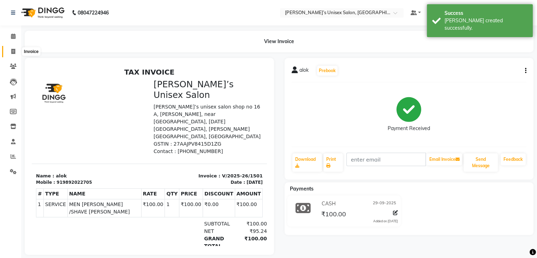
click at [14, 49] on icon at bounding box center [13, 51] width 4 height 5
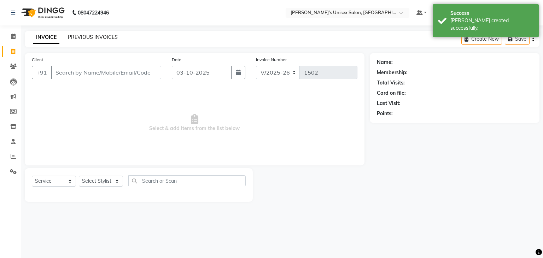
click at [84, 34] on link "PREVIOUS INVOICES" at bounding box center [93, 37] width 50 height 6
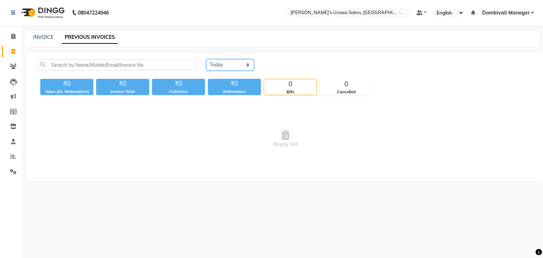
click at [230, 60] on select "[DATE] [DATE] Custom Range" at bounding box center [229, 64] width 47 height 11
click at [206, 59] on select "[DATE] [DATE] Custom Range" at bounding box center [229, 64] width 47 height 11
click at [282, 62] on input "03-10-2025" at bounding box center [287, 65] width 49 height 10
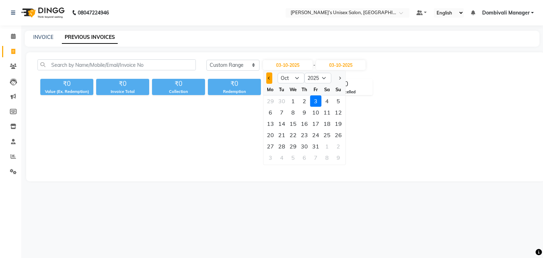
click at [266, 79] on button "Previous month" at bounding box center [269, 77] width 6 height 11
click at [270, 142] on div "29" at bounding box center [270, 146] width 11 height 11
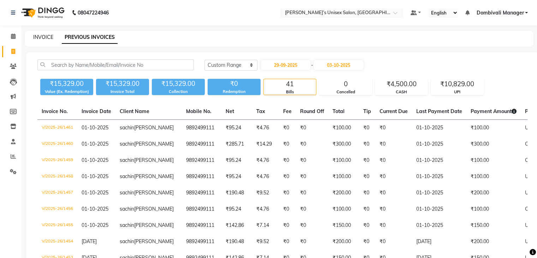
click at [40, 39] on link "INVOICE" at bounding box center [43, 37] width 20 height 6
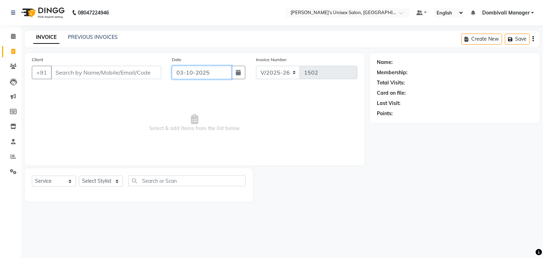
click at [218, 75] on input "03-10-2025" at bounding box center [202, 72] width 60 height 13
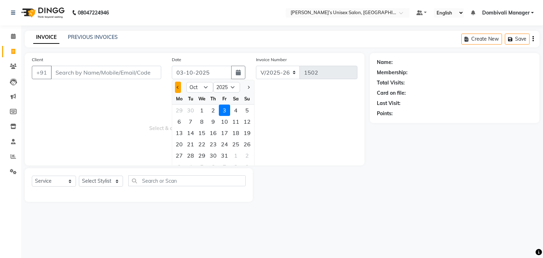
click at [177, 87] on span "Previous month" at bounding box center [178, 87] width 3 height 3
click at [193, 159] on div "30" at bounding box center [190, 155] width 11 height 11
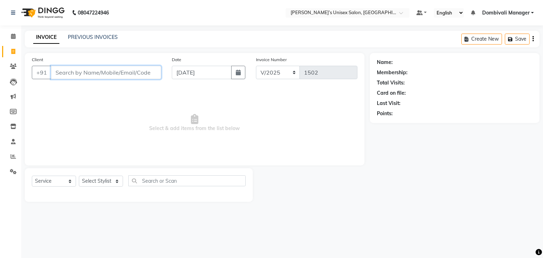
click at [123, 72] on input "Client" at bounding box center [106, 72] width 110 height 13
click at [122, 70] on input "Client" at bounding box center [106, 72] width 110 height 13
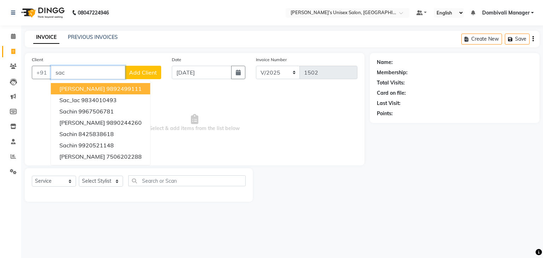
click at [136, 88] on button "[PERSON_NAME] 9892499111" at bounding box center [100, 88] width 99 height 11
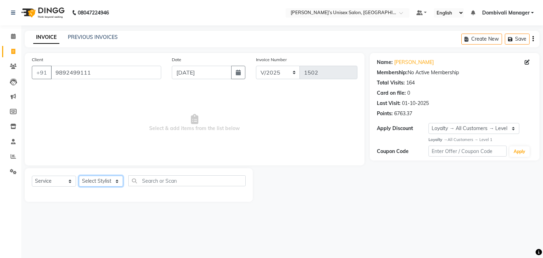
click at [117, 177] on select "Select Stylist Alam Dombivali Manager Farook Hair Stylist [PERSON_NAME] [PERSON…" at bounding box center [101, 181] width 44 height 11
click at [79, 176] on select "Select Stylist Alam Dombivali Manager Farook Hair Stylist [PERSON_NAME] [PERSON…" at bounding box center [101, 181] width 44 height 11
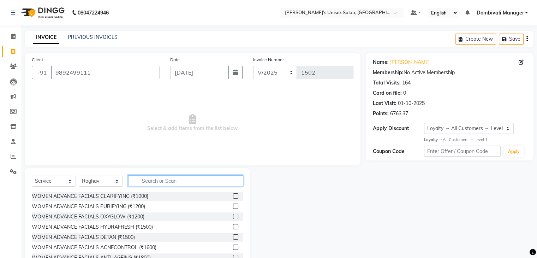
click at [165, 180] on input "text" at bounding box center [185, 180] width 115 height 11
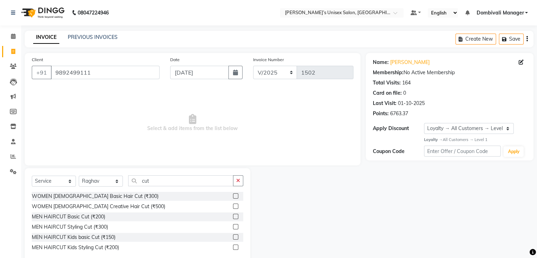
click at [237, 215] on label at bounding box center [235, 216] width 5 height 5
click at [237, 215] on input "checkbox" at bounding box center [235, 216] width 5 height 5
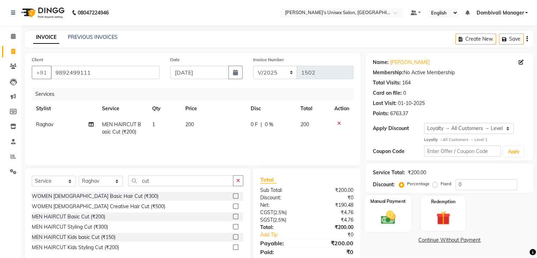
click at [382, 215] on img at bounding box center [388, 217] width 24 height 17
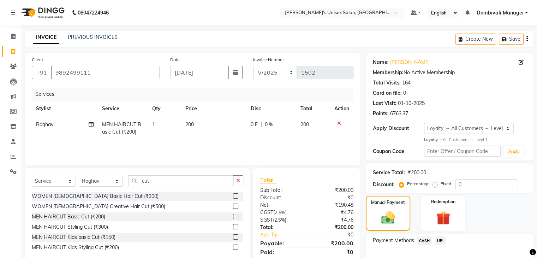
click at [440, 237] on span "UPI" at bounding box center [440, 240] width 11 height 8
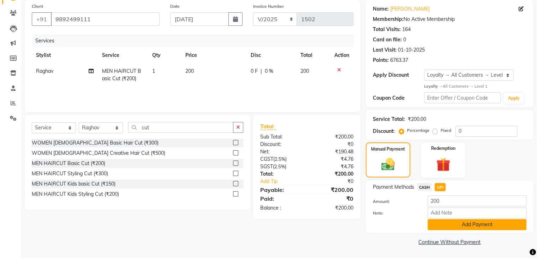
click at [464, 226] on button "Add Payment" at bounding box center [477, 224] width 99 height 11
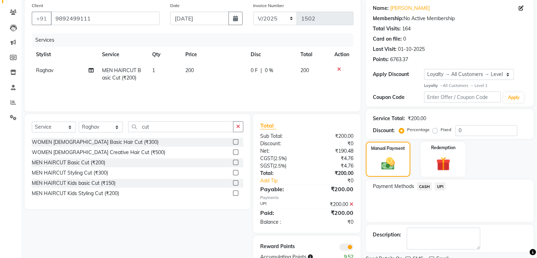
scroll to position [83, 0]
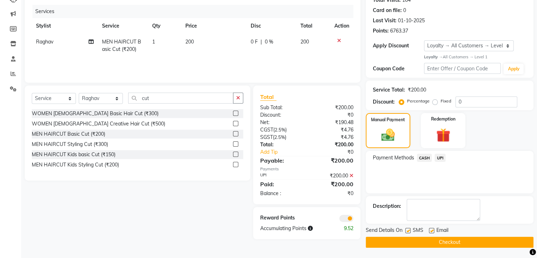
click at [465, 240] on button "Checkout" at bounding box center [450, 242] width 168 height 11
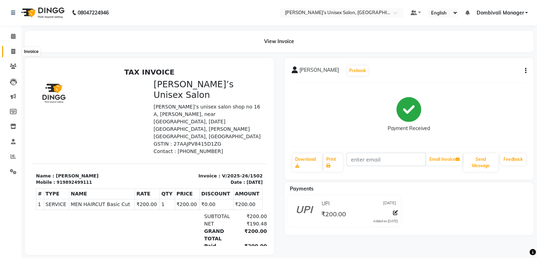
click at [13, 50] on icon at bounding box center [13, 51] width 4 height 5
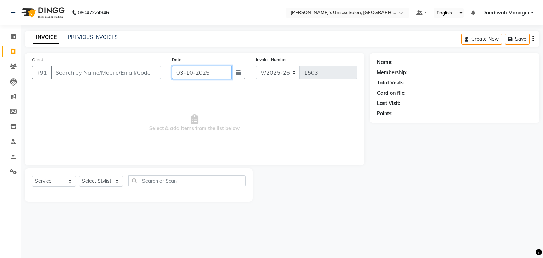
click at [220, 73] on input "03-10-2025" at bounding box center [202, 72] width 60 height 13
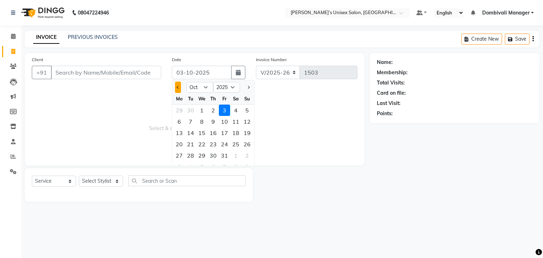
click at [176, 85] on button "Previous month" at bounding box center [178, 87] width 6 height 11
click at [190, 154] on div "30" at bounding box center [190, 155] width 11 height 11
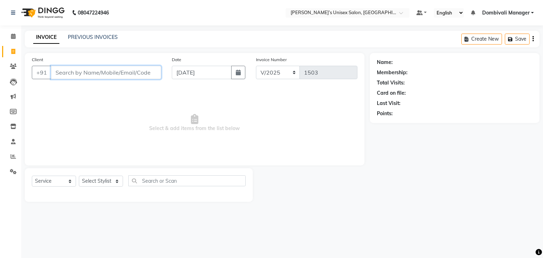
click at [145, 74] on input "Client" at bounding box center [106, 72] width 110 height 13
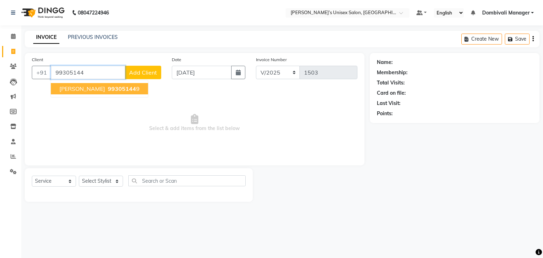
click at [110, 84] on button "[PERSON_NAME] 99305144 9" at bounding box center [99, 88] width 97 height 11
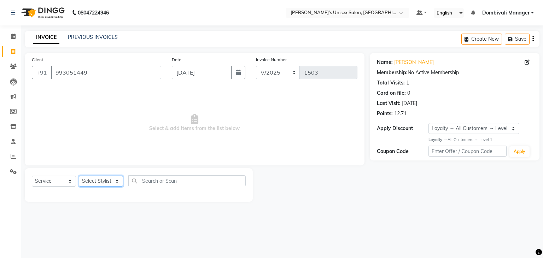
click at [103, 181] on select "Select Stylist Alam Dombivali Manager Farook Hair Stylist [PERSON_NAME] [PERSON…" at bounding box center [101, 181] width 44 height 11
click at [79, 176] on select "Select Stylist Alam Dombivali Manager Farook Hair Stylist [PERSON_NAME] [PERSON…" at bounding box center [101, 181] width 44 height 11
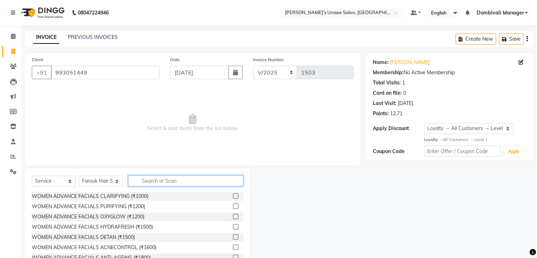
click at [173, 178] on input "text" at bounding box center [185, 180] width 115 height 11
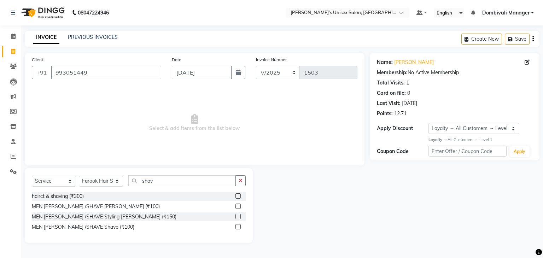
click at [238, 205] on label at bounding box center [237, 205] width 5 height 5
click at [238, 205] on input "checkbox" at bounding box center [237, 206] width 5 height 5
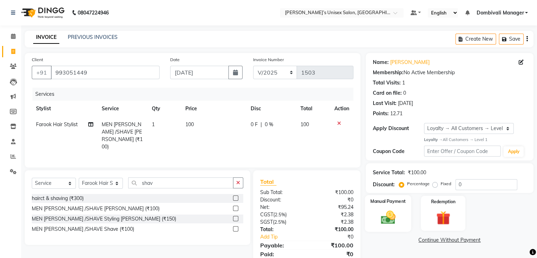
click at [394, 212] on img at bounding box center [388, 217] width 24 height 17
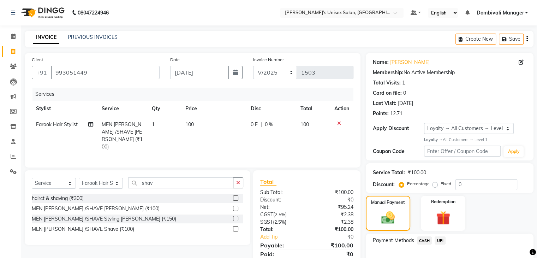
click at [440, 238] on span "UPI" at bounding box center [440, 240] width 11 height 8
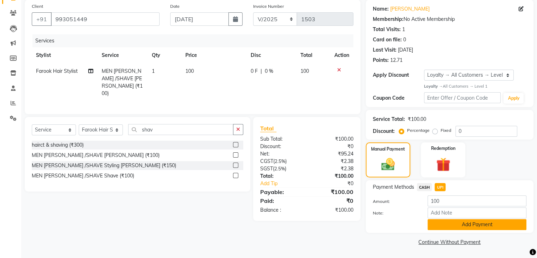
click at [472, 223] on button "Add Payment" at bounding box center [477, 224] width 99 height 11
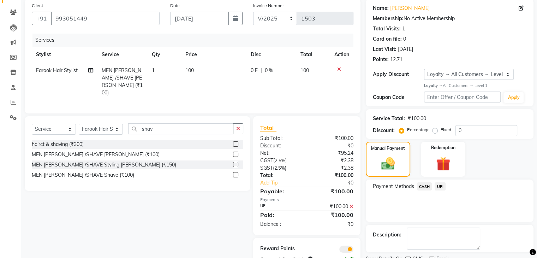
scroll to position [83, 0]
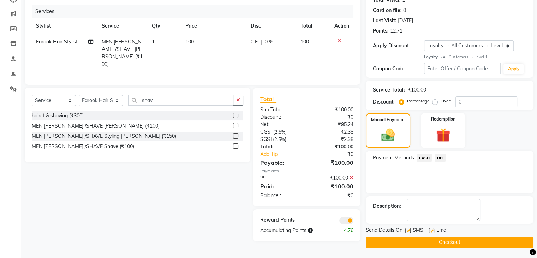
click at [473, 240] on button "Checkout" at bounding box center [450, 242] width 168 height 11
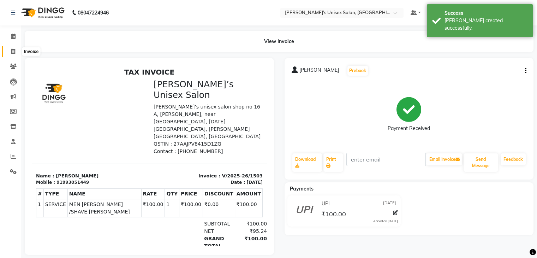
click at [13, 51] on icon at bounding box center [13, 51] width 4 height 5
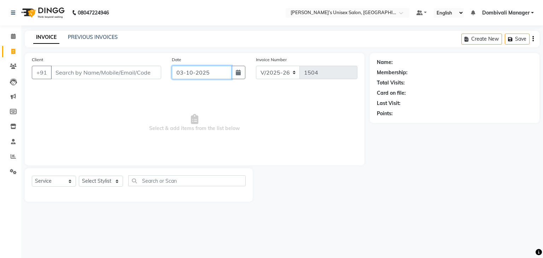
click at [219, 71] on input "03-10-2025" at bounding box center [202, 72] width 60 height 13
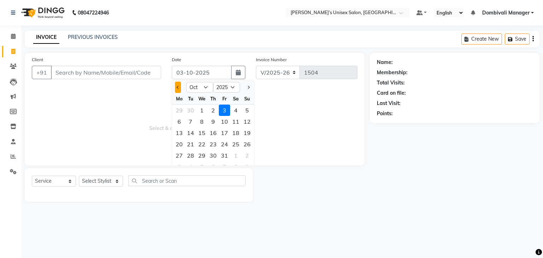
click at [180, 88] on button "Previous month" at bounding box center [178, 87] width 6 height 11
click at [191, 156] on div "30" at bounding box center [190, 155] width 11 height 11
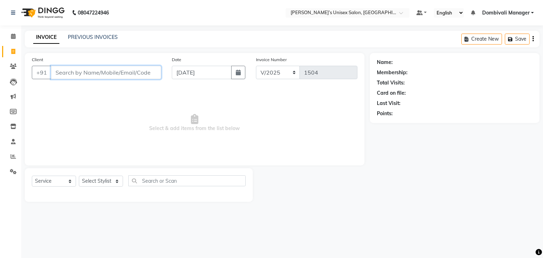
click at [107, 70] on input "Client" at bounding box center [106, 72] width 110 height 13
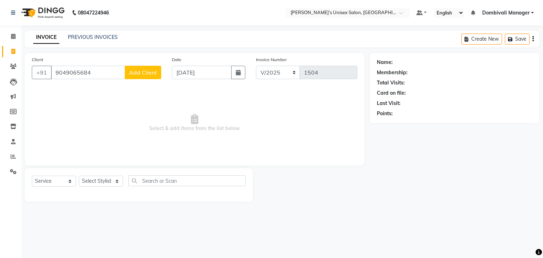
click at [141, 74] on span "Add Client" at bounding box center [143, 72] width 28 height 7
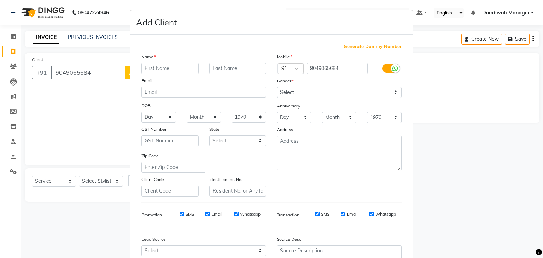
click at [147, 67] on input "text" at bounding box center [169, 68] width 57 height 11
click at [292, 89] on select "Select [DEMOGRAPHIC_DATA] [DEMOGRAPHIC_DATA] Other Prefer Not To Say" at bounding box center [339, 92] width 125 height 11
click at [277, 87] on select "Select [DEMOGRAPHIC_DATA] [DEMOGRAPHIC_DATA] Other Prefer Not To Say" at bounding box center [339, 92] width 125 height 11
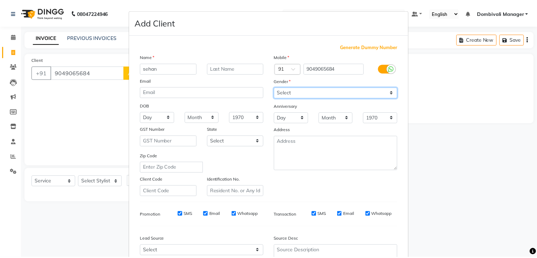
scroll to position [72, 0]
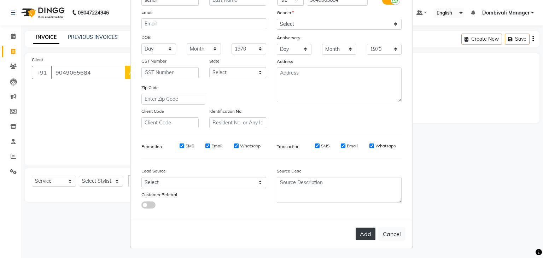
click at [366, 231] on button "Add" at bounding box center [365, 234] width 20 height 13
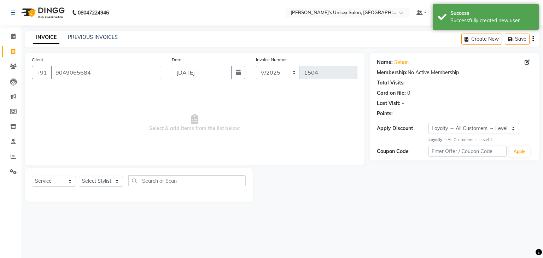
click at [123, 182] on div "Select Service Product Membership Package Voucher Prepaid Gift Card Select Styl…" at bounding box center [139, 183] width 214 height 17
click at [116, 180] on select "Select Stylist Alam Dombivali Manager Farook Hair Stylist [PERSON_NAME] [PERSON…" at bounding box center [101, 181] width 44 height 11
click at [79, 176] on select "Select Stylist Alam Dombivali Manager Farook Hair Stylist [PERSON_NAME] [PERSON…" at bounding box center [101, 181] width 44 height 11
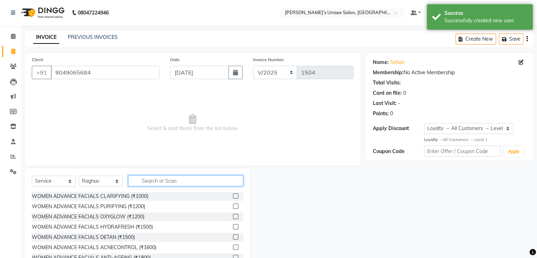
click at [183, 178] on input "text" at bounding box center [185, 180] width 115 height 11
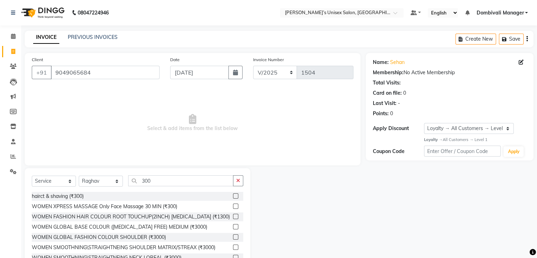
click at [233, 192] on div at bounding box center [238, 196] width 10 height 9
click at [233, 195] on label at bounding box center [235, 195] width 5 height 5
click at [233, 195] on input "checkbox" at bounding box center [235, 196] width 5 height 5
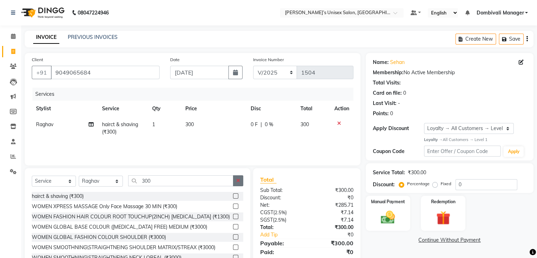
click at [242, 178] on button "button" at bounding box center [238, 180] width 10 height 11
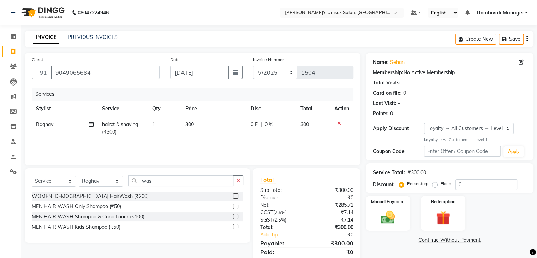
click at [235, 214] on div at bounding box center [238, 216] width 10 height 9
click at [235, 216] on label at bounding box center [235, 216] width 5 height 5
click at [235, 216] on input "checkbox" at bounding box center [235, 216] width 5 height 5
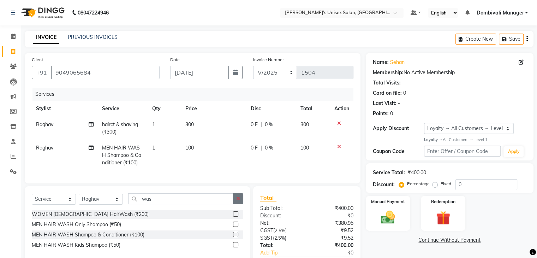
click at [240, 201] on icon "button" at bounding box center [238, 198] width 4 height 5
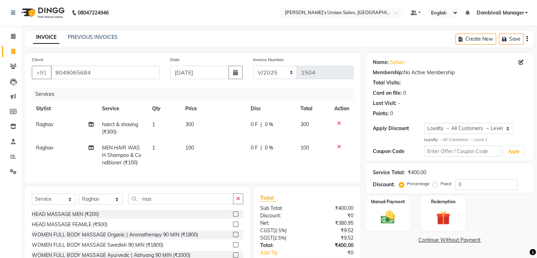
click at [233, 217] on label at bounding box center [235, 213] width 5 height 5
click at [233, 217] on input "checkbox" at bounding box center [235, 214] width 5 height 5
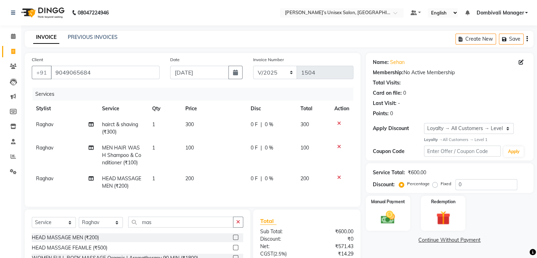
scroll to position [72, 0]
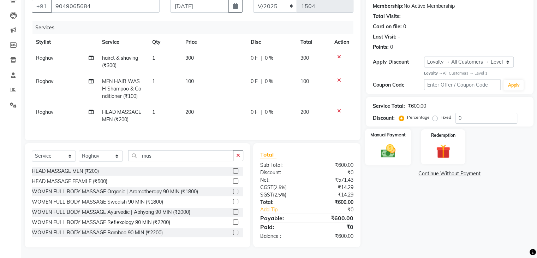
click at [394, 142] on img at bounding box center [388, 150] width 24 height 17
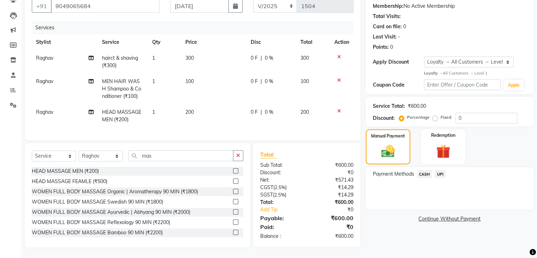
click at [439, 170] on span "UPI" at bounding box center [440, 174] width 11 height 8
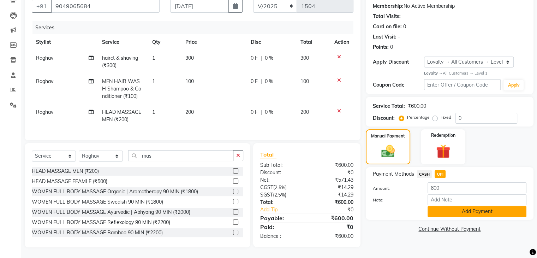
click at [448, 209] on button "Add Payment" at bounding box center [477, 211] width 99 height 11
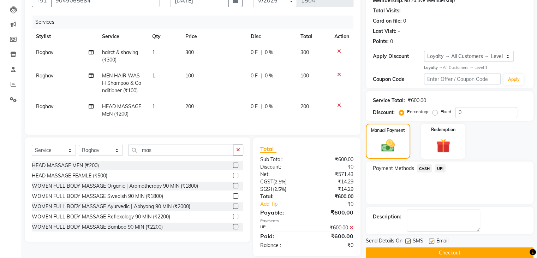
scroll to position [122, 0]
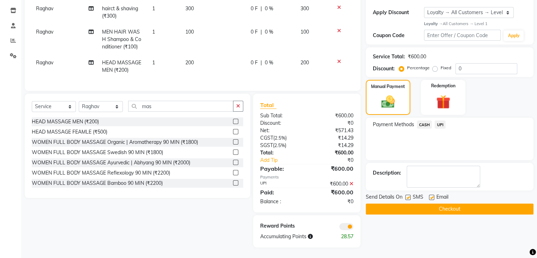
click at [450, 203] on button "Checkout" at bounding box center [450, 208] width 168 height 11
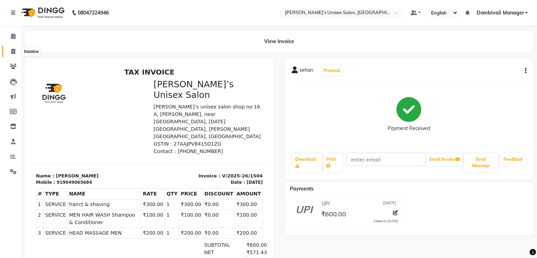
click at [11, 51] on icon at bounding box center [13, 51] width 4 height 5
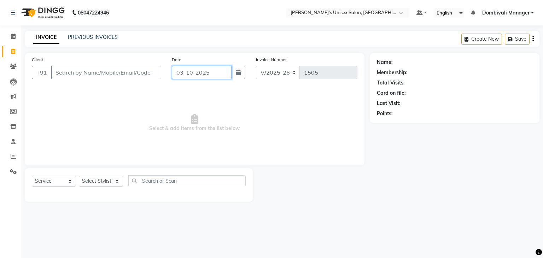
click at [213, 74] on input "03-10-2025" at bounding box center [202, 72] width 60 height 13
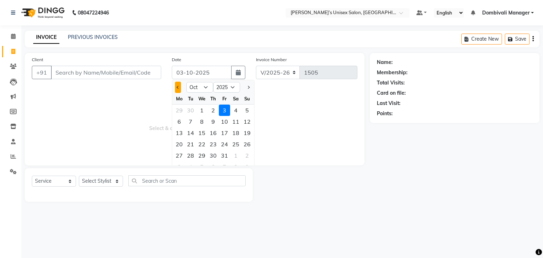
click at [177, 87] on button "Previous month" at bounding box center [178, 87] width 6 height 11
click at [190, 153] on div "30" at bounding box center [190, 155] width 11 height 11
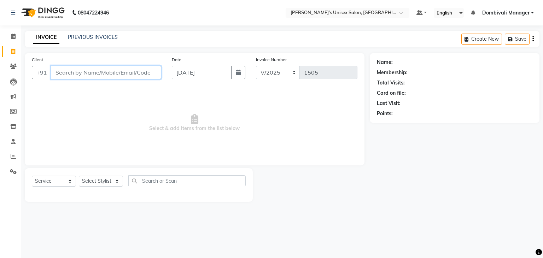
click at [130, 75] on input "Client" at bounding box center [106, 72] width 110 height 13
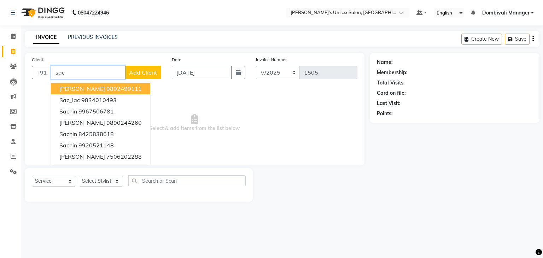
click at [126, 87] on ngb-highlight "9892499111" at bounding box center [123, 88] width 35 height 7
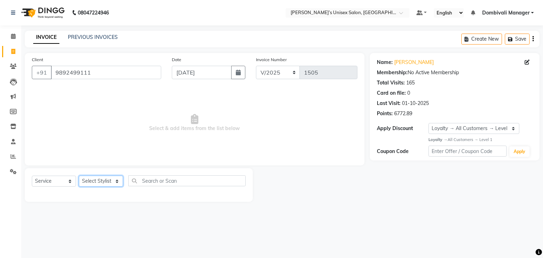
click at [120, 178] on select "Select Stylist Alam Dombivali Manager Farook Hair Stylist [PERSON_NAME] [PERSON…" at bounding box center [101, 181] width 44 height 11
click at [79, 176] on select "Select Stylist Alam Dombivali Manager Farook Hair Stylist [PERSON_NAME] [PERSON…" at bounding box center [101, 181] width 44 height 11
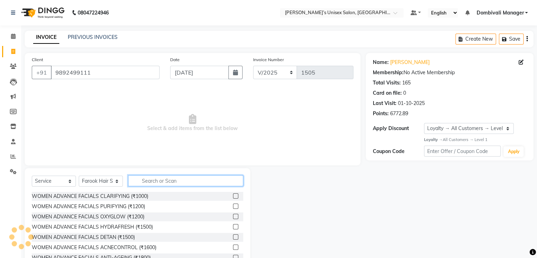
click at [156, 181] on input "text" at bounding box center [185, 180] width 115 height 11
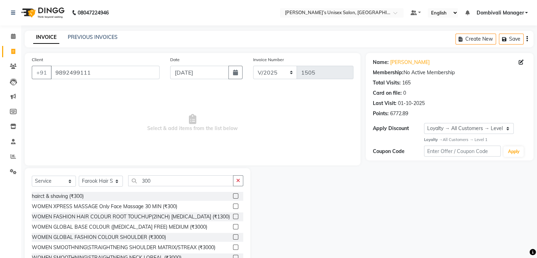
click at [233, 196] on label at bounding box center [235, 195] width 5 height 5
click at [233, 196] on input "checkbox" at bounding box center [235, 196] width 5 height 5
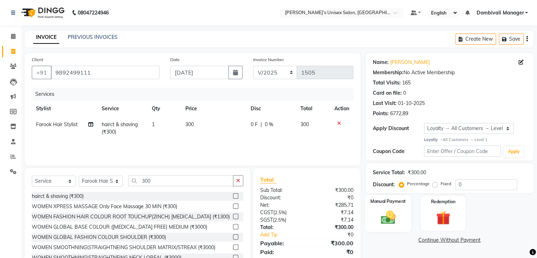
click at [377, 222] on img at bounding box center [388, 217] width 24 height 17
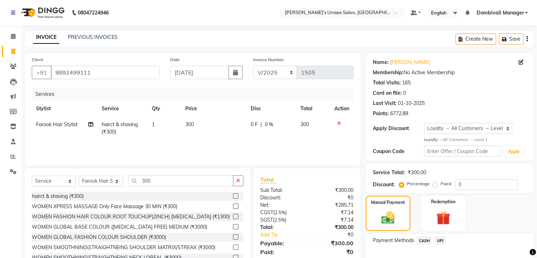
click at [441, 240] on span "UPI" at bounding box center [440, 240] width 11 height 8
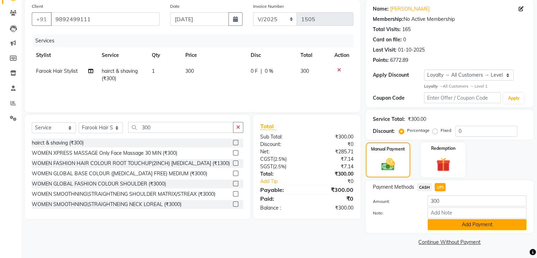
click at [451, 225] on button "Add Payment" at bounding box center [477, 224] width 99 height 11
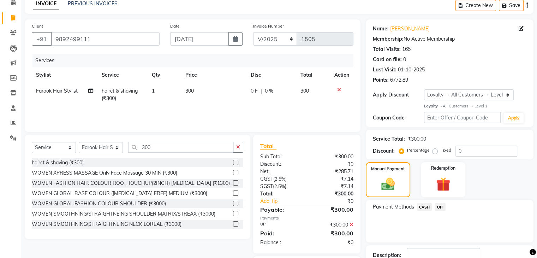
scroll to position [83, 0]
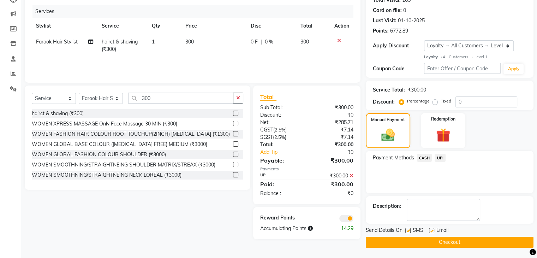
click at [451, 241] on button "Checkout" at bounding box center [450, 242] width 168 height 11
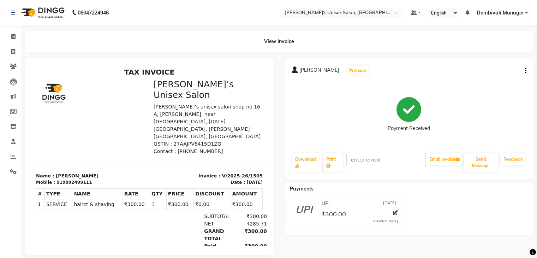
click at [451, 241] on div "[PERSON_NAME] Prebook Payment Received Download Print Email Invoice Send Messag…" at bounding box center [409, 156] width 260 height 197
click at [11, 51] on icon at bounding box center [13, 51] width 4 height 5
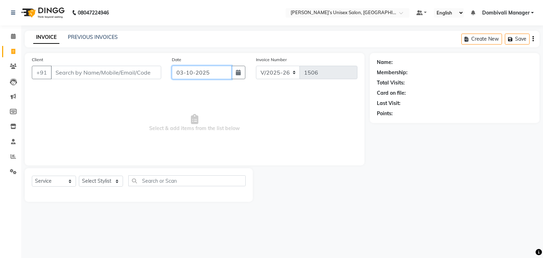
click at [212, 70] on input "03-10-2025" at bounding box center [202, 72] width 60 height 13
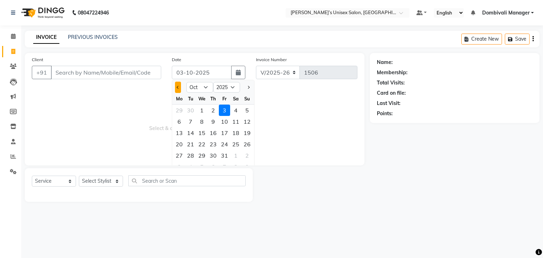
click at [177, 83] on button "Previous month" at bounding box center [178, 87] width 6 height 11
click at [190, 155] on div "30" at bounding box center [190, 155] width 11 height 11
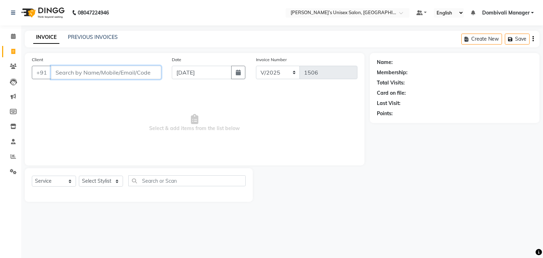
click at [132, 74] on input "Client" at bounding box center [106, 72] width 110 height 13
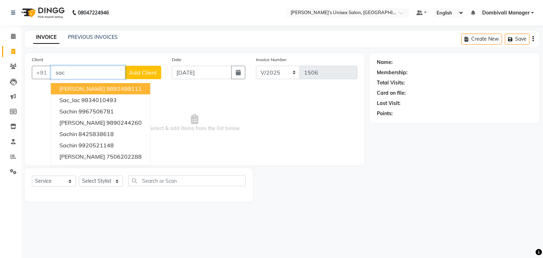
click at [120, 84] on button "[PERSON_NAME] 9892499111" at bounding box center [100, 88] width 99 height 11
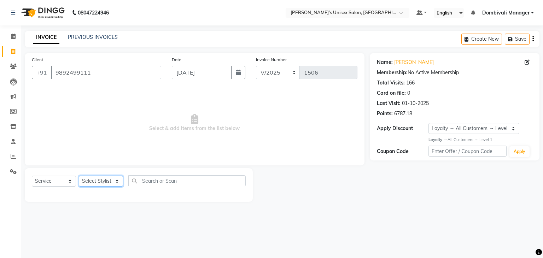
click at [104, 178] on select "Select Stylist Alam Dombivali Manager Farook Hair Stylist [PERSON_NAME] [PERSON…" at bounding box center [101, 181] width 44 height 11
click at [79, 176] on select "Select Stylist Alam Dombivali Manager Farook Hair Stylist [PERSON_NAME] [PERSON…" at bounding box center [101, 181] width 44 height 11
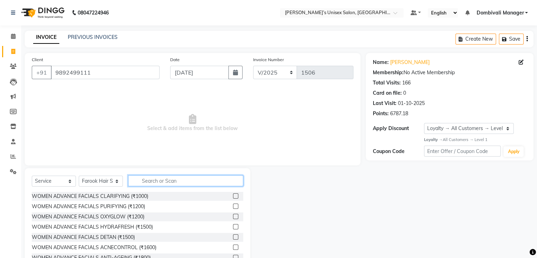
click at [181, 178] on input "text" at bounding box center [185, 180] width 115 height 11
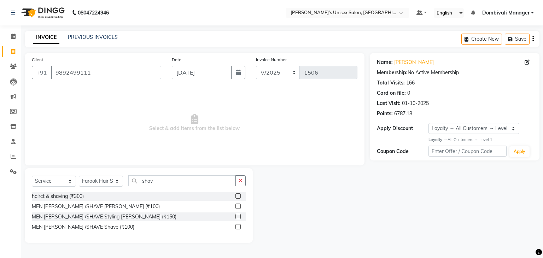
click at [239, 205] on label at bounding box center [237, 205] width 5 height 5
click at [239, 205] on input "checkbox" at bounding box center [237, 206] width 5 height 5
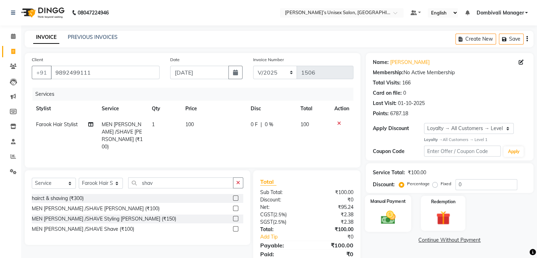
click at [398, 214] on img at bounding box center [388, 217] width 24 height 17
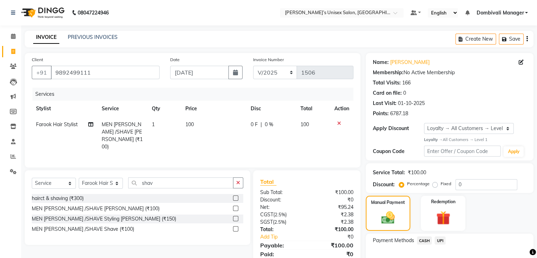
click at [438, 239] on span "UPI" at bounding box center [440, 240] width 11 height 8
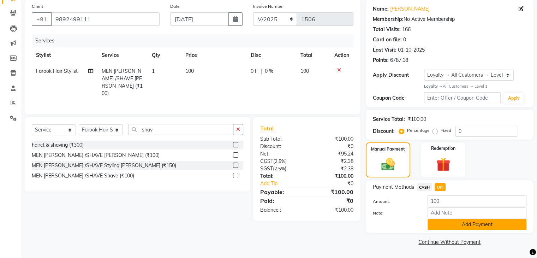
click at [470, 229] on button "Add Payment" at bounding box center [477, 224] width 99 height 11
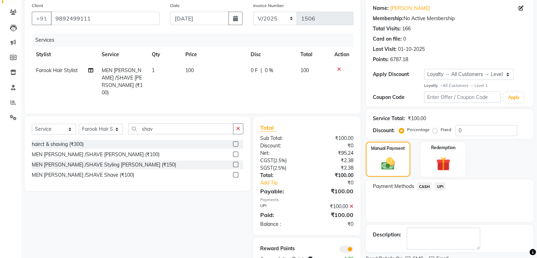
scroll to position [83, 0]
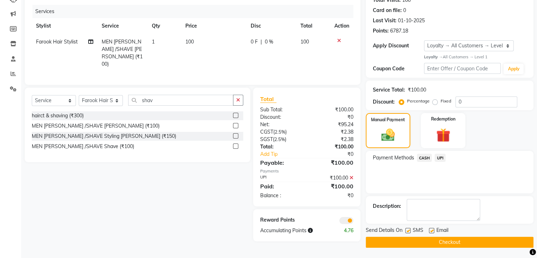
click at [468, 242] on button "Checkout" at bounding box center [450, 242] width 168 height 11
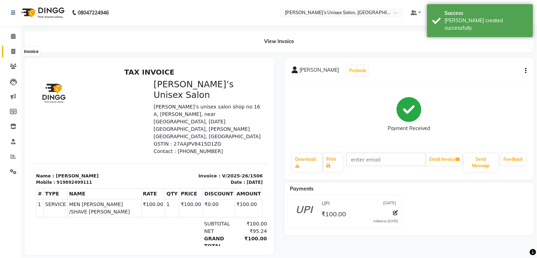
click at [13, 49] on icon at bounding box center [13, 51] width 4 height 5
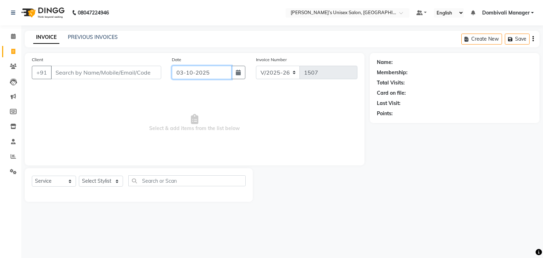
click at [222, 74] on input "03-10-2025" at bounding box center [202, 72] width 60 height 13
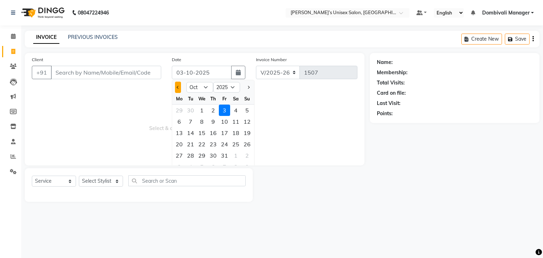
click at [177, 87] on span "Previous month" at bounding box center [178, 87] width 3 height 3
click at [191, 155] on div "30" at bounding box center [190, 155] width 11 height 11
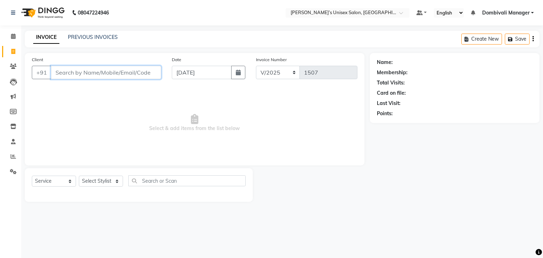
click at [128, 74] on input "Client" at bounding box center [106, 72] width 110 height 13
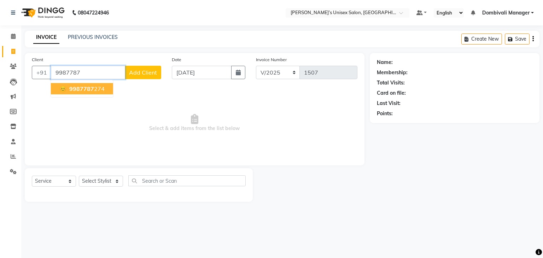
click at [96, 86] on ngb-highlight "9987787 274" at bounding box center [86, 88] width 37 height 7
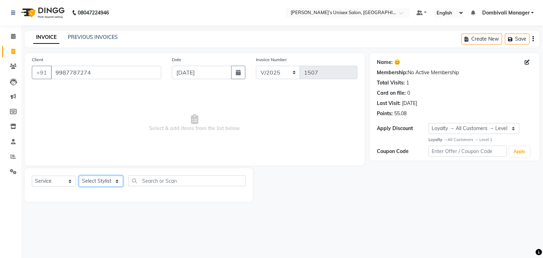
click at [103, 183] on select "Select Stylist Alam Dombivali Manager Farook Hair Stylist [PERSON_NAME] [PERSON…" at bounding box center [101, 181] width 44 height 11
click at [79, 176] on select "Select Stylist Alam Dombivali Manager Farook Hair Stylist [PERSON_NAME] [PERSON…" at bounding box center [101, 181] width 44 height 11
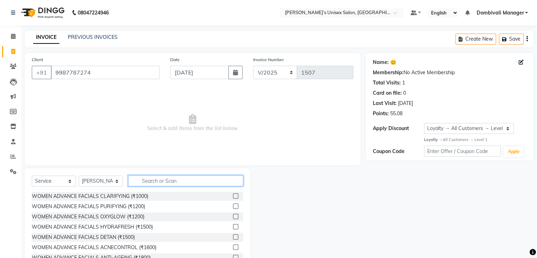
click at [163, 177] on input "text" at bounding box center [185, 180] width 115 height 11
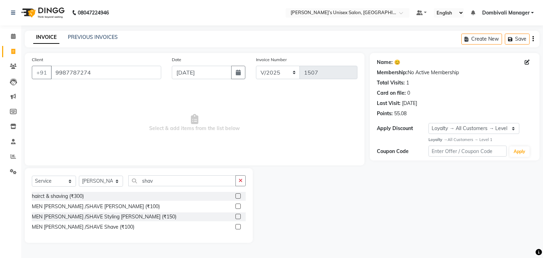
click at [240, 205] on label at bounding box center [237, 205] width 5 height 5
click at [240, 205] on input "checkbox" at bounding box center [237, 206] width 5 height 5
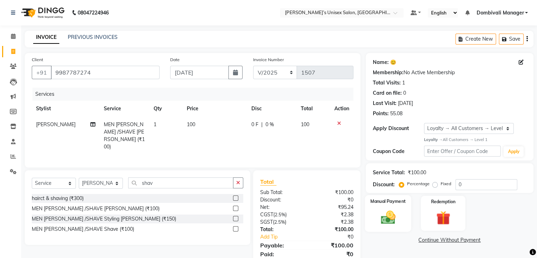
click at [392, 217] on img at bounding box center [388, 217] width 24 height 17
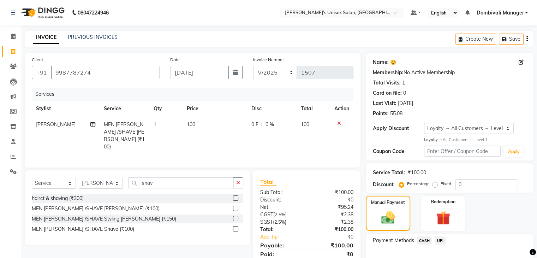
click at [425, 237] on span "CASH" at bounding box center [424, 240] width 15 height 8
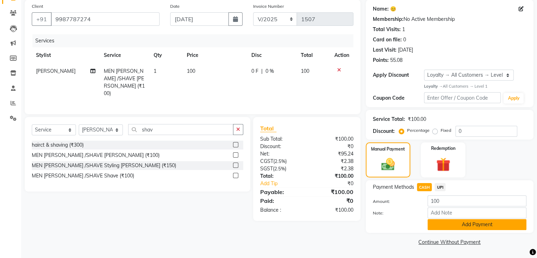
click at [443, 228] on button "Add Payment" at bounding box center [477, 224] width 99 height 11
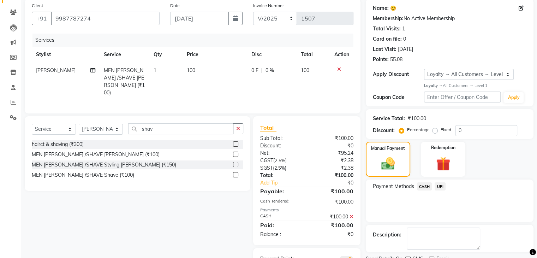
scroll to position [85, 0]
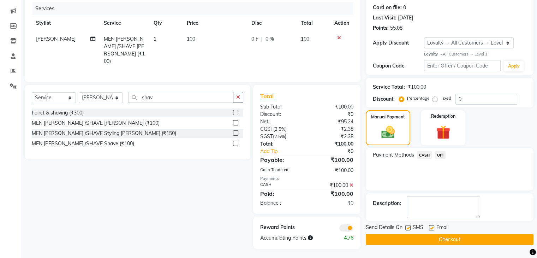
click at [449, 237] on button "Checkout" at bounding box center [450, 239] width 168 height 11
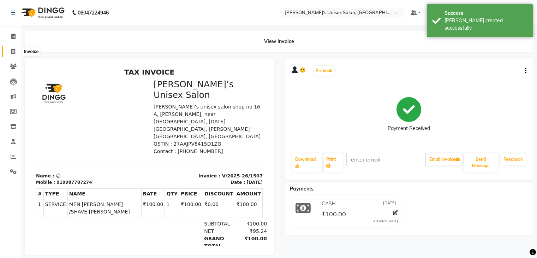
click at [13, 50] on icon at bounding box center [13, 51] width 4 height 5
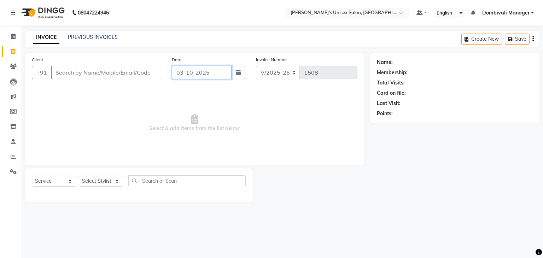
click at [220, 72] on input "03-10-2025" at bounding box center [202, 72] width 60 height 13
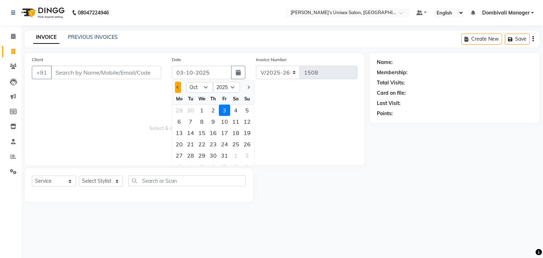
click at [177, 86] on span "Previous month" at bounding box center [178, 87] width 3 height 3
click at [191, 154] on div "30" at bounding box center [190, 155] width 11 height 11
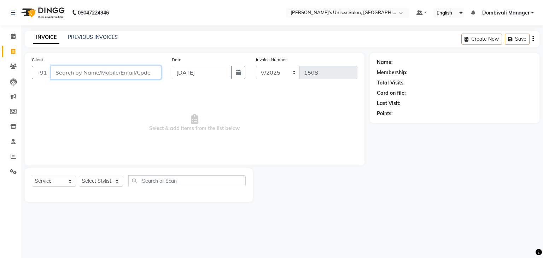
click at [112, 72] on input "Client" at bounding box center [106, 72] width 110 height 13
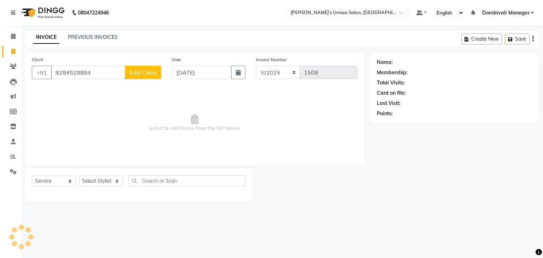
click at [135, 70] on span "Add Client" at bounding box center [143, 72] width 28 height 7
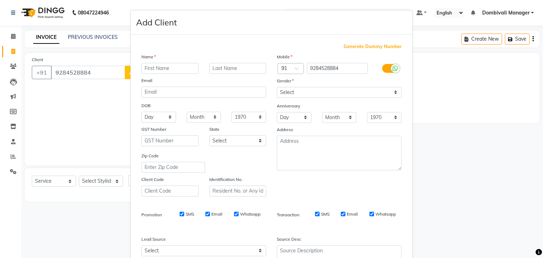
click at [153, 64] on input "text" at bounding box center [169, 68] width 57 height 11
click at [300, 94] on select "Select [DEMOGRAPHIC_DATA] [DEMOGRAPHIC_DATA] Other Prefer Not To Say" at bounding box center [339, 92] width 125 height 11
click at [277, 87] on select "Select [DEMOGRAPHIC_DATA] [DEMOGRAPHIC_DATA] Other Prefer Not To Say" at bounding box center [339, 92] width 125 height 11
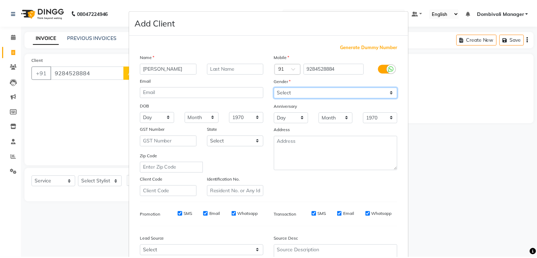
scroll to position [72, 0]
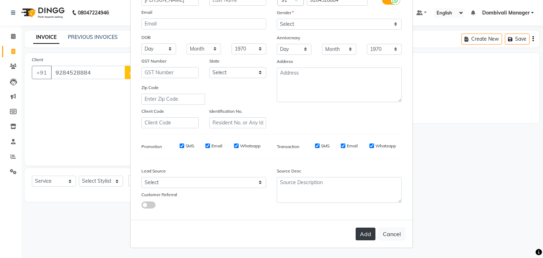
click at [365, 233] on button "Add" at bounding box center [365, 234] width 20 height 13
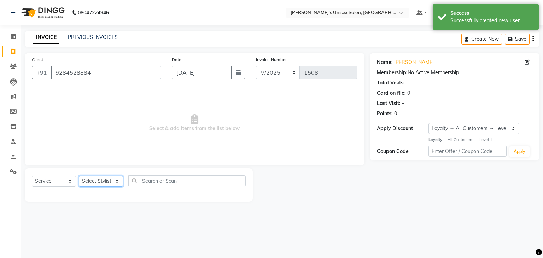
click at [116, 180] on select "Select Stylist Alam Dombivali Manager Farook Hair Stylist [PERSON_NAME] [PERSON…" at bounding box center [101, 181] width 44 height 11
click at [79, 176] on select "Select Stylist Alam Dombivali Manager Farook Hair Stylist [PERSON_NAME] [PERSON…" at bounding box center [101, 181] width 44 height 11
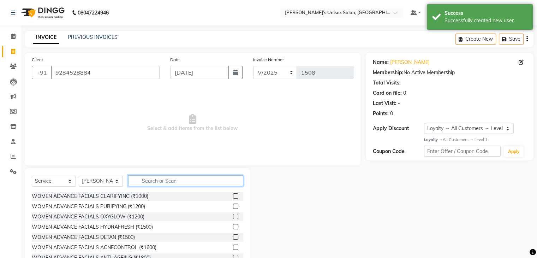
click at [175, 179] on input "text" at bounding box center [185, 180] width 115 height 11
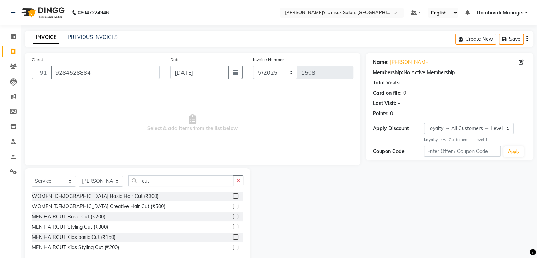
click at [236, 205] on label at bounding box center [235, 205] width 5 height 5
click at [236, 205] on input "checkbox" at bounding box center [235, 206] width 5 height 5
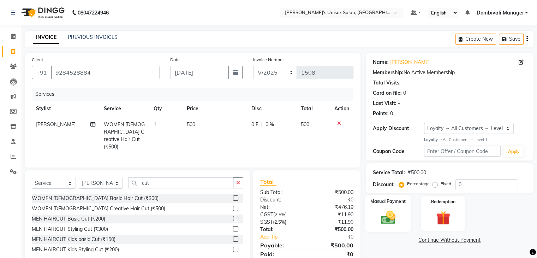
click at [393, 213] on img at bounding box center [388, 217] width 24 height 17
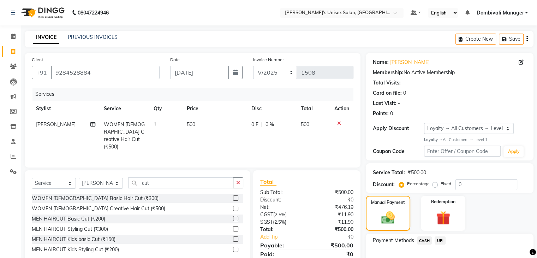
click at [442, 238] on span "UPI" at bounding box center [440, 240] width 11 height 8
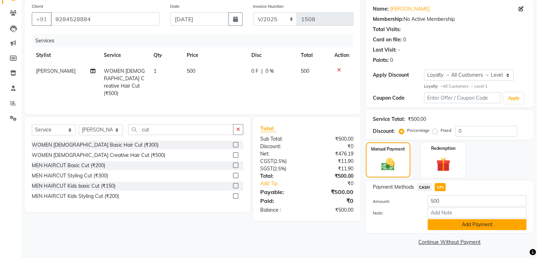
click at [467, 221] on button "Add Payment" at bounding box center [477, 224] width 99 height 11
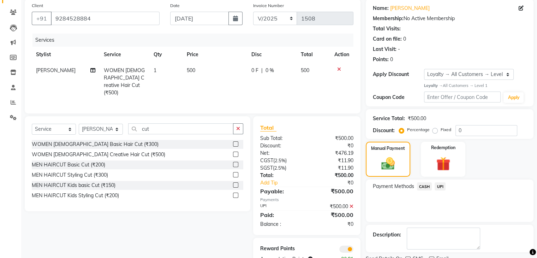
scroll to position [83, 0]
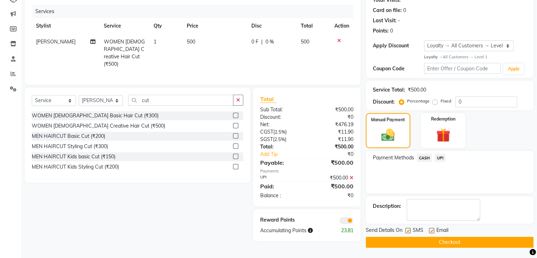
click at [463, 238] on button "Checkout" at bounding box center [450, 242] width 168 height 11
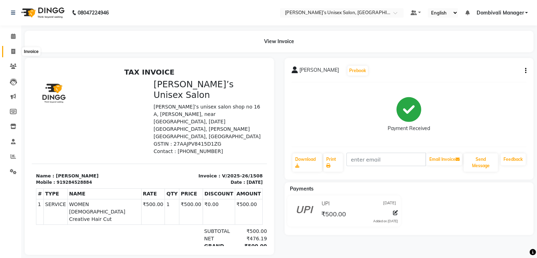
click at [14, 51] on icon at bounding box center [13, 51] width 4 height 5
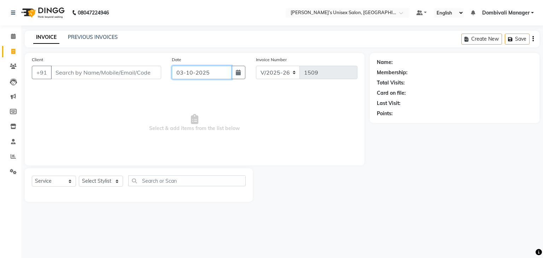
click at [216, 70] on input "03-10-2025" at bounding box center [202, 72] width 60 height 13
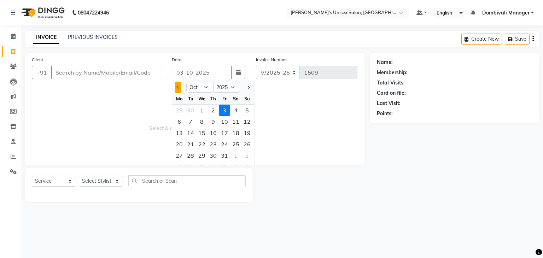
click at [177, 87] on span "Previous month" at bounding box center [178, 87] width 3 height 3
click at [190, 157] on div "30" at bounding box center [190, 155] width 11 height 11
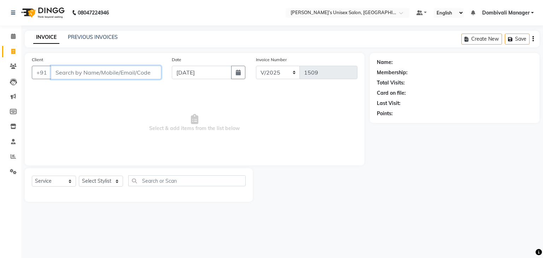
click at [142, 71] on input "Client" at bounding box center [106, 72] width 110 height 13
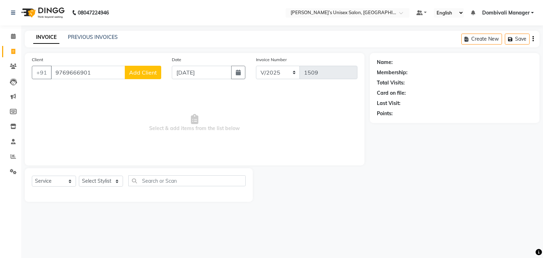
click at [142, 71] on span "Add Client" at bounding box center [143, 72] width 28 height 7
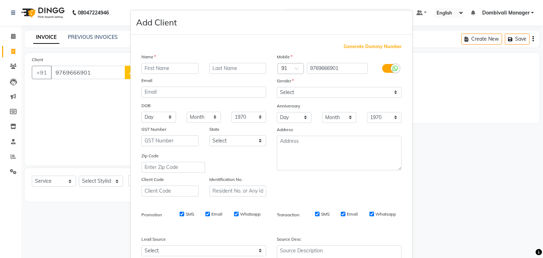
click at [145, 65] on input "text" at bounding box center [169, 68] width 57 height 11
click at [305, 90] on select "Select [DEMOGRAPHIC_DATA] [DEMOGRAPHIC_DATA] Other Prefer Not To Say" at bounding box center [339, 92] width 125 height 11
click at [277, 87] on select "Select [DEMOGRAPHIC_DATA] [DEMOGRAPHIC_DATA] Other Prefer Not To Say" at bounding box center [339, 92] width 125 height 11
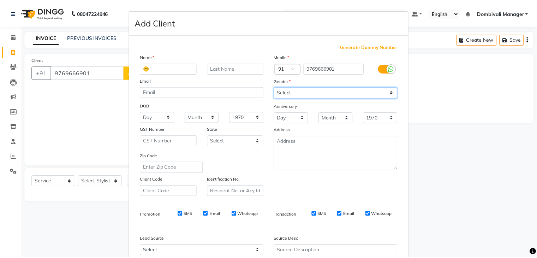
scroll to position [72, 0]
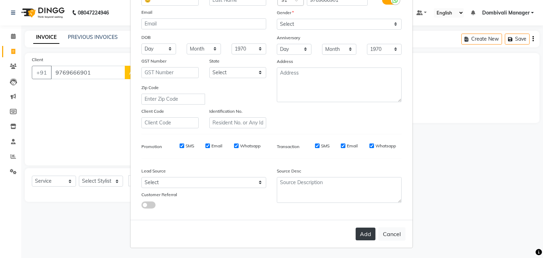
click at [363, 229] on button "Add" at bounding box center [365, 234] width 20 height 13
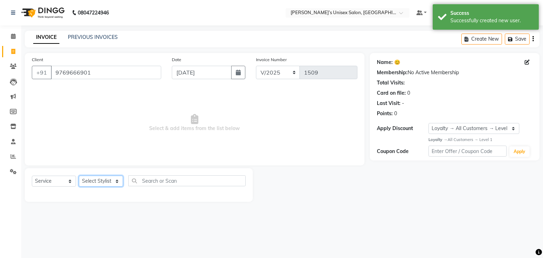
click at [120, 181] on select "Select Stylist Alam Dombivali Manager Farook Hair Stylist [PERSON_NAME] [PERSON…" at bounding box center [101, 181] width 44 height 11
click at [79, 176] on select "Select Stylist Alam Dombivali Manager Farook Hair Stylist [PERSON_NAME] [PERSON…" at bounding box center [101, 181] width 44 height 11
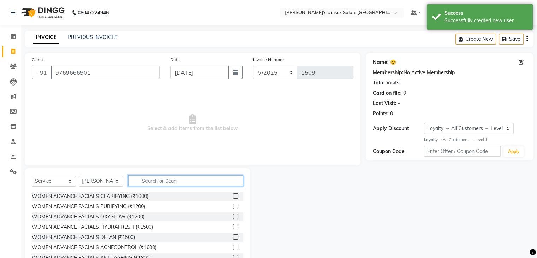
click at [155, 183] on input "text" at bounding box center [185, 180] width 115 height 11
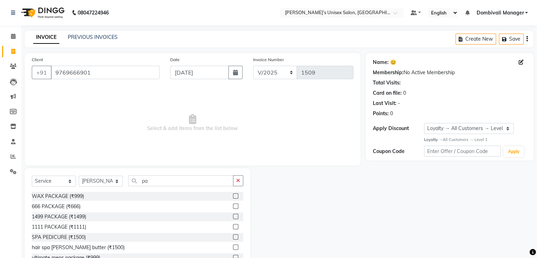
click at [233, 215] on label at bounding box center [235, 216] width 5 height 5
click at [233, 215] on input "checkbox" at bounding box center [235, 216] width 5 height 5
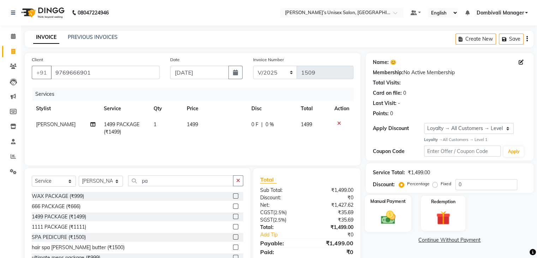
click at [390, 209] on img at bounding box center [388, 217] width 24 height 17
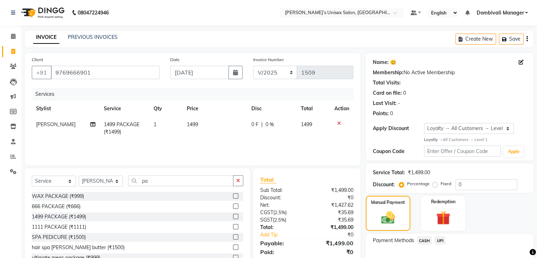
click at [440, 238] on span "UPI" at bounding box center [440, 240] width 11 height 8
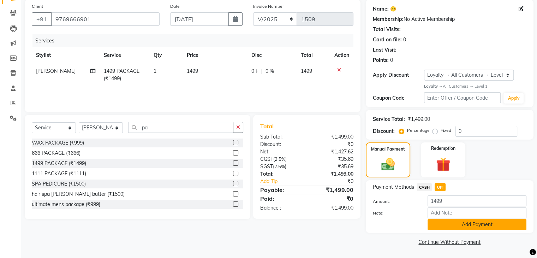
click at [483, 225] on button "Add Payment" at bounding box center [477, 224] width 99 height 11
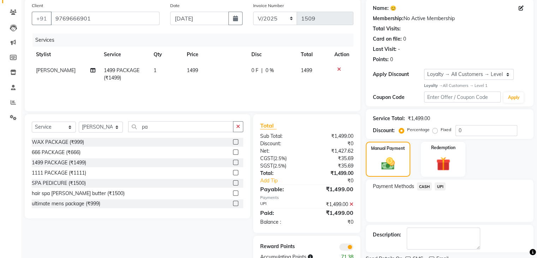
scroll to position [83, 0]
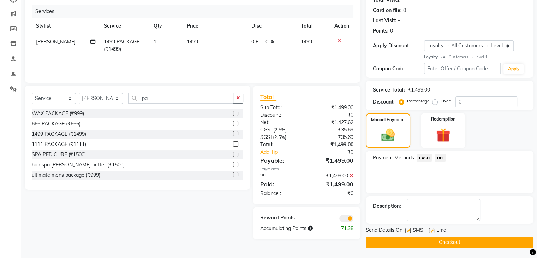
click at [485, 241] on button "Checkout" at bounding box center [450, 242] width 168 height 11
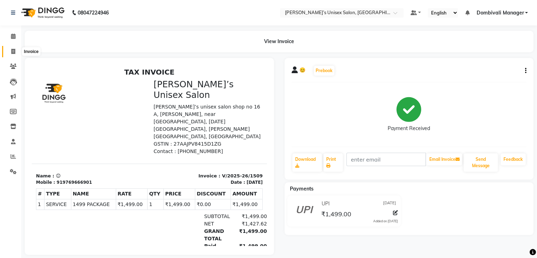
click at [11, 55] on span at bounding box center [13, 52] width 12 height 8
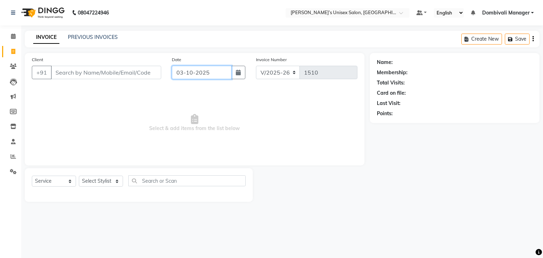
drag, startPoint x: 218, startPoint y: 72, endPoint x: 232, endPoint y: 63, distance: 16.6
click at [232, 63] on div "Date [DATE]" at bounding box center [208, 70] width 84 height 29
click at [228, 70] on input "03-10-2025" at bounding box center [202, 72] width 60 height 13
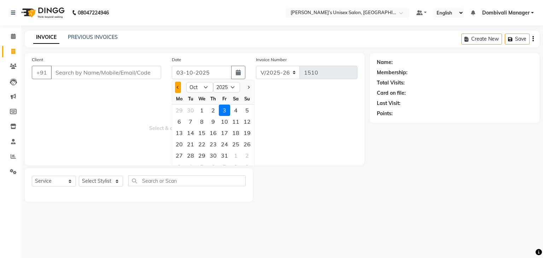
click at [177, 89] on button "Previous month" at bounding box center [178, 87] width 6 height 11
click at [190, 157] on div "30" at bounding box center [190, 155] width 11 height 11
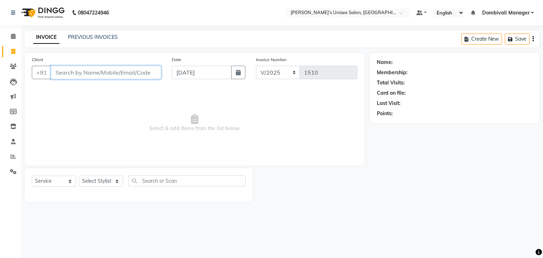
click at [151, 72] on input "Client" at bounding box center [106, 72] width 110 height 13
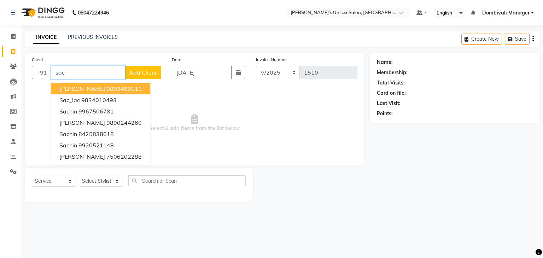
click at [133, 87] on button "[PERSON_NAME] 9892499111" at bounding box center [100, 88] width 99 height 11
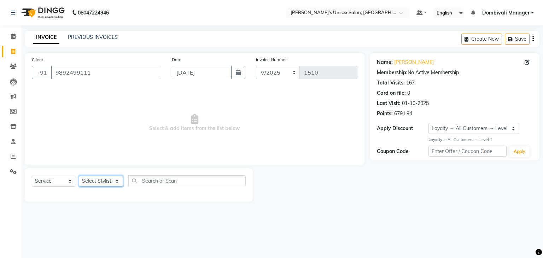
click at [108, 179] on select "Select Stylist Alam Dombivali Manager Farook Hair Stylist [PERSON_NAME] [PERSON…" at bounding box center [101, 181] width 44 height 11
click at [79, 176] on select "Select Stylist Alam Dombivali Manager Farook Hair Stylist [PERSON_NAME] [PERSON…" at bounding box center [101, 181] width 44 height 11
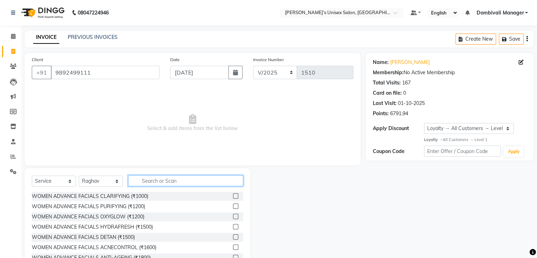
click at [165, 178] on input "text" at bounding box center [185, 180] width 115 height 11
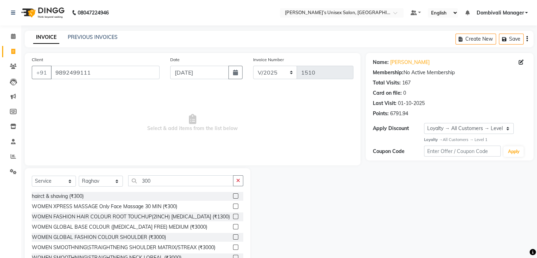
click at [233, 194] on label at bounding box center [235, 195] width 5 height 5
click at [233, 194] on input "checkbox" at bounding box center [235, 196] width 5 height 5
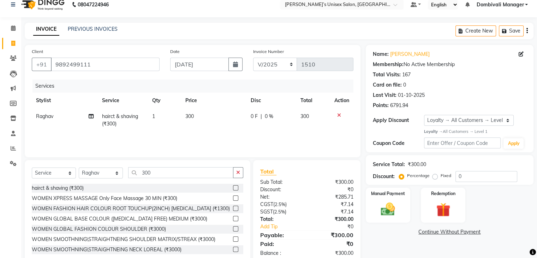
scroll to position [11, 0]
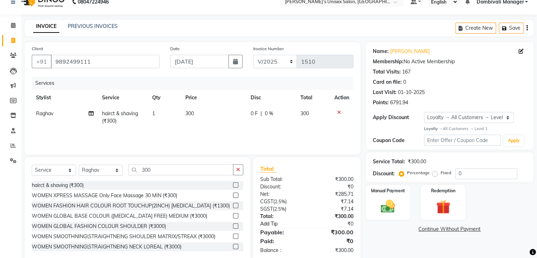
click at [289, 222] on link "Add Tip" at bounding box center [285, 223] width 60 height 7
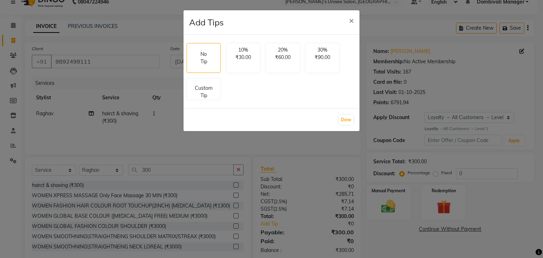
click at [309, 177] on ngb-modal-window "Add Tips × No Tip 10% ₹30.00 20% ₹60.00 30% ₹90.00 Custom Tip Done" at bounding box center [271, 129] width 543 height 258
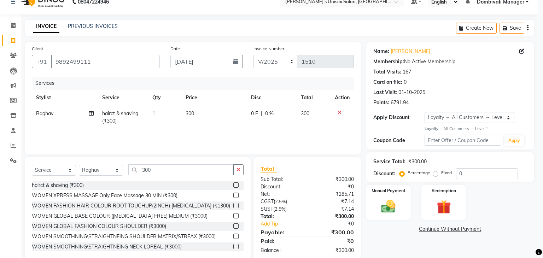
click at [309, 177] on ngb-modal-window "Add Tips × No Tip 10% ₹30.00 20% ₹60.00 30% ₹90.00 Custom Tip Done" at bounding box center [271, 129] width 543 height 258
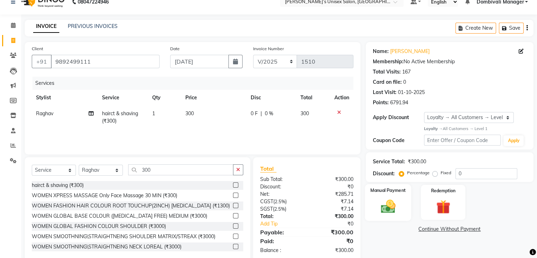
click at [390, 207] on img at bounding box center [388, 206] width 24 height 17
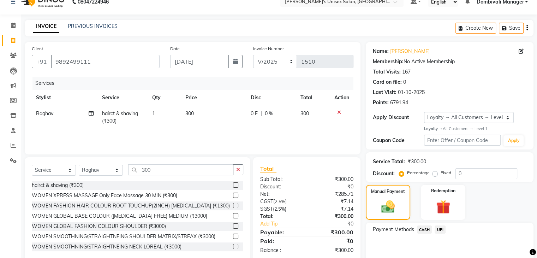
click at [443, 228] on span "UPI" at bounding box center [440, 229] width 11 height 8
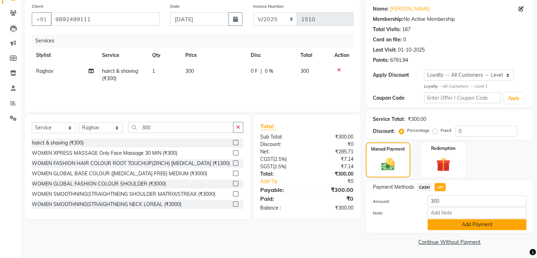
click at [454, 222] on button "Add Payment" at bounding box center [477, 224] width 99 height 11
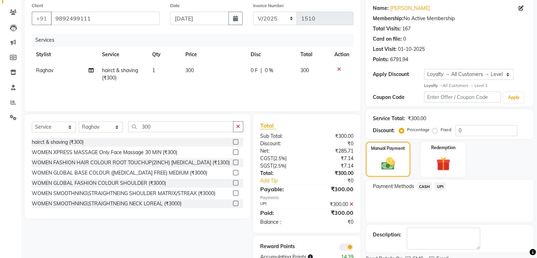
scroll to position [83, 0]
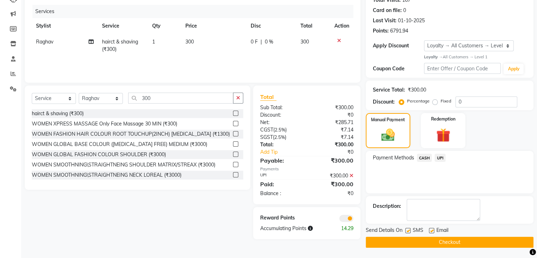
click at [450, 242] on button "Checkout" at bounding box center [450, 242] width 168 height 11
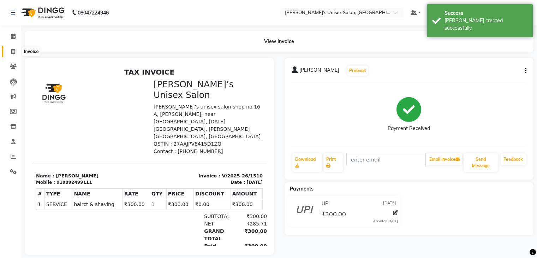
click at [13, 52] on icon at bounding box center [13, 51] width 4 height 5
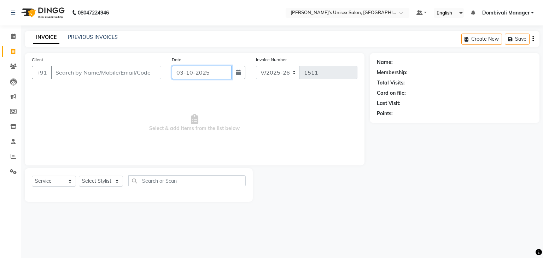
click at [213, 69] on input "03-10-2025" at bounding box center [202, 72] width 60 height 13
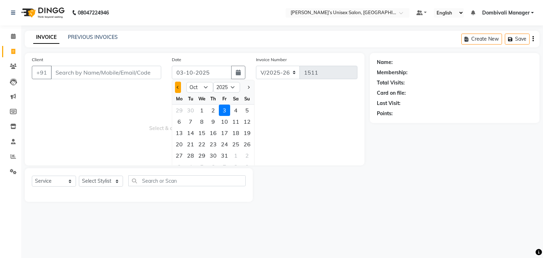
click at [177, 84] on button "Previous month" at bounding box center [178, 87] width 6 height 11
click at [192, 151] on div "30" at bounding box center [190, 155] width 11 height 11
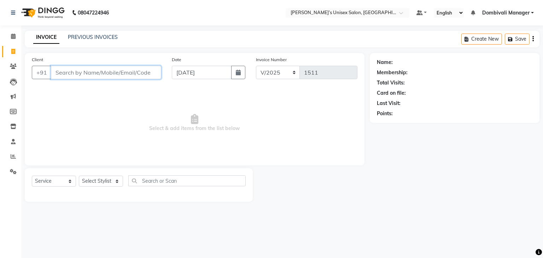
click at [117, 71] on input "Client" at bounding box center [106, 72] width 110 height 13
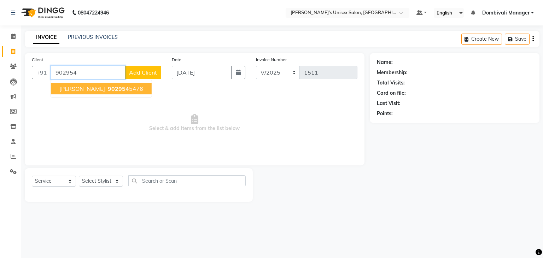
click at [108, 87] on span "902954" at bounding box center [118, 88] width 21 height 7
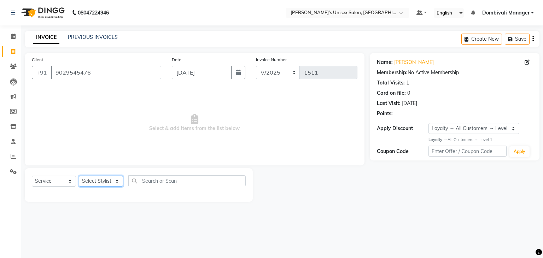
click at [109, 177] on select "Select Stylist Alam Dombivali Manager Farook Hair Stylist [PERSON_NAME] [PERSON…" at bounding box center [101, 181] width 44 height 11
click at [79, 176] on select "Select Stylist Alam Dombivali Manager Farook Hair Stylist [PERSON_NAME] [PERSON…" at bounding box center [101, 181] width 44 height 11
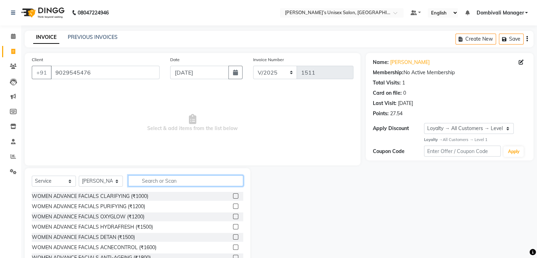
click at [155, 177] on input "text" at bounding box center [185, 180] width 115 height 11
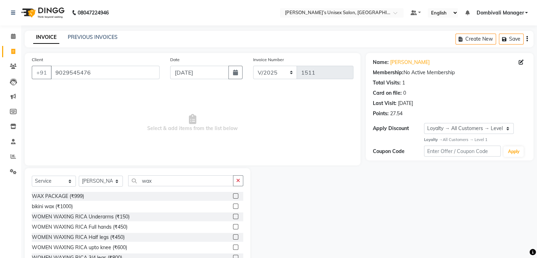
click at [233, 217] on label at bounding box center [235, 216] width 5 height 5
click at [233, 217] on input "checkbox" at bounding box center [235, 216] width 5 height 5
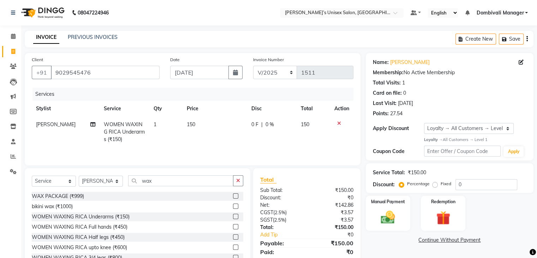
click at [233, 227] on label at bounding box center [235, 226] width 5 height 5
click at [233, 227] on input "checkbox" at bounding box center [235, 227] width 5 height 5
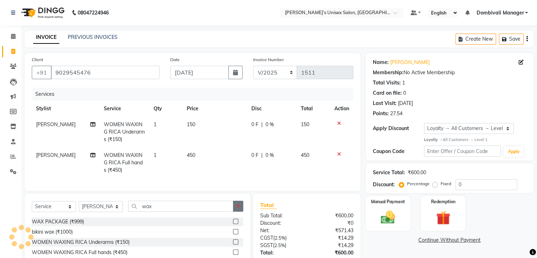
click at [242, 212] on button "button" at bounding box center [238, 206] width 10 height 11
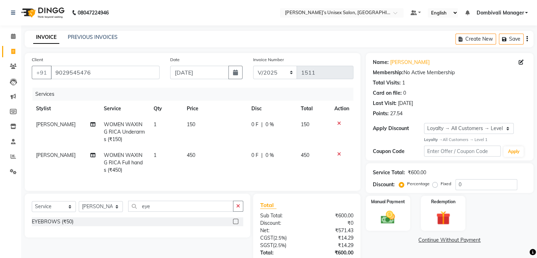
click at [236, 224] on label at bounding box center [235, 221] width 5 height 5
click at [236, 224] on input "checkbox" at bounding box center [235, 221] width 5 height 5
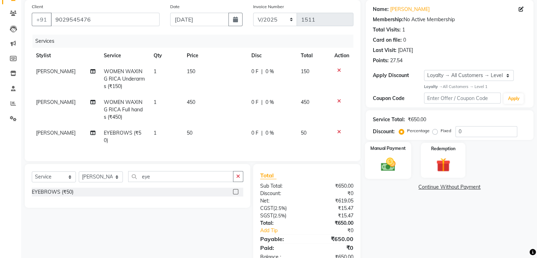
scroll to position [61, 0]
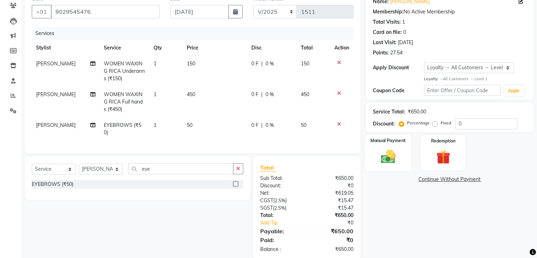
click at [390, 145] on div "Manual Payment" at bounding box center [388, 152] width 46 height 36
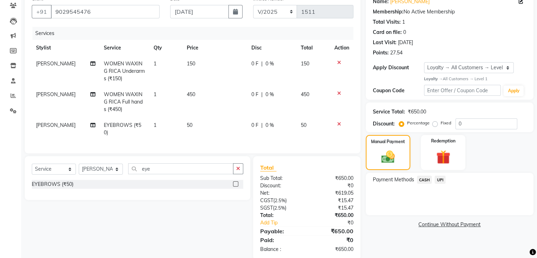
click at [442, 179] on span "UPI" at bounding box center [440, 180] width 11 height 8
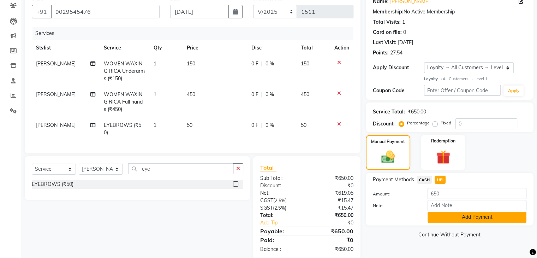
click at [447, 220] on button "Add Payment" at bounding box center [477, 217] width 99 height 11
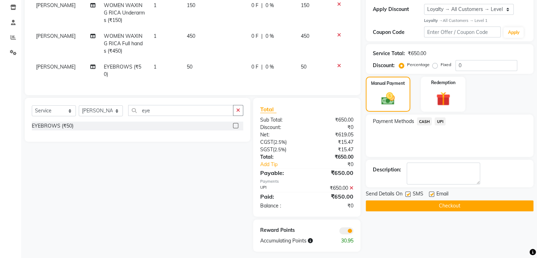
scroll to position [122, 0]
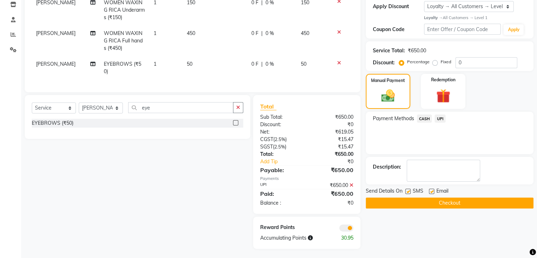
click at [454, 200] on button "Checkout" at bounding box center [450, 202] width 168 height 11
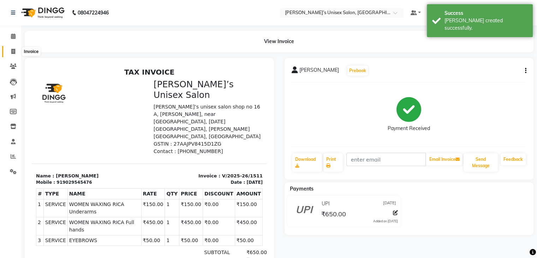
click at [13, 52] on icon at bounding box center [13, 51] width 4 height 5
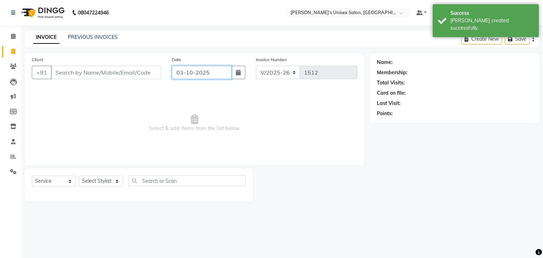
click at [217, 67] on input "03-10-2025" at bounding box center [202, 72] width 60 height 13
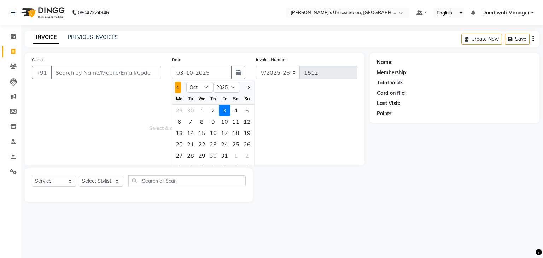
click at [176, 90] on button "Previous month" at bounding box center [178, 87] width 6 height 11
click at [191, 156] on div "30" at bounding box center [190, 155] width 11 height 11
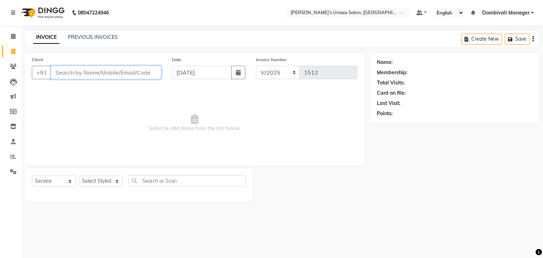
click at [118, 72] on input "Client" at bounding box center [106, 72] width 110 height 13
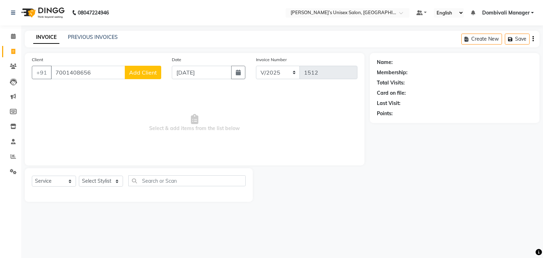
click at [143, 72] on span "Add Client" at bounding box center [143, 72] width 28 height 7
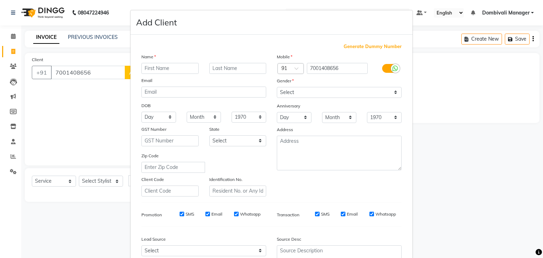
click at [151, 70] on input "text" at bounding box center [169, 68] width 57 height 11
click at [306, 91] on select "Select [DEMOGRAPHIC_DATA] [DEMOGRAPHIC_DATA] Other Prefer Not To Say" at bounding box center [339, 92] width 125 height 11
click at [277, 87] on select "Select [DEMOGRAPHIC_DATA] [DEMOGRAPHIC_DATA] Other Prefer Not To Say" at bounding box center [339, 92] width 125 height 11
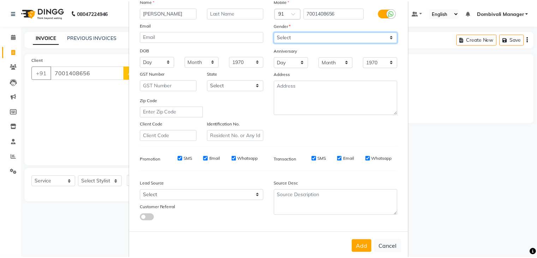
scroll to position [61, 0]
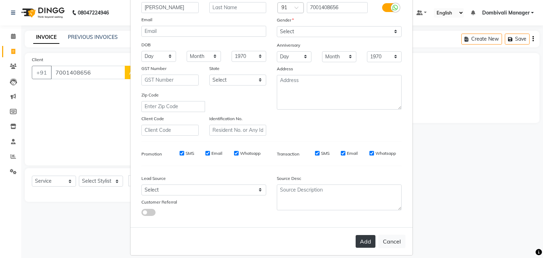
click at [362, 243] on button "Add" at bounding box center [365, 241] width 20 height 13
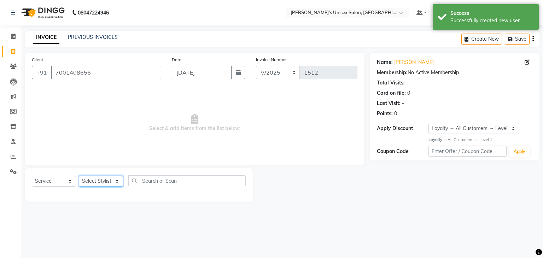
click at [114, 182] on select "Select Stylist Alam Dombivali Manager Farook Hair Stylist [PERSON_NAME] [PERSON…" at bounding box center [101, 181] width 44 height 11
click at [79, 176] on select "Select Stylist Alam Dombivali Manager Farook Hair Stylist [PERSON_NAME] [PERSON…" at bounding box center [101, 181] width 44 height 11
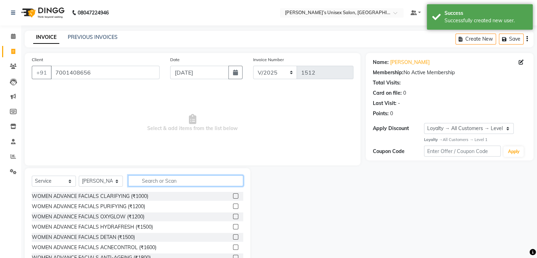
click at [191, 180] on input "text" at bounding box center [185, 180] width 115 height 11
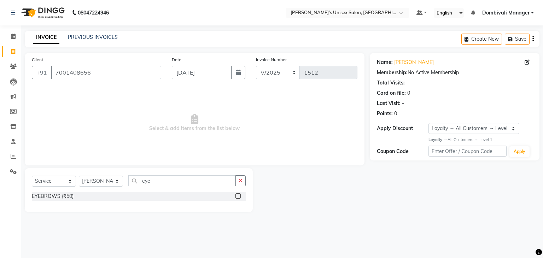
click at [239, 195] on label at bounding box center [237, 195] width 5 height 5
click at [239, 195] on input "checkbox" at bounding box center [237, 196] width 5 height 5
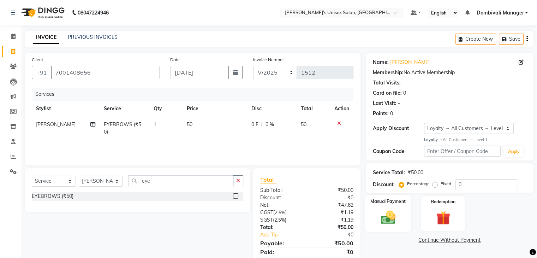
click at [377, 210] on img at bounding box center [388, 217] width 24 height 17
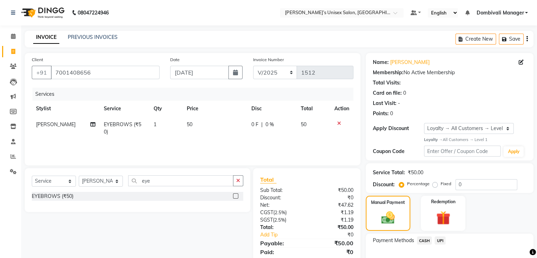
click at [441, 239] on span "UPI" at bounding box center [440, 240] width 11 height 8
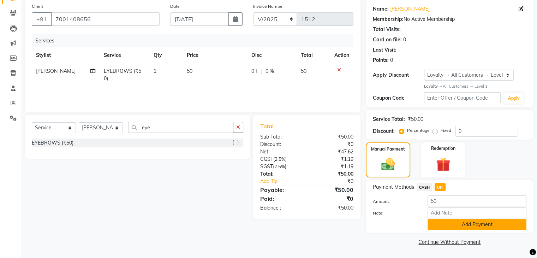
click at [460, 220] on button "Add Payment" at bounding box center [477, 224] width 99 height 11
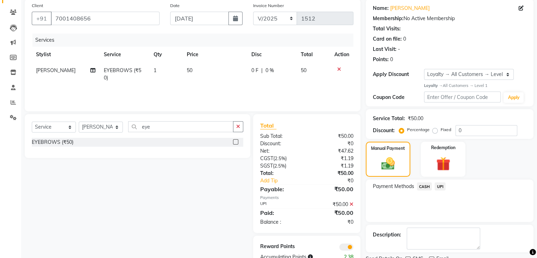
scroll to position [83, 0]
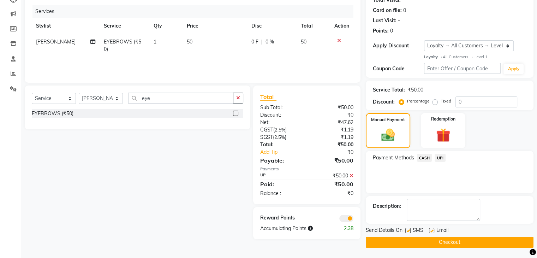
click at [472, 241] on button "Checkout" at bounding box center [450, 242] width 168 height 11
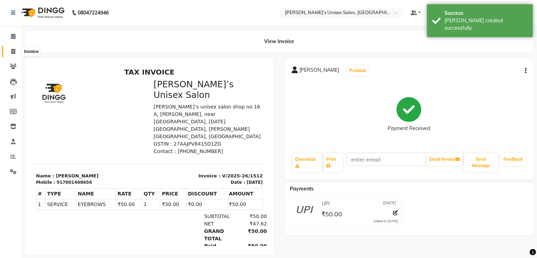
click at [16, 51] on span at bounding box center [13, 52] width 12 height 8
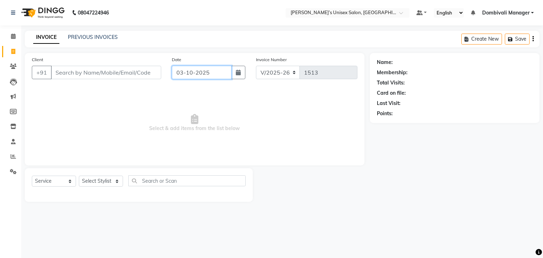
click at [213, 71] on input "03-10-2025" at bounding box center [202, 72] width 60 height 13
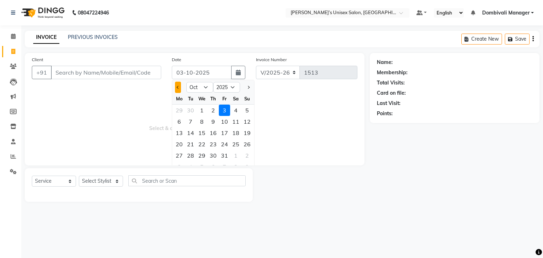
click at [177, 87] on span "Previous month" at bounding box center [178, 87] width 3 height 3
click at [190, 154] on div "30" at bounding box center [190, 155] width 11 height 11
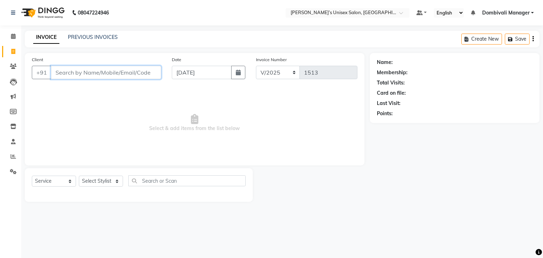
click at [115, 77] on input "Client" at bounding box center [106, 72] width 110 height 13
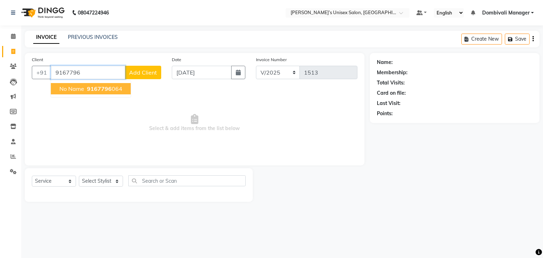
click at [105, 89] on span "9167796" at bounding box center [99, 88] width 25 height 7
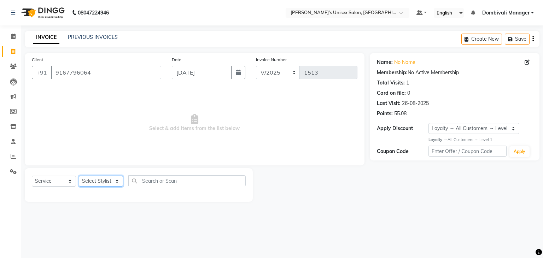
click at [100, 179] on select "Select Stylist Alam Dombivali Manager Farook Hair Stylist [PERSON_NAME] [PERSON…" at bounding box center [101, 181] width 44 height 11
click at [79, 176] on select "Select Stylist Alam Dombivali Manager Farook Hair Stylist [PERSON_NAME] [PERSON…" at bounding box center [101, 181] width 44 height 11
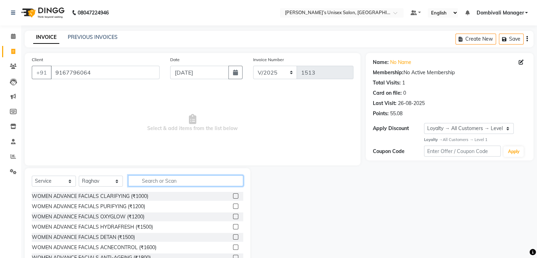
click at [158, 178] on input "text" at bounding box center [185, 180] width 115 height 11
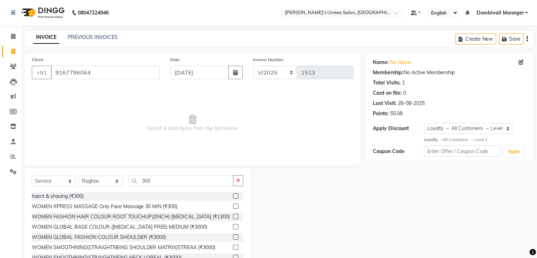
click at [233, 196] on label at bounding box center [235, 195] width 5 height 5
click at [233, 196] on input "checkbox" at bounding box center [235, 196] width 5 height 5
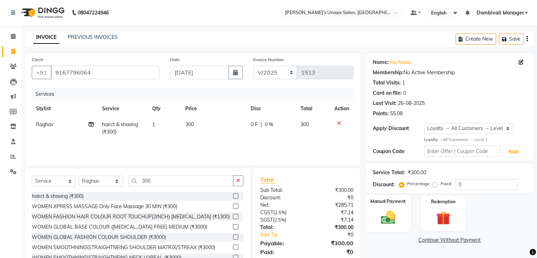
click at [379, 206] on div "Manual Payment" at bounding box center [388, 213] width 46 height 36
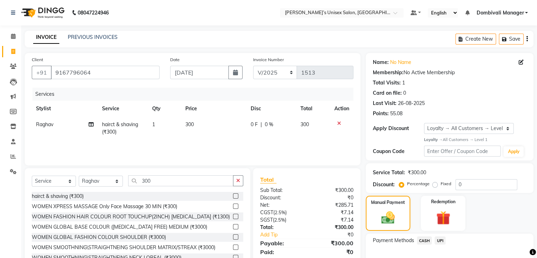
click at [425, 239] on span "CASH" at bounding box center [424, 240] width 15 height 8
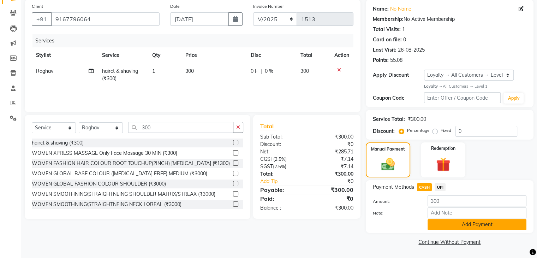
click at [438, 225] on button "Add Payment" at bounding box center [477, 224] width 99 height 11
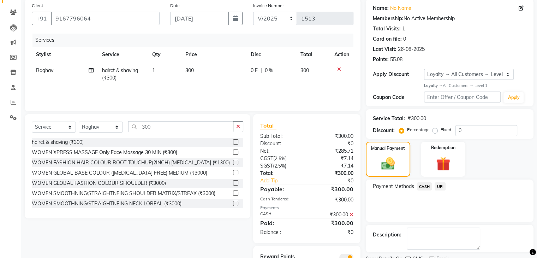
scroll to position [85, 0]
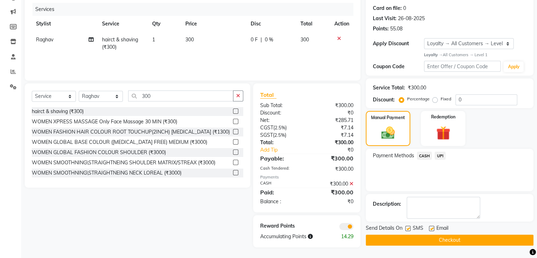
click at [437, 238] on button "Checkout" at bounding box center [450, 240] width 168 height 11
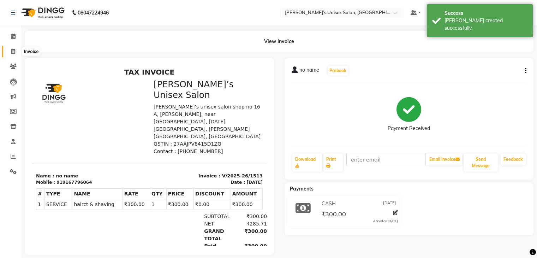
click at [13, 49] on icon at bounding box center [13, 51] width 4 height 5
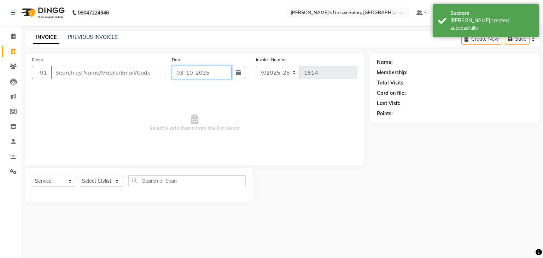
click at [223, 74] on input "03-10-2025" at bounding box center [202, 72] width 60 height 13
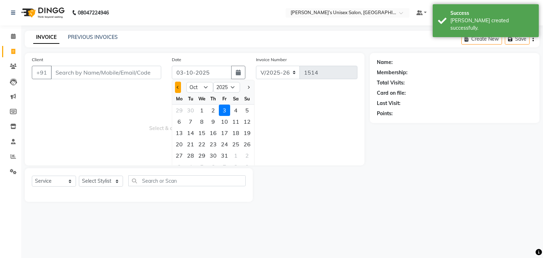
click at [175, 87] on button "Previous month" at bounding box center [178, 87] width 6 height 11
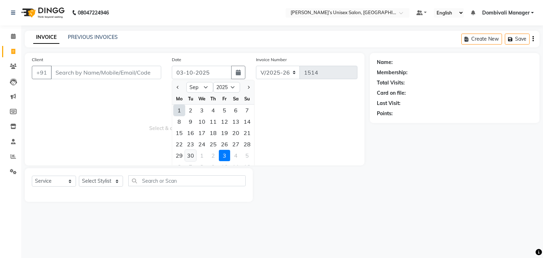
click at [190, 151] on div "30" at bounding box center [190, 155] width 11 height 11
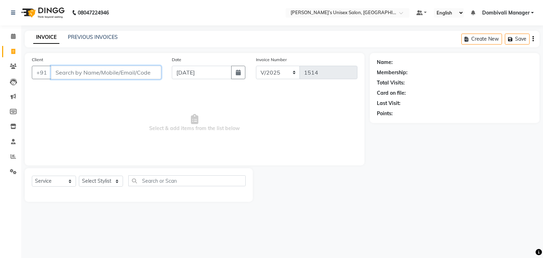
click at [135, 67] on input "Client" at bounding box center [106, 72] width 110 height 13
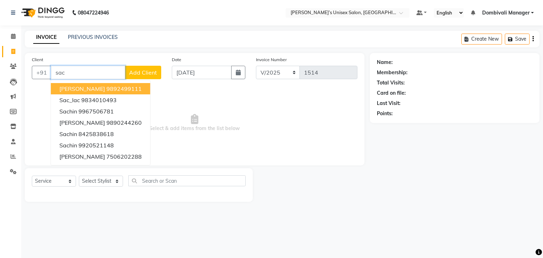
click at [115, 86] on ngb-highlight "9892499111" at bounding box center [123, 88] width 35 height 7
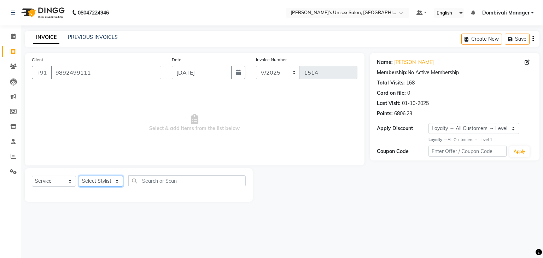
click at [109, 179] on select "Select Stylist Alam Dombivali Manager Farook Hair Stylist [PERSON_NAME] [PERSON…" at bounding box center [101, 181] width 44 height 11
click at [79, 176] on select "Select Stylist Alam Dombivali Manager Farook Hair Stylist [PERSON_NAME] [PERSON…" at bounding box center [101, 181] width 44 height 11
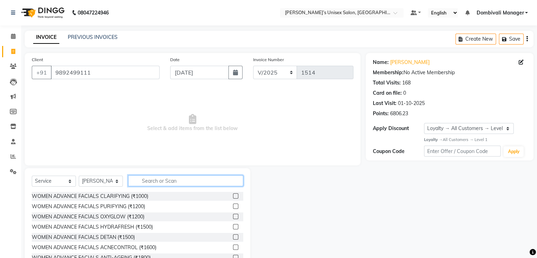
click at [168, 178] on input "text" at bounding box center [185, 180] width 115 height 11
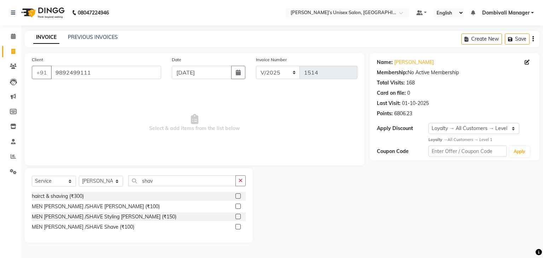
click at [237, 207] on label at bounding box center [237, 205] width 5 height 5
click at [237, 207] on input "checkbox" at bounding box center [237, 206] width 5 height 5
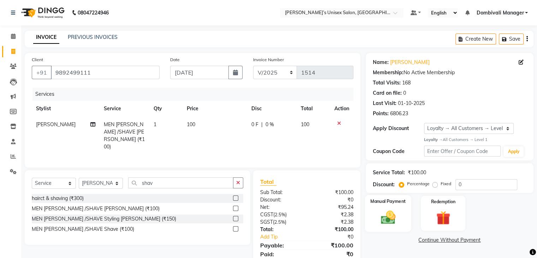
click at [395, 218] on img at bounding box center [388, 217] width 24 height 17
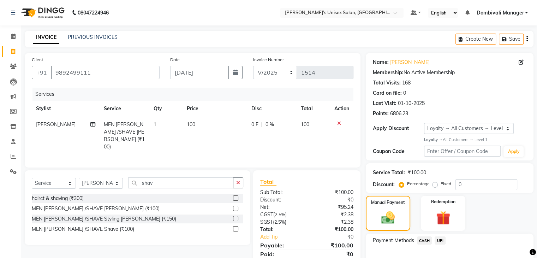
click at [426, 238] on span "CASH" at bounding box center [424, 240] width 15 height 8
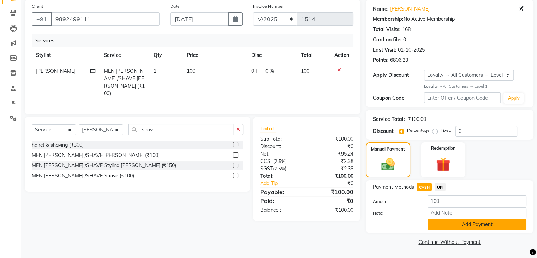
click at [440, 222] on button "Add Payment" at bounding box center [477, 224] width 99 height 11
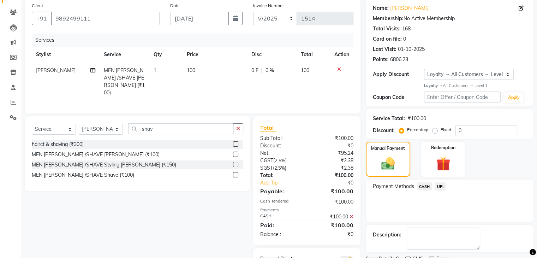
scroll to position [85, 0]
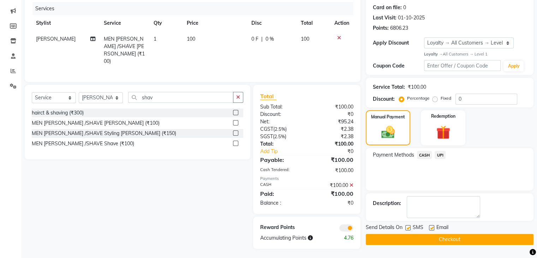
click at [440, 240] on button "Checkout" at bounding box center [450, 239] width 168 height 11
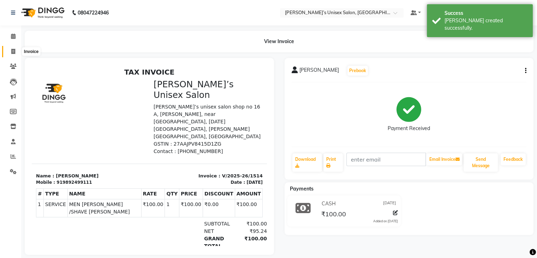
click at [11, 49] on icon at bounding box center [13, 51] width 4 height 5
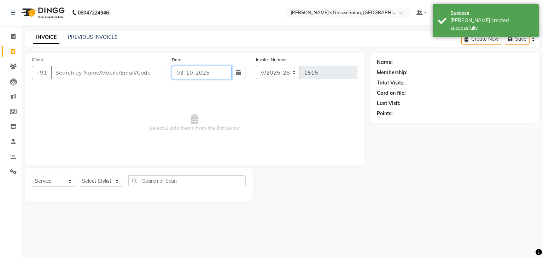
click at [219, 72] on input "03-10-2025" at bounding box center [202, 72] width 60 height 13
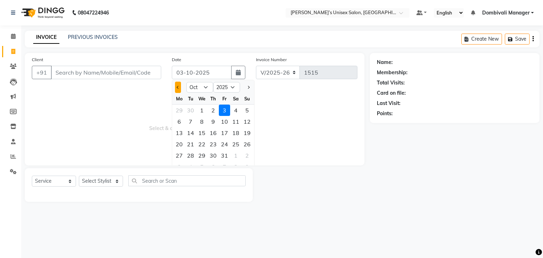
click at [179, 85] on button "Previous month" at bounding box center [178, 87] width 6 height 11
click at [190, 156] on div "30" at bounding box center [190, 155] width 11 height 11
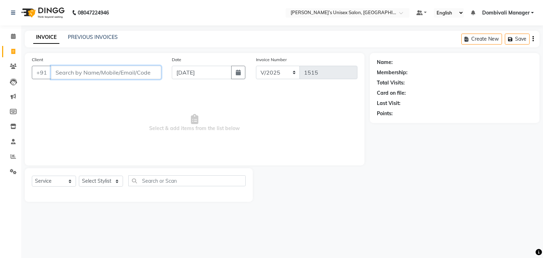
click at [133, 76] on input "Client" at bounding box center [106, 72] width 110 height 13
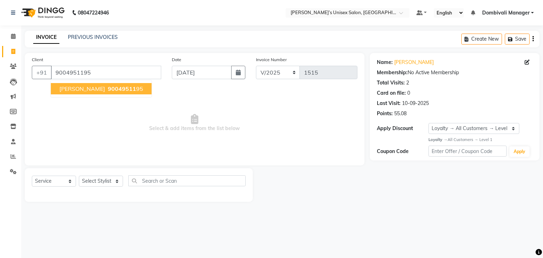
click at [108, 88] on span "90049511" at bounding box center [122, 88] width 28 height 7
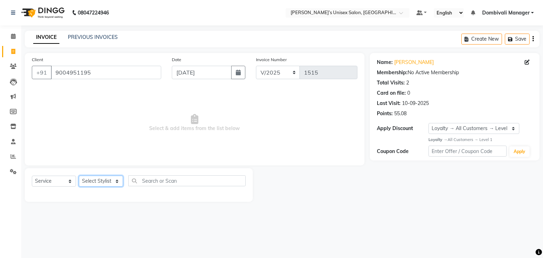
click at [102, 181] on select "Select Stylist Alam Dombivali Manager Farook Hair Stylist [PERSON_NAME] [PERSON…" at bounding box center [101, 181] width 44 height 11
click at [79, 176] on select "Select Stylist Alam Dombivali Manager Farook Hair Stylist [PERSON_NAME] [PERSON…" at bounding box center [101, 181] width 44 height 11
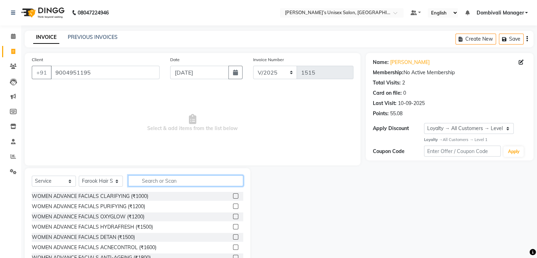
click at [155, 181] on input "text" at bounding box center [185, 180] width 115 height 11
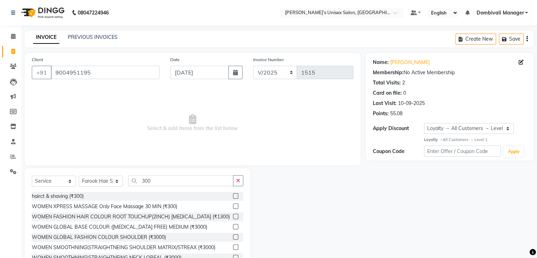
click at [233, 194] on label at bounding box center [235, 195] width 5 height 5
click at [233, 194] on input "checkbox" at bounding box center [235, 196] width 5 height 5
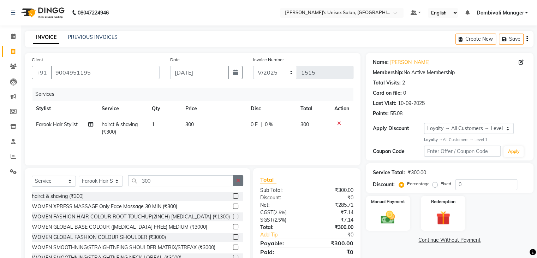
click at [241, 179] on button "button" at bounding box center [238, 180] width 10 height 11
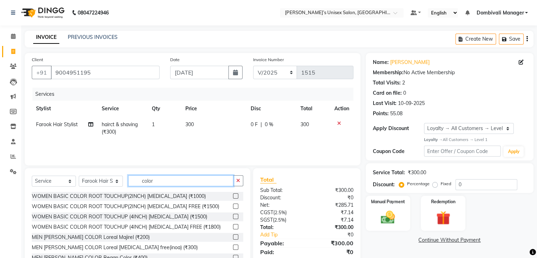
scroll to position [47, 0]
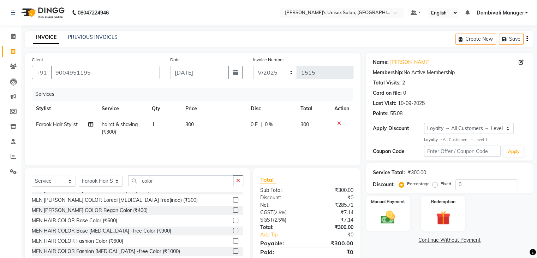
click at [233, 230] on label at bounding box center [235, 230] width 5 height 5
click at [233, 230] on input "checkbox" at bounding box center [235, 231] width 5 height 5
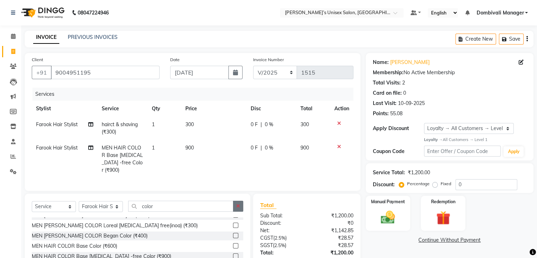
click at [236, 201] on button "button" at bounding box center [238, 206] width 10 height 11
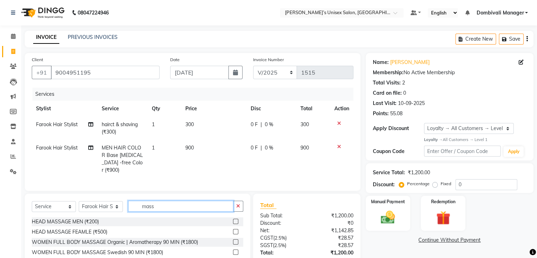
scroll to position [0, 0]
click at [233, 219] on label at bounding box center [235, 221] width 5 height 5
click at [233, 219] on input "checkbox" at bounding box center [235, 221] width 5 height 5
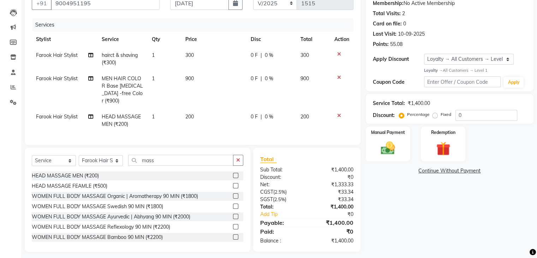
scroll to position [72, 0]
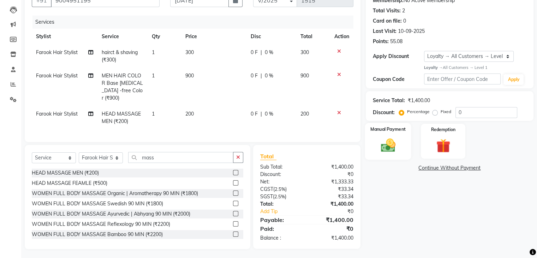
click at [383, 148] on img at bounding box center [388, 145] width 24 height 17
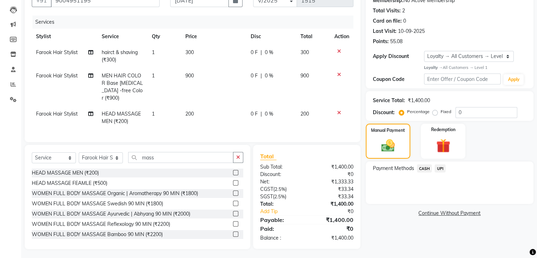
click at [440, 167] on span "UPI" at bounding box center [440, 168] width 11 height 8
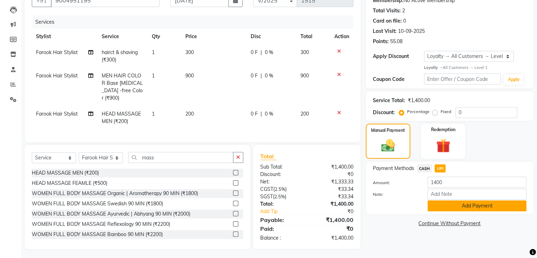
click at [465, 205] on button "Add Payment" at bounding box center [477, 205] width 99 height 11
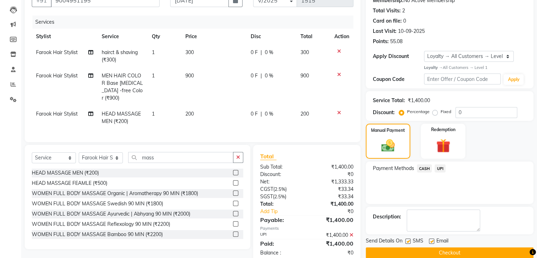
scroll to position [122, 0]
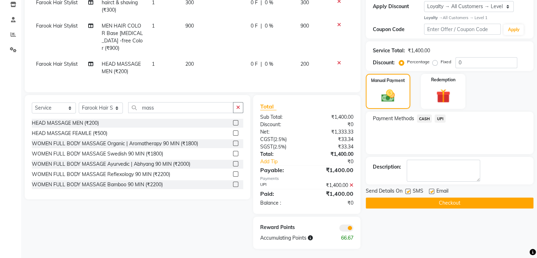
click at [464, 202] on button "Checkout" at bounding box center [450, 202] width 168 height 11
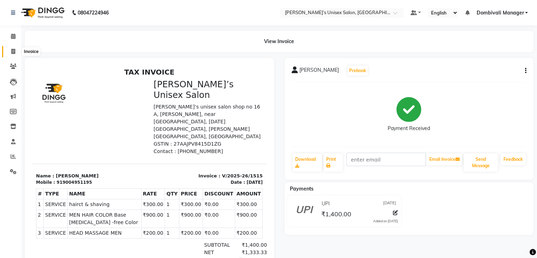
click at [10, 48] on span at bounding box center [13, 52] width 12 height 8
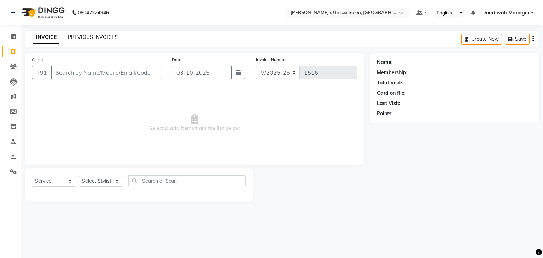
click at [93, 37] on link "PREVIOUS INVOICES" at bounding box center [93, 37] width 50 height 6
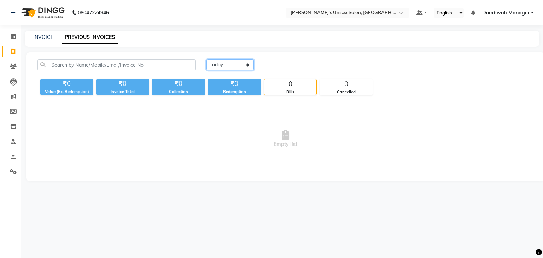
click at [225, 66] on select "[DATE] [DATE] Custom Range" at bounding box center [229, 64] width 47 height 11
click at [206, 59] on select "[DATE] [DATE] Custom Range" at bounding box center [229, 64] width 47 height 11
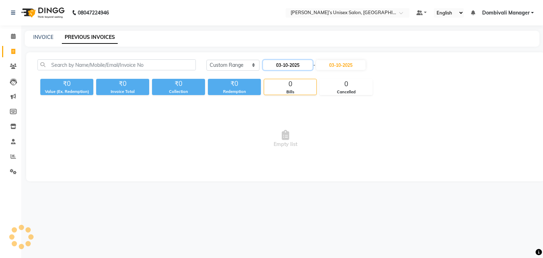
click at [283, 65] on input "03-10-2025" at bounding box center [287, 65] width 49 height 10
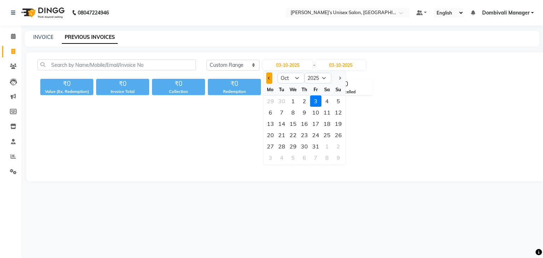
click at [269, 74] on button "Previous month" at bounding box center [269, 77] width 6 height 11
click at [281, 145] on div "30" at bounding box center [281, 146] width 11 height 11
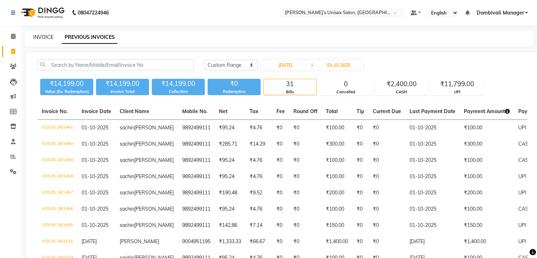
click at [41, 37] on link "INVOICE" at bounding box center [43, 37] width 20 height 6
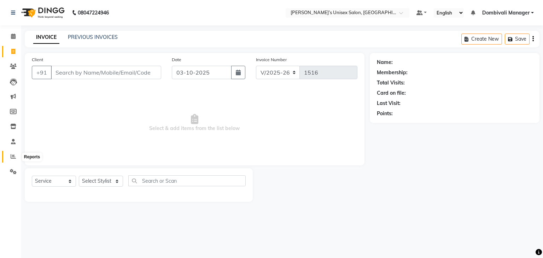
click at [13, 157] on icon at bounding box center [13, 156] width 5 height 5
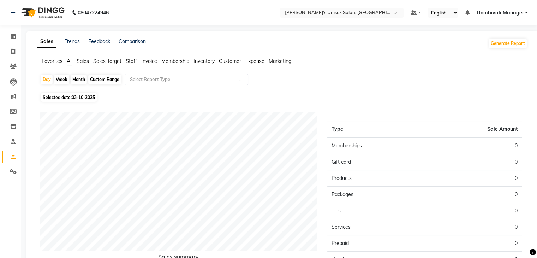
click at [132, 61] on span "Staff" at bounding box center [131, 61] width 11 height 6
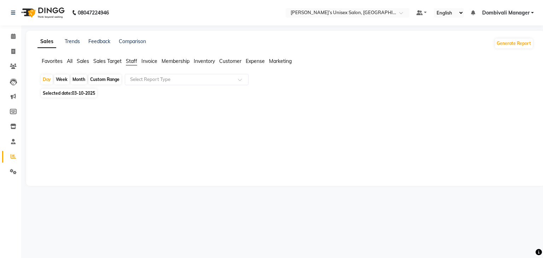
click at [79, 76] on div "Month" at bounding box center [79, 80] width 16 height 10
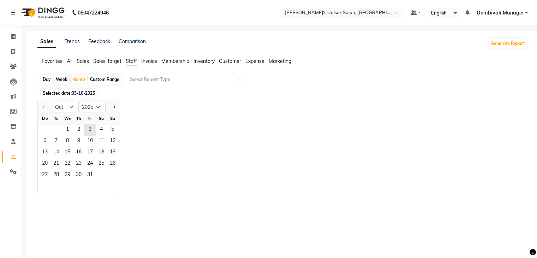
click at [74, 94] on span "03-10-2025" at bounding box center [83, 92] width 23 height 5
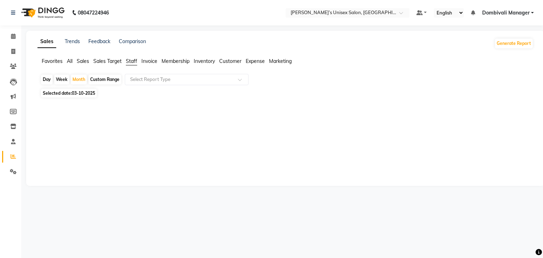
click at [74, 94] on span "03-10-2025" at bounding box center [83, 92] width 23 height 5
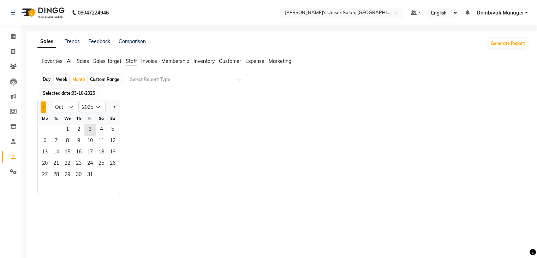
click at [43, 108] on span "Previous month" at bounding box center [43, 107] width 2 height 2
click at [44, 126] on span "1" at bounding box center [44, 129] width 11 height 11
